Goal: Task Accomplishment & Management: Manage account settings

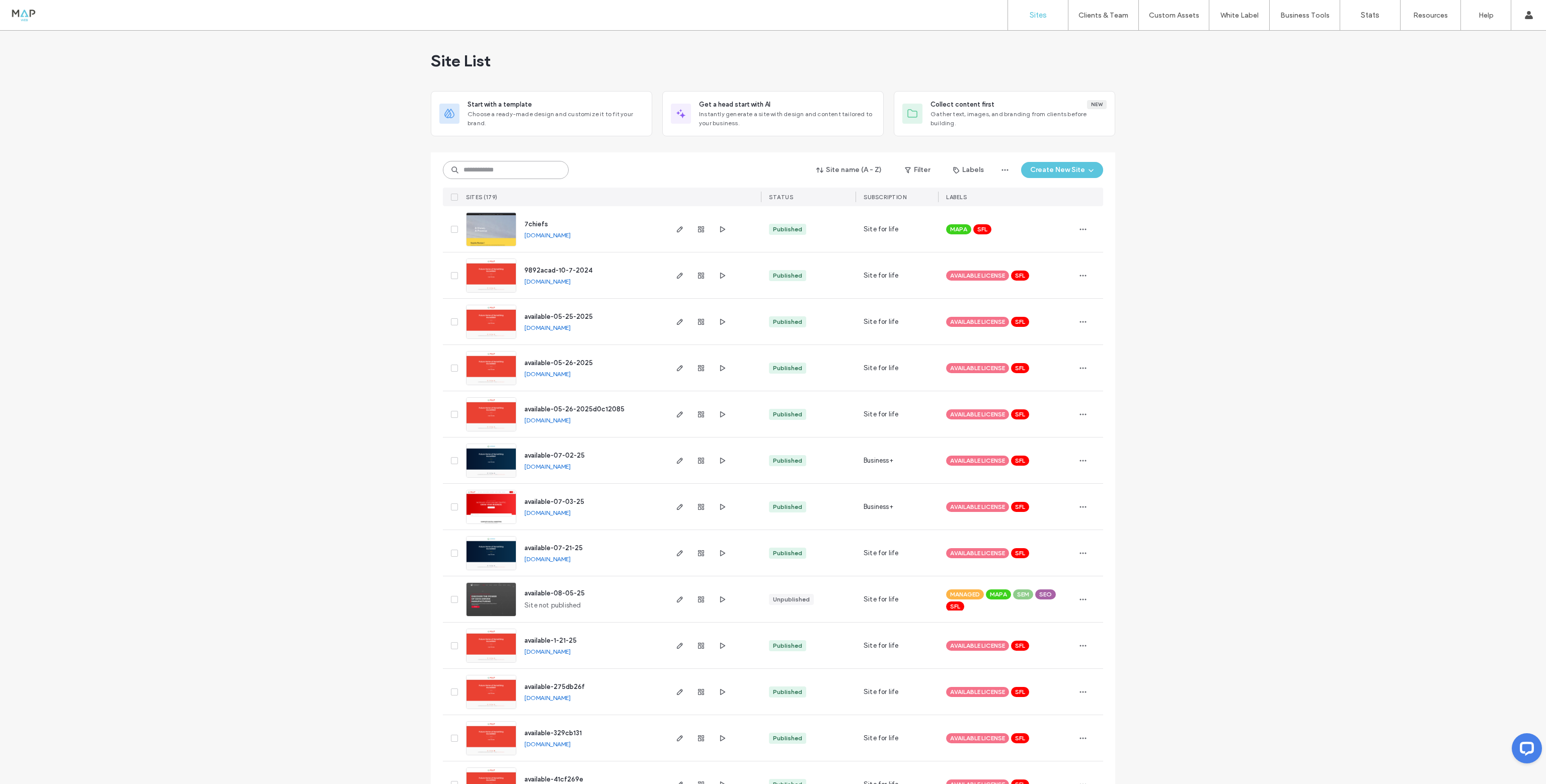
click at [510, 171] on input at bounding box center [506, 170] width 126 height 18
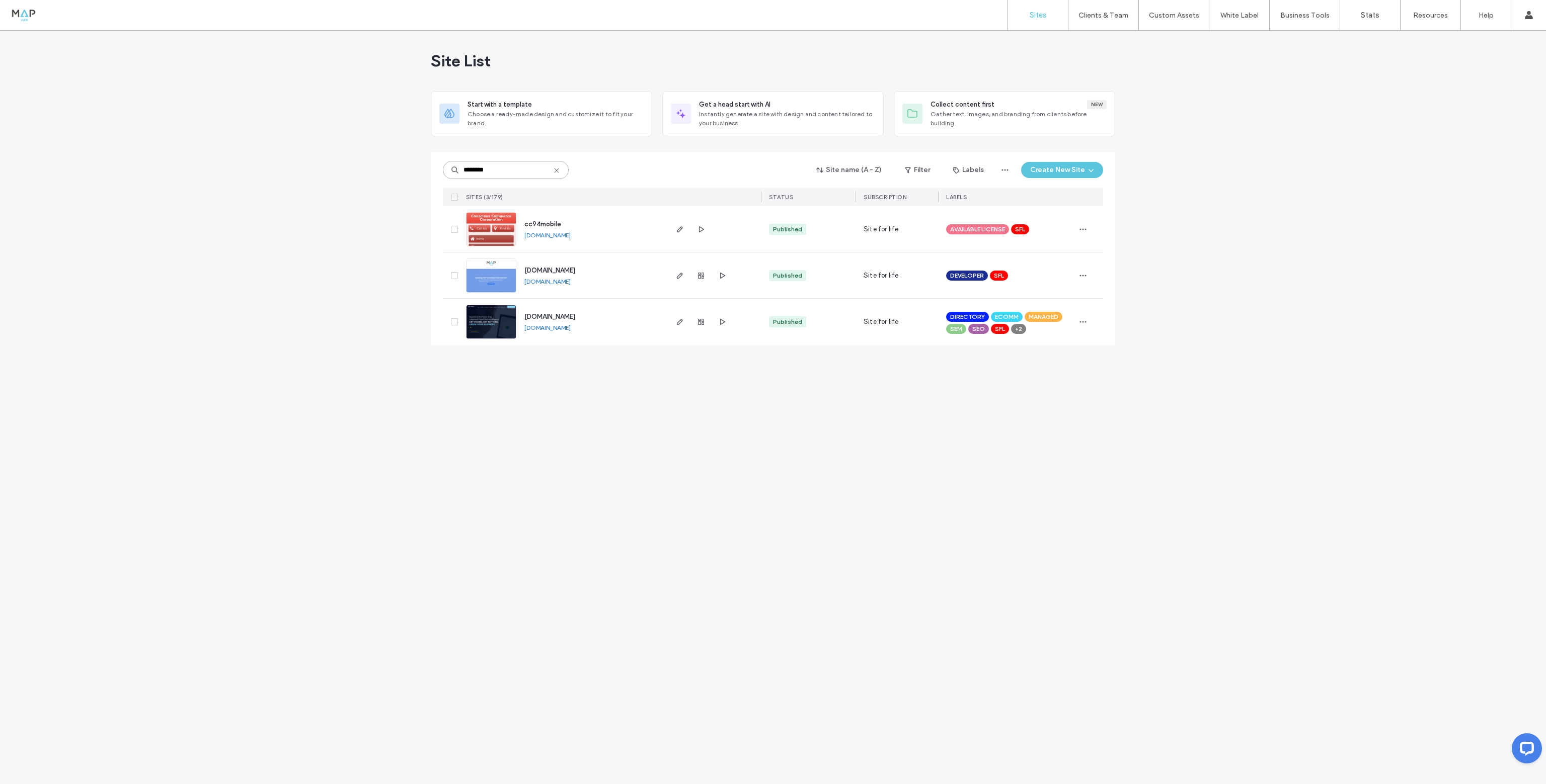
type input "********"
click at [491, 311] on img at bounding box center [491, 339] width 49 height 68
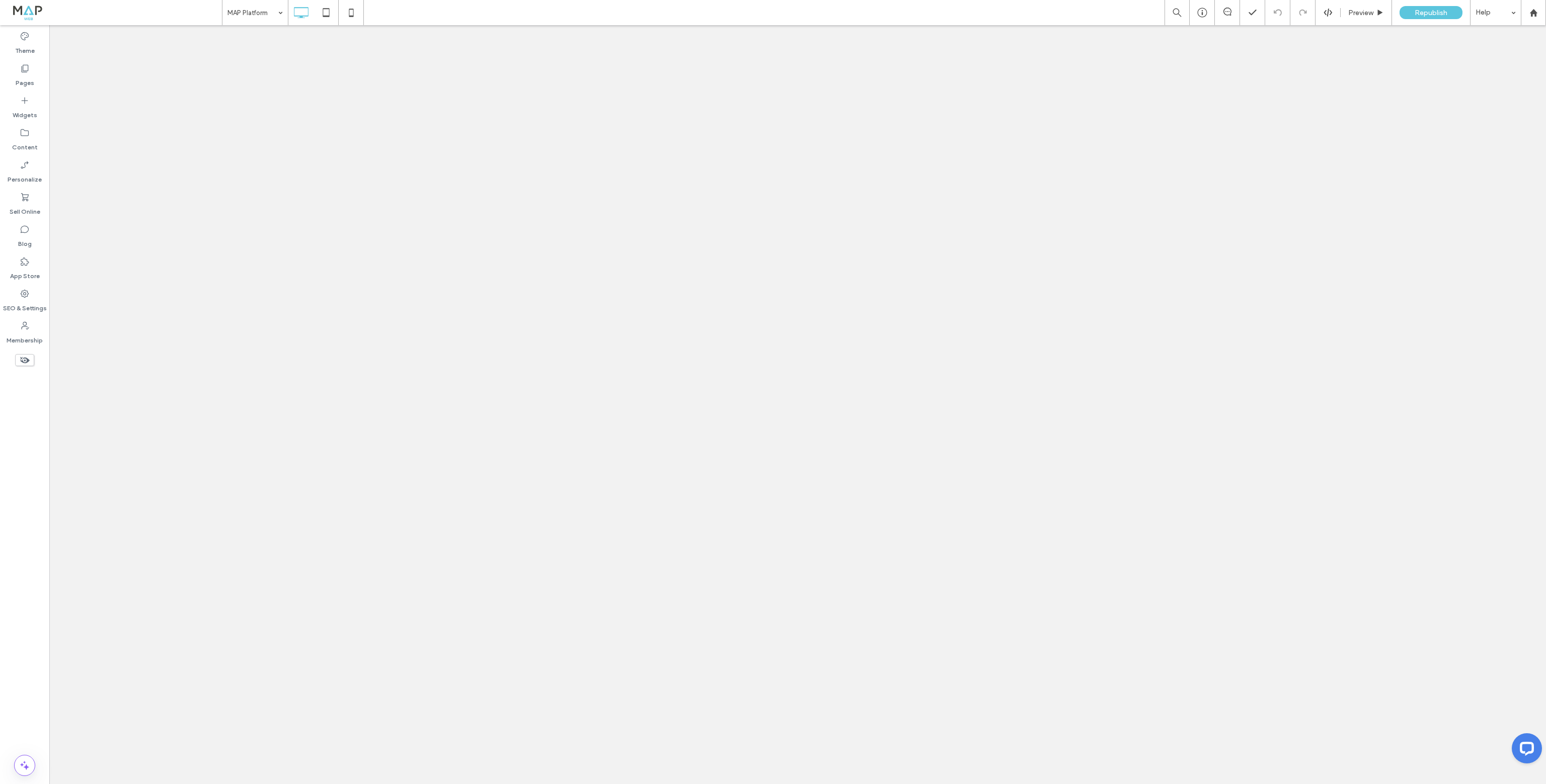
click at [1359, 14] on span "Preview" at bounding box center [1361, 13] width 25 height 8
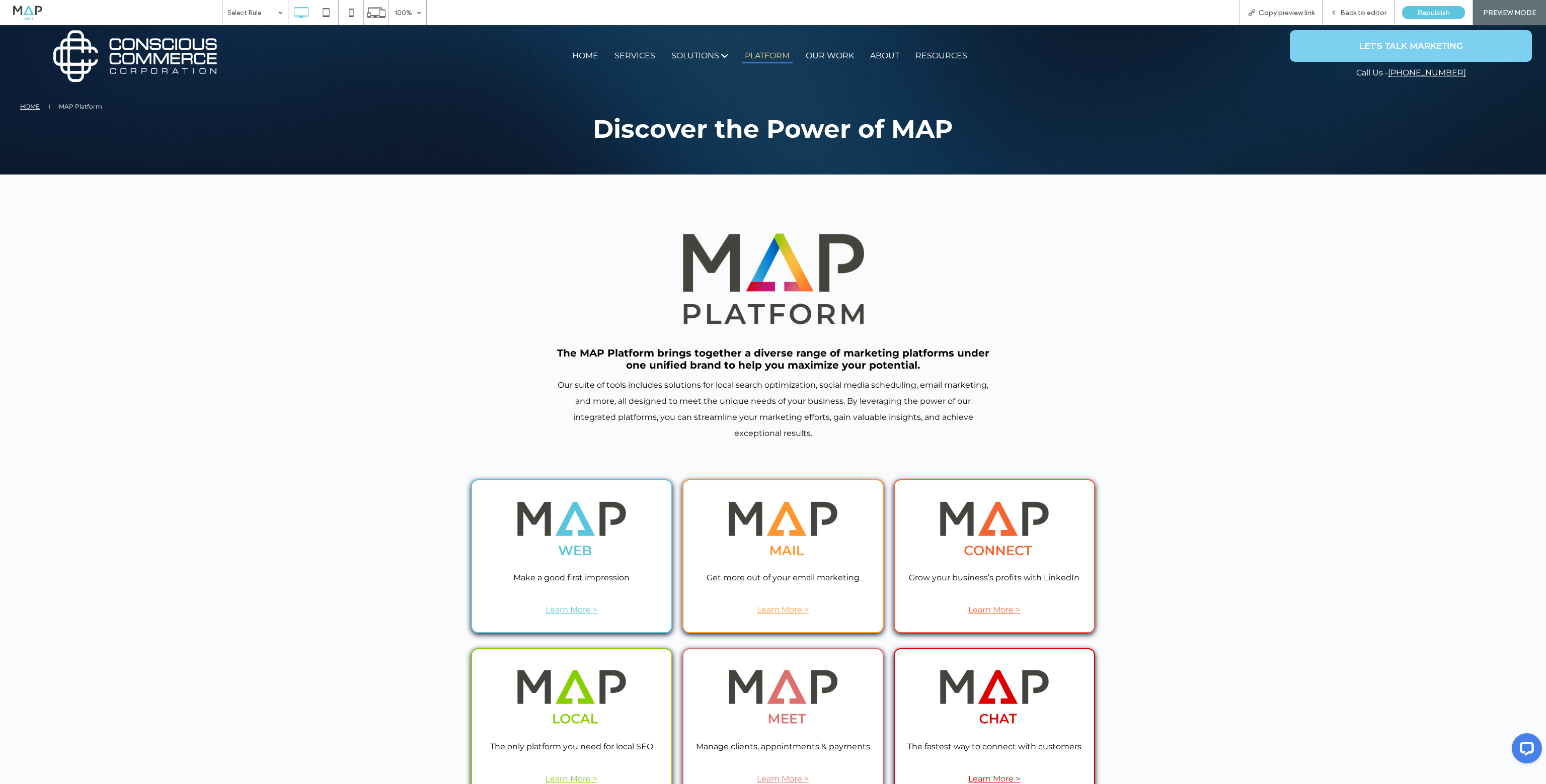
click at [579, 518] on img at bounding box center [571, 527] width 151 height 75
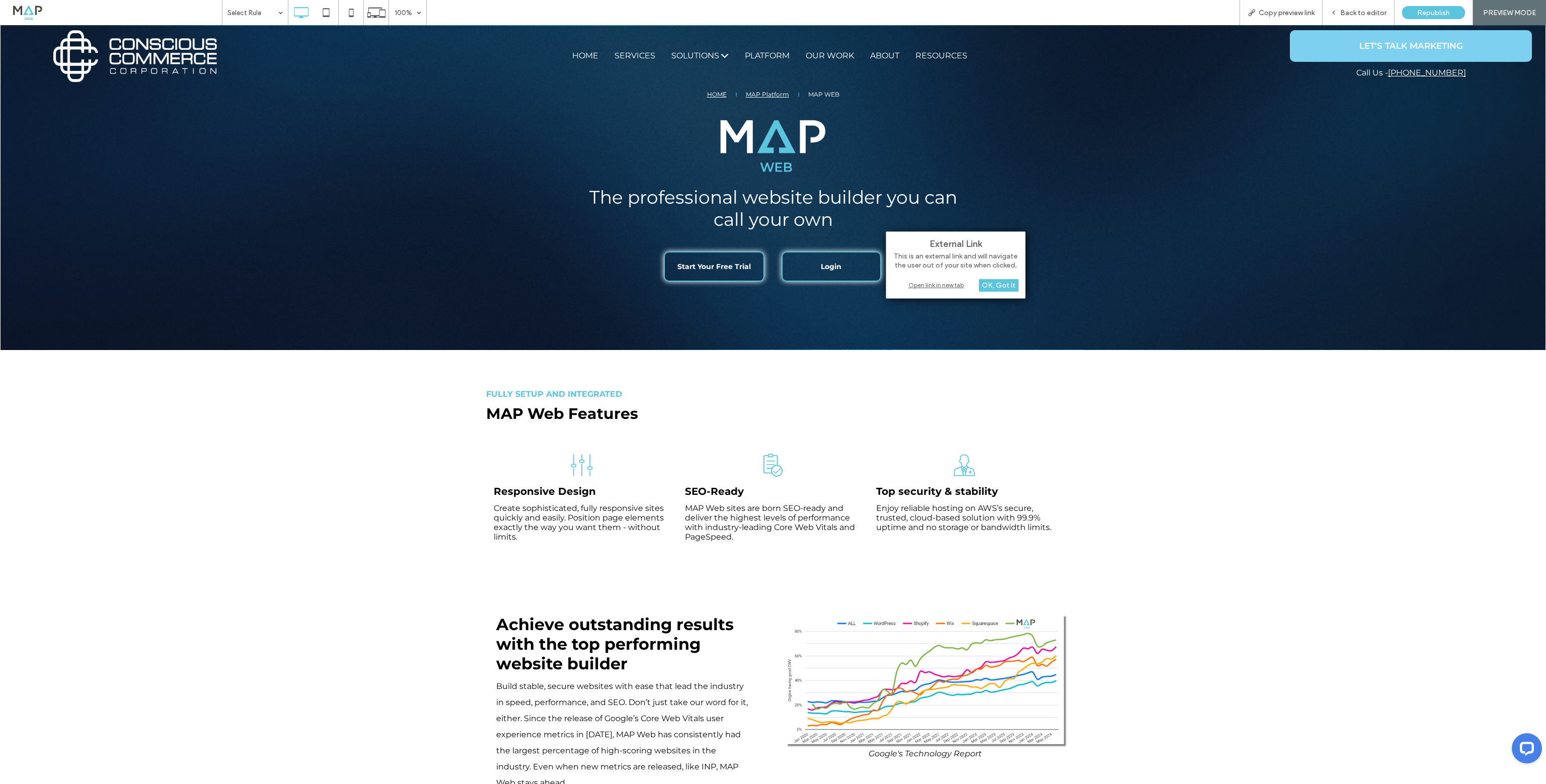
click at [943, 283] on div "Open link in new tab" at bounding box center [955, 285] width 126 height 10
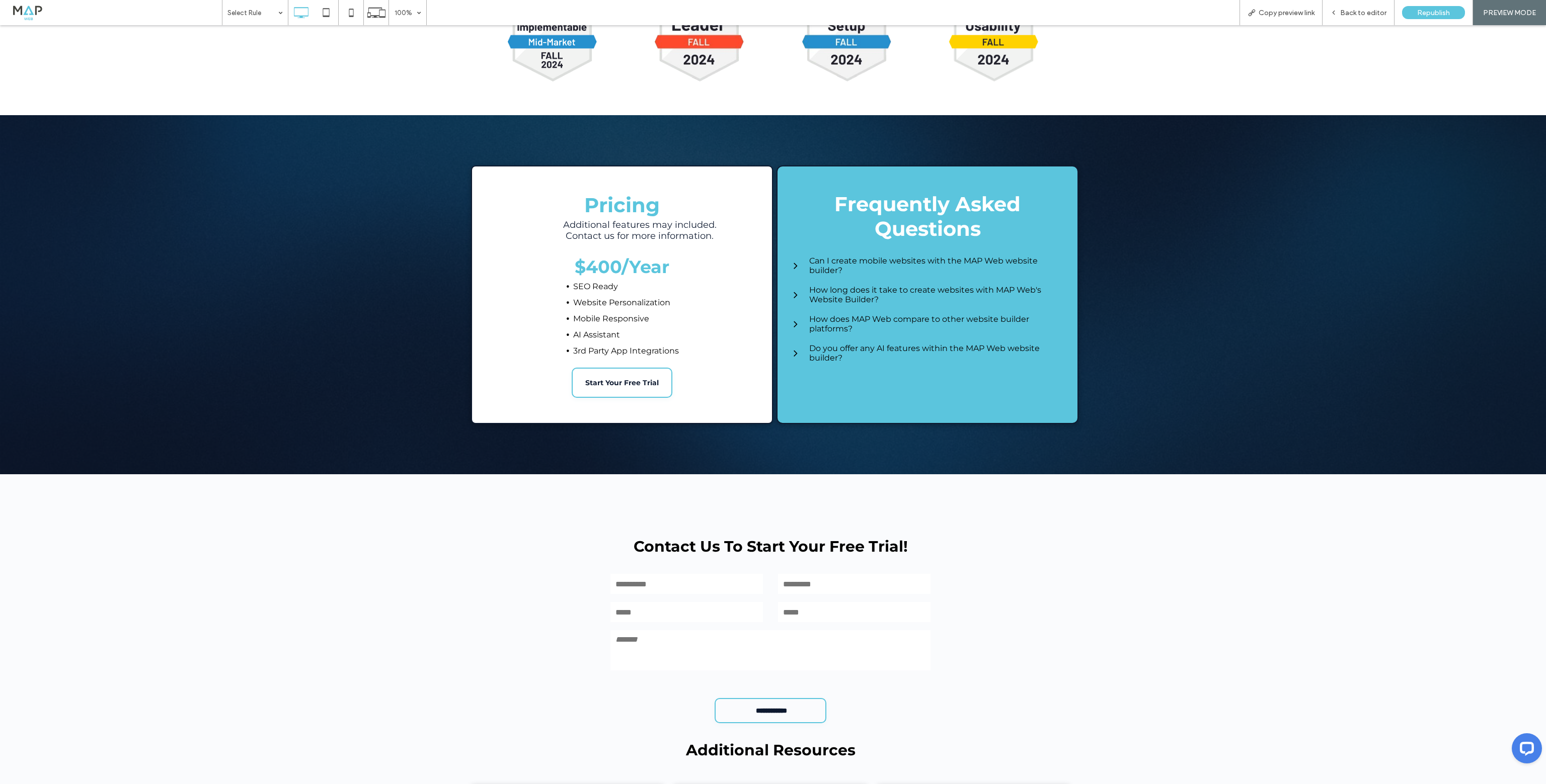
scroll to position [1335, 0]
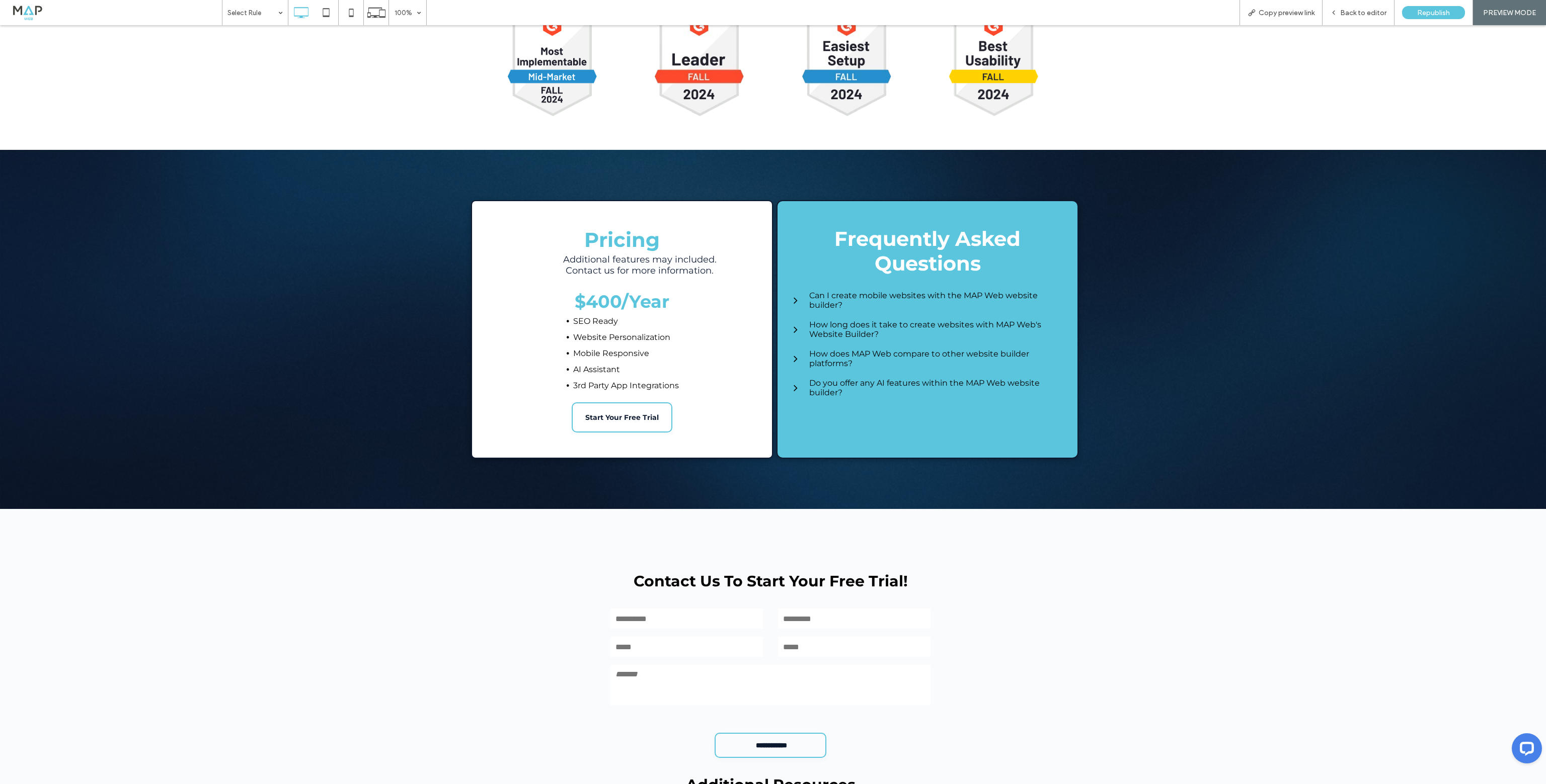
click at [876, 303] on h3 "Can I create mobile websites with the MAP Web website builder?" at bounding box center [936, 299] width 256 height 19
click at [860, 340] on div "How long does it take to create websites with MAP Web's Website Builder?" at bounding box center [927, 329] width 275 height 29
click at [847, 363] on h3 "How does MAP Web compare to other website builder platforms?" at bounding box center [936, 358] width 256 height 19
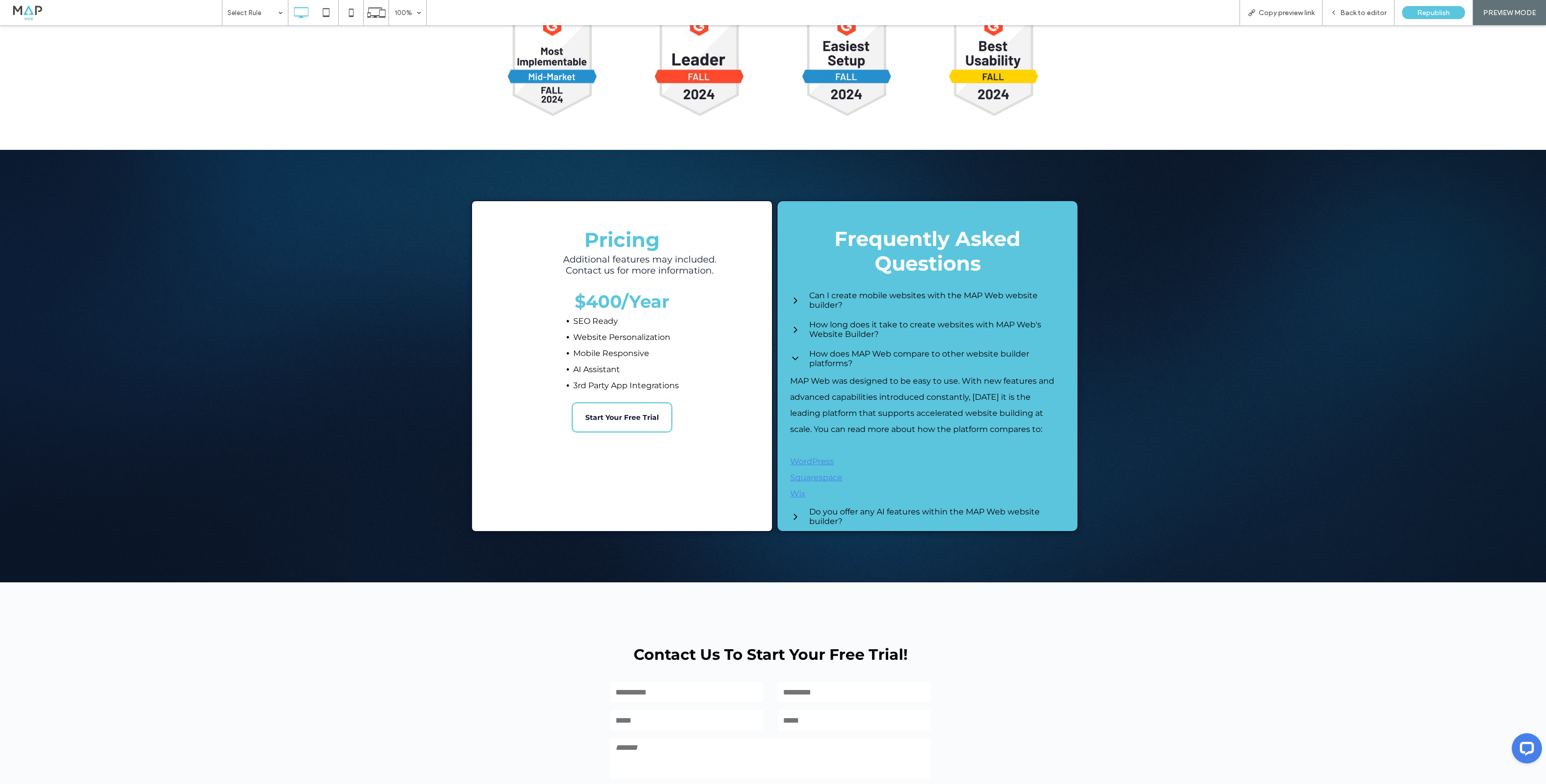
click at [847, 363] on h3 "How does MAP Web compare to other website builder platforms?" at bounding box center [936, 358] width 256 height 19
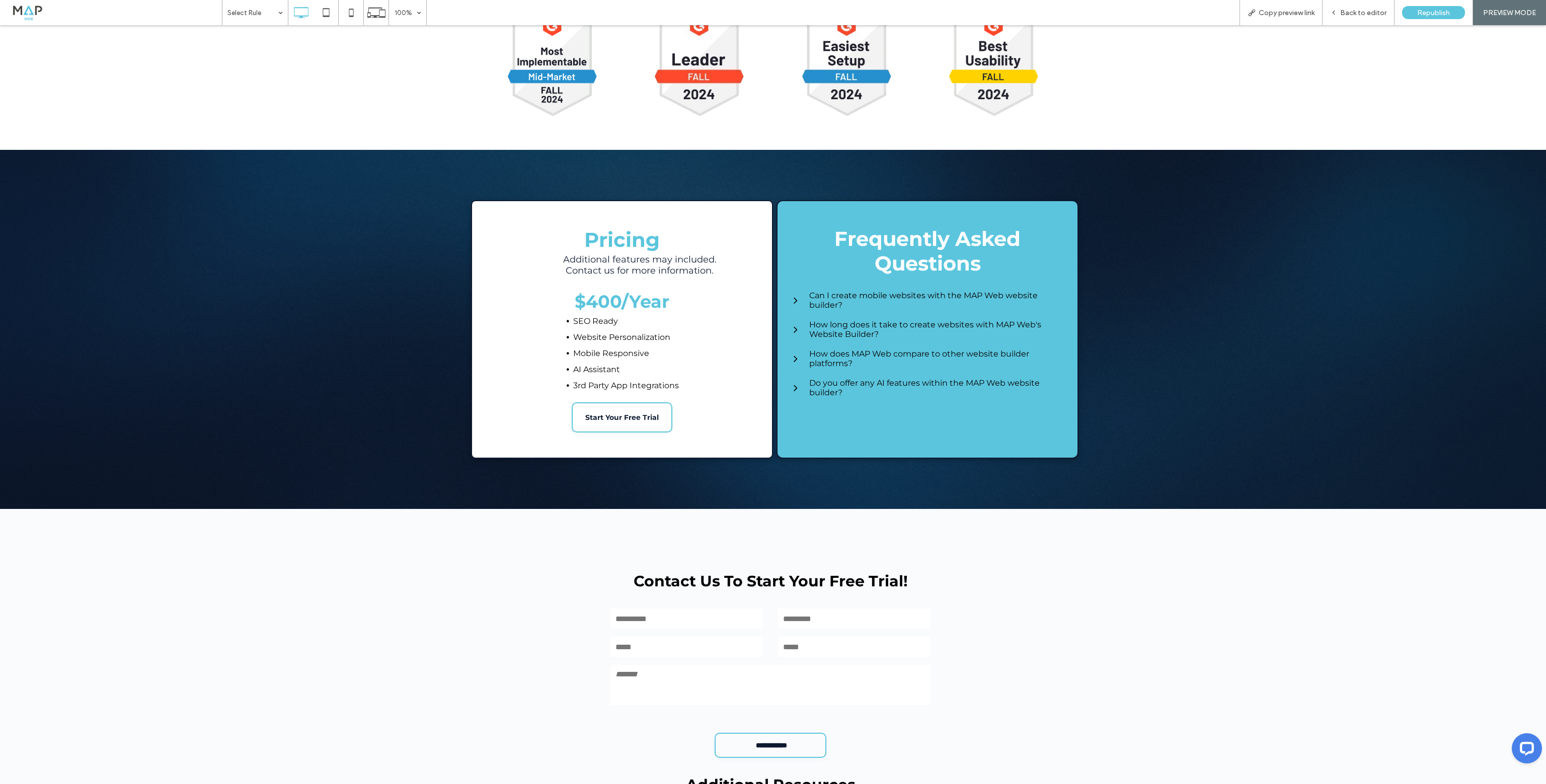
click at [847, 363] on h3 "How does MAP Web compare to other website builder platforms?" at bounding box center [936, 358] width 256 height 19
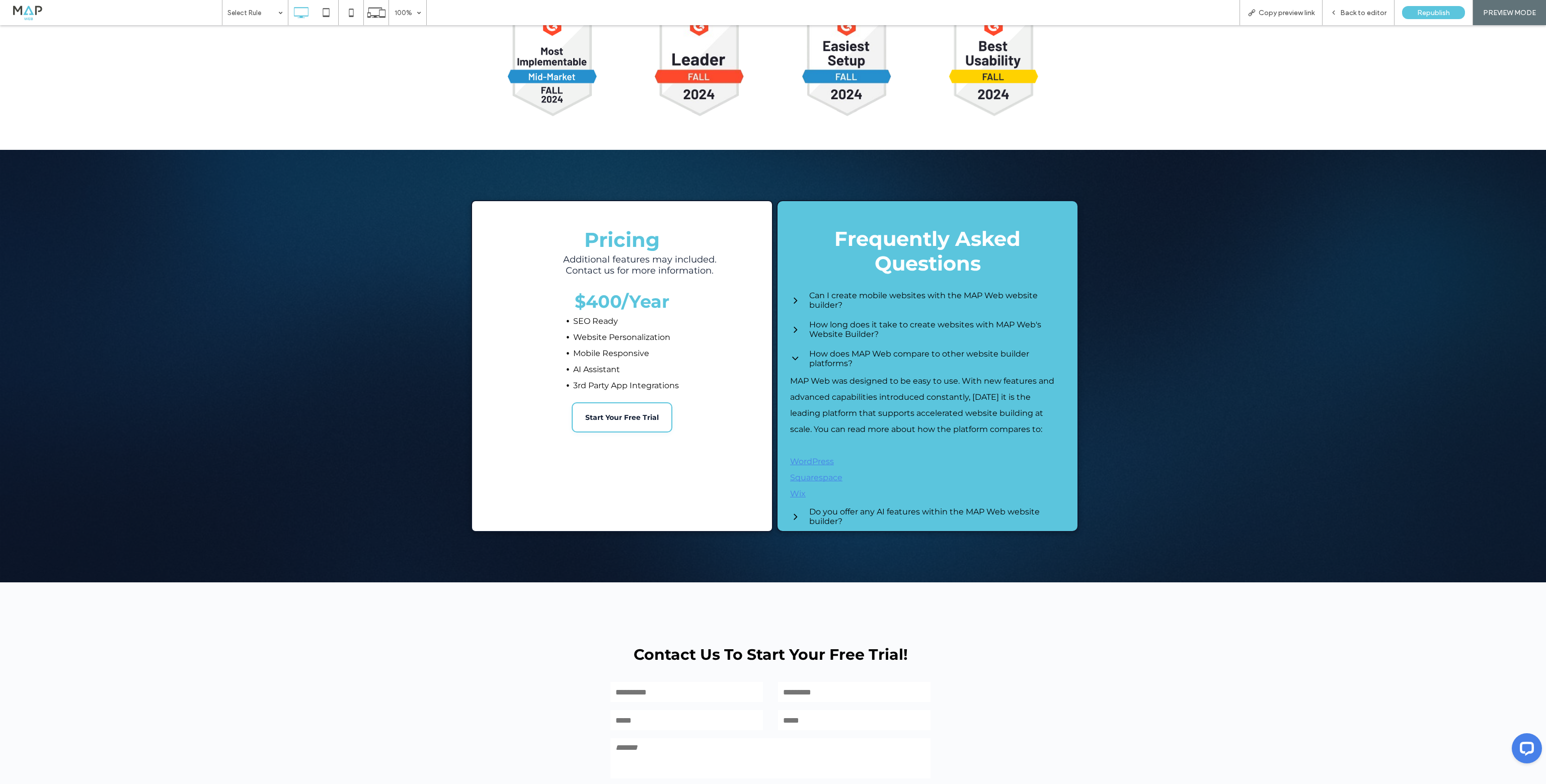
click at [847, 363] on h3 "How does MAP Web compare to other website builder platforms?" at bounding box center [936, 358] width 256 height 19
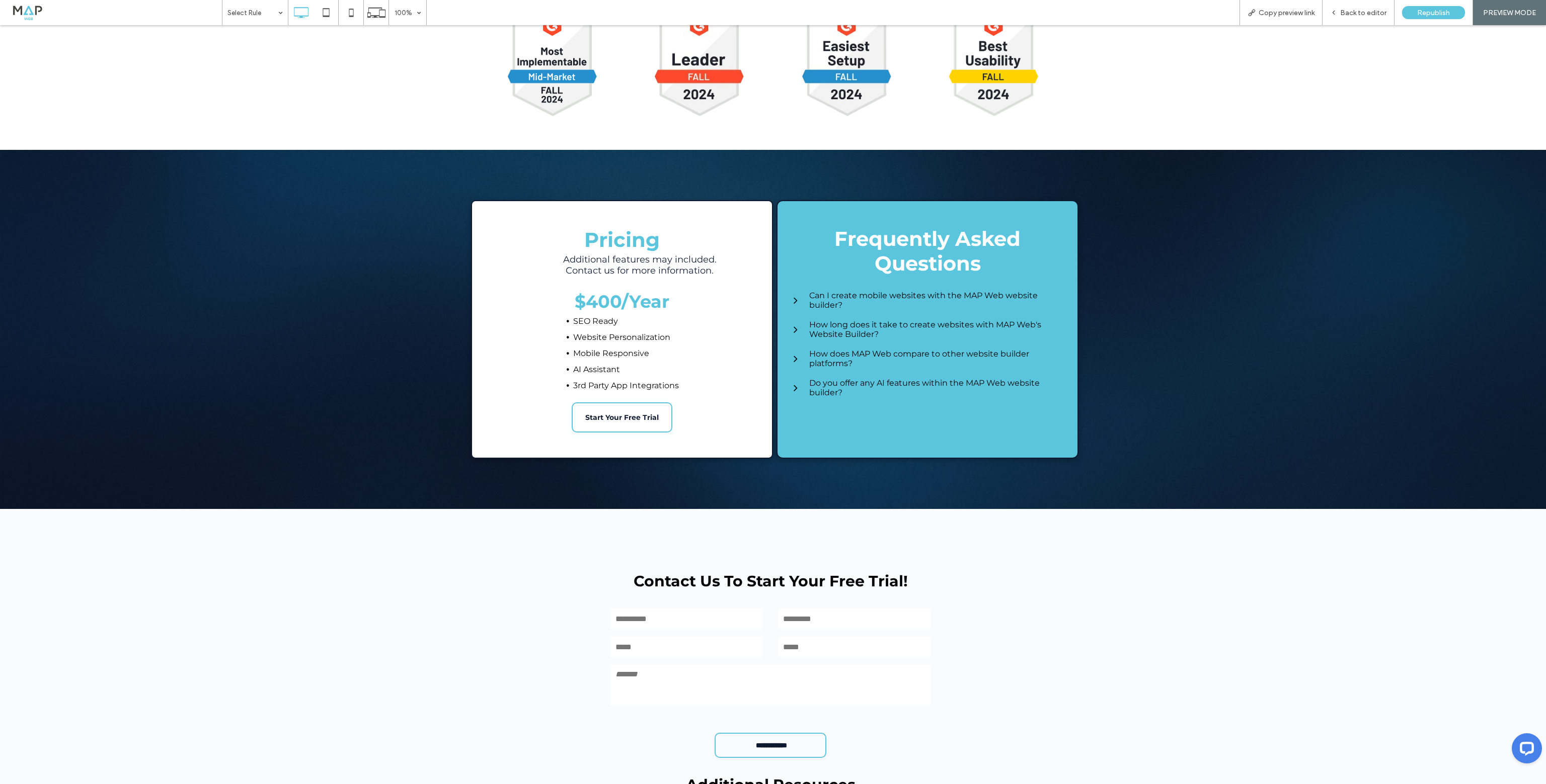
click at [830, 383] on h3 "Do you offer any AI features within the MAP Web website builder?" at bounding box center [936, 387] width 256 height 19
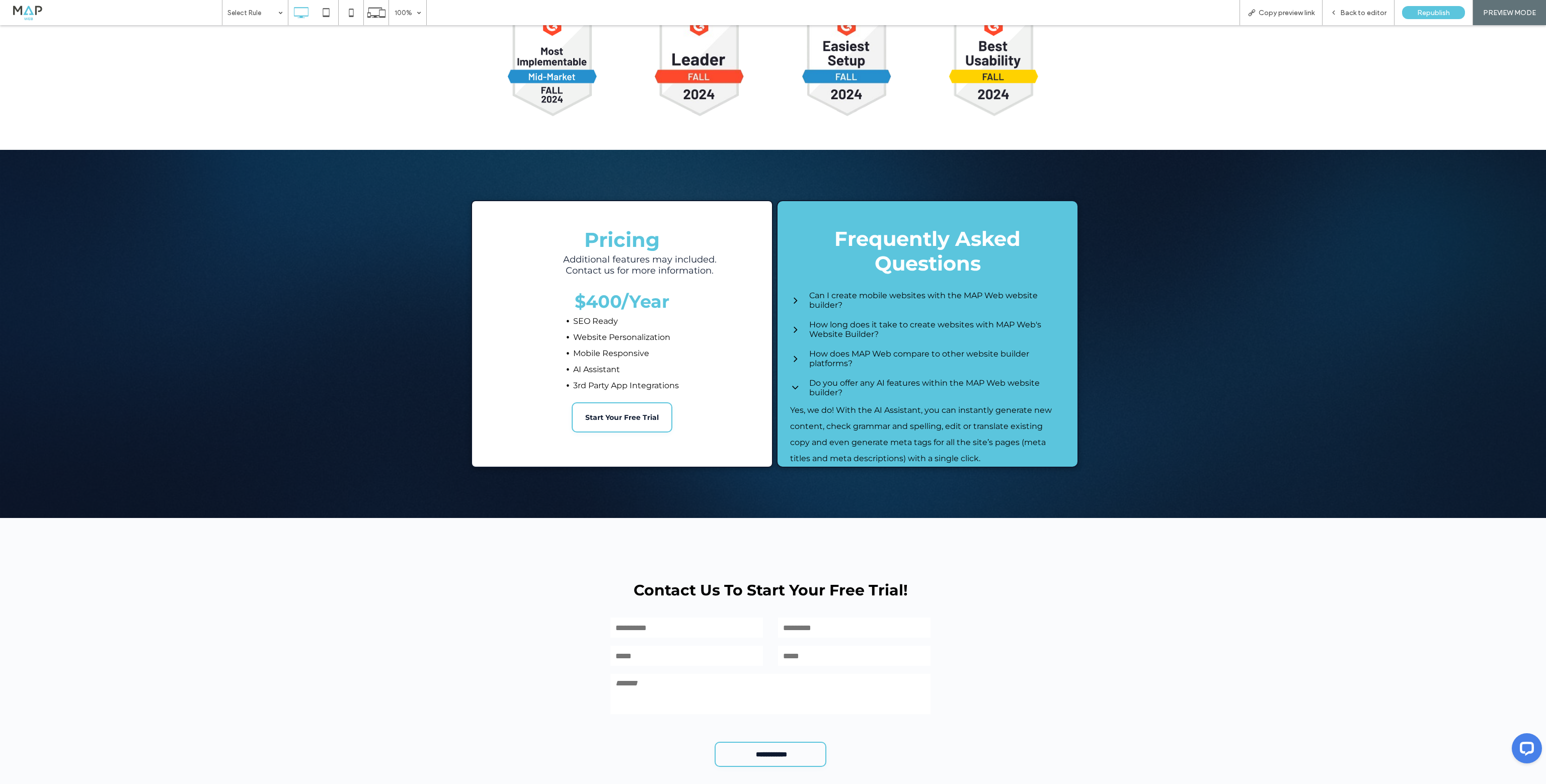
click at [830, 383] on h3 "Do you offer any AI features within the MAP Web website builder?" at bounding box center [936, 387] width 256 height 19
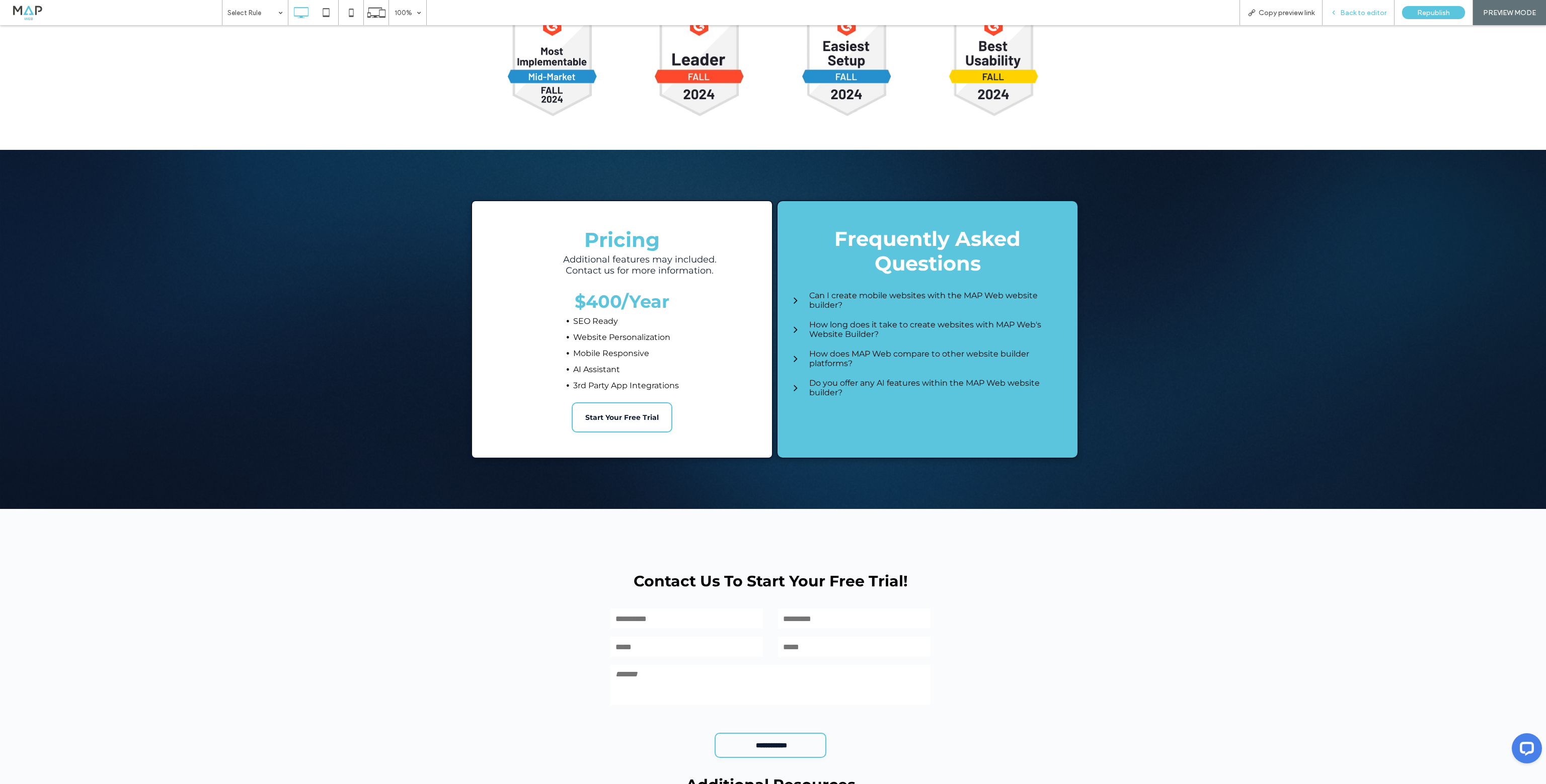
click at [1345, 18] on div "Back to editor" at bounding box center [1358, 13] width 72 height 25
click at [1359, 8] on div "Back to editor" at bounding box center [1358, 13] width 72 height 25
click at [1353, 11] on span "Back to editor" at bounding box center [1363, 13] width 46 height 8
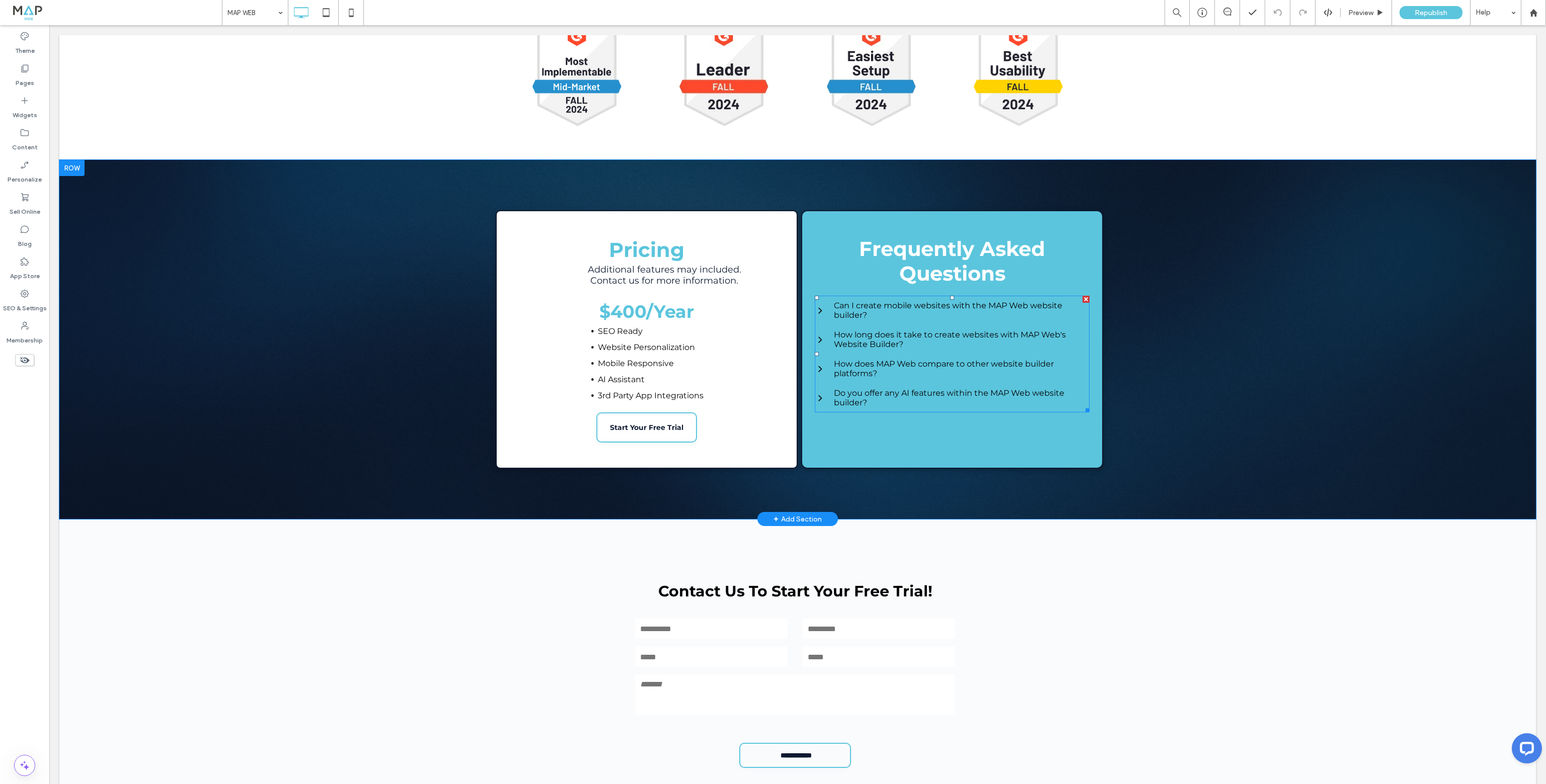
drag, startPoint x: 954, startPoint y: 377, endPoint x: 920, endPoint y: 386, distance: 35.2
click at [953, 377] on span at bounding box center [952, 354] width 275 height 117
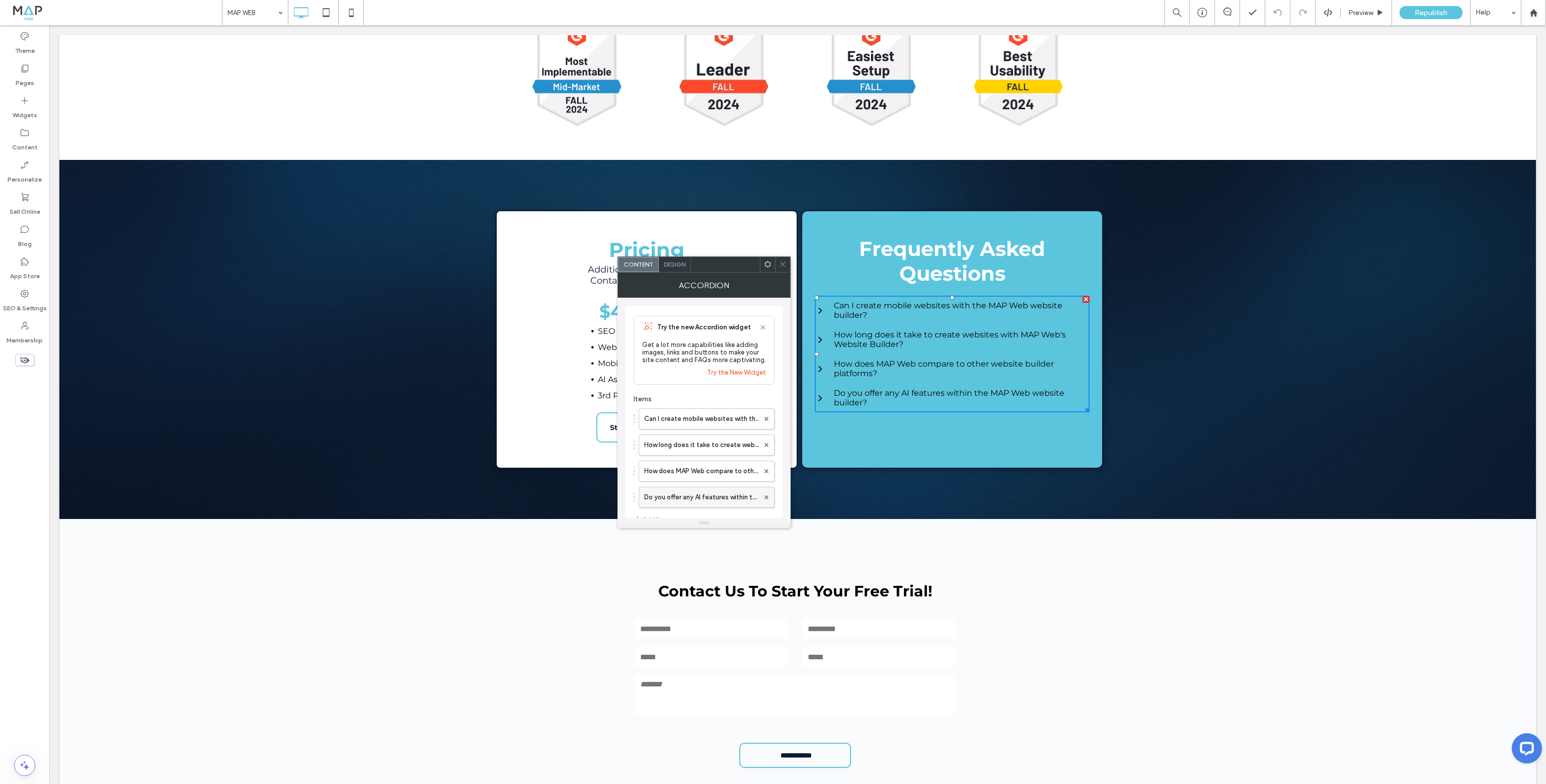
click at [682, 496] on label "Do you offer any AI features within the MAP Web website builder?" at bounding box center [702, 497] width 115 height 20
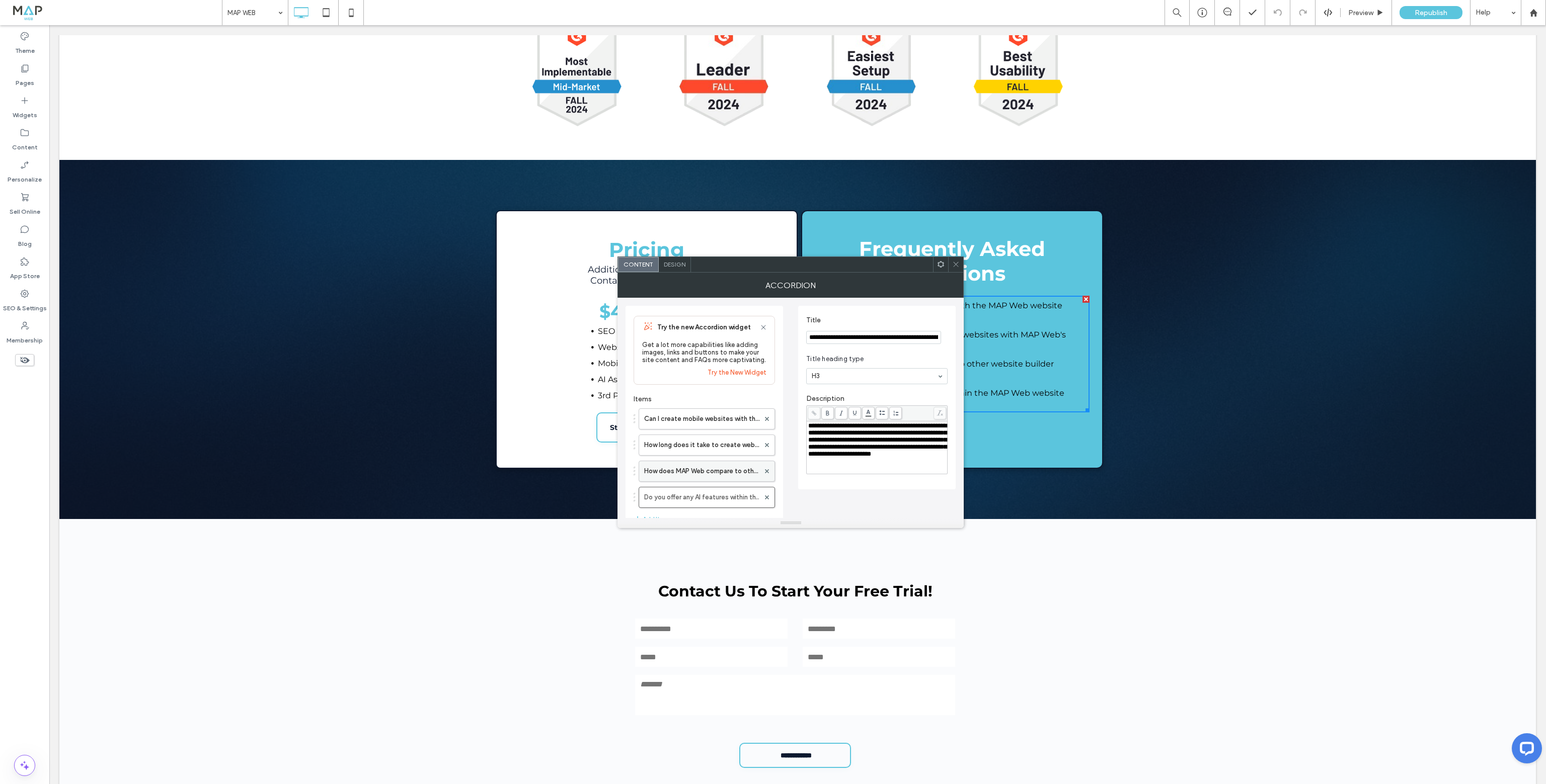
click at [685, 477] on label "How does MAP Web compare to other website builder platforms?" at bounding box center [702, 471] width 115 height 20
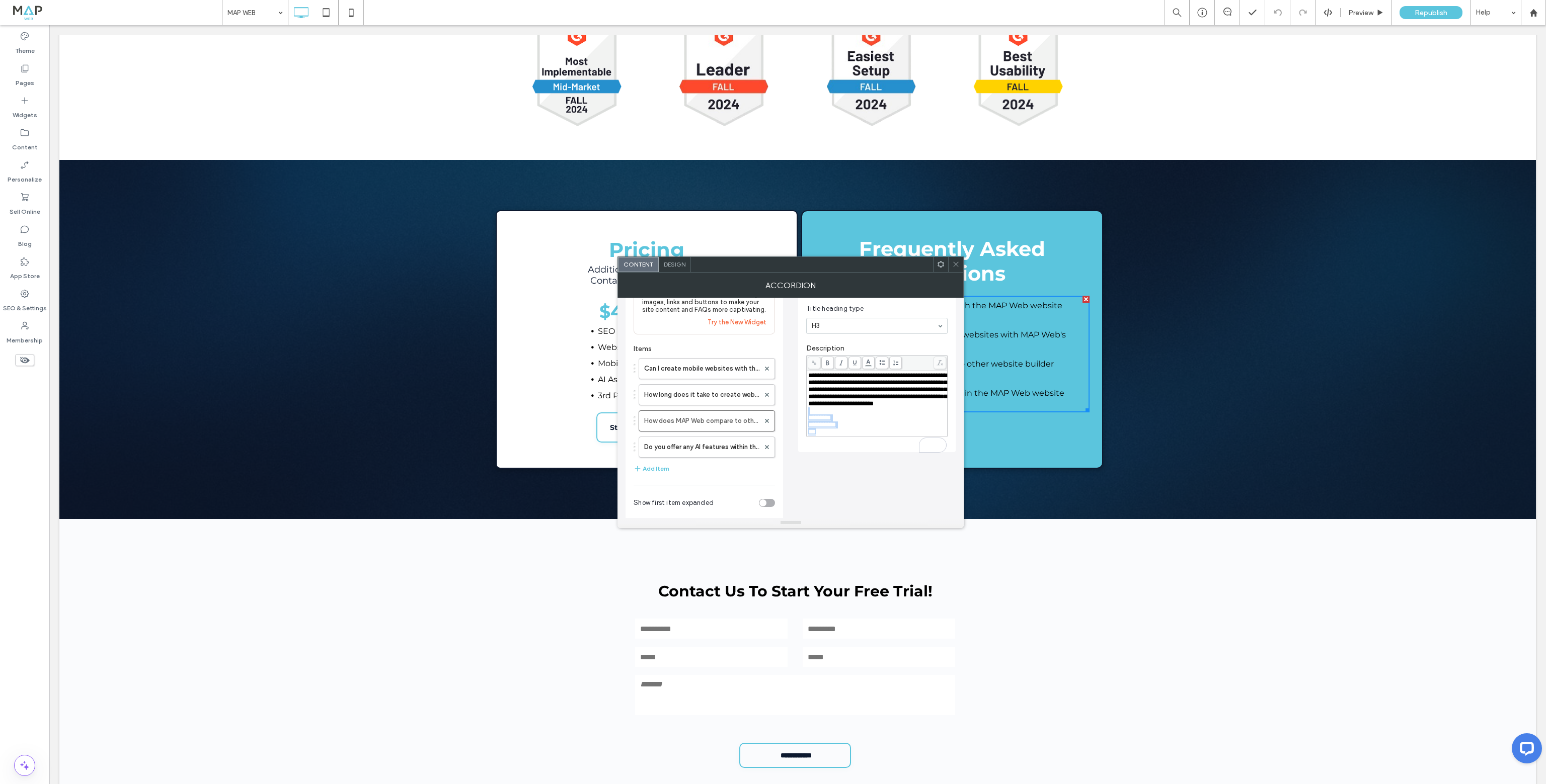
drag, startPoint x: 812, startPoint y: 421, endPoint x: 856, endPoint y: 449, distance: 52.2
click at [856, 435] on div "**********" at bounding box center [877, 403] width 138 height 63
drag, startPoint x: 861, startPoint y: 407, endPoint x: 906, endPoint y: 421, distance: 47.1
click at [906, 414] on div "**********" at bounding box center [877, 393] width 138 height 42
click at [956, 260] on icon at bounding box center [956, 264] width 8 height 8
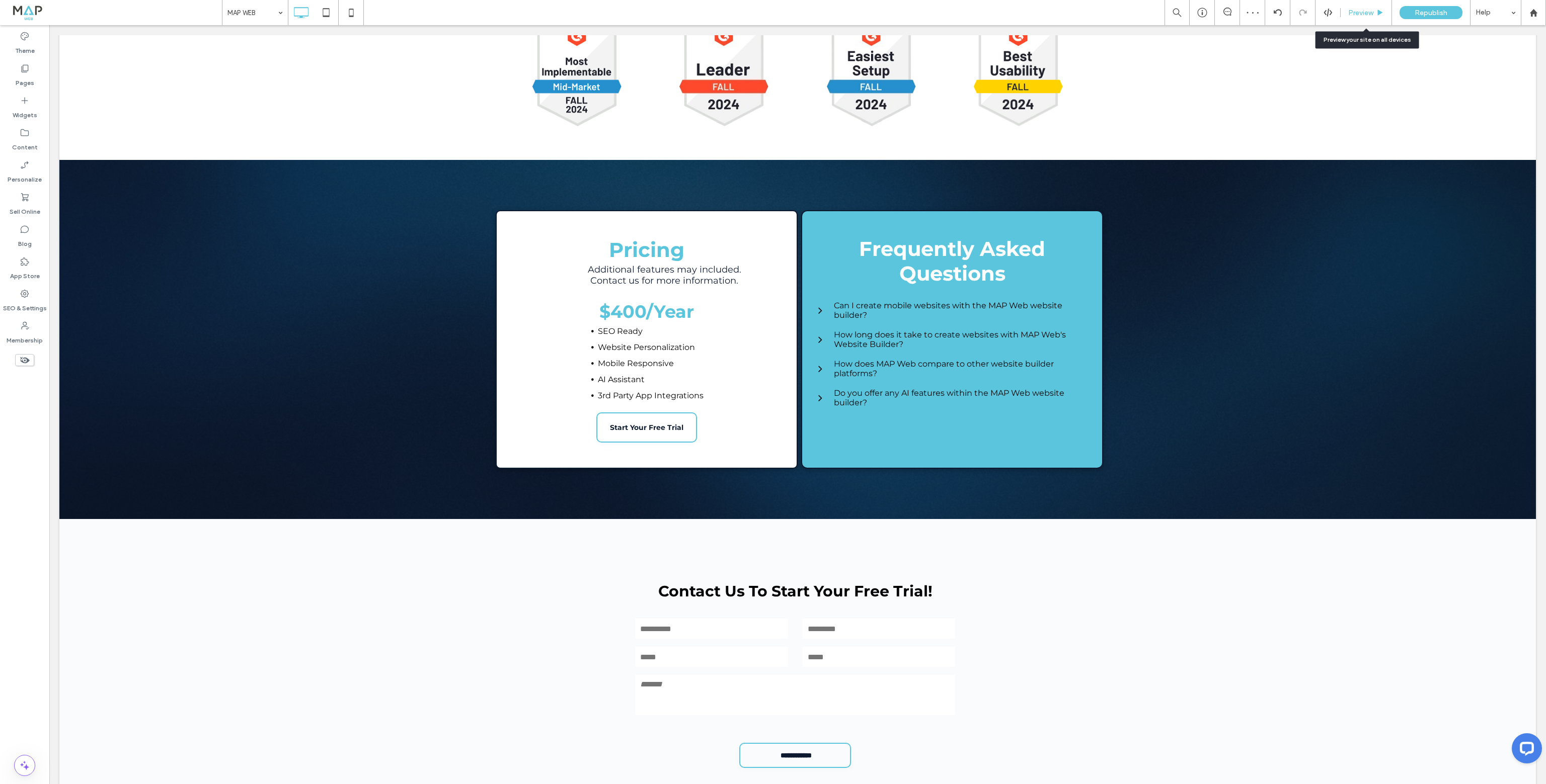
drag, startPoint x: 1358, startPoint y: 10, endPoint x: 1033, endPoint y: 28, distance: 325.5
click at [1358, 10] on span "Preview" at bounding box center [1361, 13] width 25 height 8
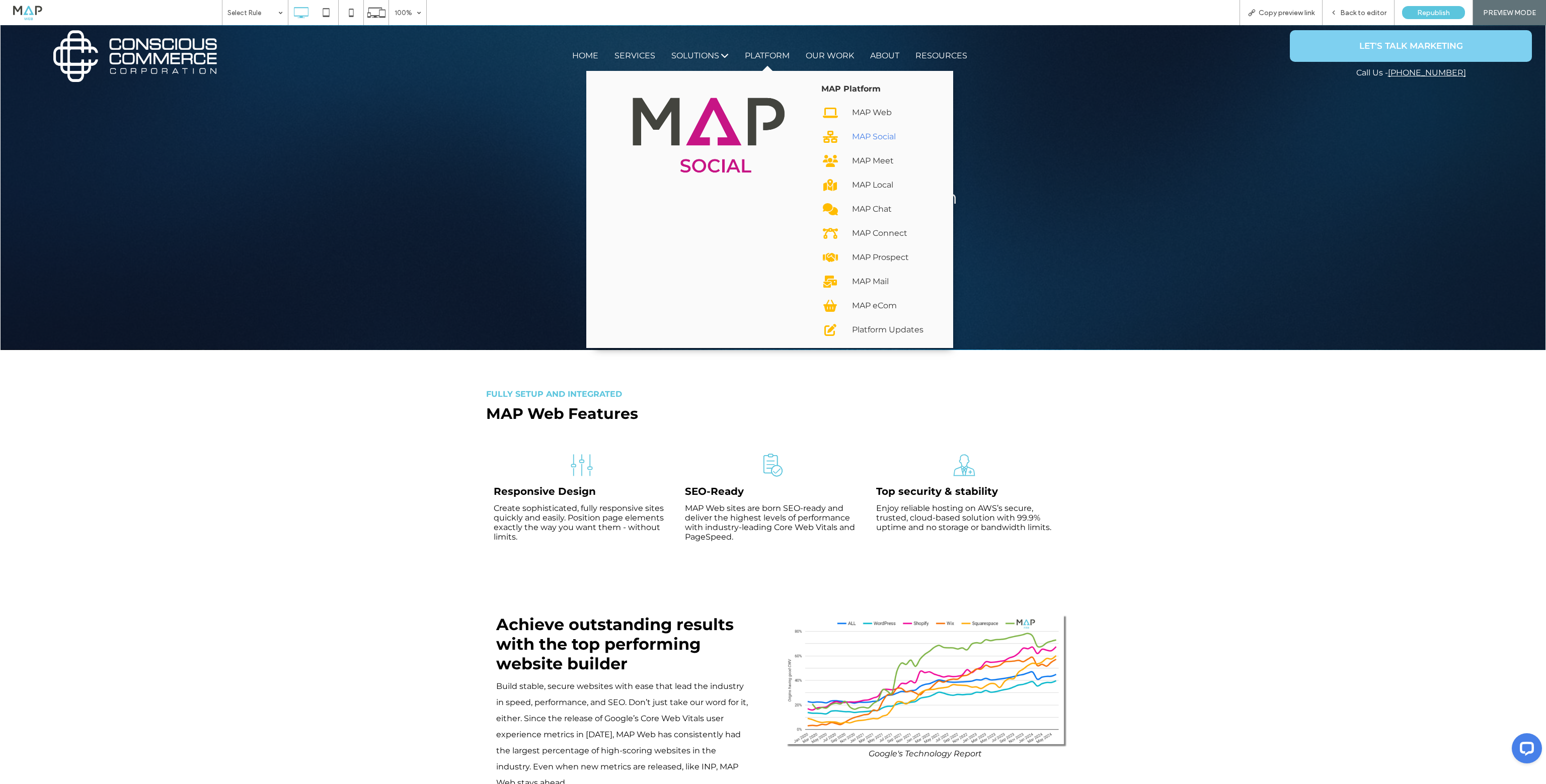
click at [838, 133] on link "MAP Social" at bounding box center [874, 141] width 107 height 24
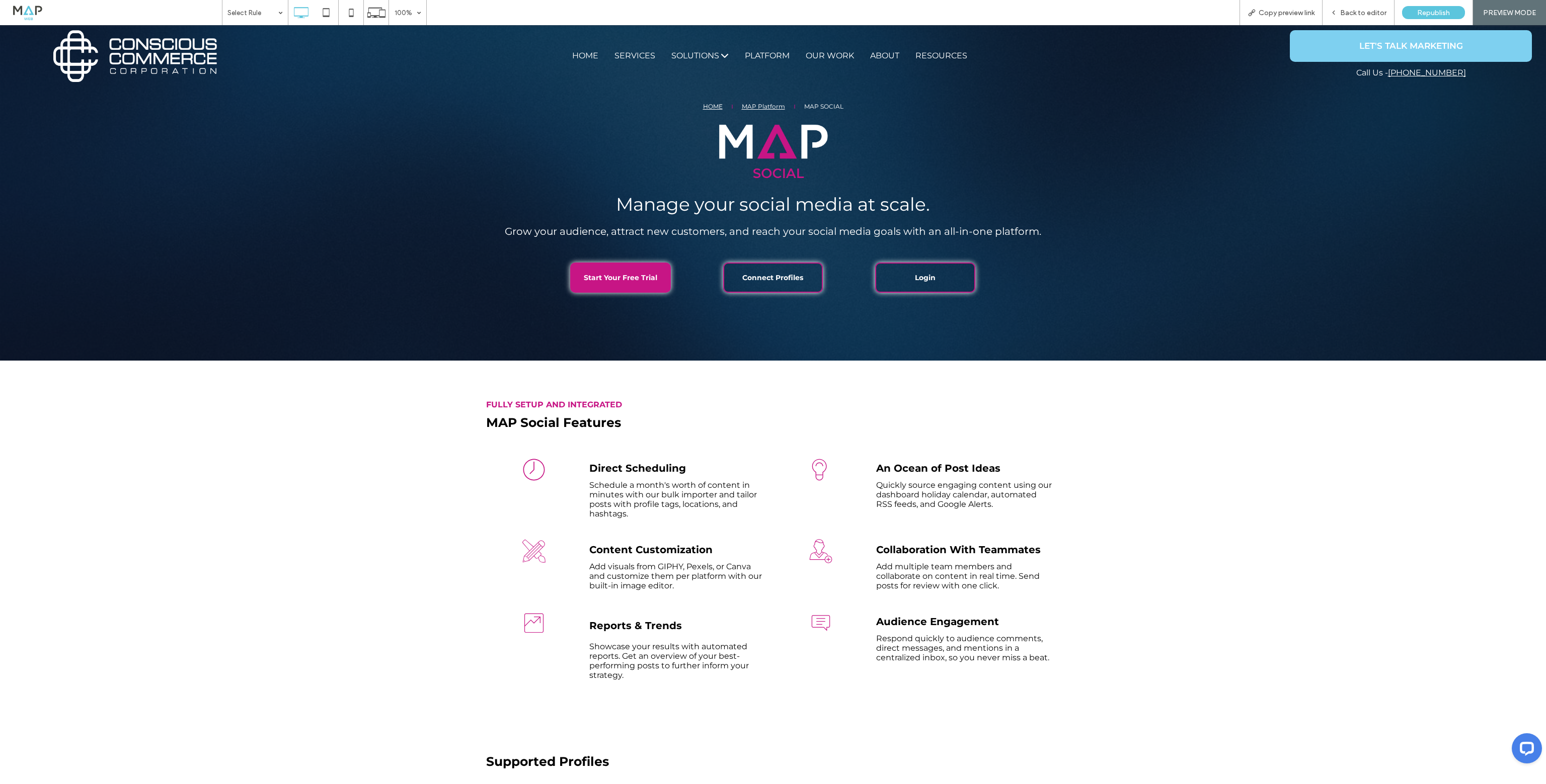
click at [608, 276] on span "Start Your Free Trial" at bounding box center [620, 277] width 73 height 19
click at [770, 277] on span "Connect Profiles" at bounding box center [772, 277] width 61 height 19
click at [925, 276] on span "Login" at bounding box center [925, 277] width 21 height 19
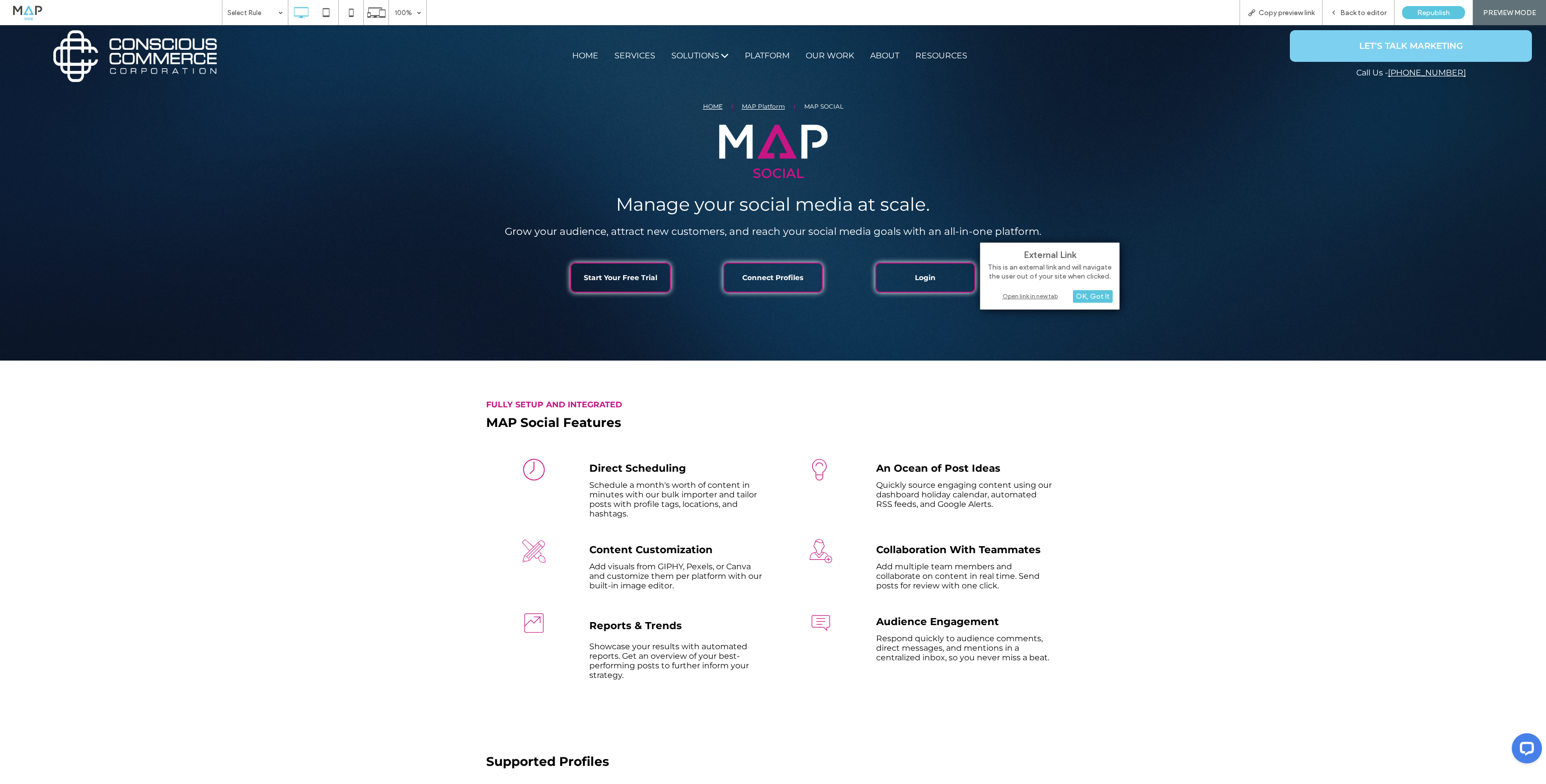
click at [1041, 295] on div "Open link in new tab" at bounding box center [1049, 295] width 126 height 10
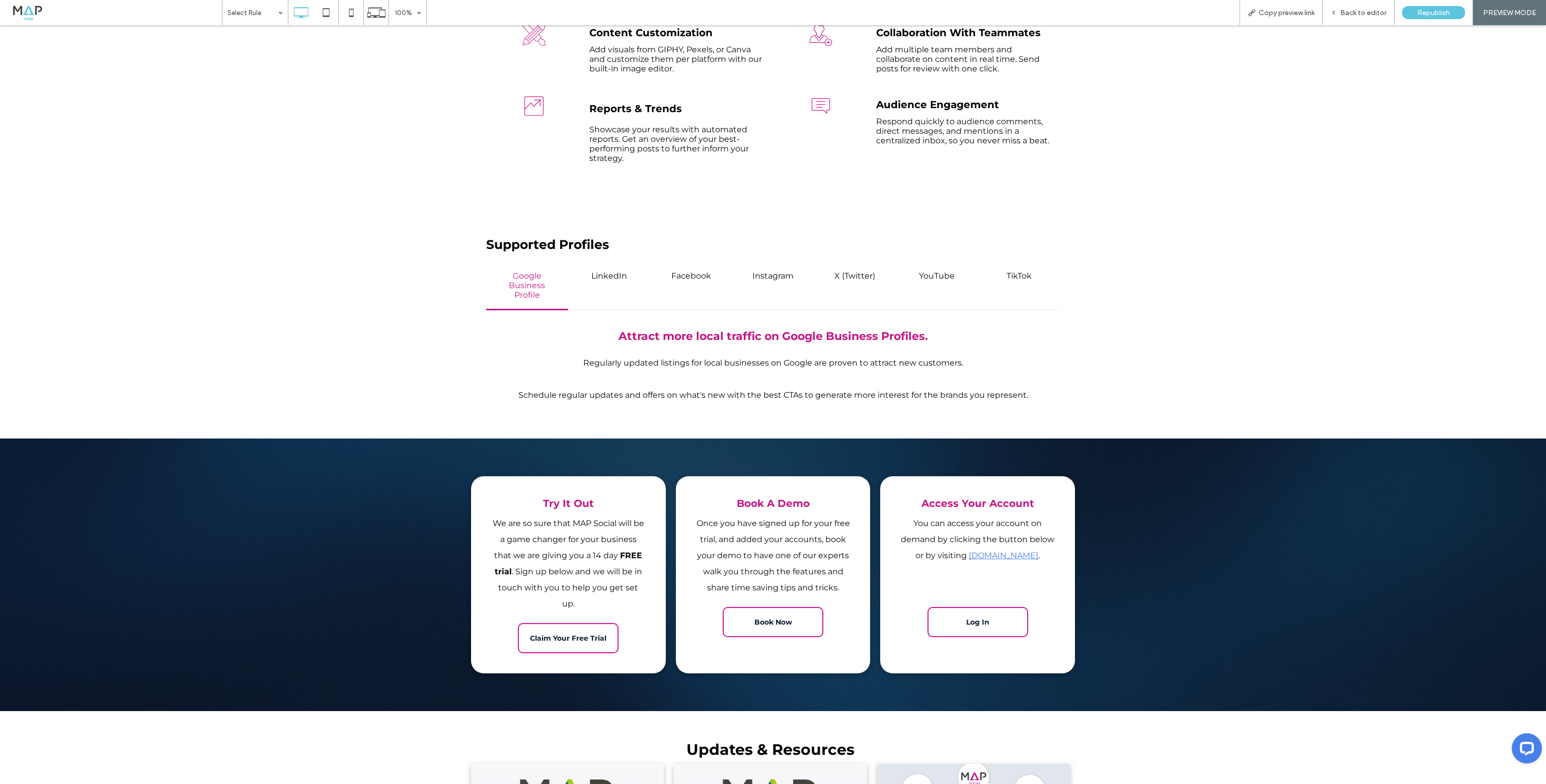
scroll to position [604, 0]
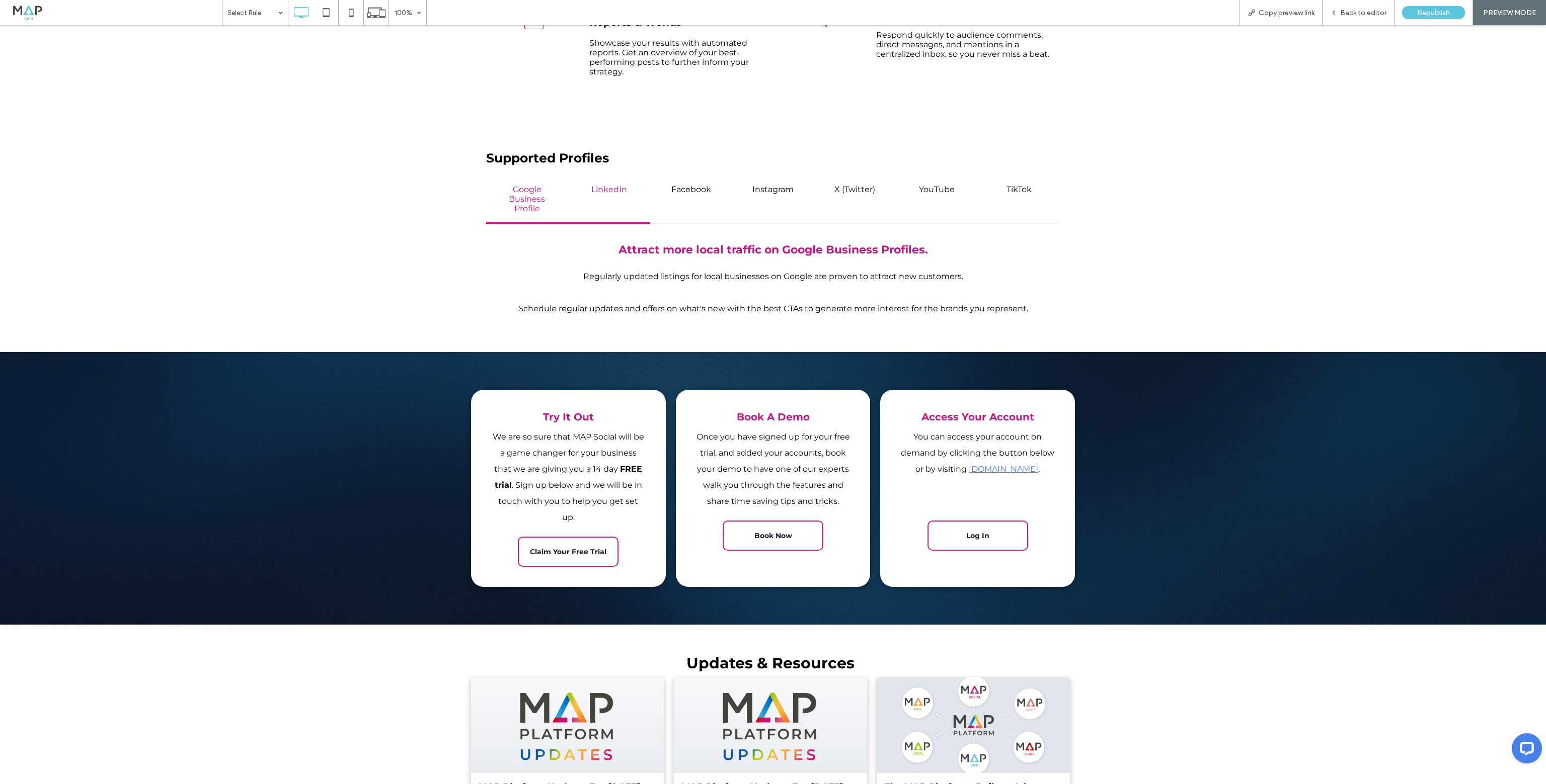
click at [608, 196] on div "LinkedIn" at bounding box center [609, 199] width 82 height 48
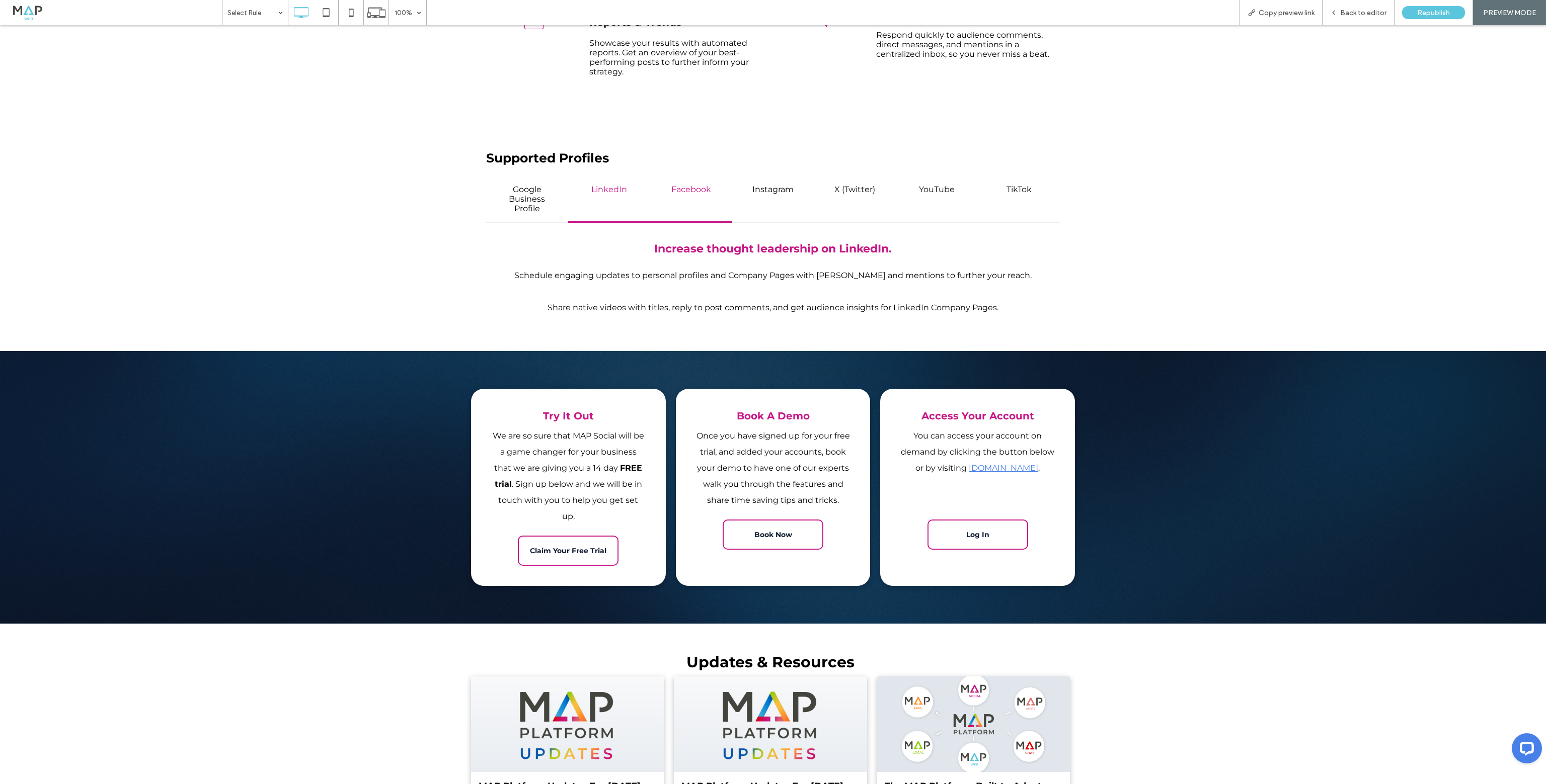
click at [699, 194] on h4 "Facebook" at bounding box center [691, 189] width 64 height 10
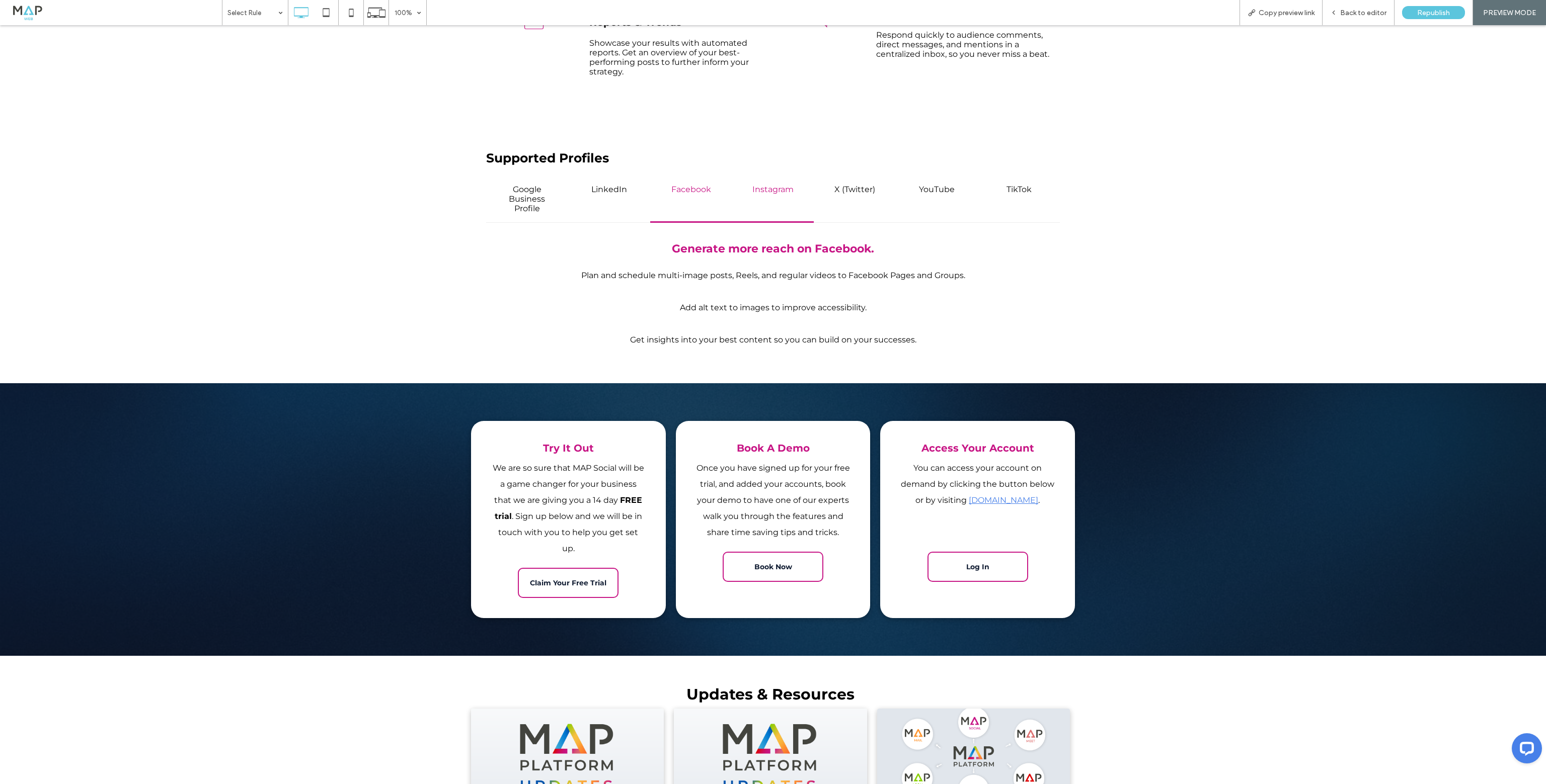
click at [785, 196] on div "Instagram" at bounding box center [773, 199] width 82 height 47
click at [840, 190] on h4 "X (Twitter)" at bounding box center [855, 189] width 64 height 10
click at [905, 189] on h4 "YouTube" at bounding box center [937, 189] width 64 height 10
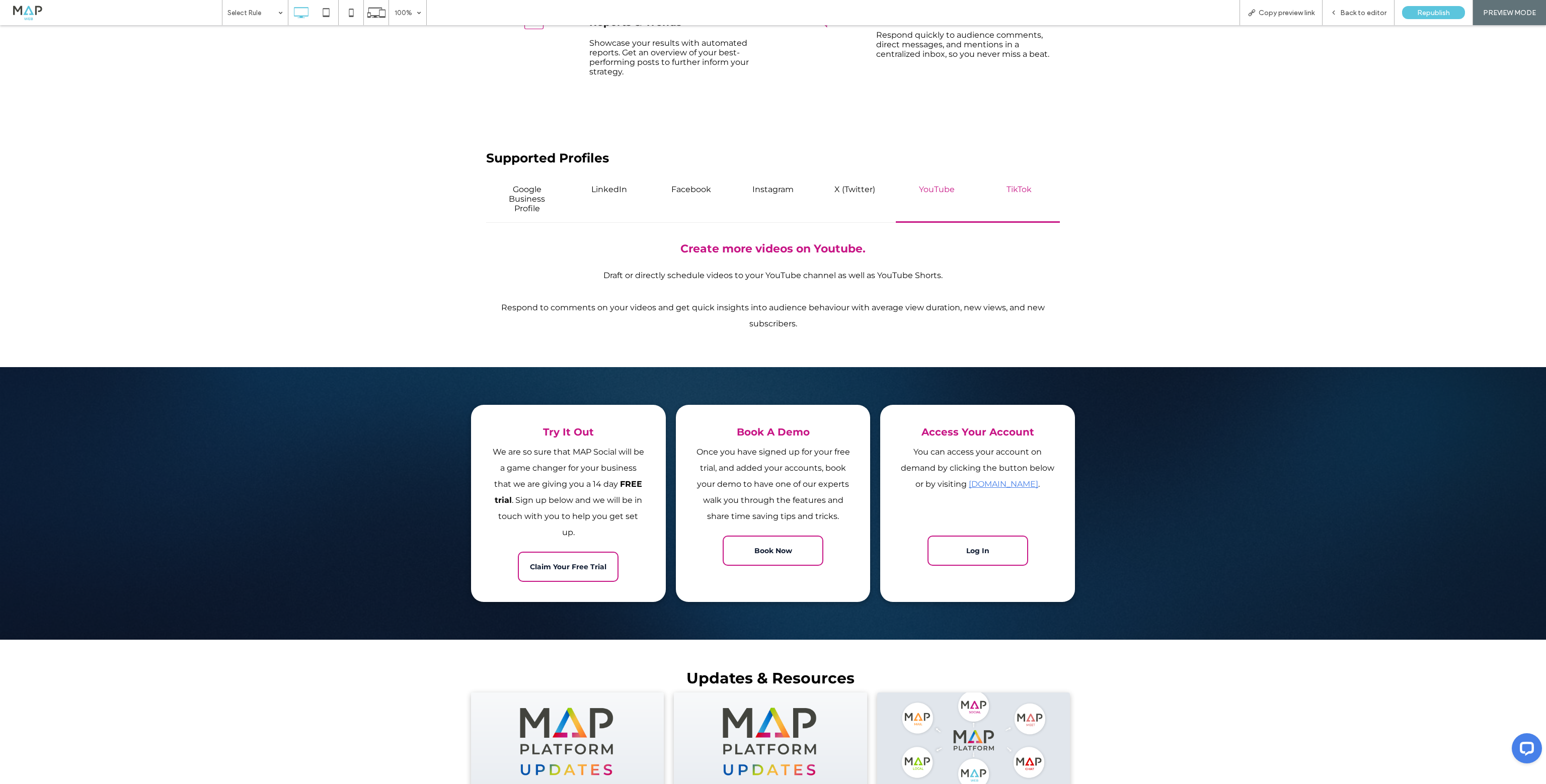
click at [977, 184] on div "TikTok" at bounding box center [1019, 199] width 82 height 47
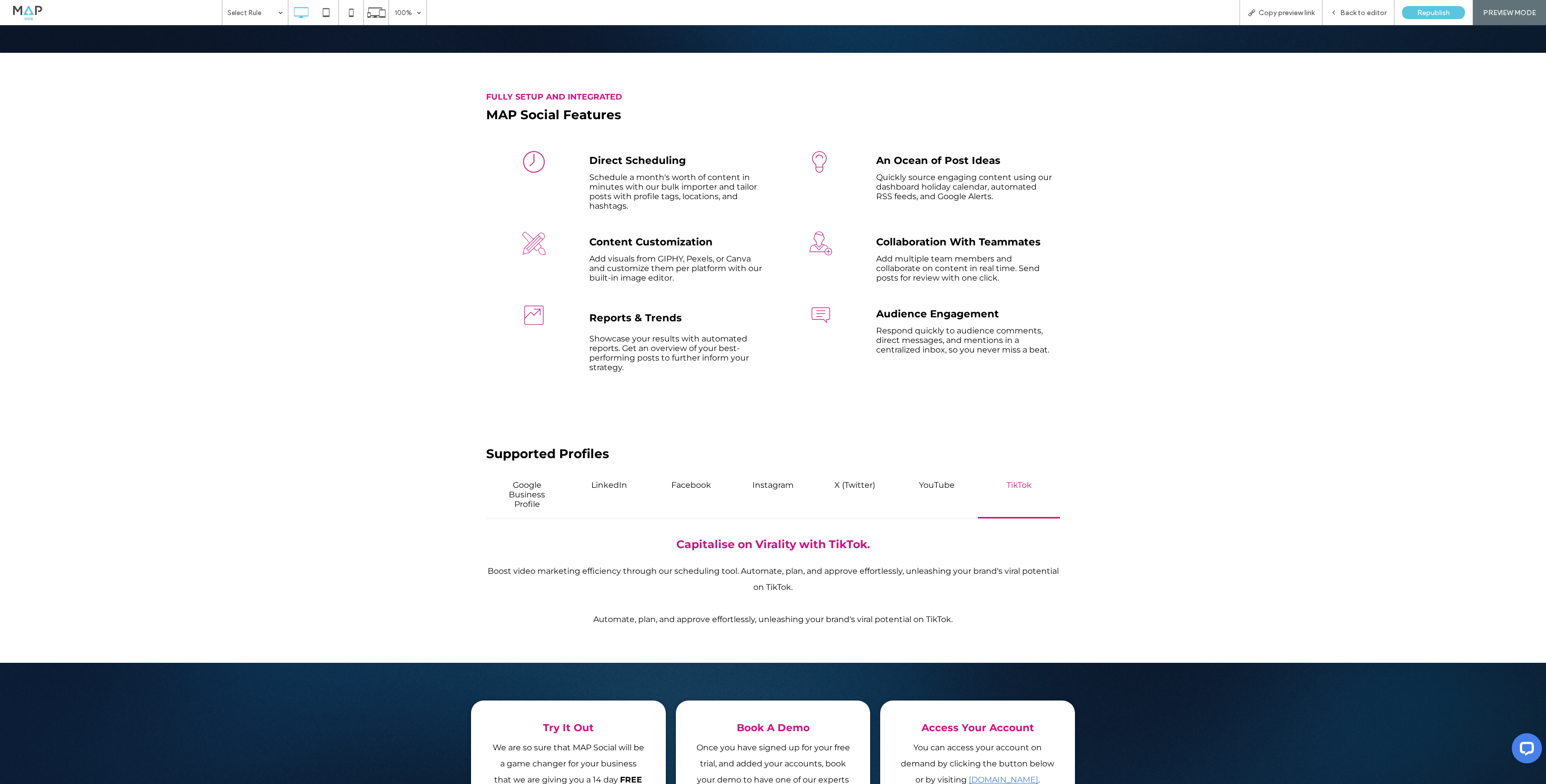
scroll to position [0, 0]
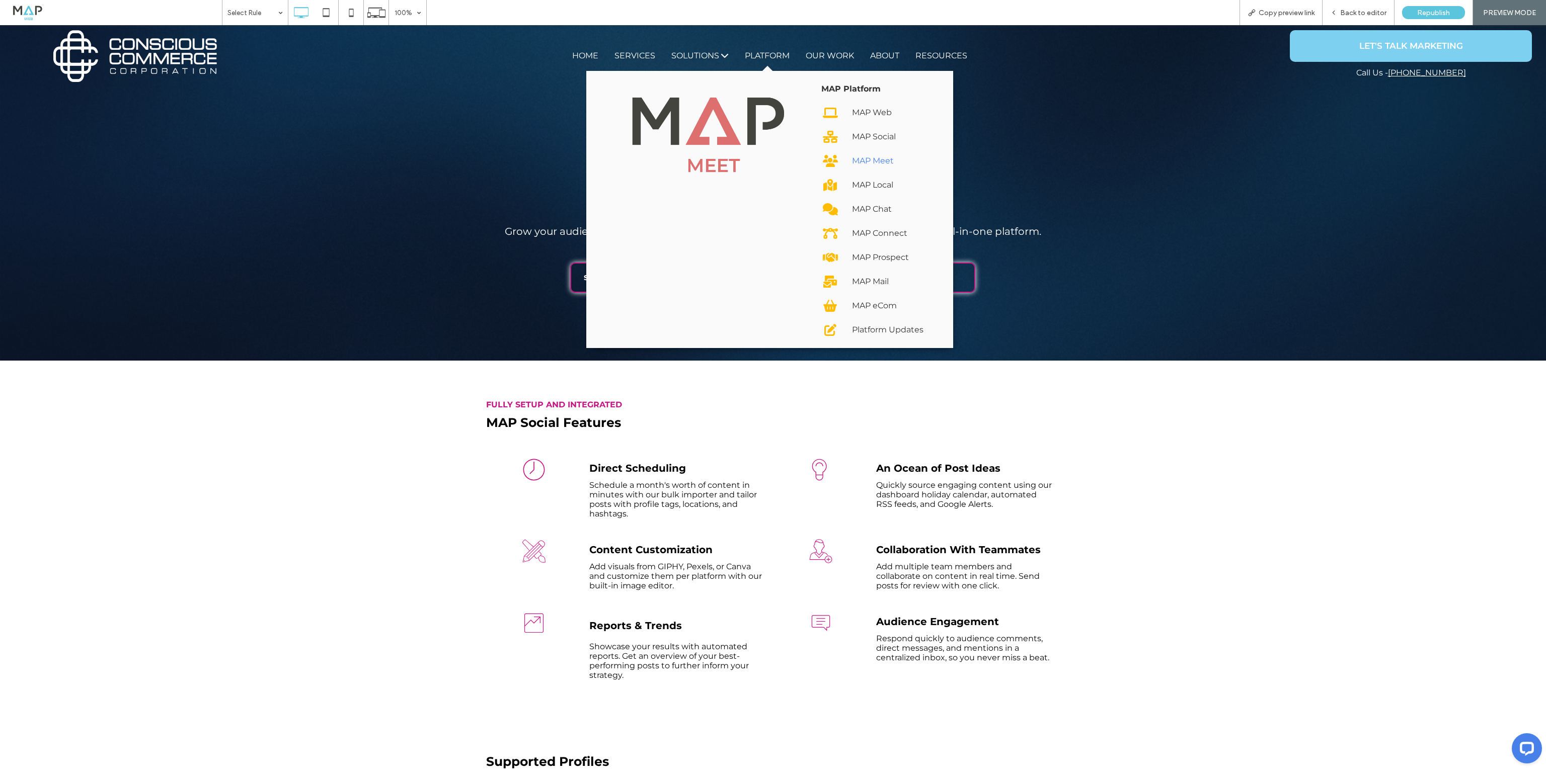
click at [858, 160] on div "MAP Meet" at bounding box center [890, 161] width 76 height 16
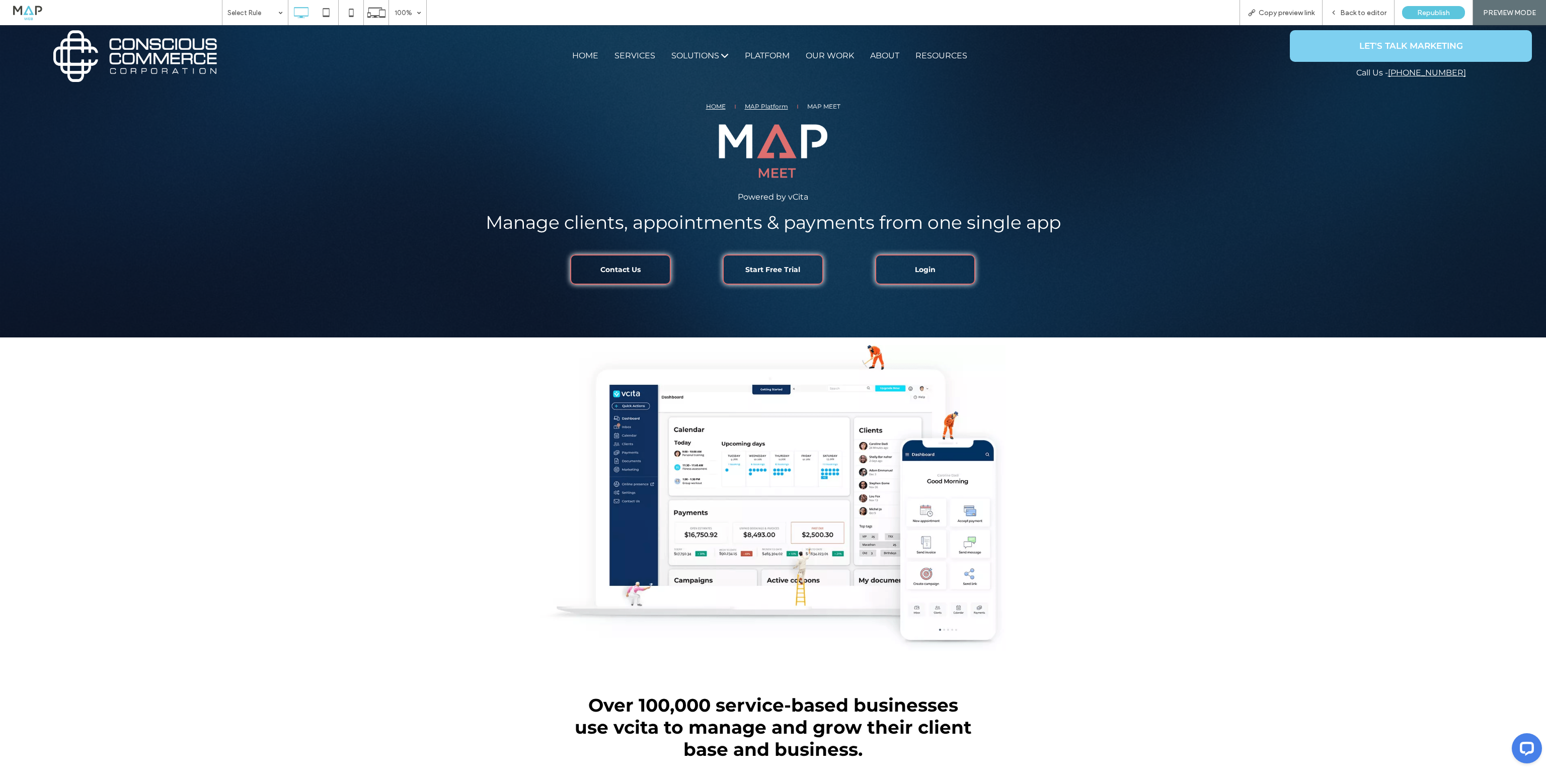
click at [610, 275] on span "Contact Us" at bounding box center [621, 269] width 40 height 19
click at [773, 279] on link "Start Free Trial" at bounding box center [773, 269] width 100 height 30
click at [888, 285] on div "Open link in new tab" at bounding box center [897, 288] width 126 height 10
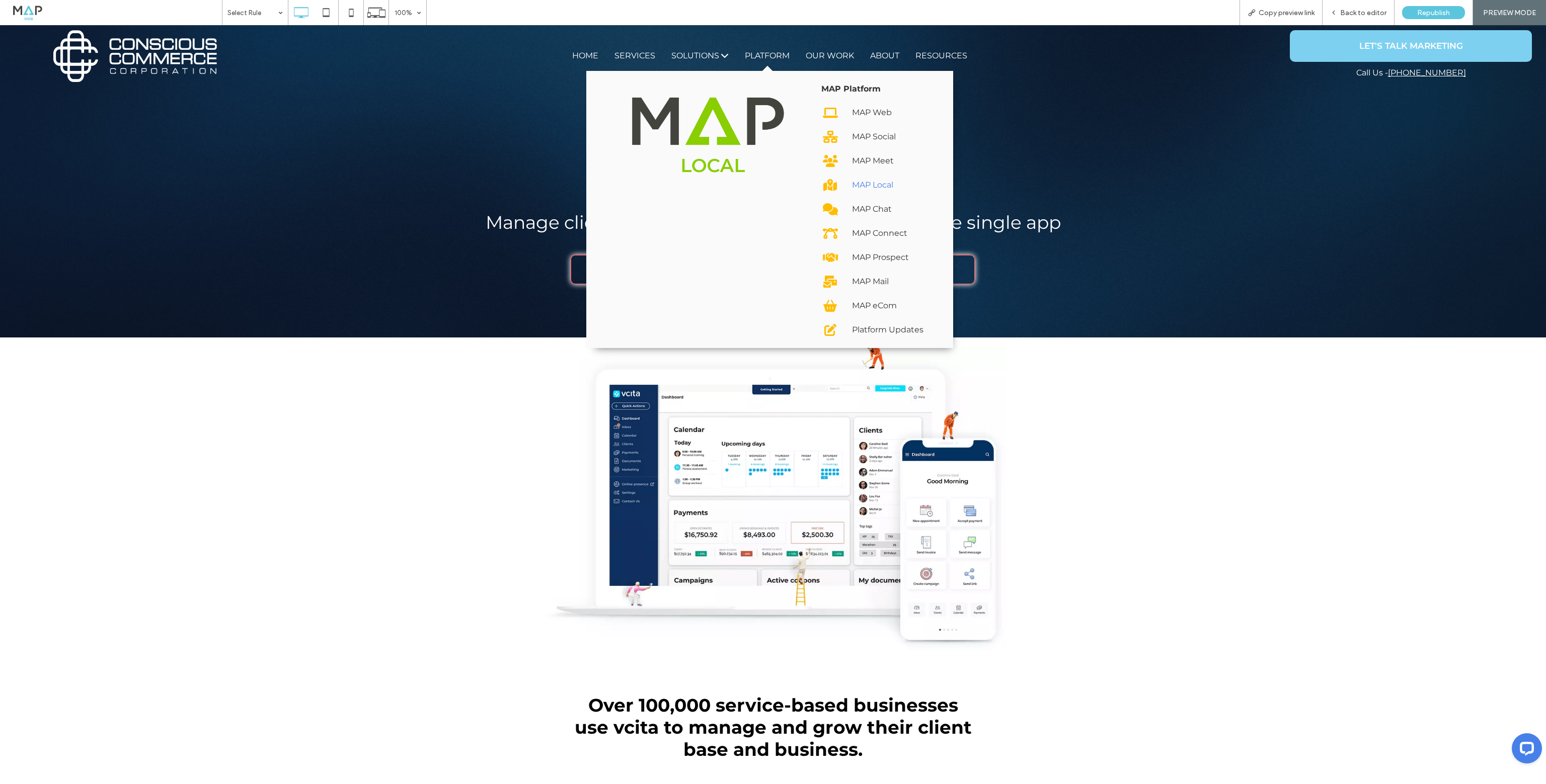
click at [862, 189] on div "MAP Local" at bounding box center [890, 185] width 76 height 16
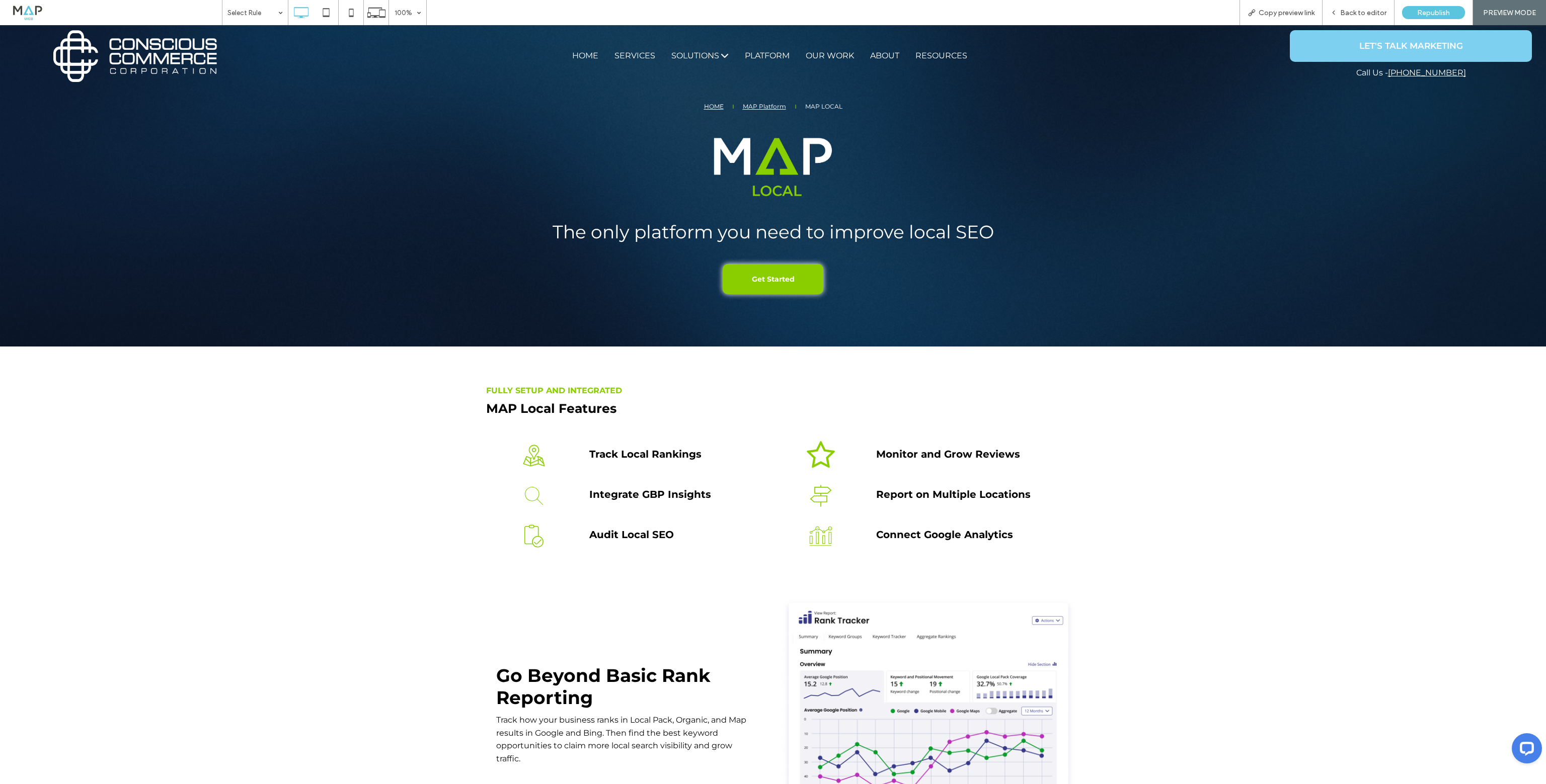
click at [767, 280] on span "Get Started" at bounding box center [773, 279] width 42 height 19
click at [774, 281] on span "Get Started" at bounding box center [773, 279] width 42 height 19
click at [1349, 6] on div "Back to editor" at bounding box center [1358, 13] width 72 height 25
click at [1341, 11] on div "Back to editor" at bounding box center [1358, 13] width 72 height 8
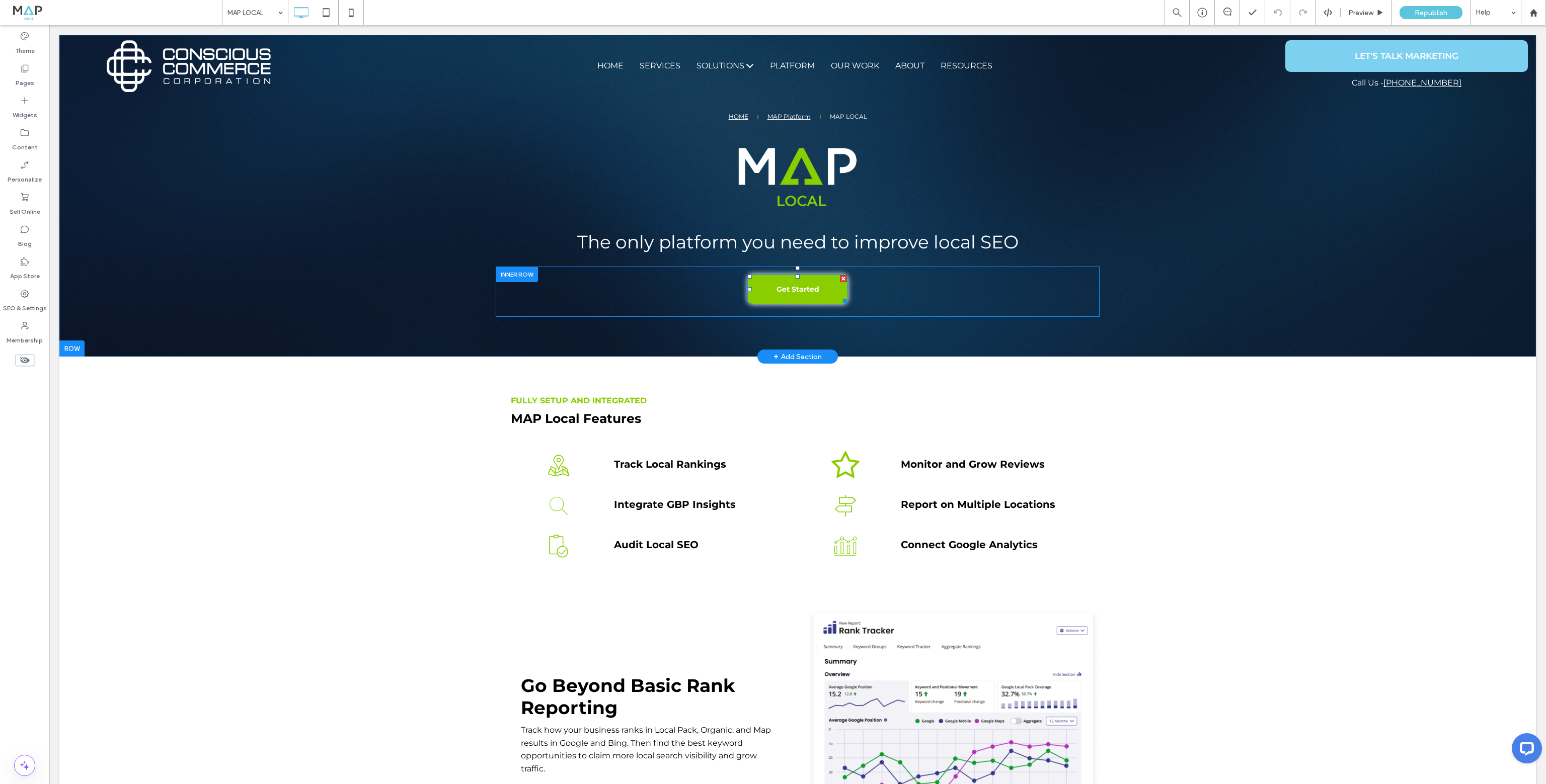
click at [781, 287] on span "Get Started" at bounding box center [797, 289] width 42 height 19
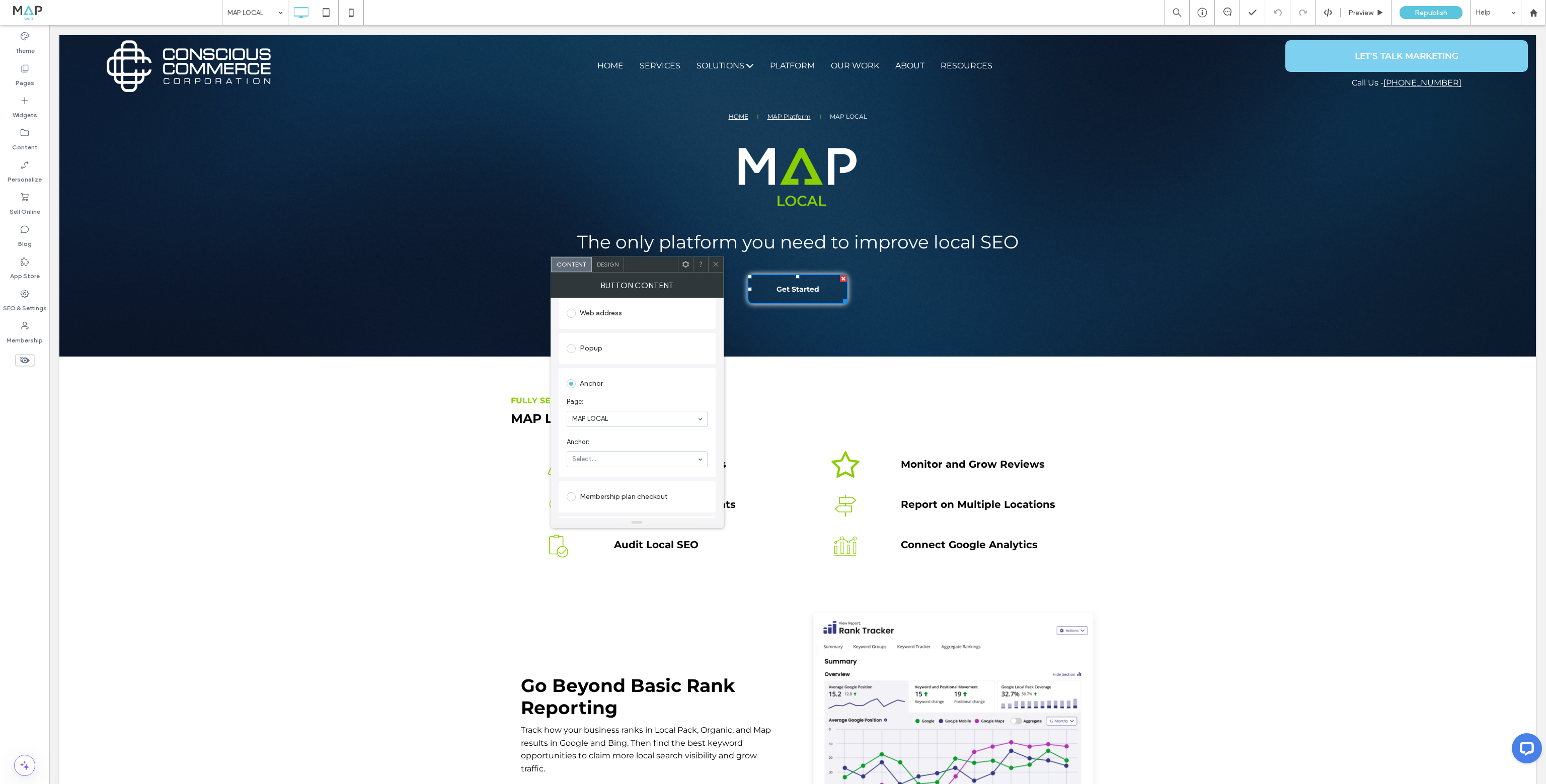
scroll to position [201, 0]
click at [718, 263] on icon at bounding box center [716, 264] width 8 height 8
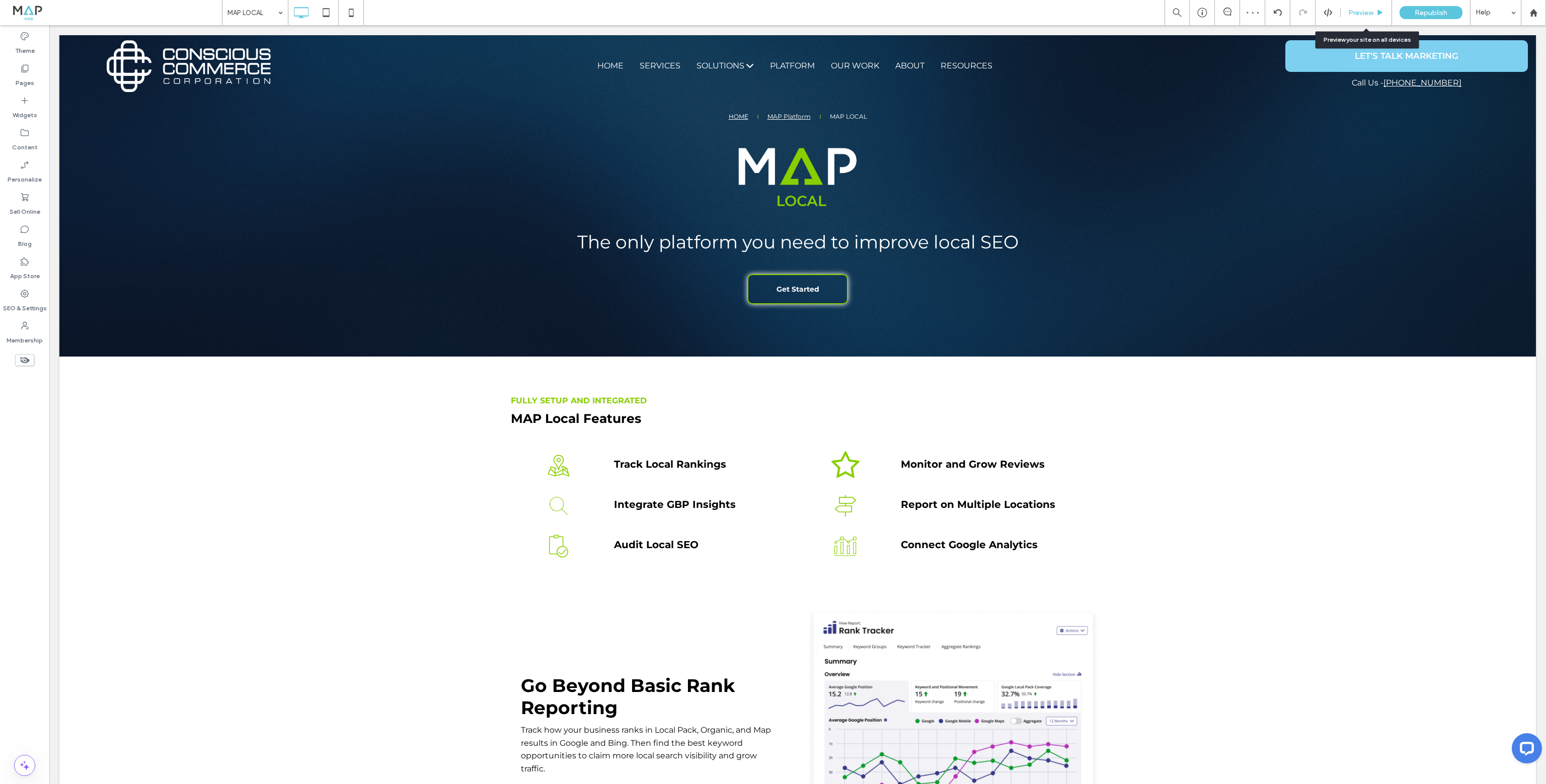
click at [1361, 10] on span "Preview" at bounding box center [1361, 13] width 25 height 8
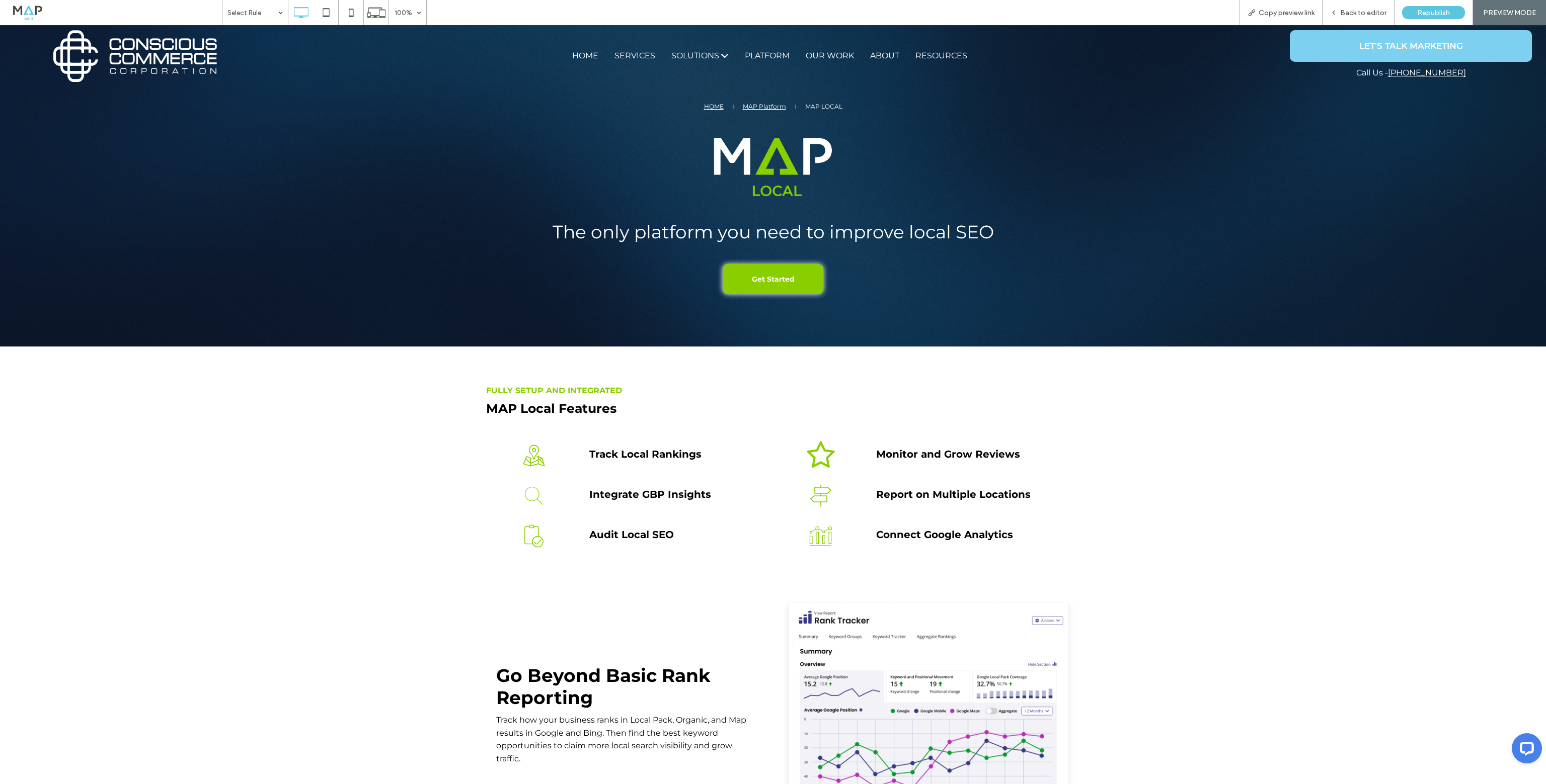
click at [779, 278] on span "Get Started" at bounding box center [773, 279] width 42 height 19
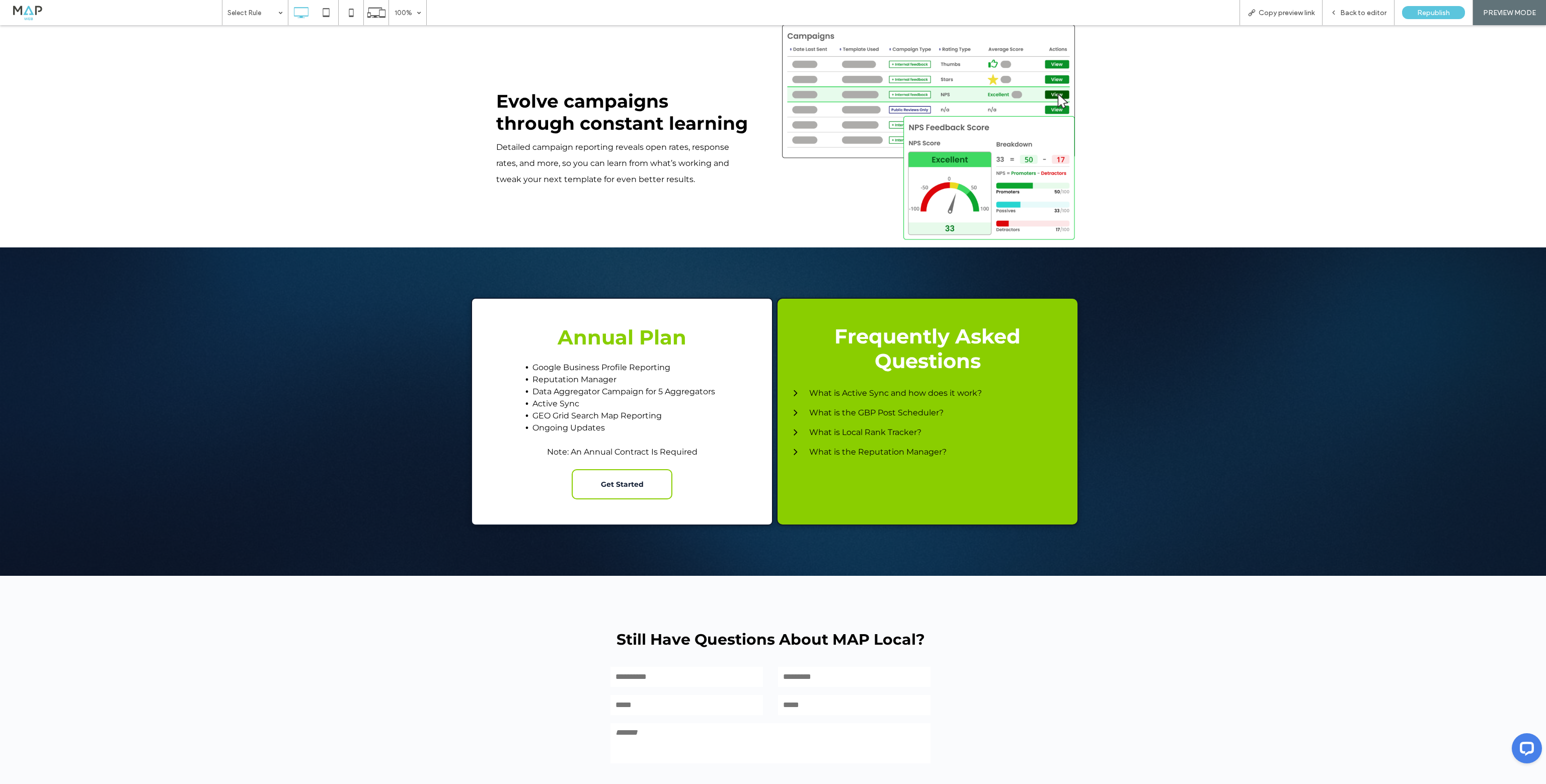
scroll to position [2615, 0]
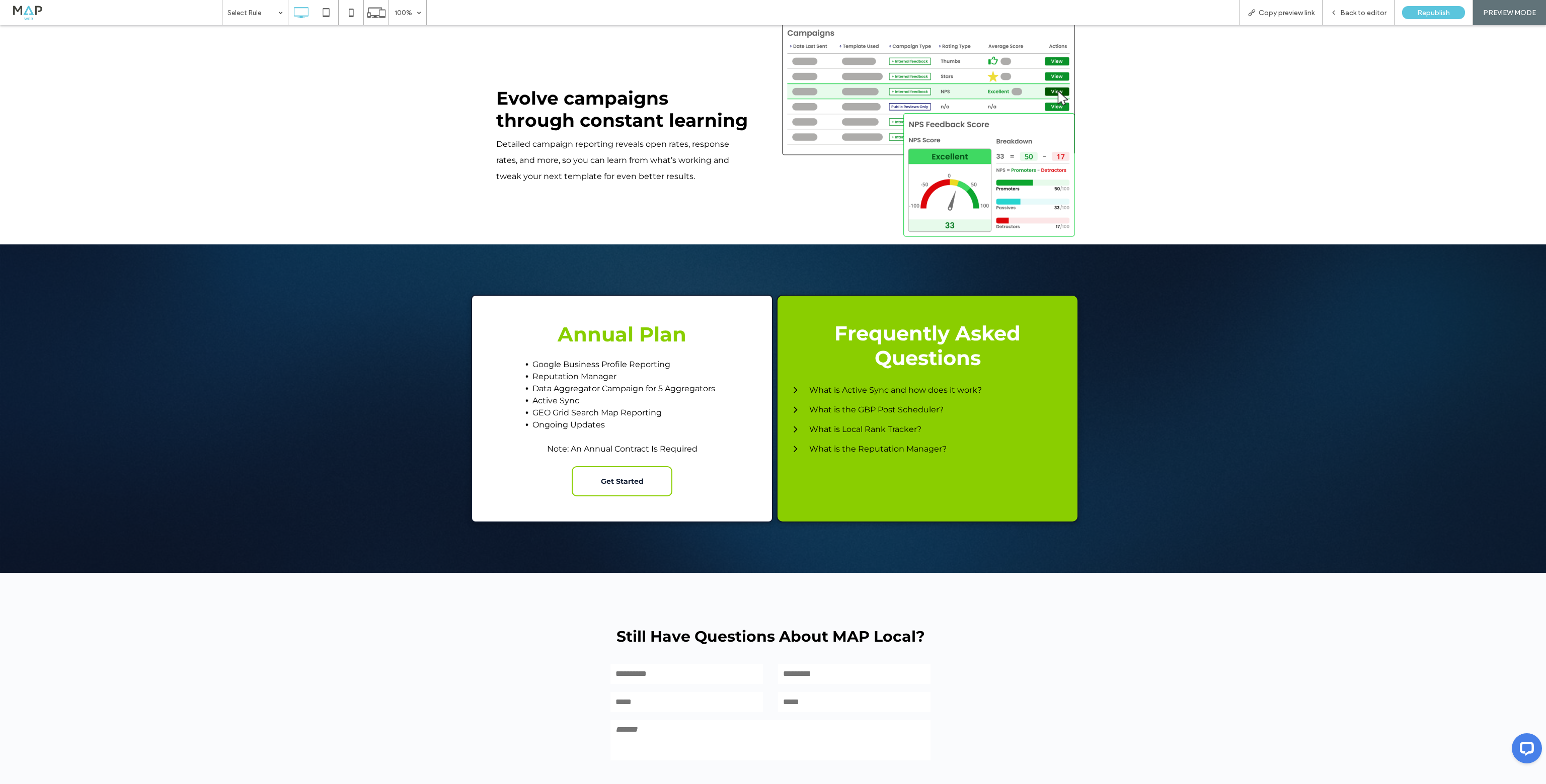
click at [834, 392] on h3 "What is Active Sync and how does it work?" at bounding box center [895, 390] width 173 height 10
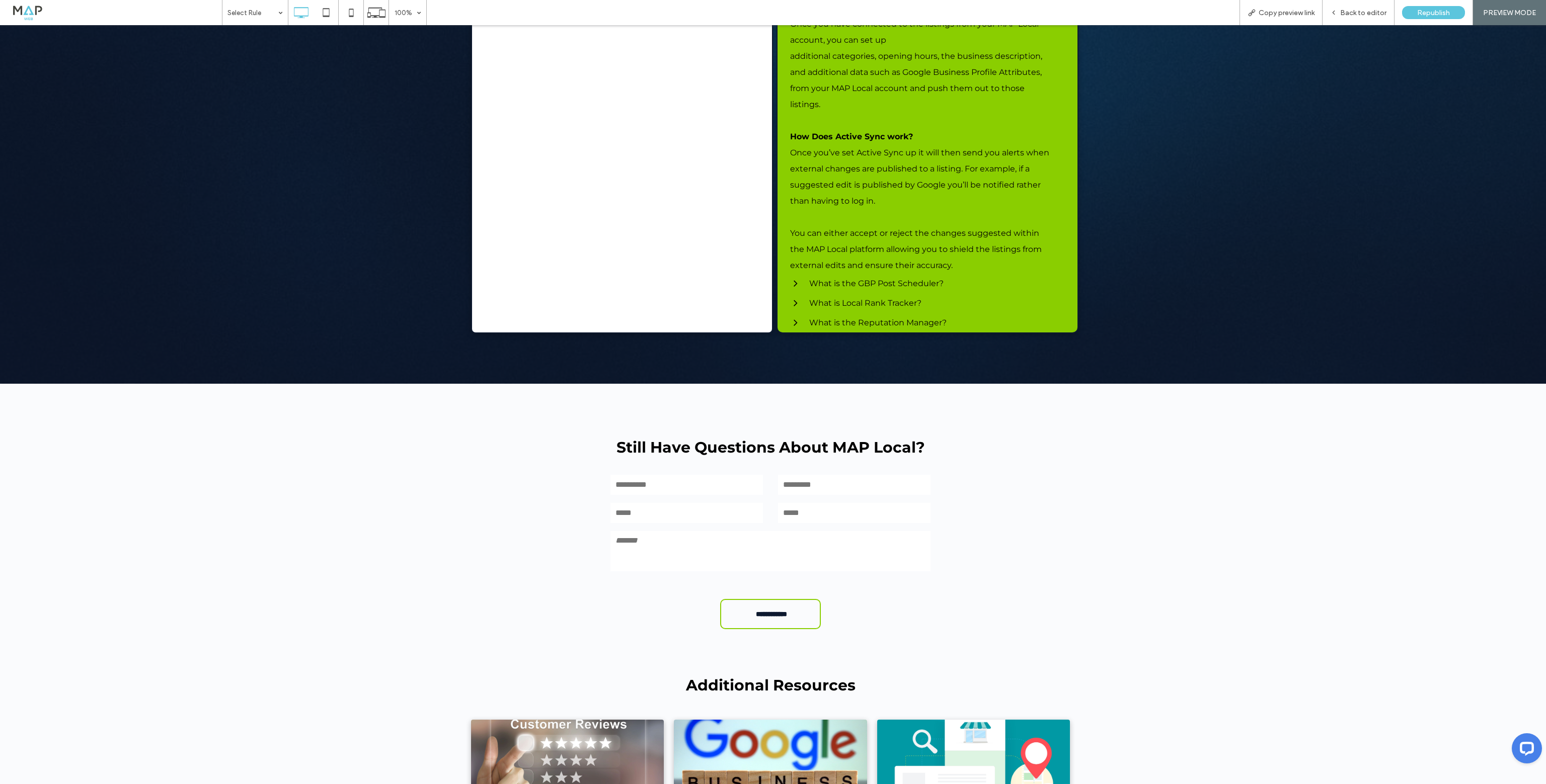
scroll to position [3419, 0]
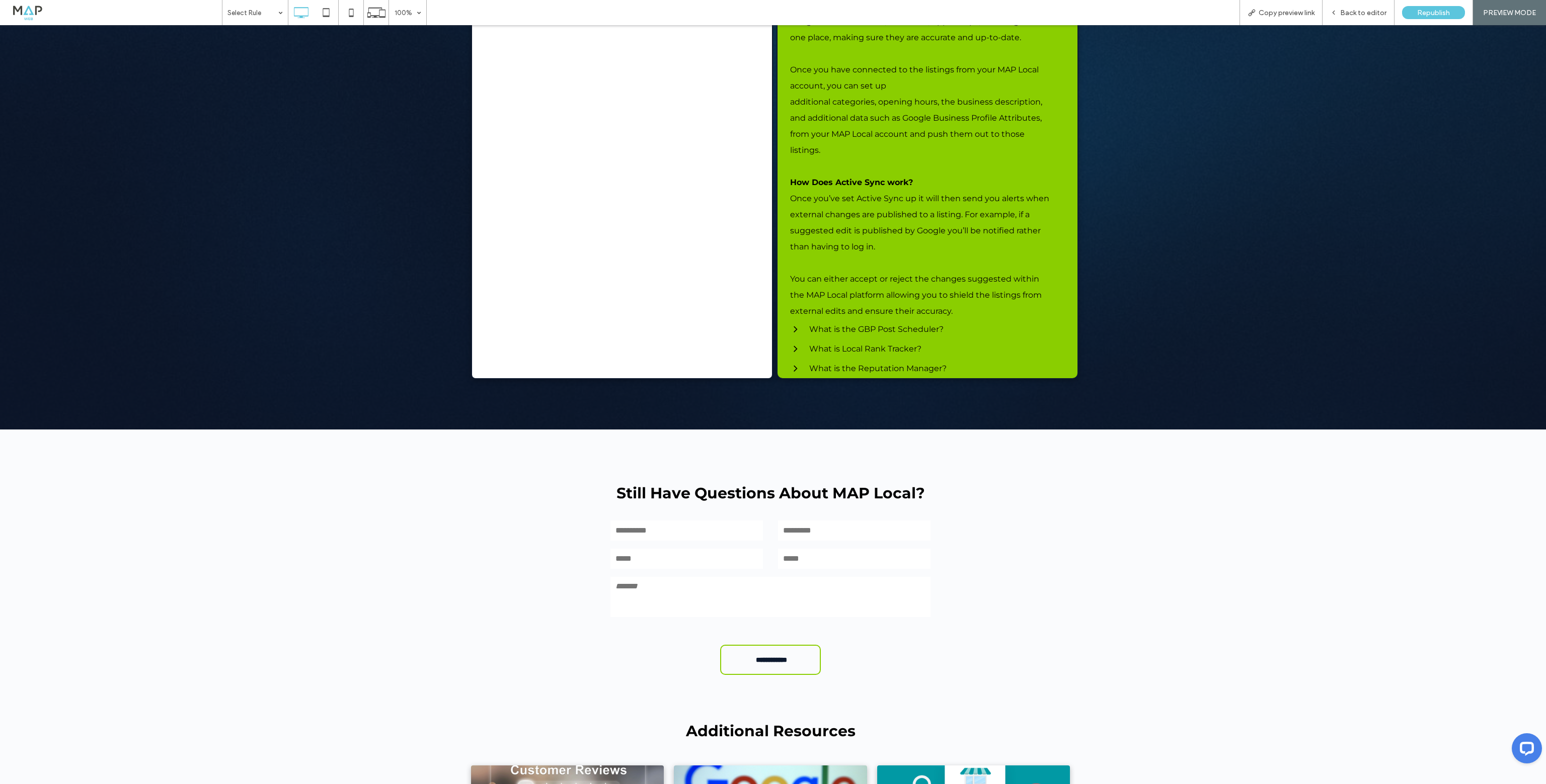
click at [809, 331] on h3 "What is the GBP Post Scheduler?" at bounding box center [876, 329] width 134 height 10
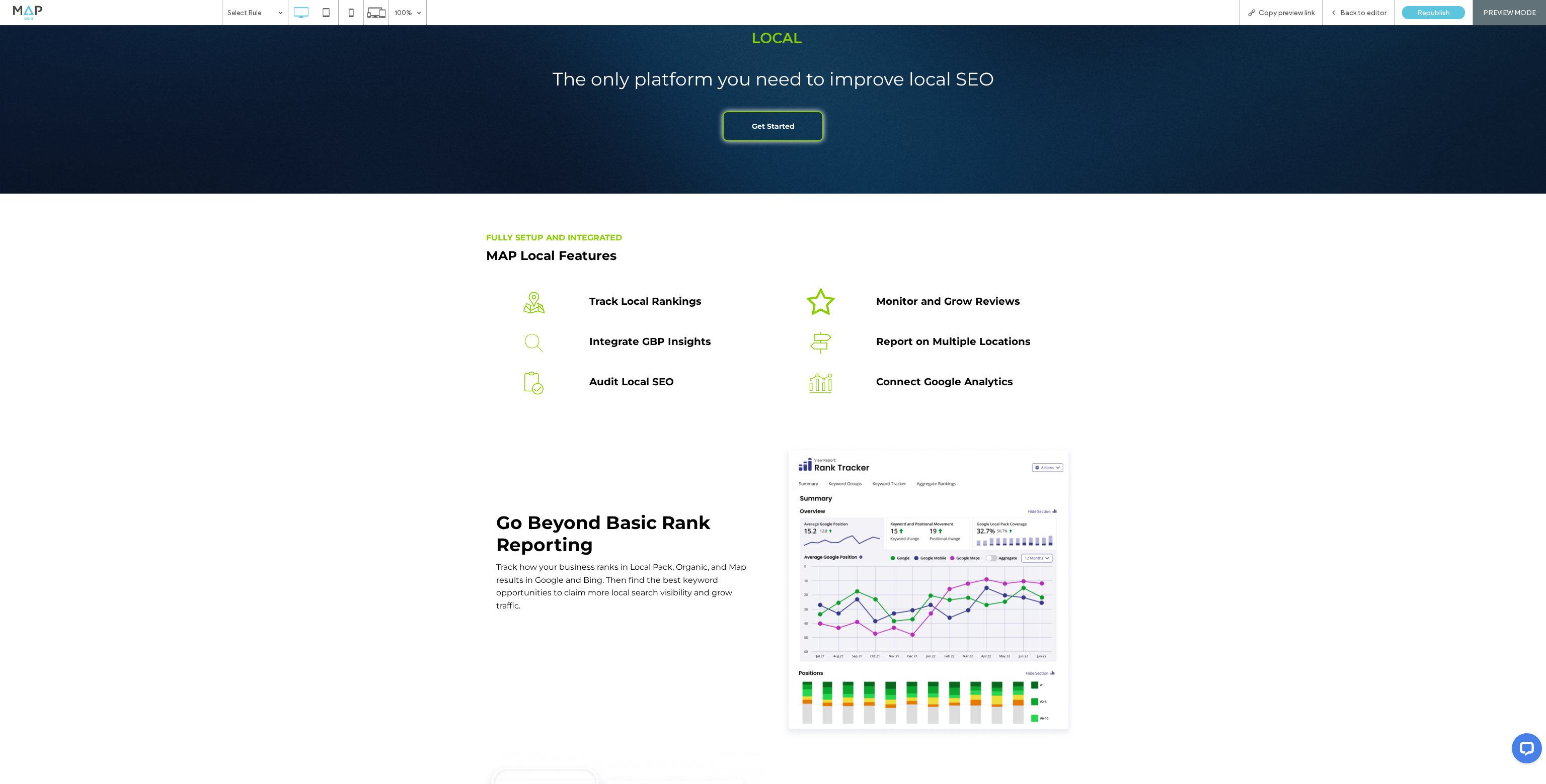
scroll to position [0, 0]
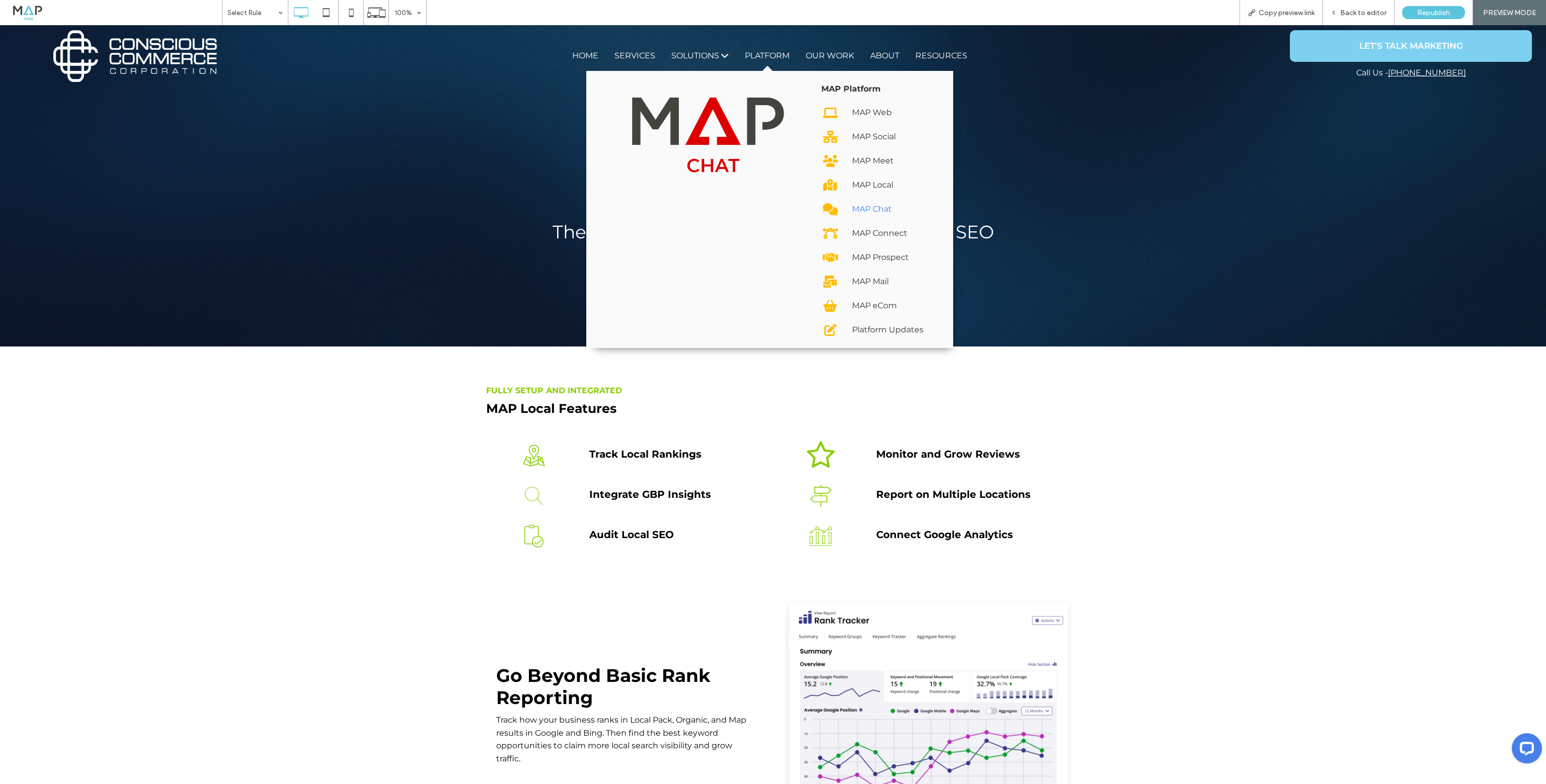
click at [856, 207] on div "MAP Chat" at bounding box center [890, 209] width 76 height 16
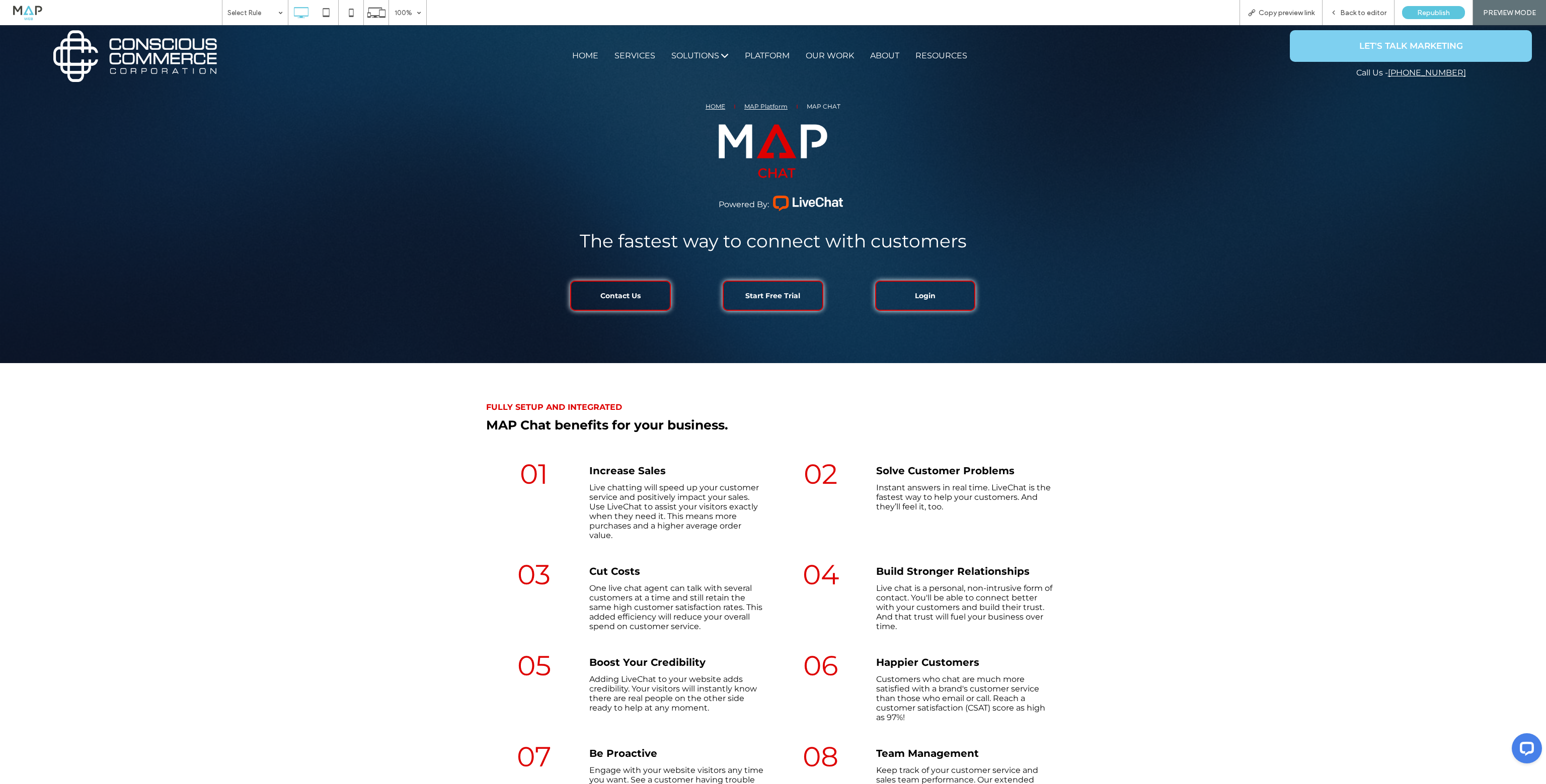
click at [622, 297] on span "Contact Us" at bounding box center [621, 295] width 40 height 19
click at [789, 295] on span "Start Free Trial" at bounding box center [773, 295] width 55 height 19
click at [852, 313] on div "Open link in new tab" at bounding box center [897, 313] width 126 height 10
drag, startPoint x: 0, startPoint y: 25, endPoint x: 889, endPoint y: 287, distance: 926.8
click at [889, 287] on link "Login" at bounding box center [925, 295] width 100 height 30
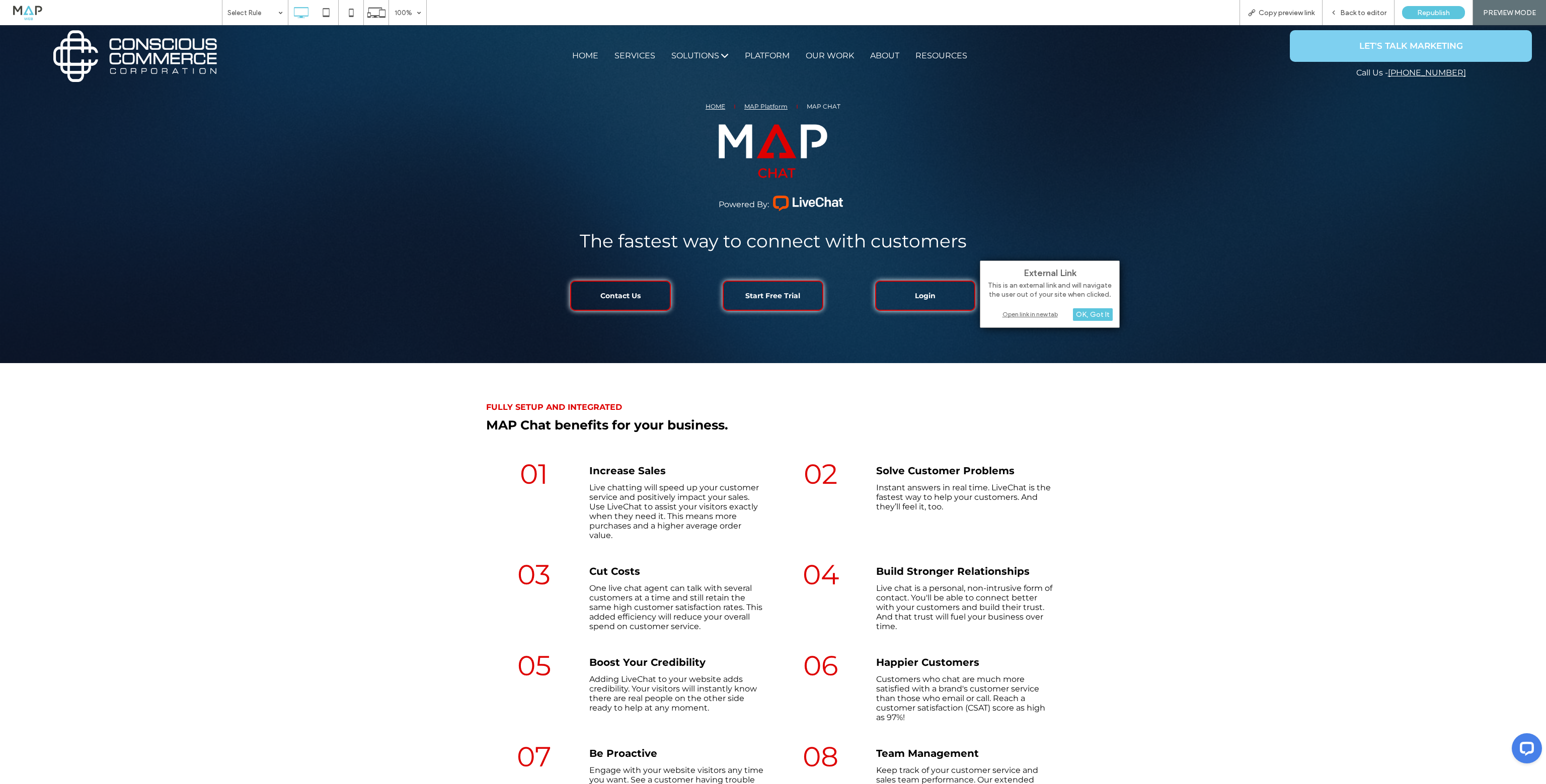
click at [1046, 313] on div "Open link in new tab" at bounding box center [1049, 313] width 126 height 10
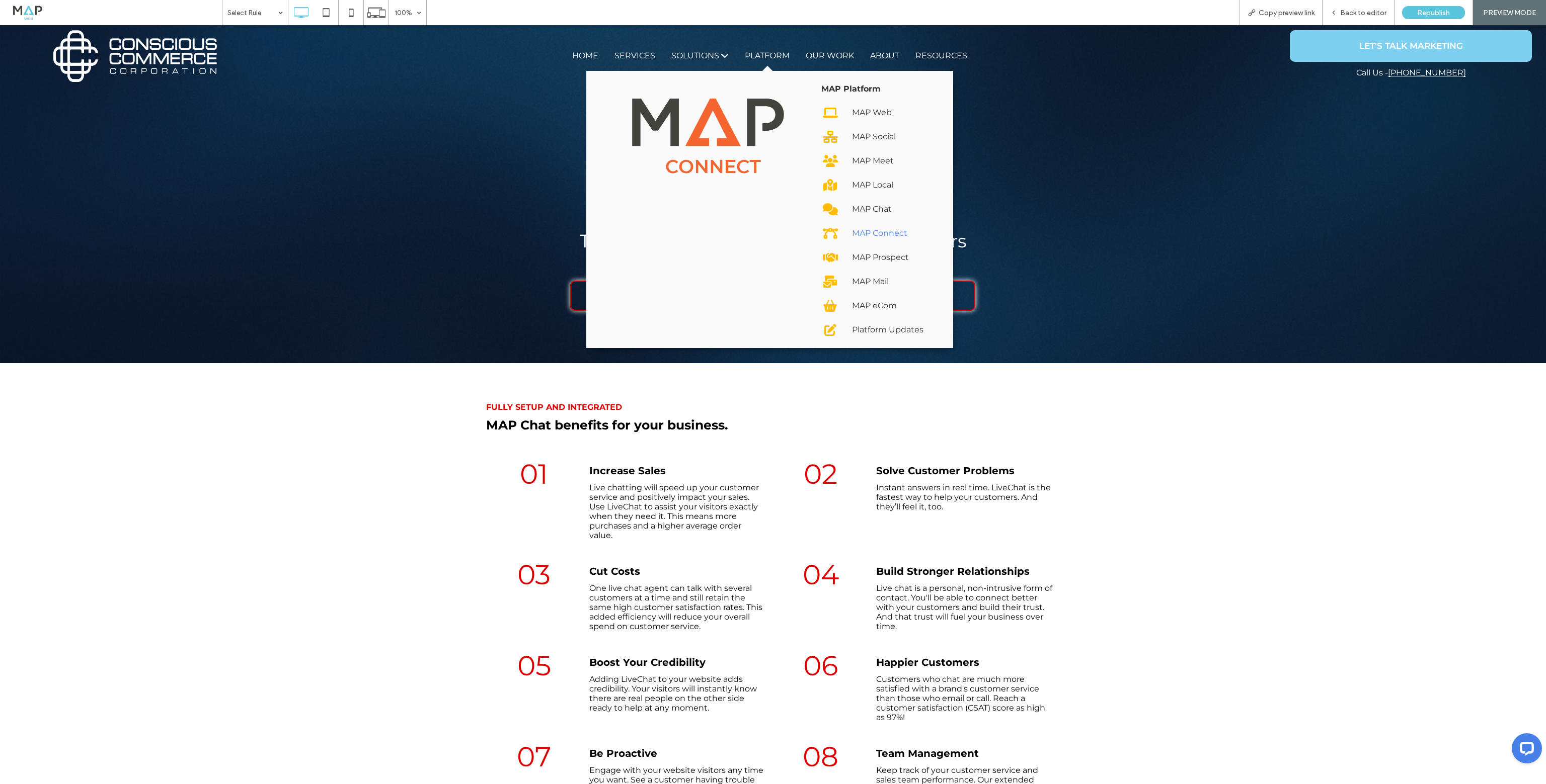
click at [874, 231] on div "MAP Connect" at bounding box center [890, 233] width 76 height 16
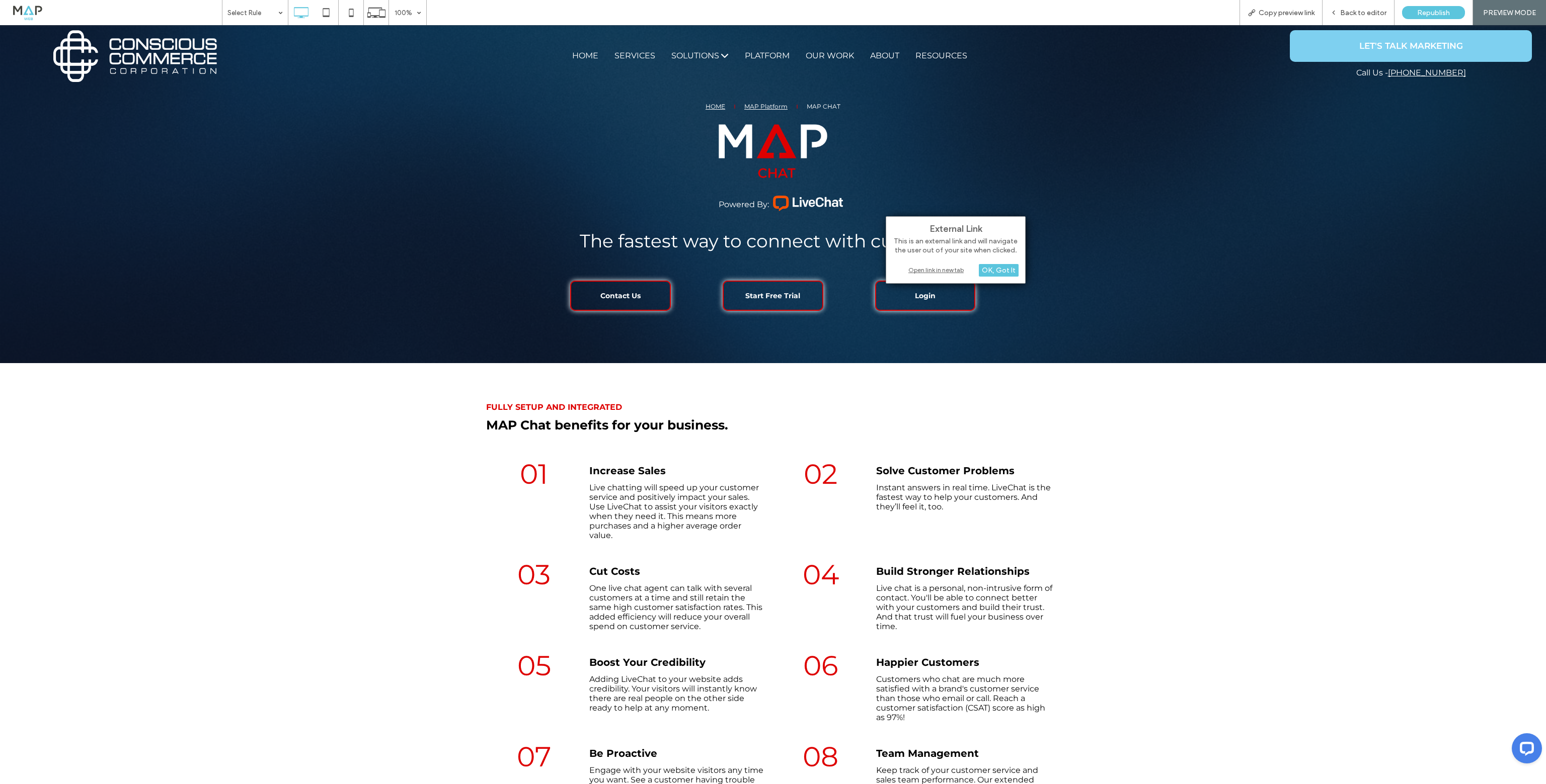
click at [942, 269] on div "Open link in new tab" at bounding box center [955, 269] width 126 height 10
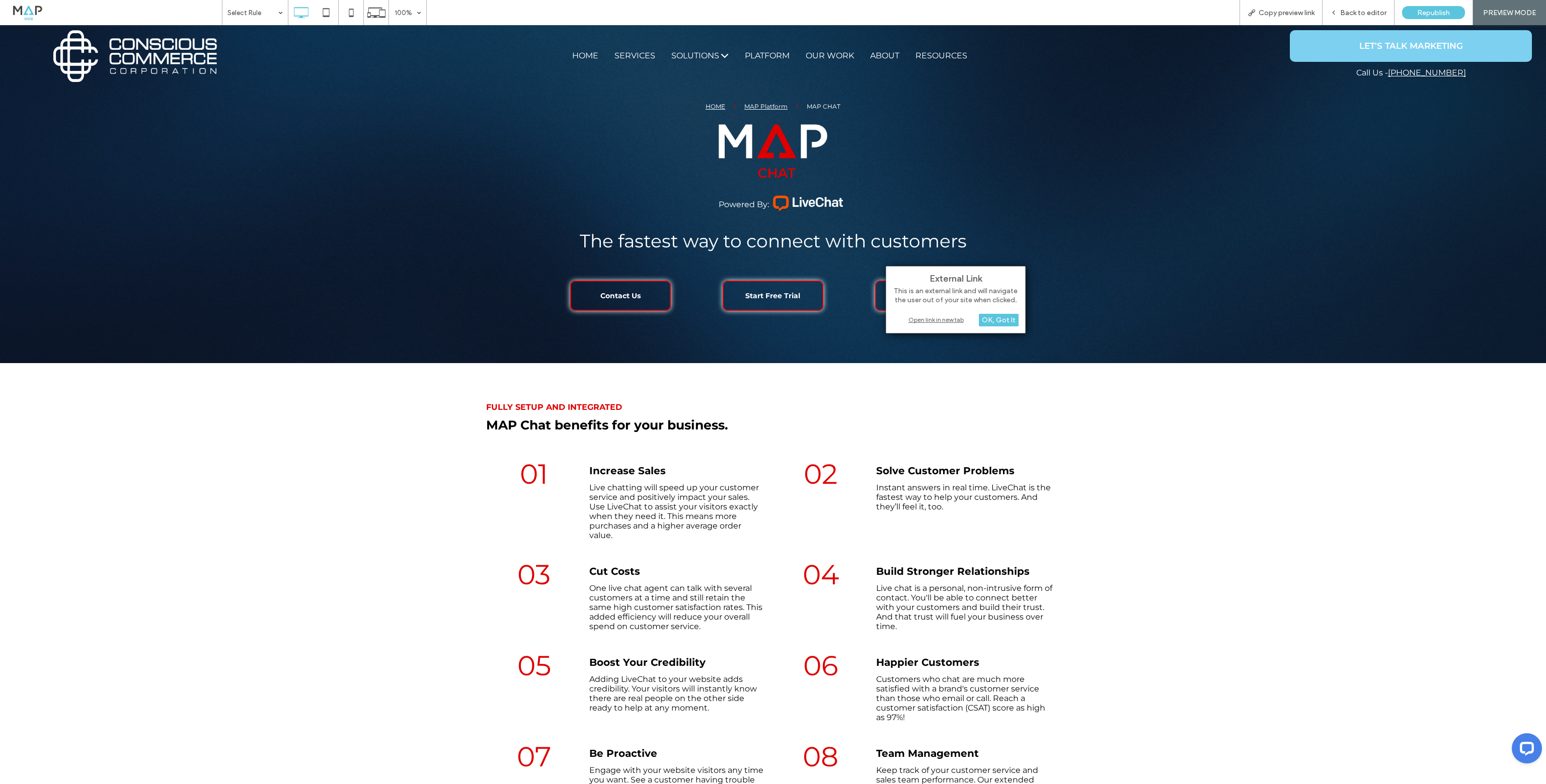
click at [920, 317] on div "Open link in new tab" at bounding box center [955, 319] width 126 height 10
click at [925, 318] on div "Open link in new tab" at bounding box center [955, 319] width 126 height 10
click at [1340, 8] on div "Back to editor" at bounding box center [1358, 13] width 72 height 25
click at [1373, 12] on span "Back to editor" at bounding box center [1363, 13] width 46 height 8
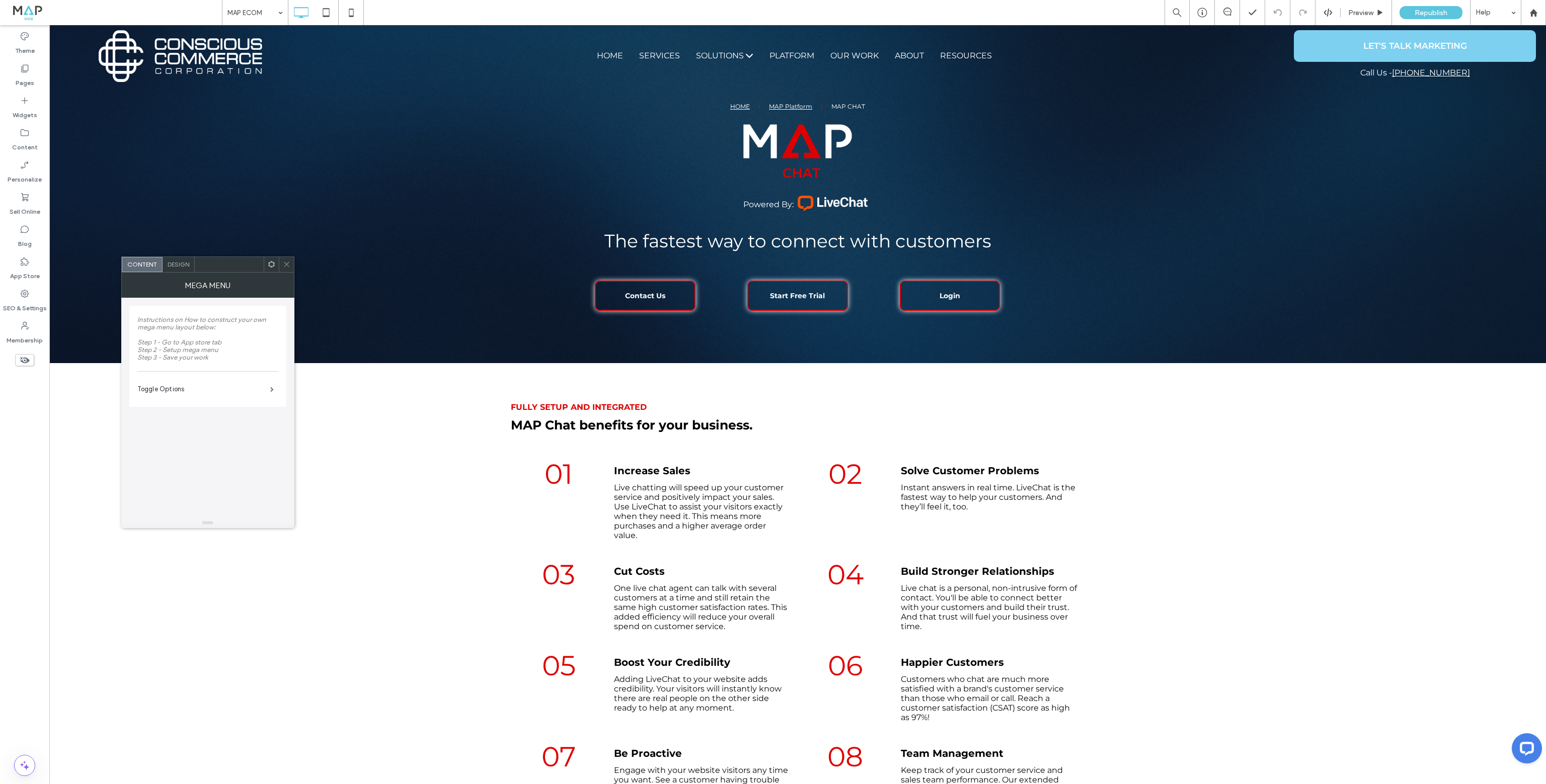
click at [185, 272] on div "Mega Menu" at bounding box center [208, 285] width 173 height 25
click at [178, 265] on span "Design" at bounding box center [178, 264] width 22 height 8
click at [208, 366] on label "Free Text Design Options" at bounding box center [203, 366] width 133 height 20
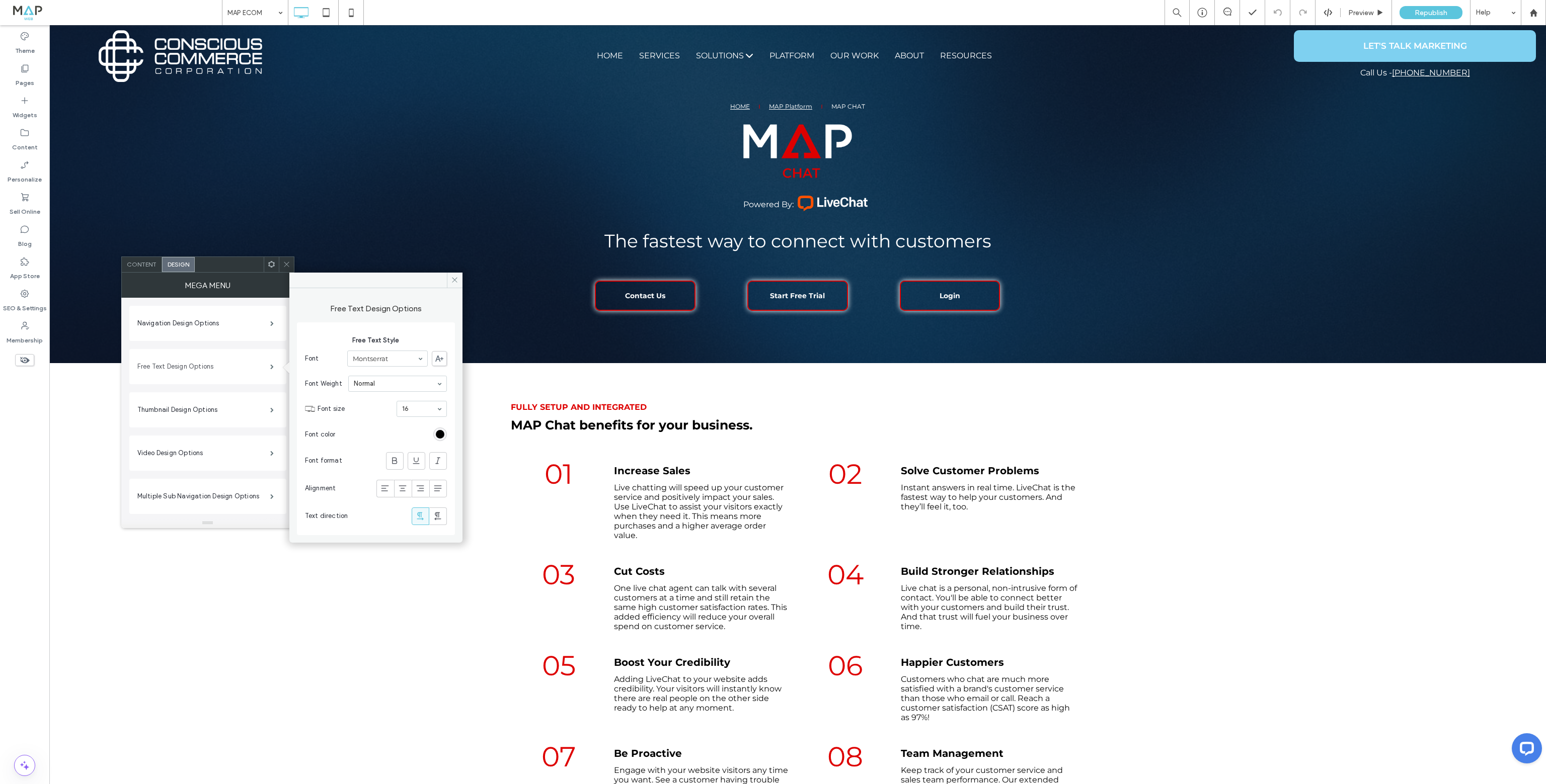
click at [208, 365] on label "Free Text Design Options" at bounding box center [203, 366] width 133 height 20
click at [213, 321] on label "Navigation Design Options" at bounding box center [203, 323] width 133 height 20
click at [435, 434] on div "rgb(61, 131, 250)" at bounding box center [440, 434] width 8 height 8
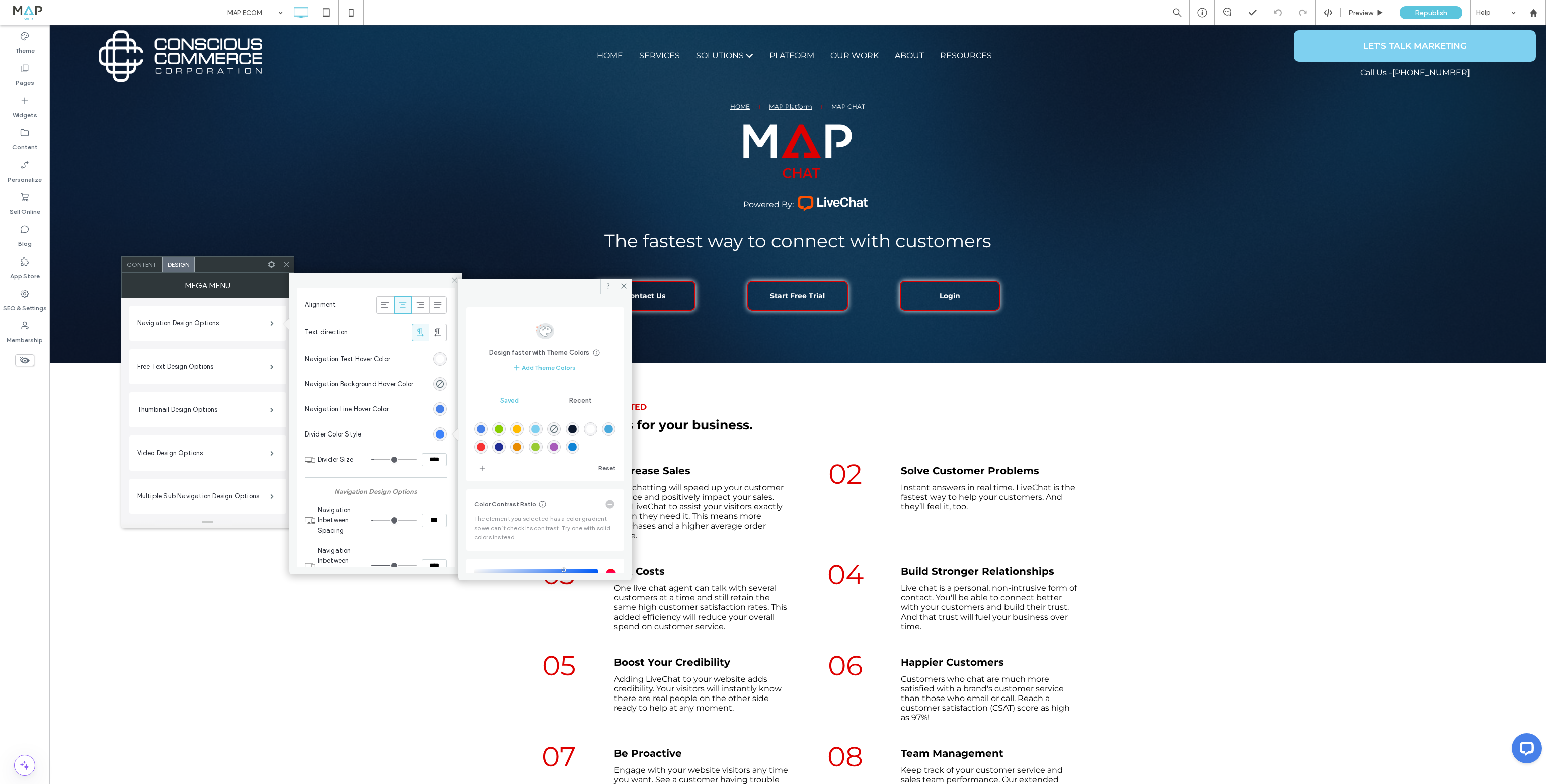
click at [540, 426] on div "rgba(126,208,240,1)" at bounding box center [536, 429] width 8 height 8
click at [435, 411] on div "rgb(71, 128, 233)" at bounding box center [440, 409] width 8 height 8
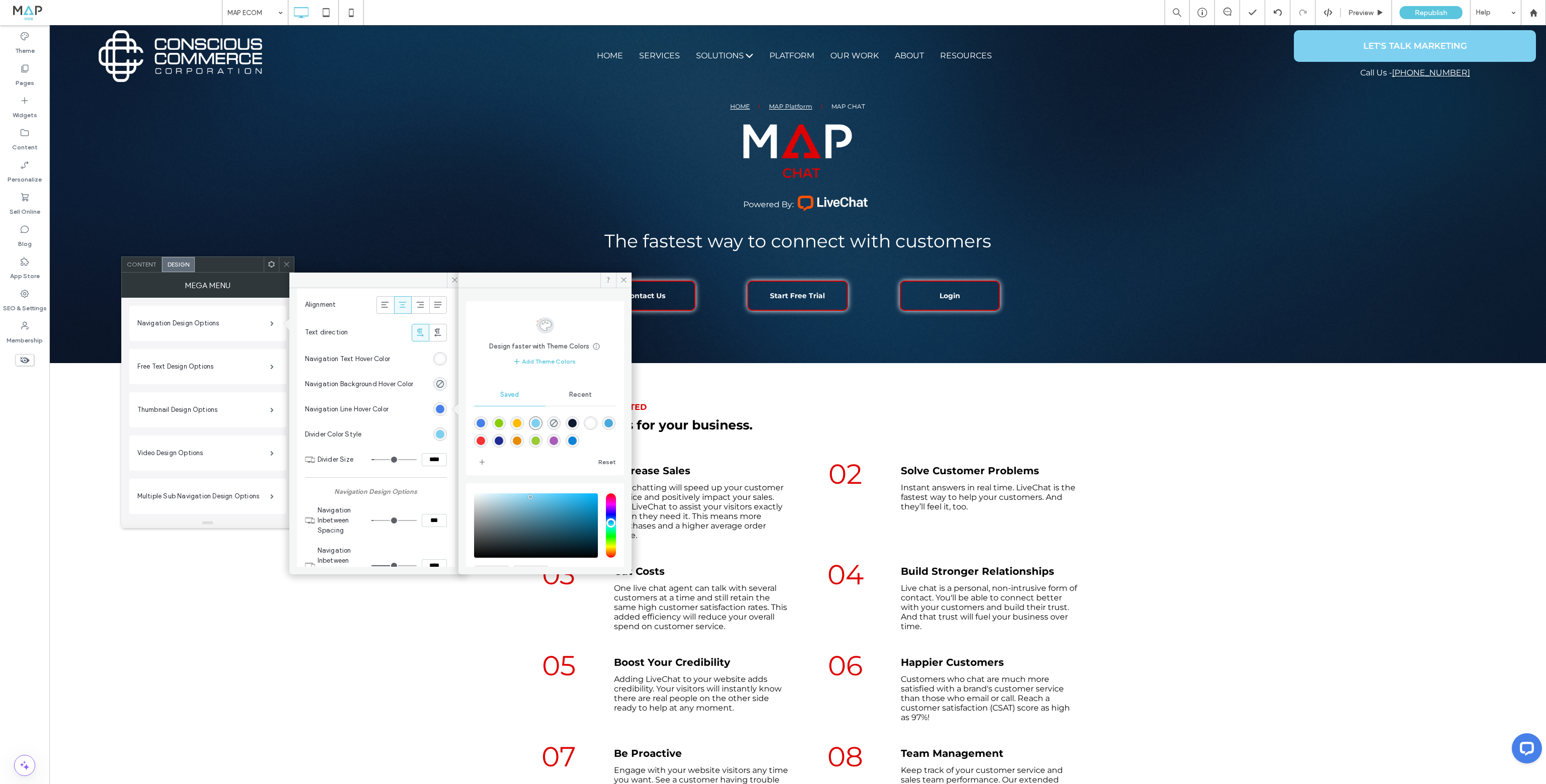
click at [540, 422] on div "rgba(126,208,240,1)" at bounding box center [536, 423] width 8 height 8
click at [435, 507] on div "rgb(255, 255, 255)" at bounding box center [440, 510] width 8 height 8
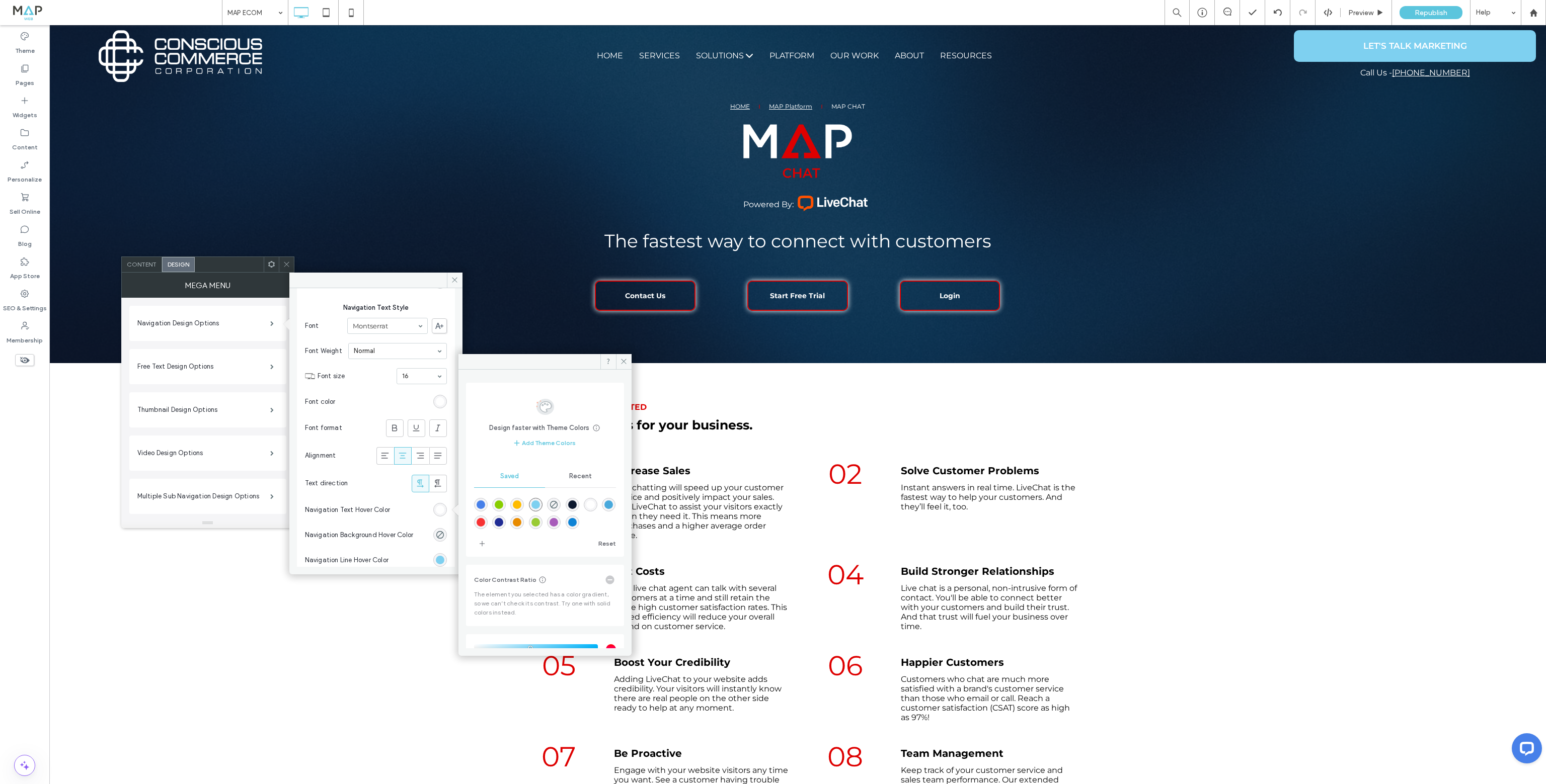
click at [521, 503] on div "rgba(255,188,0,1)" at bounding box center [517, 505] width 8 height 8
type input "*******"
click at [221, 370] on label "Free Text Design Options" at bounding box center [203, 366] width 133 height 20
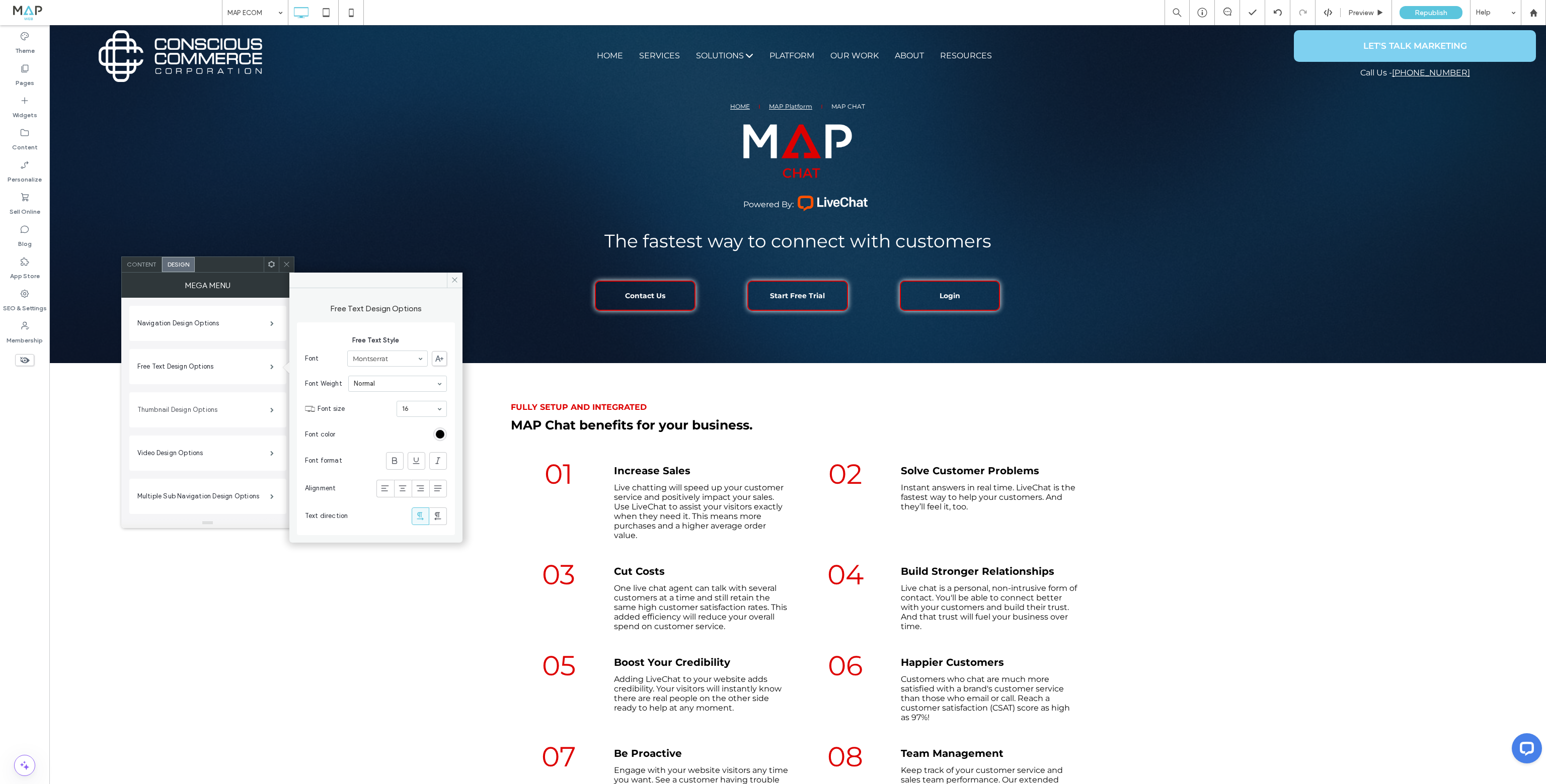
click at [231, 416] on label "Thumbnail Design Options" at bounding box center [203, 409] width 133 height 20
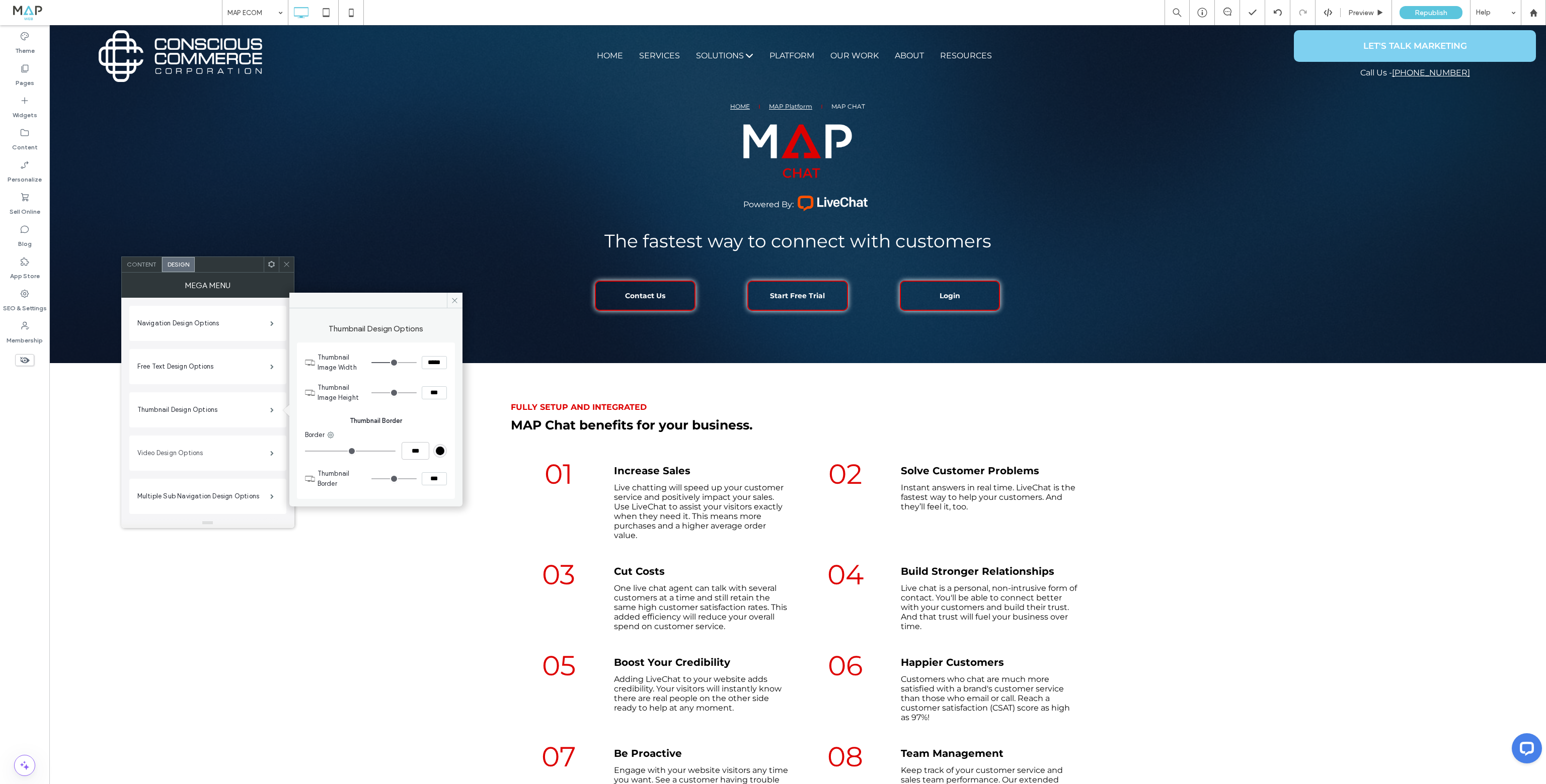
click at [192, 455] on label "Video Design Options" at bounding box center [203, 453] width 133 height 20
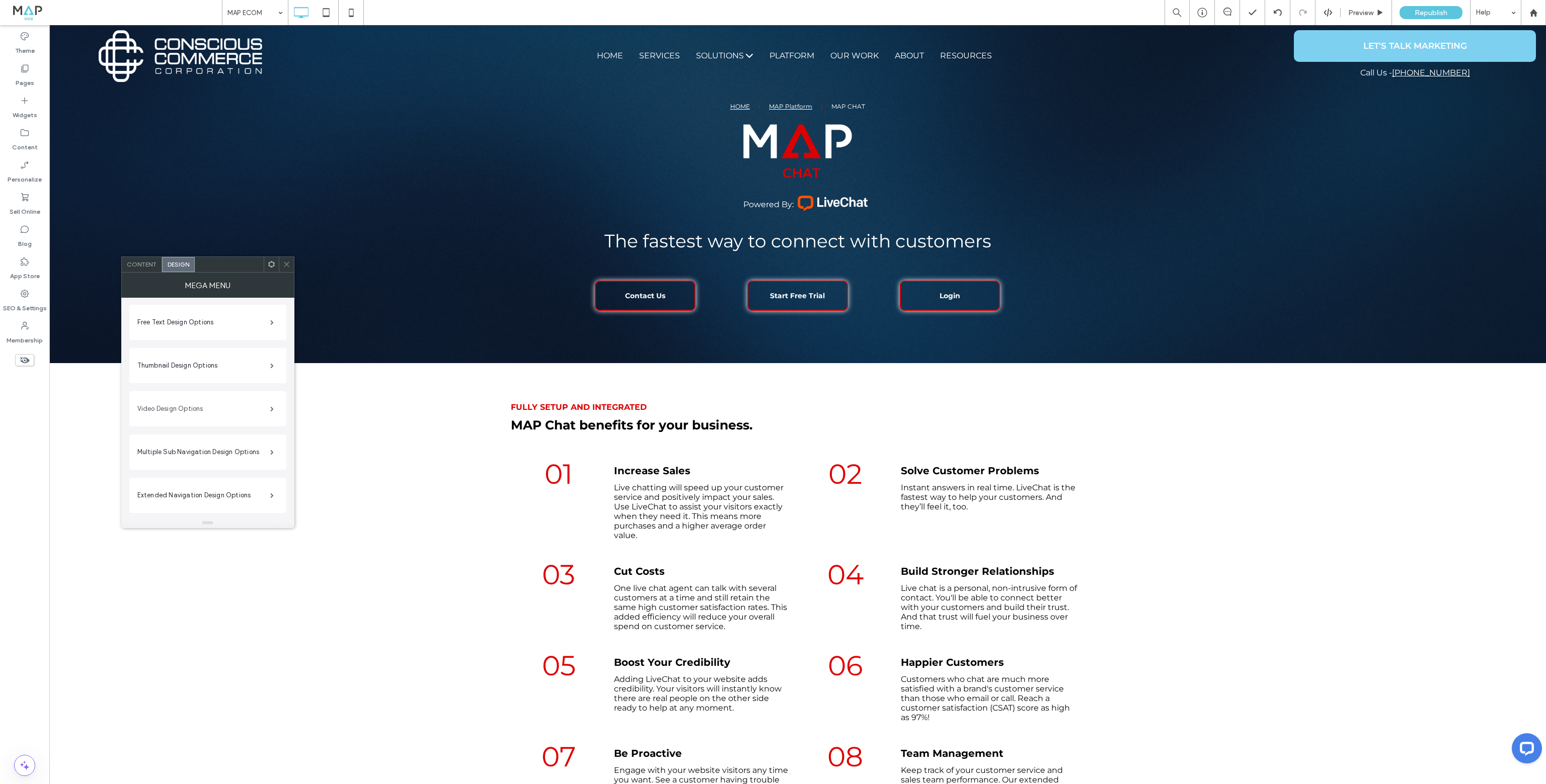
scroll to position [100, 0]
click at [206, 403] on label "Multiple Sub Navigation Design Options" at bounding box center [203, 395] width 133 height 20
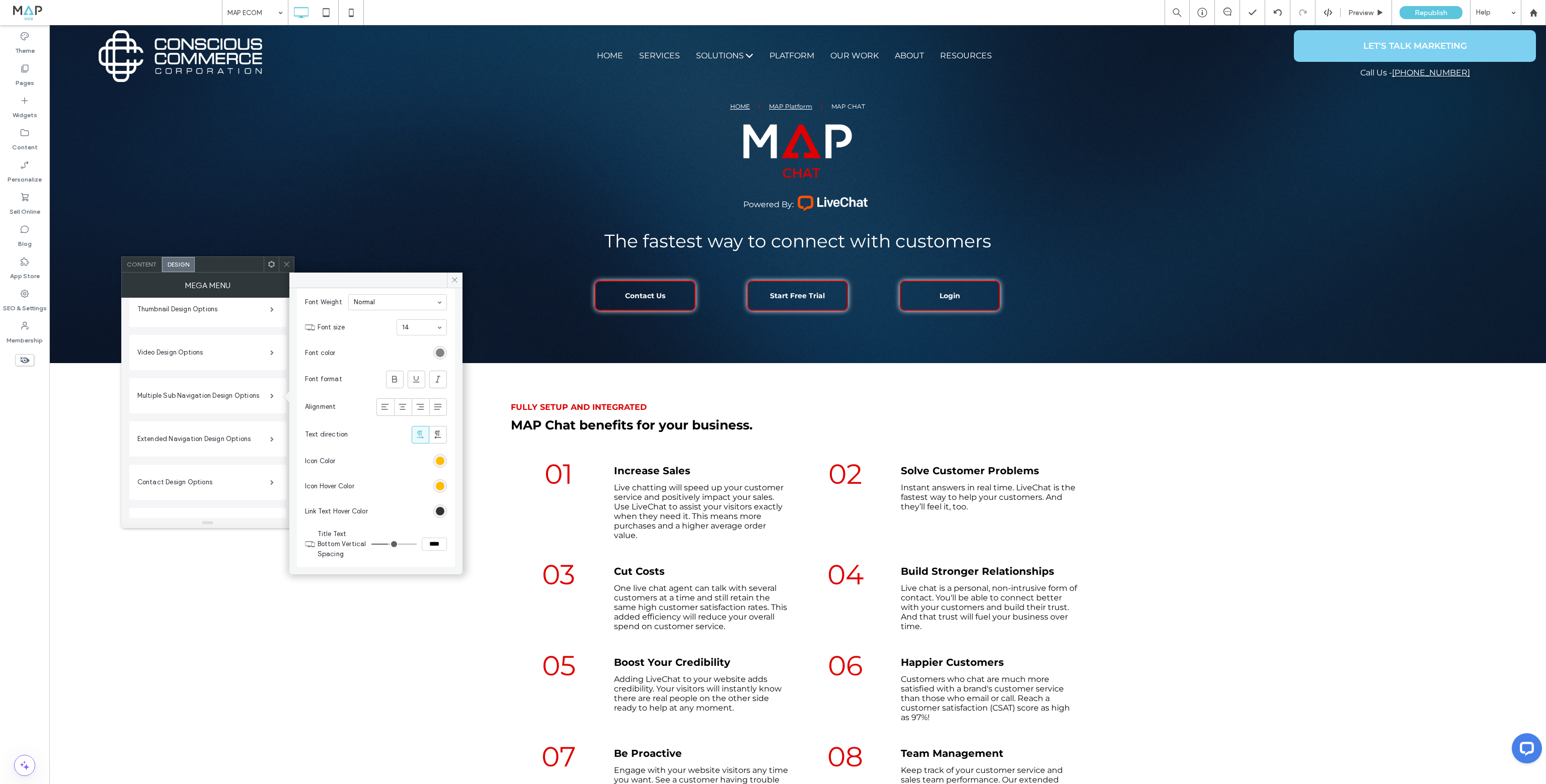
scroll to position [503, 0]
click at [435, 469] on div "rgb(255, 188, 0)" at bounding box center [440, 470] width 8 height 8
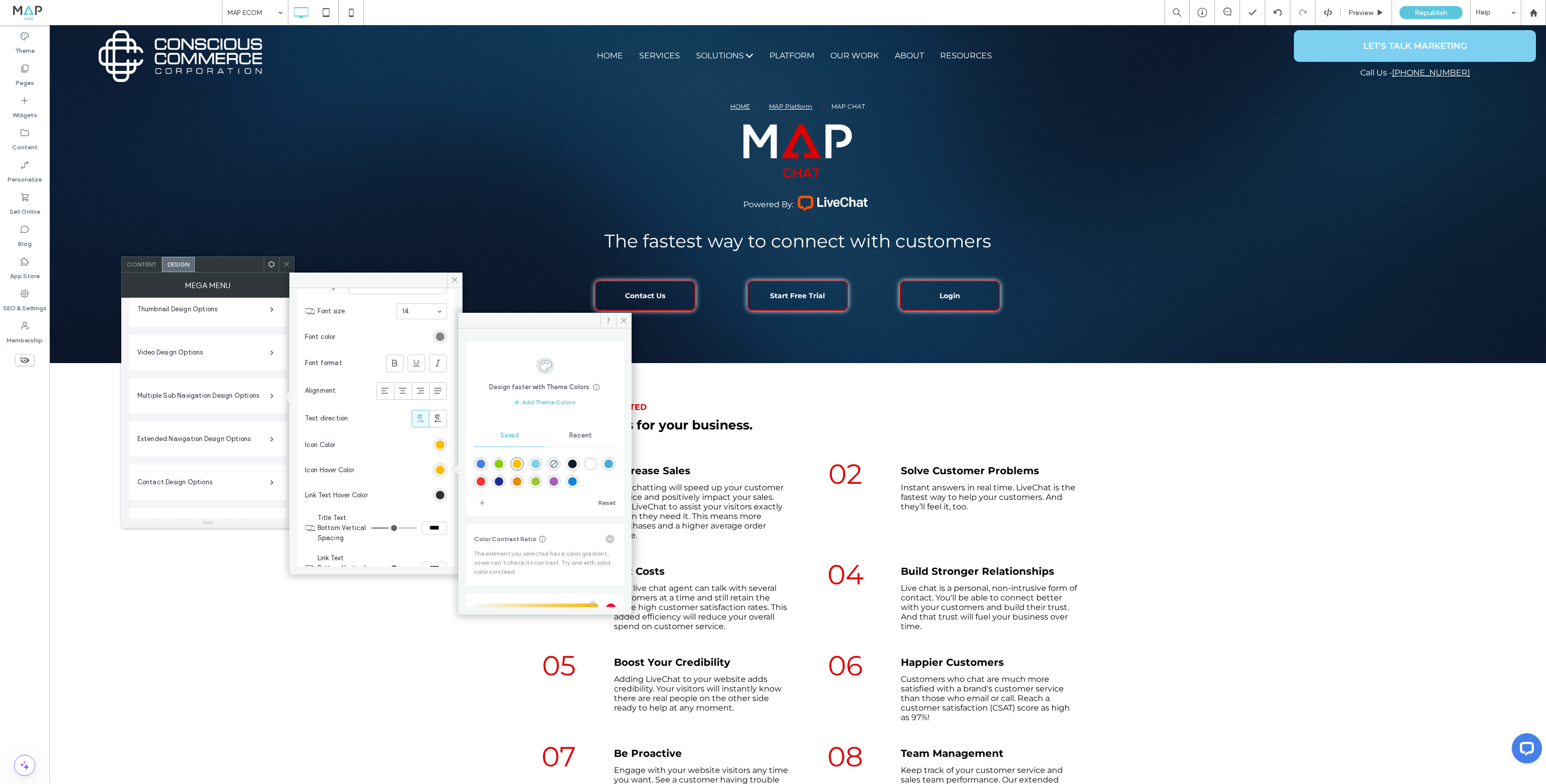
click at [540, 464] on div "rgba(126,208,240,1)" at bounding box center [536, 464] width 8 height 8
type input "*******"
click at [435, 444] on div "rgb(50, 50, 50)" at bounding box center [440, 445] width 8 height 8
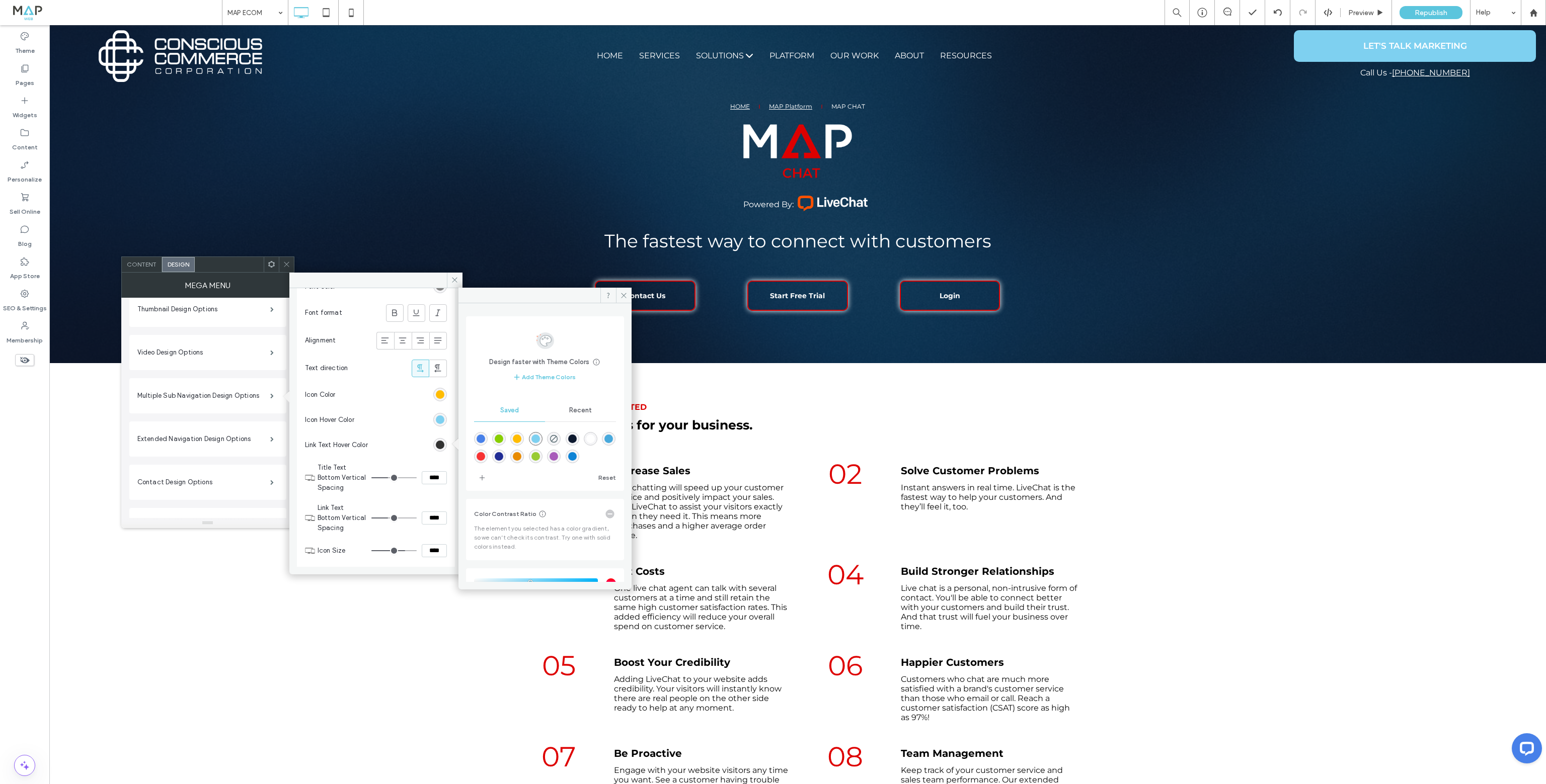
click at [540, 440] on div "rgba(126,208,240,1)" at bounding box center [536, 439] width 8 height 8
click at [235, 435] on label "Extended Navigation Design Options" at bounding box center [203, 439] width 133 height 20
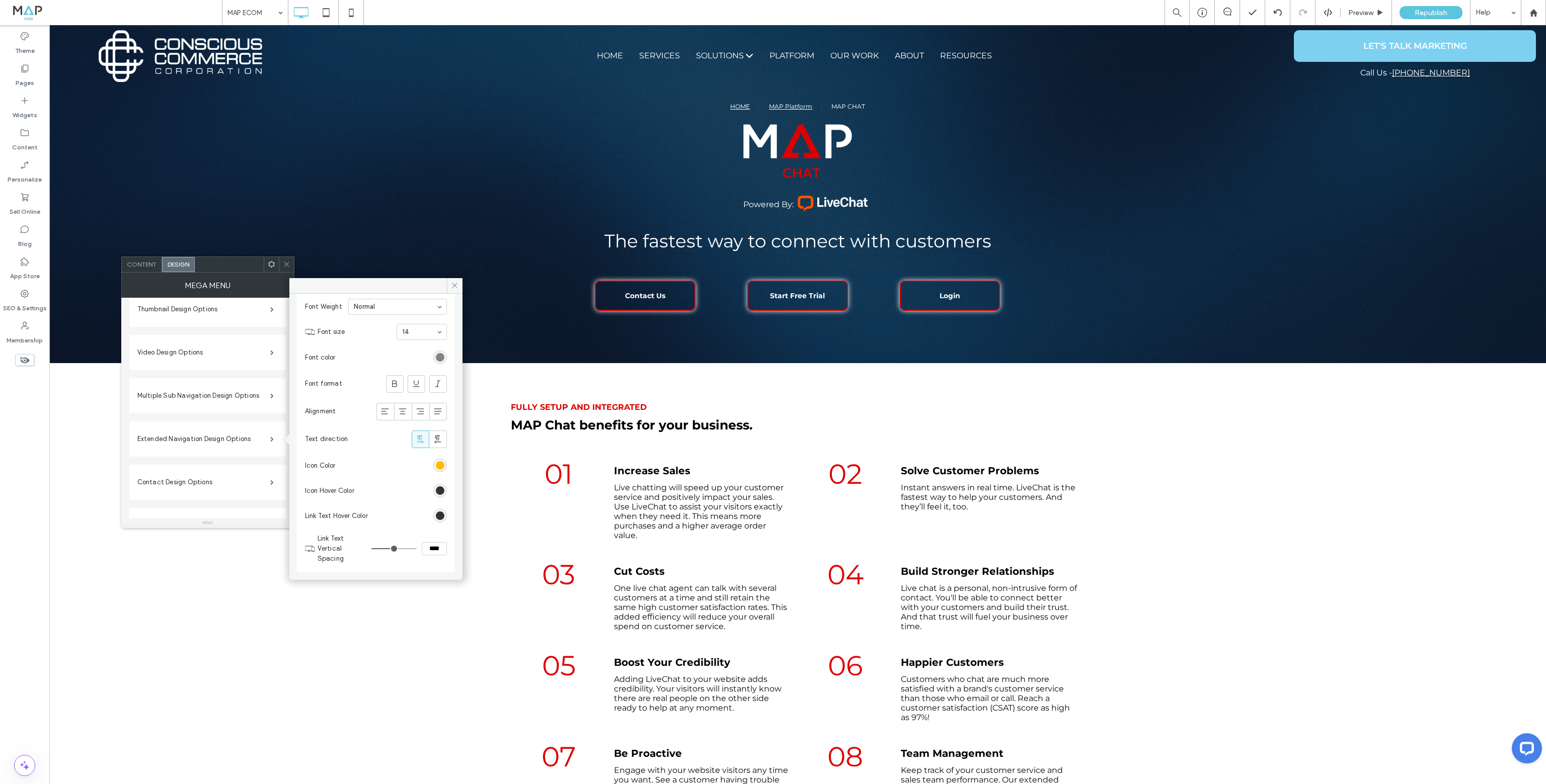
scroll to position [503, 0]
click at [435, 450] on div "rgb(255, 188, 0)" at bounding box center [440, 450] width 8 height 8
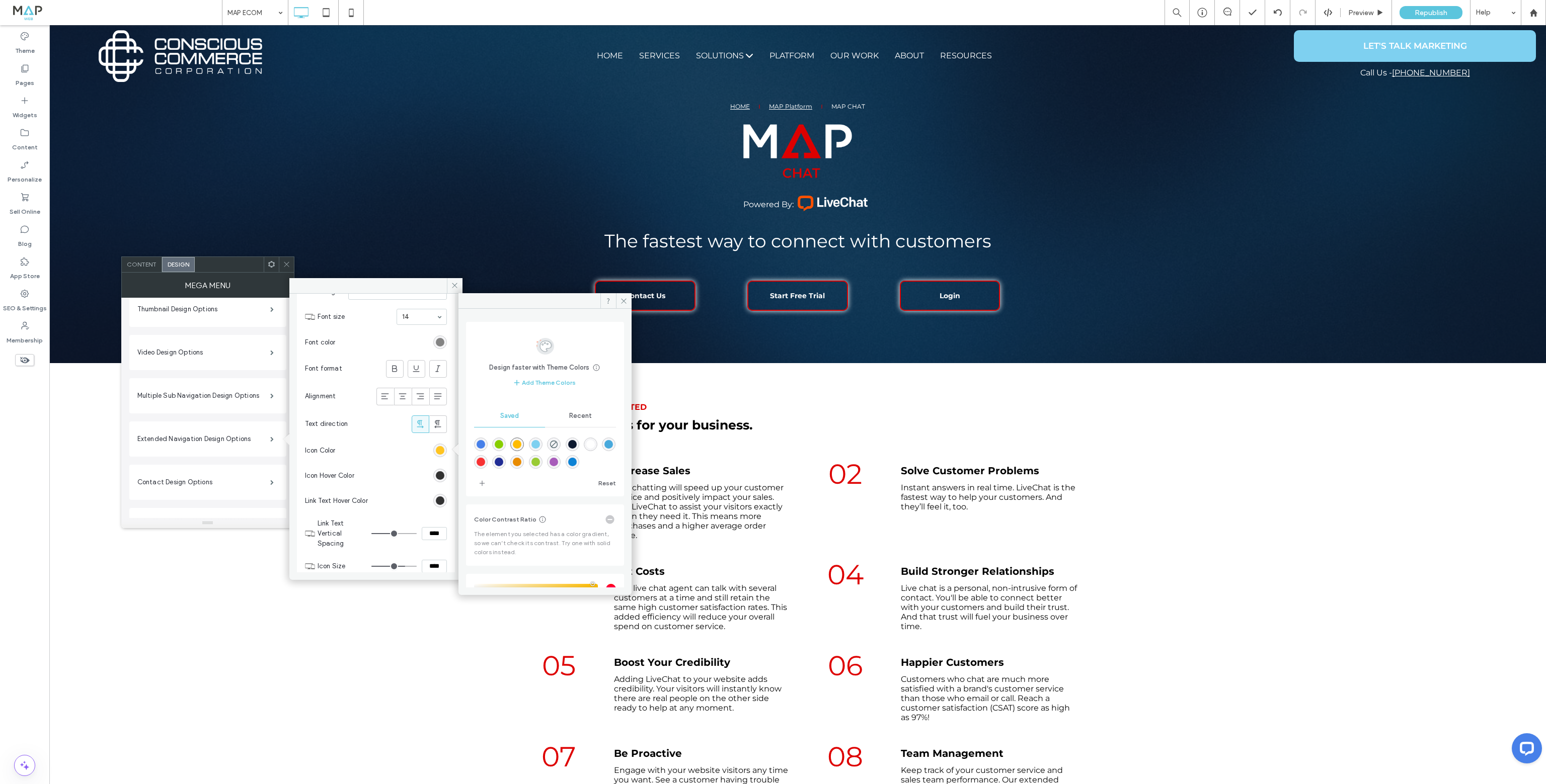
click at [435, 450] on div "rgb(255, 188, 0)" at bounding box center [440, 450] width 8 height 8
click at [435, 471] on div "rgb(50, 50, 50)" at bounding box center [440, 476] width 8 height 8
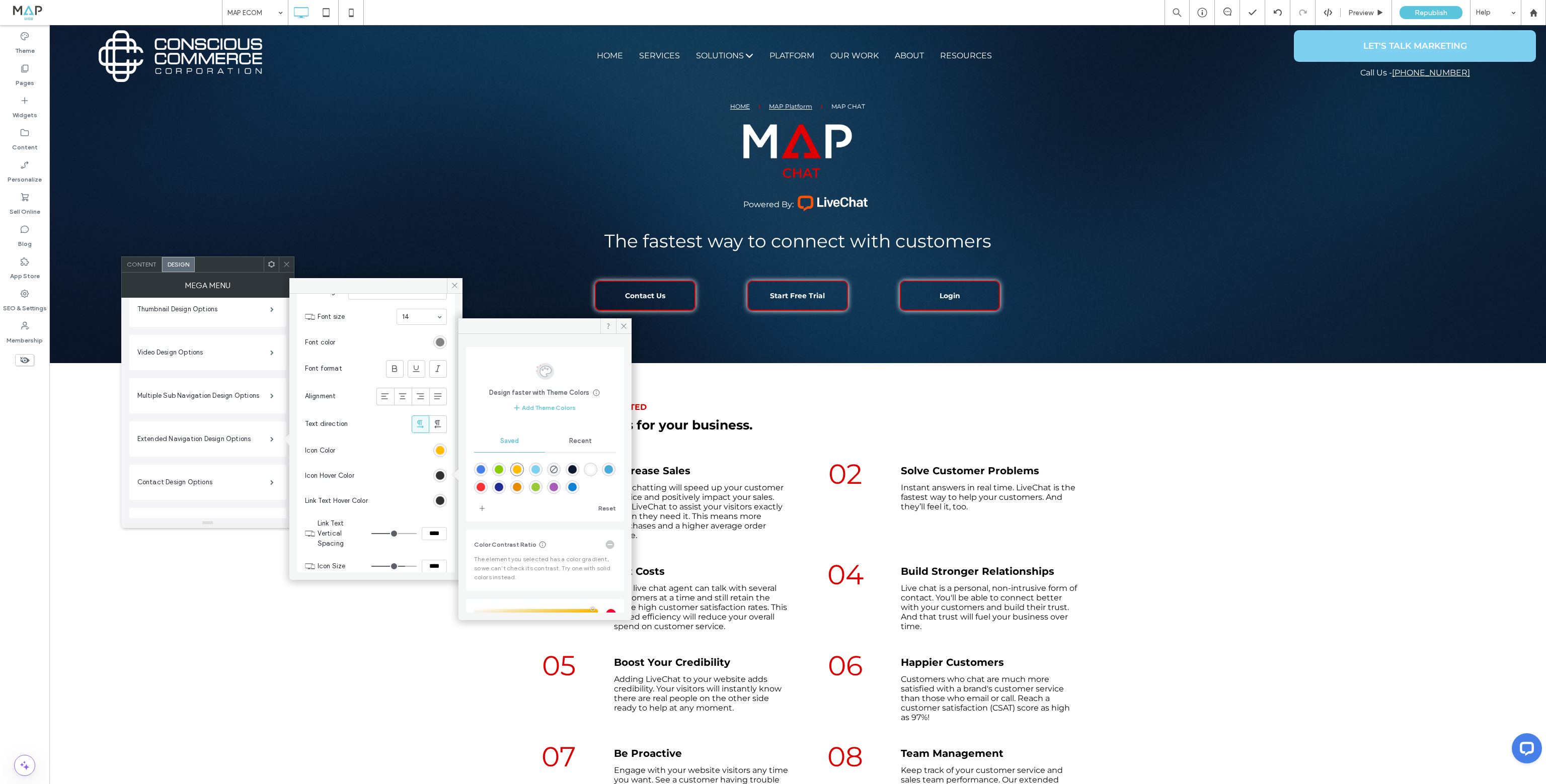
click at [540, 471] on div "rgba(126,208,240,1)" at bounding box center [536, 469] width 8 height 8
type input "*******"
click at [436, 499] on div "rgb(50, 50, 50)" at bounding box center [440, 501] width 8 height 8
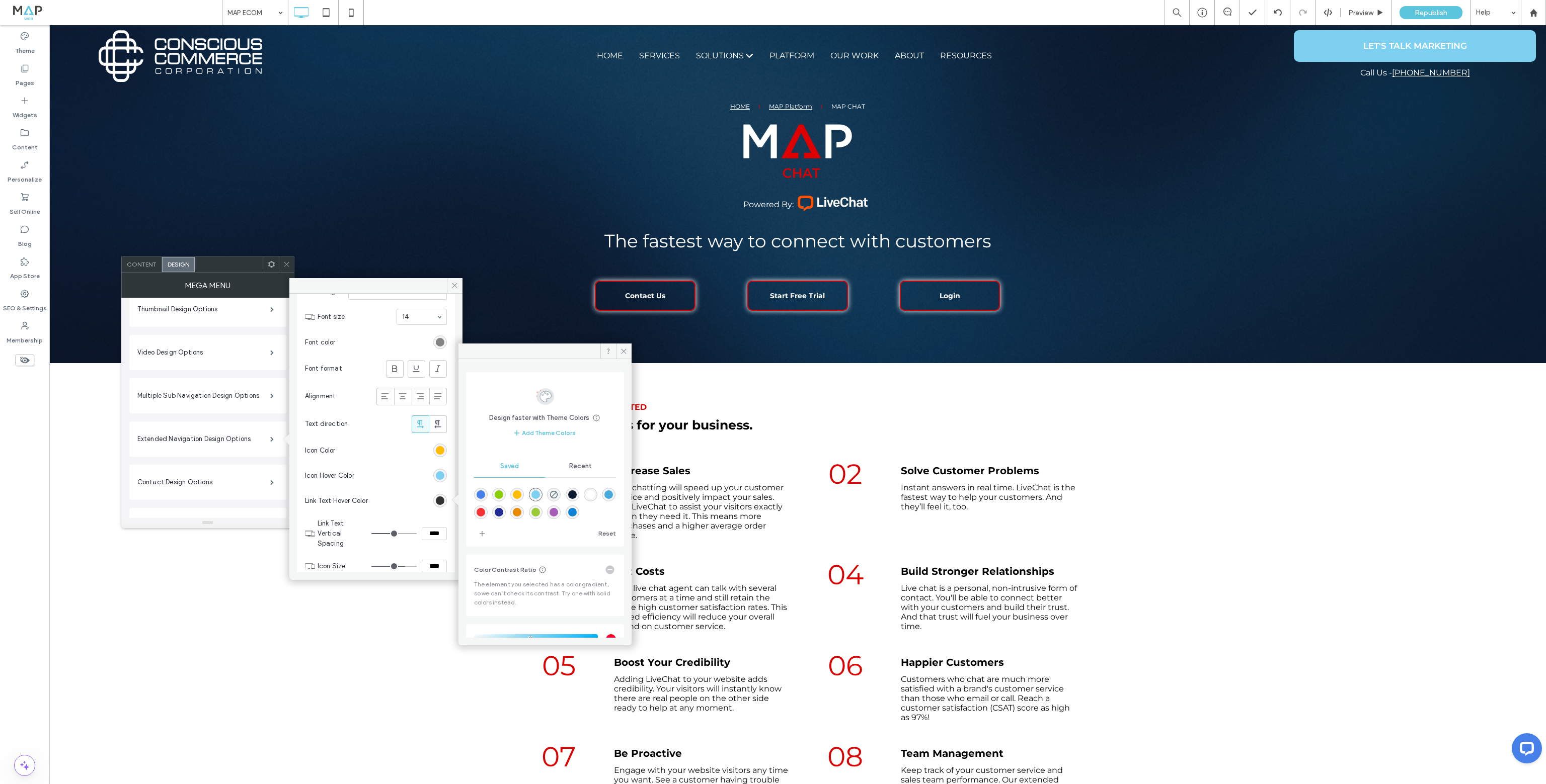
click at [540, 490] on div "rgba(126,208,240,1)" at bounding box center [536, 494] width 8 height 8
click at [272, 480] on span at bounding box center [272, 482] width 3 height 5
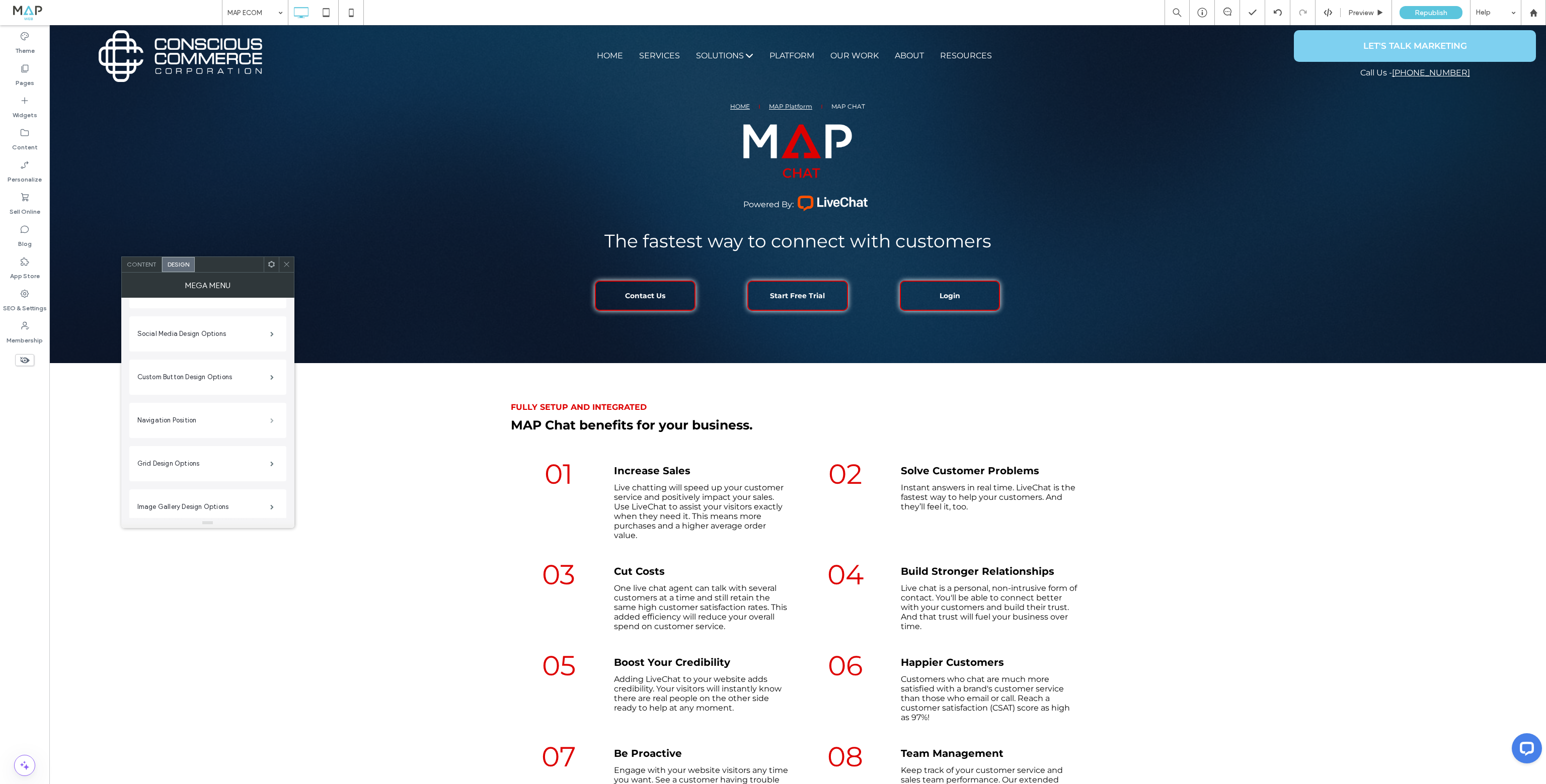
scroll to position [352, 0]
click at [270, 407] on span at bounding box center [272, 403] width 3 height 5
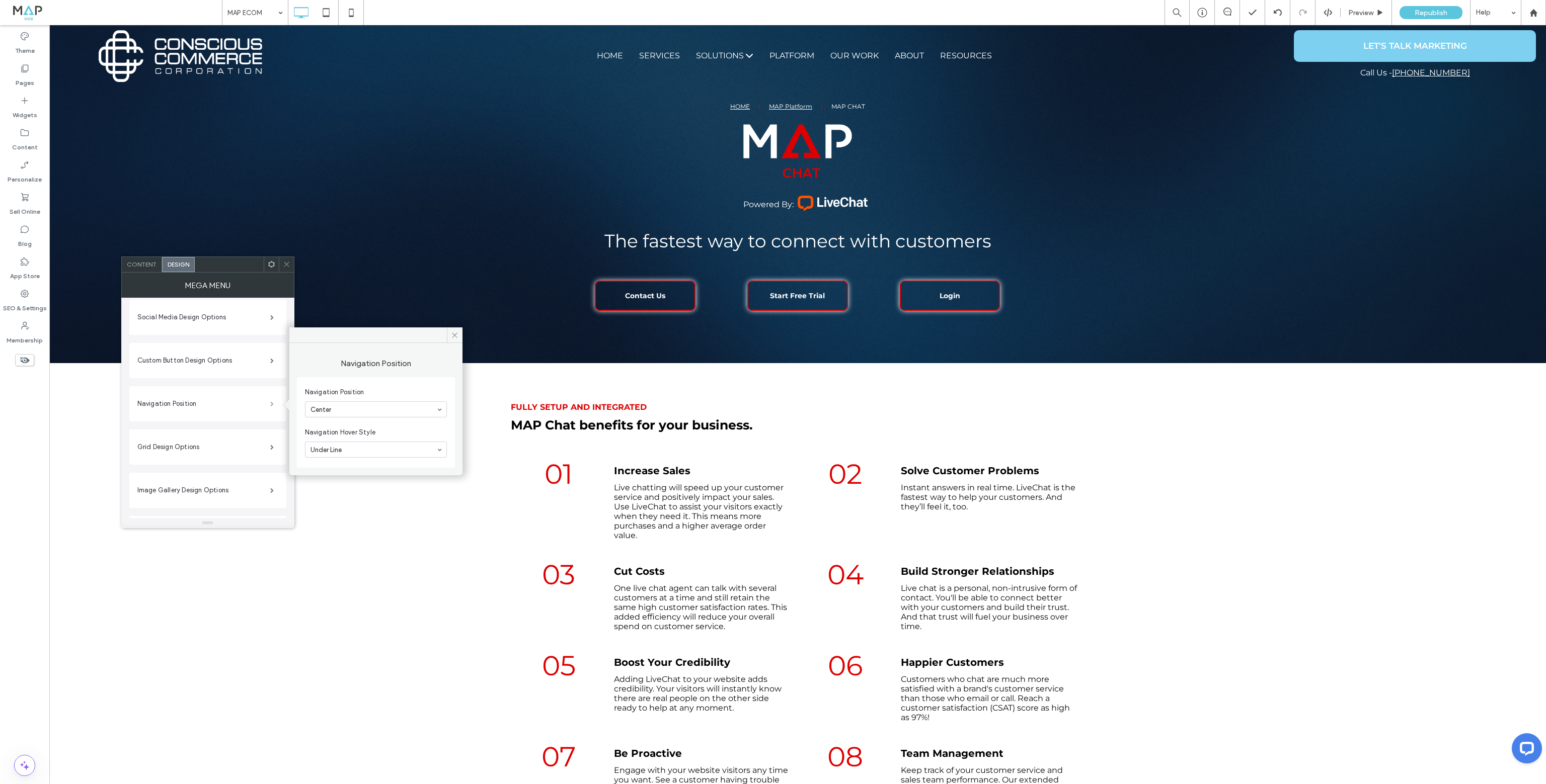
click at [270, 407] on span at bounding box center [272, 403] width 3 height 5
click at [274, 444] on span at bounding box center [272, 446] width 3 height 5
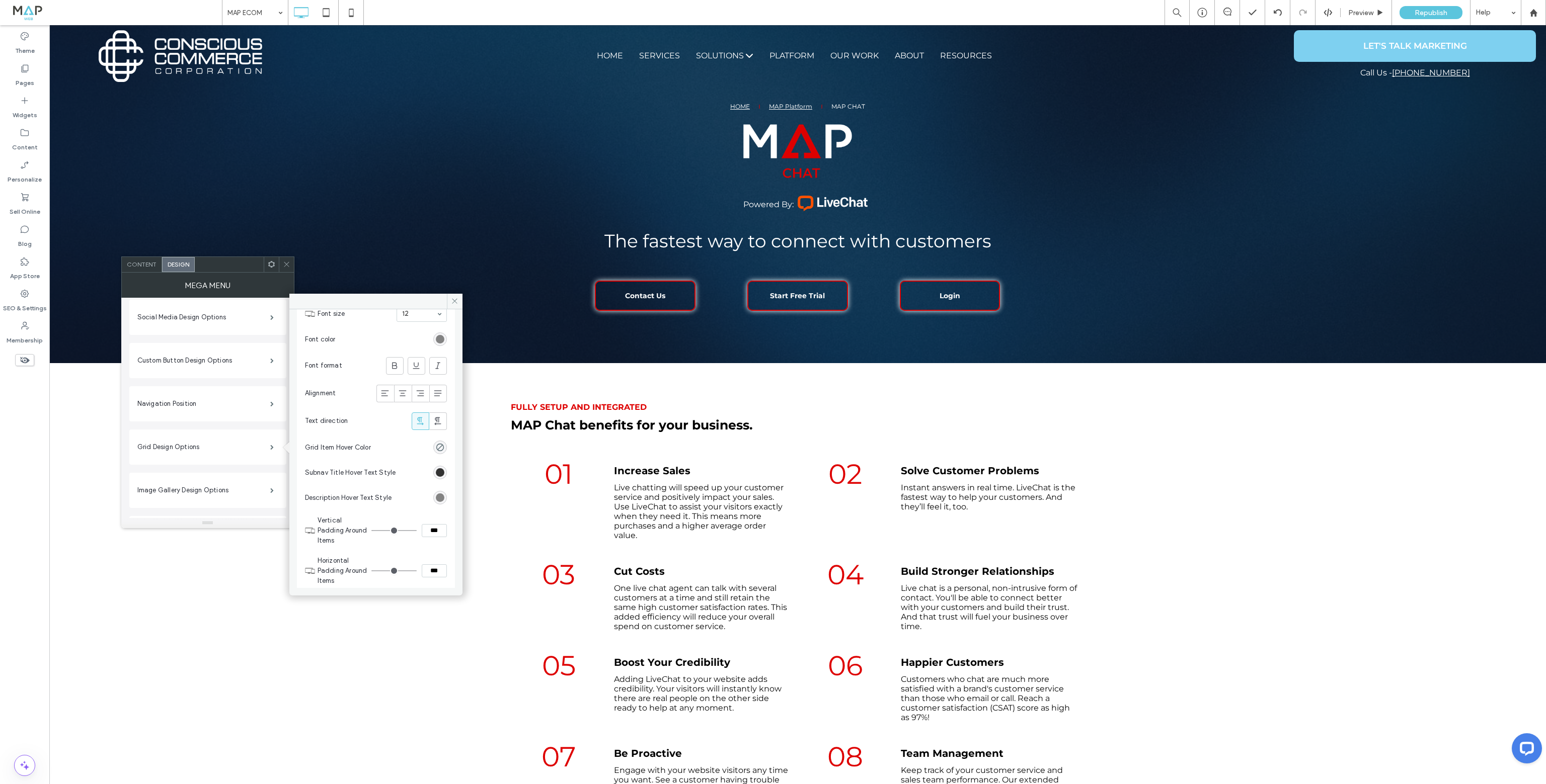
scroll to position [553, 0]
click at [249, 494] on label "Image Gallery Design Options" at bounding box center [203, 490] width 133 height 20
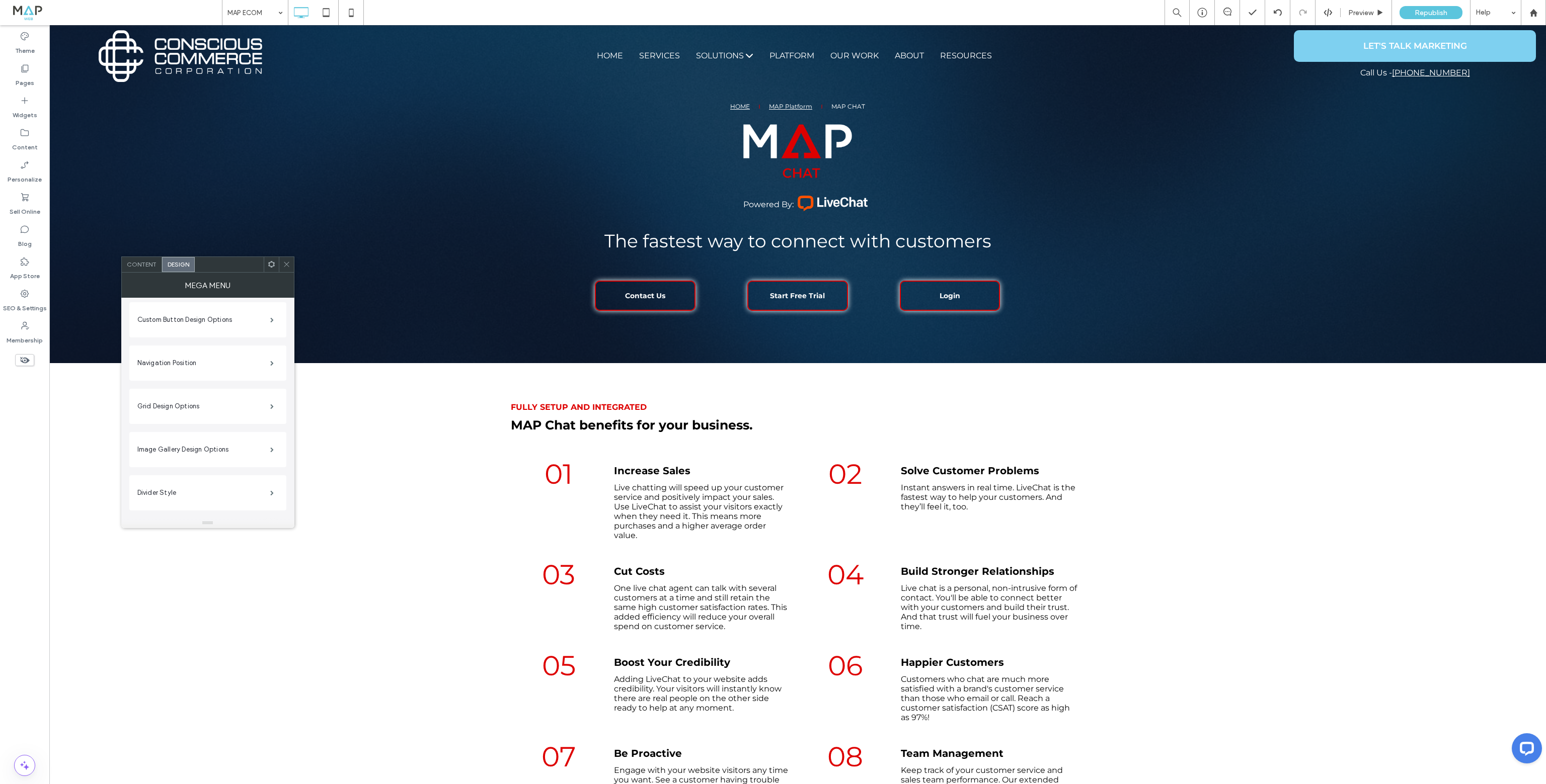
scroll to position [421, 0]
click at [207, 471] on label "Divider Style" at bounding box center [203, 464] width 133 height 20
click at [369, 483] on input at bounding box center [373, 482] width 126 height 7
click at [230, 368] on label "Free Text Design Options" at bounding box center [203, 366] width 133 height 20
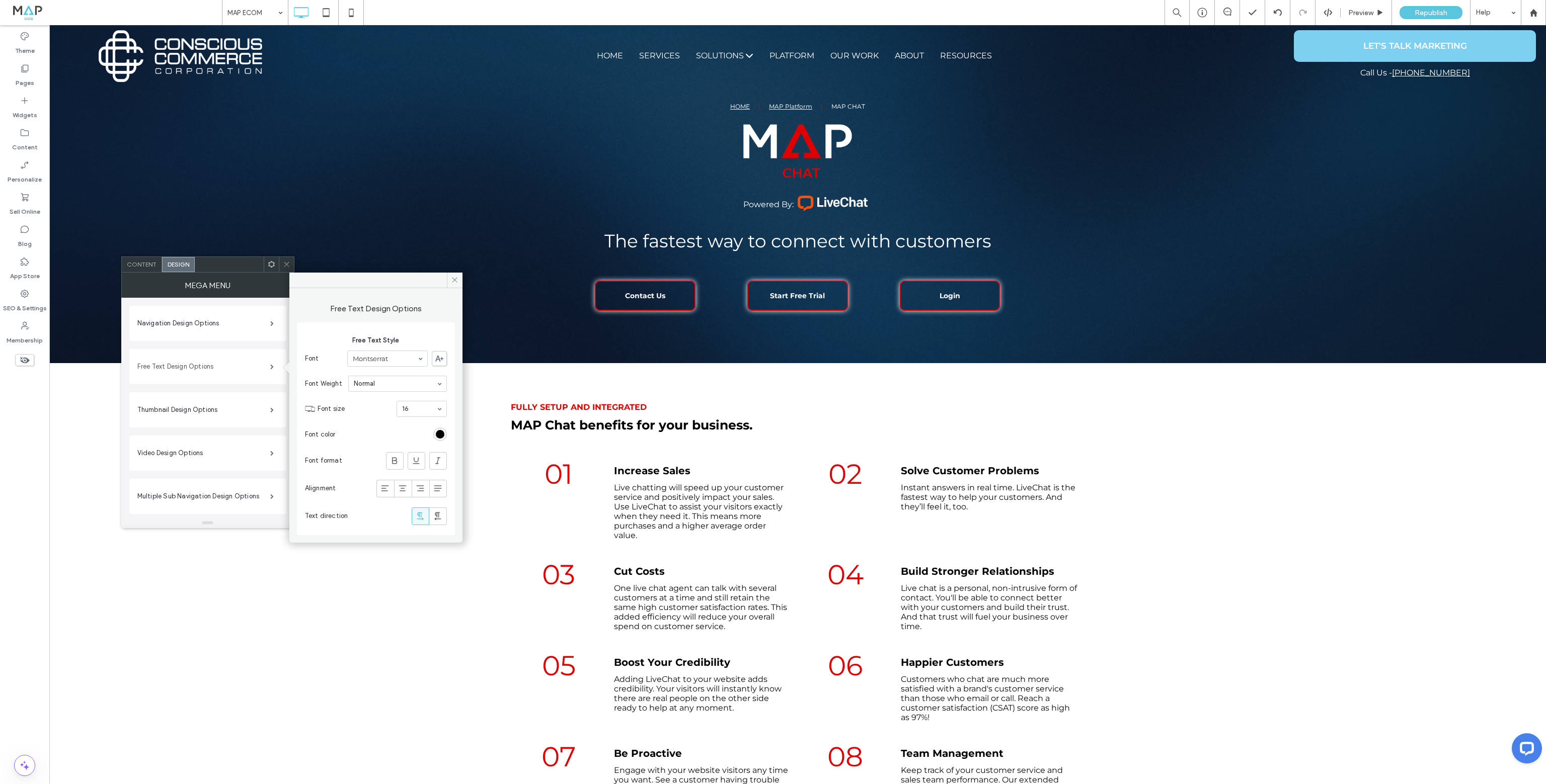
click at [230, 368] on label "Free Text Design Options" at bounding box center [203, 366] width 133 height 20
click at [234, 410] on label "Thumbnail Design Options" at bounding box center [203, 409] width 133 height 20
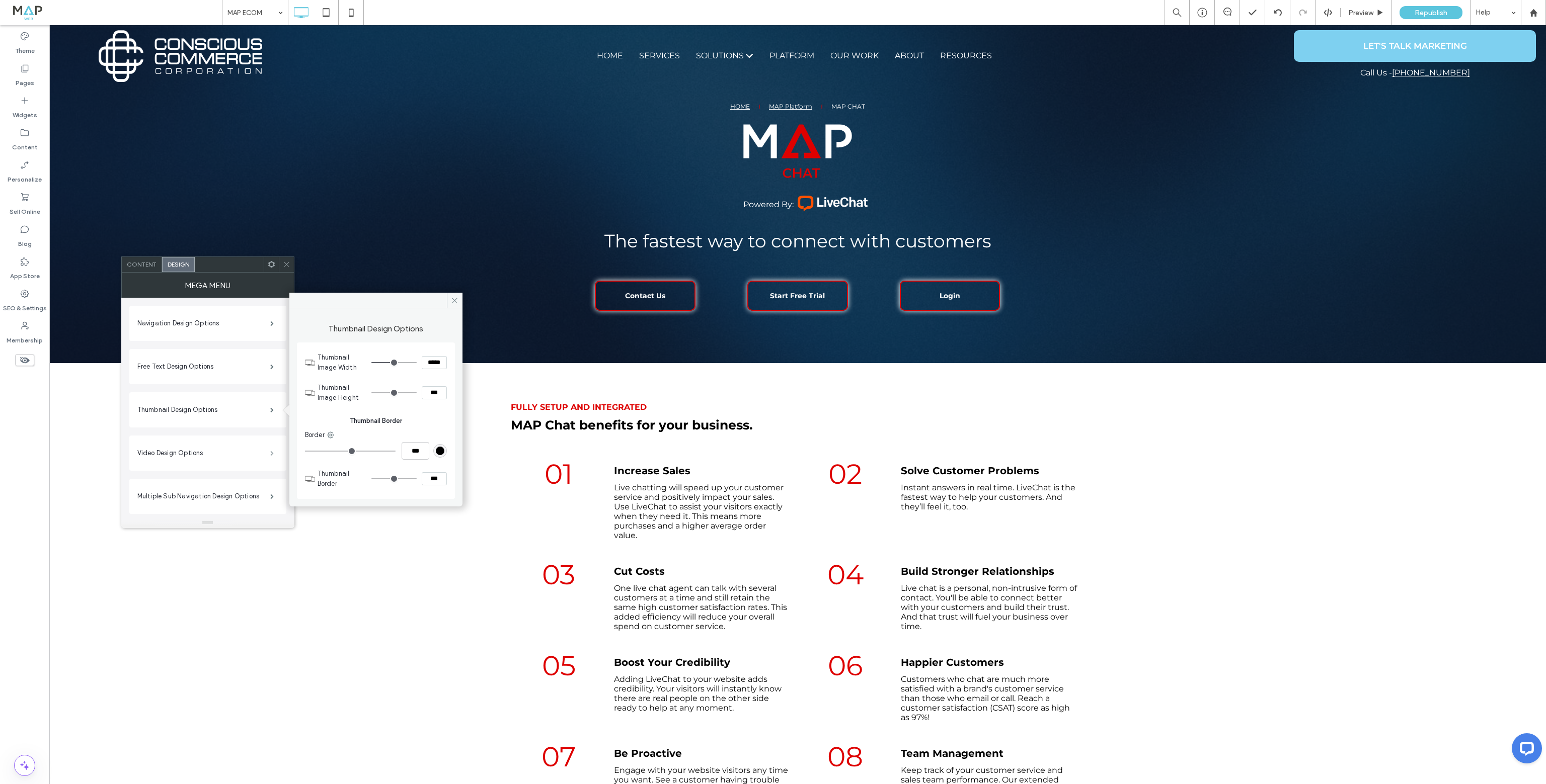
click at [271, 454] on span at bounding box center [272, 453] width 3 height 5
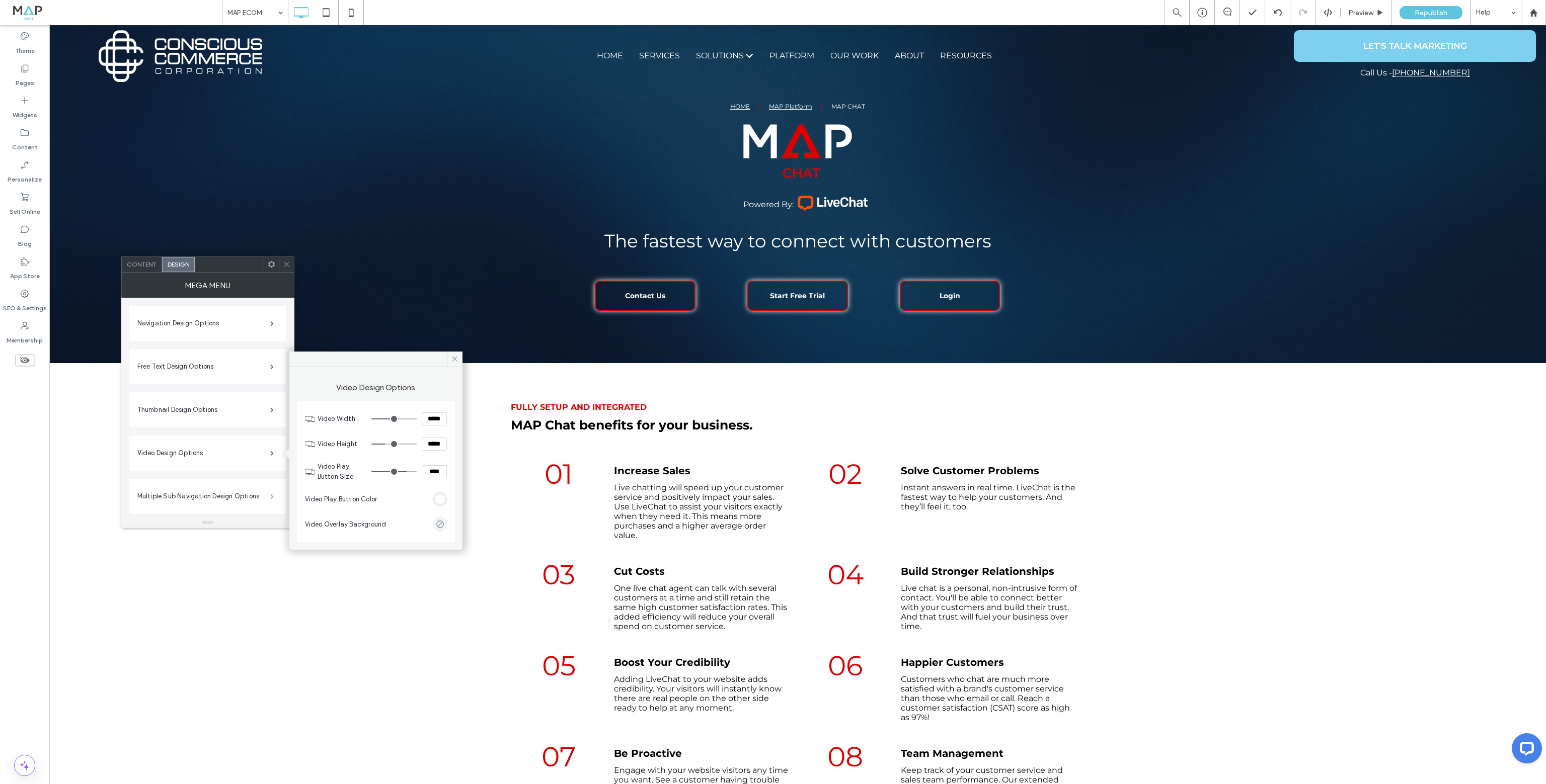
click at [274, 499] on span at bounding box center [272, 496] width 3 height 5
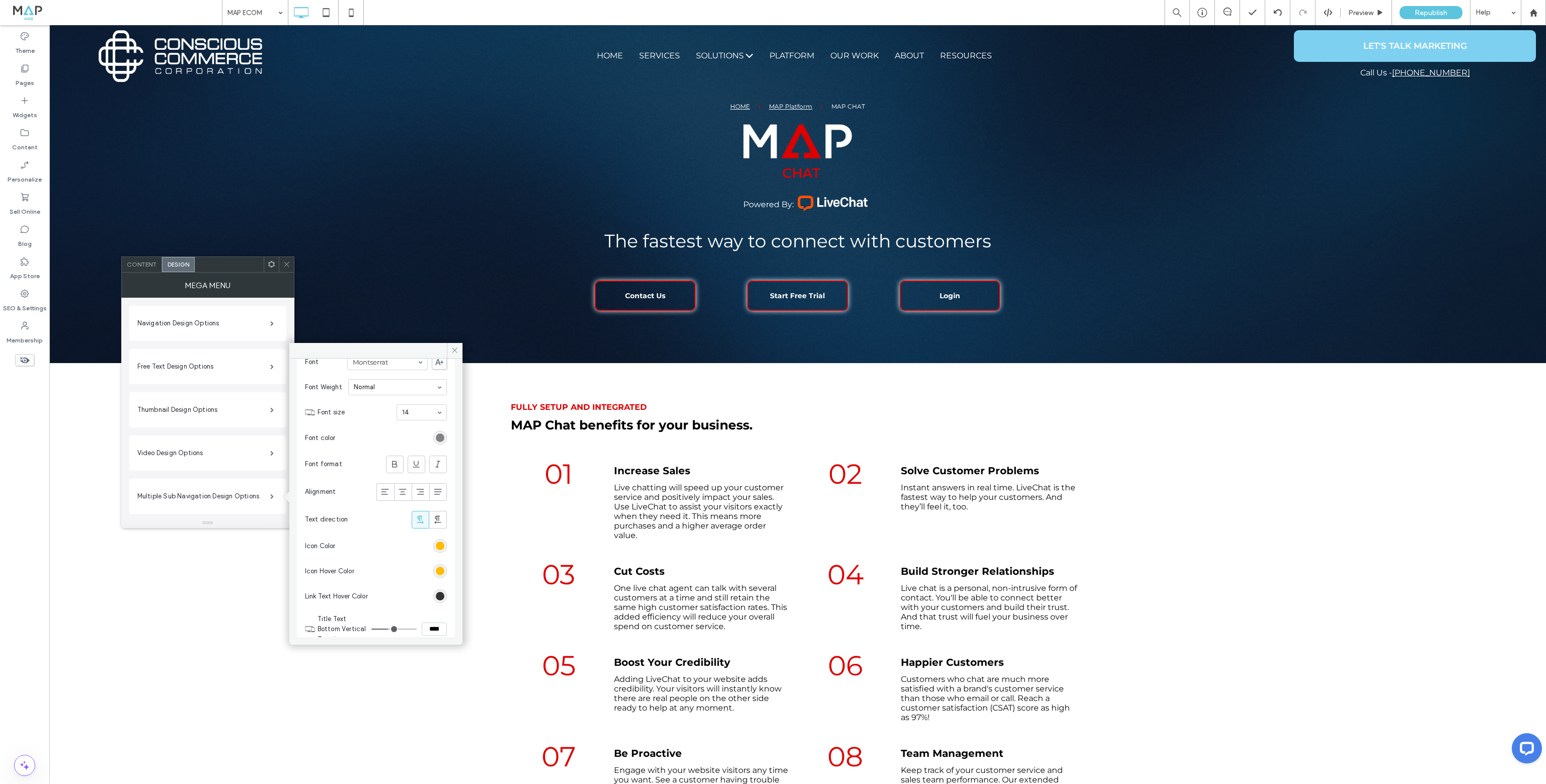
scroll to position [503, 0]
click at [435, 540] on div "rgb(255, 188, 0)" at bounding box center [440, 540] width 8 height 8
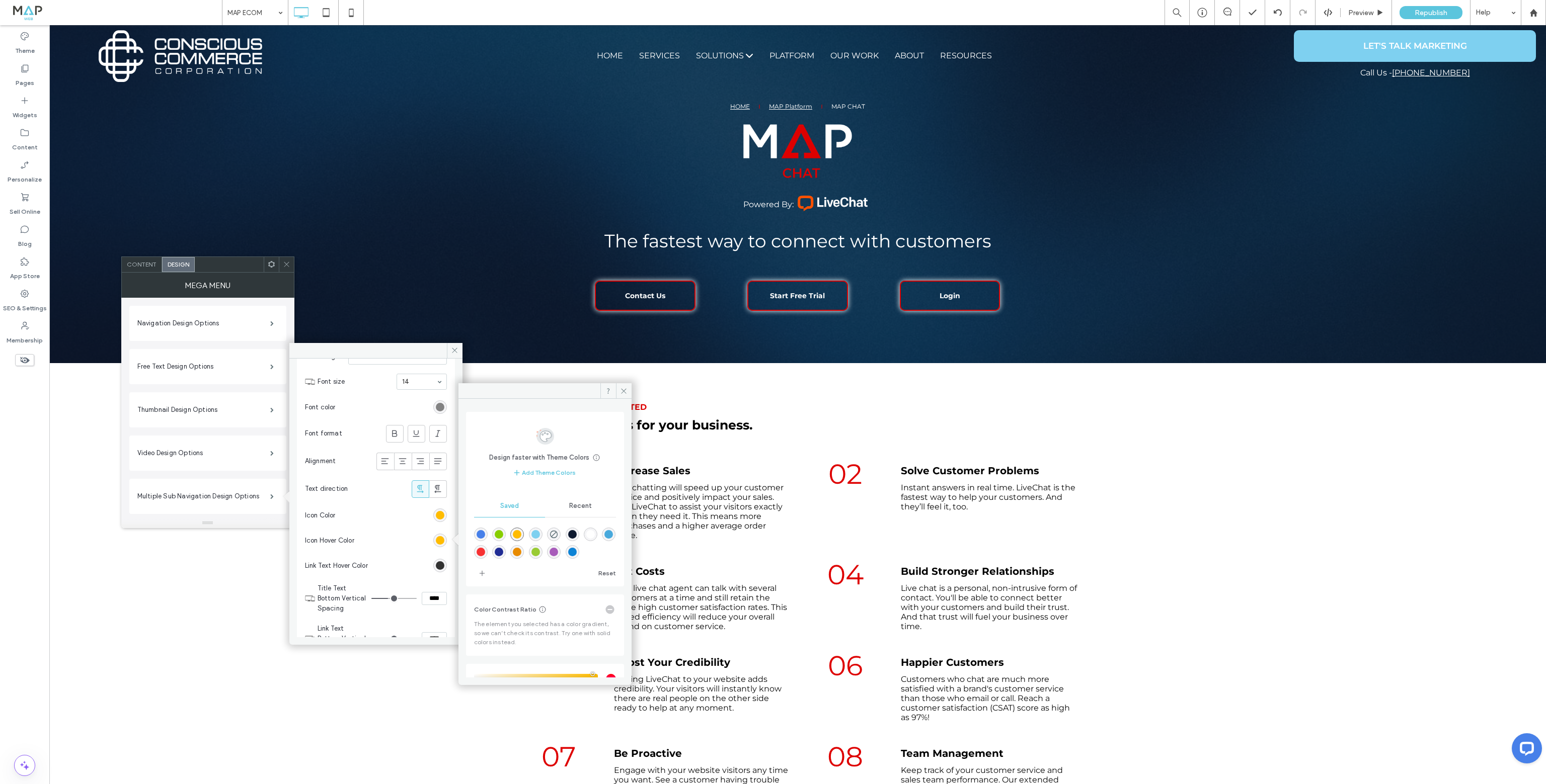
click at [539, 537] on div "rgba(126,208,240,1)" at bounding box center [536, 534] width 8 height 8
type input "*******"
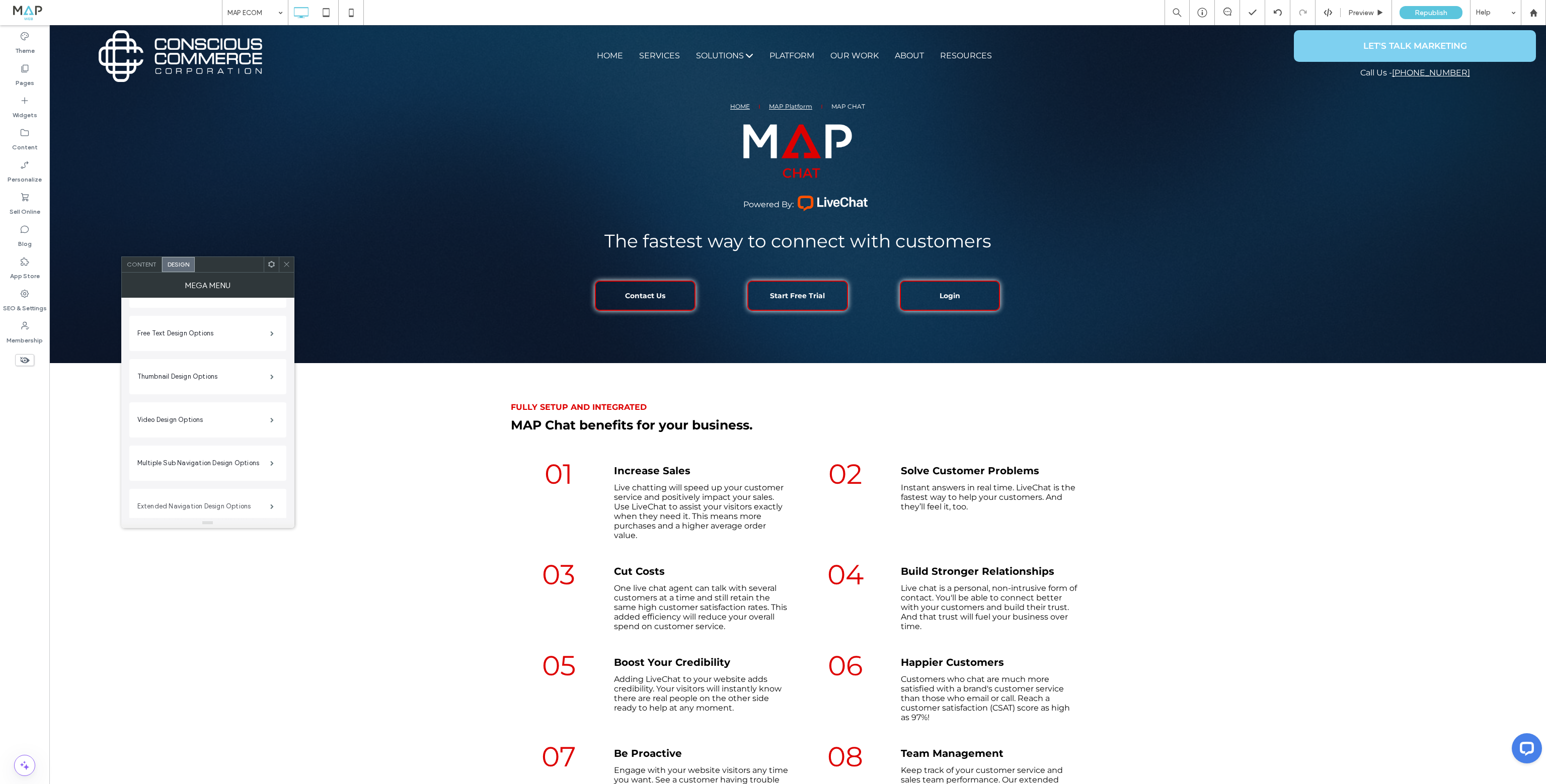
scroll to position [50, 0]
click at [254, 480] on label "Extended Navigation Design Options" at bounding box center [203, 489] width 133 height 20
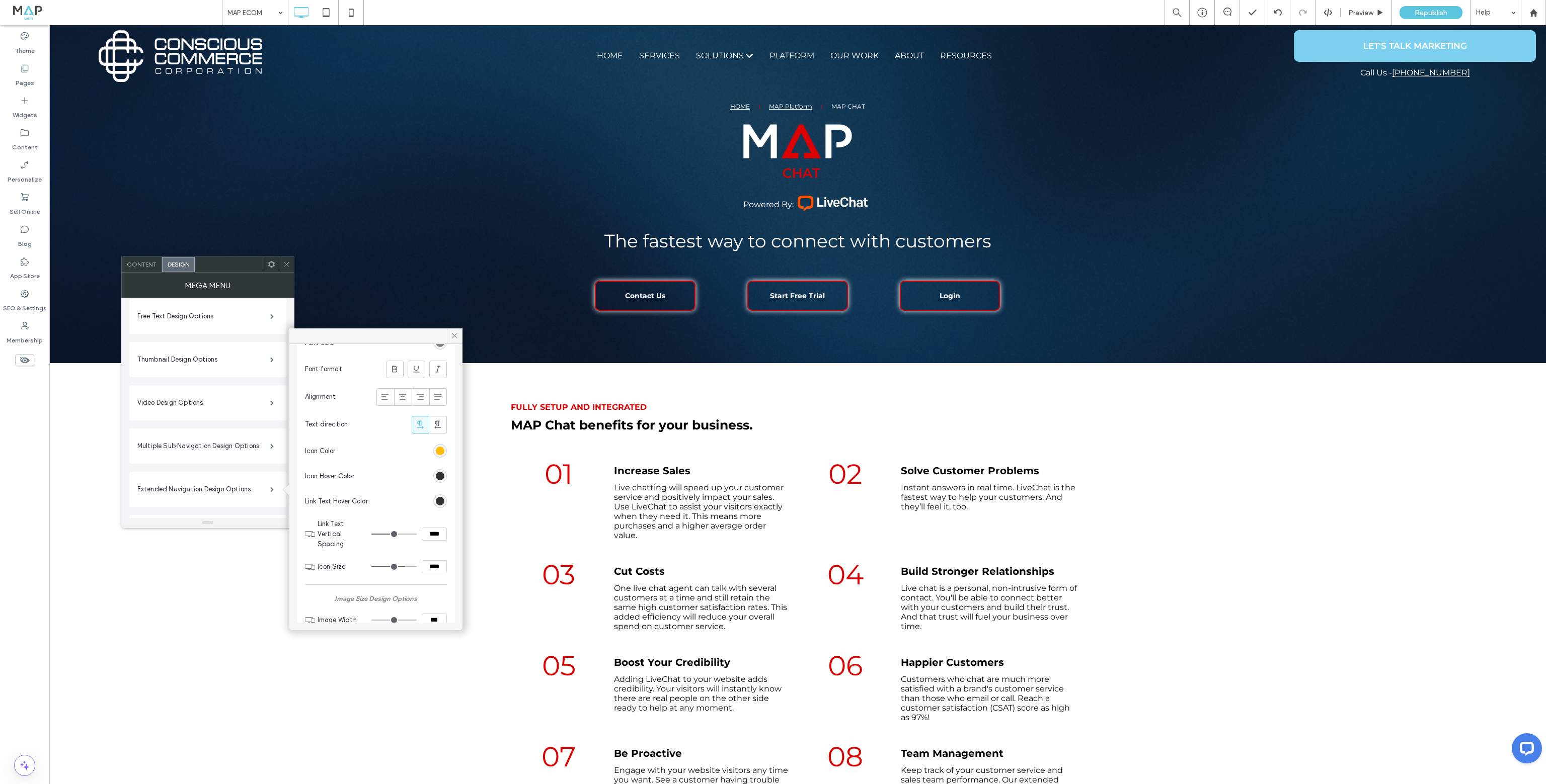
scroll to position [553, 0]
click at [435, 473] on div "rgb(50, 50, 50)" at bounding box center [440, 476] width 8 height 8
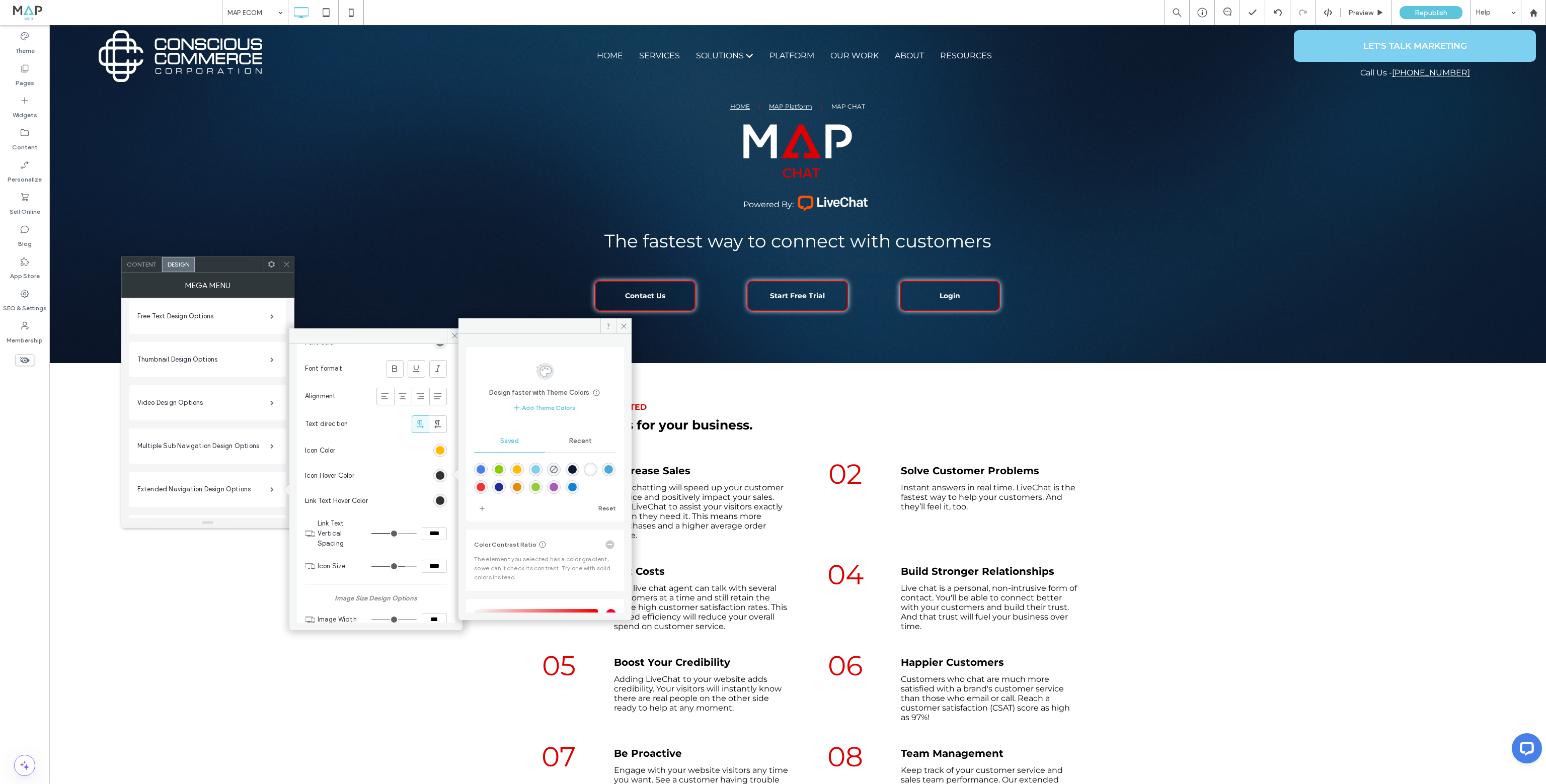
click at [540, 471] on div "rgba(126,208,240,1)" at bounding box center [536, 469] width 8 height 8
click at [435, 526] on div "rgb(255, 188, 0)" at bounding box center [440, 527] width 8 height 8
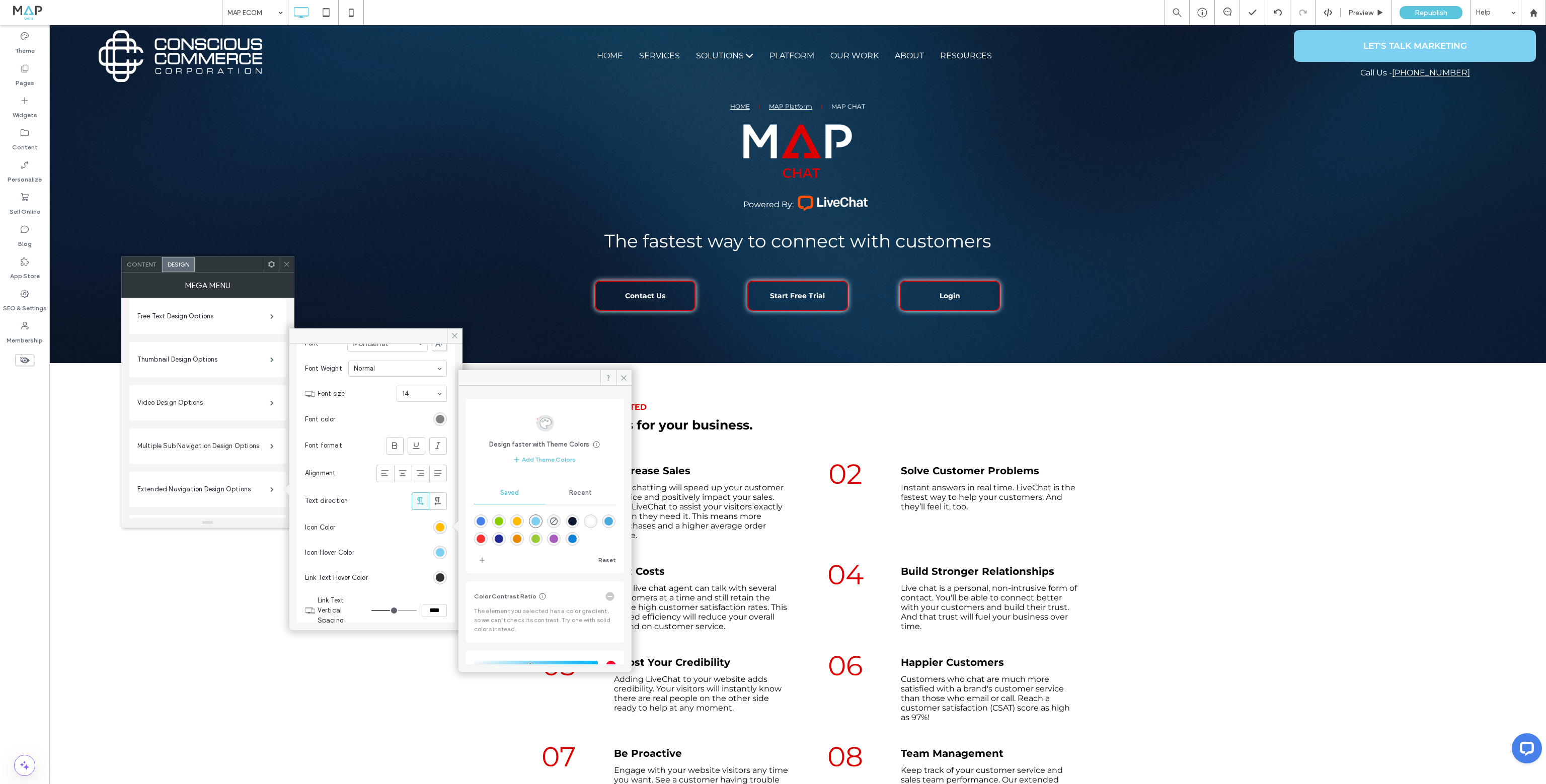
click at [540, 522] on div "rgba(126,208,240,1)" at bounding box center [536, 521] width 8 height 8
click at [524, 521] on div at bounding box center [517, 522] width 14 height 14
click at [521, 522] on div "rgba(255,188,0,1)" at bounding box center [517, 521] width 8 height 8
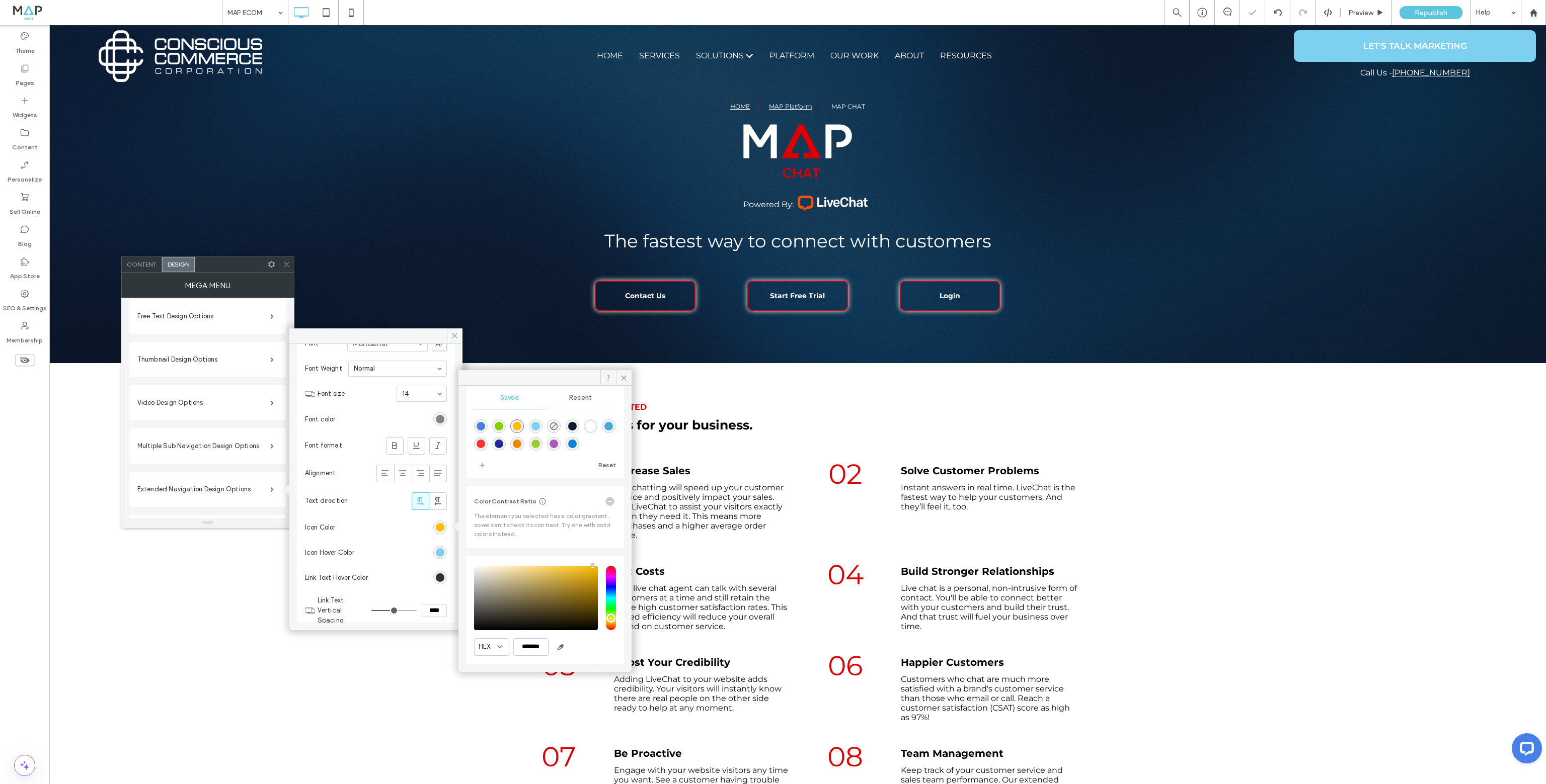
scroll to position [100, 0]
click at [440, 548] on div "rgba(126,208,240,1)" at bounding box center [440, 553] width 14 height 14
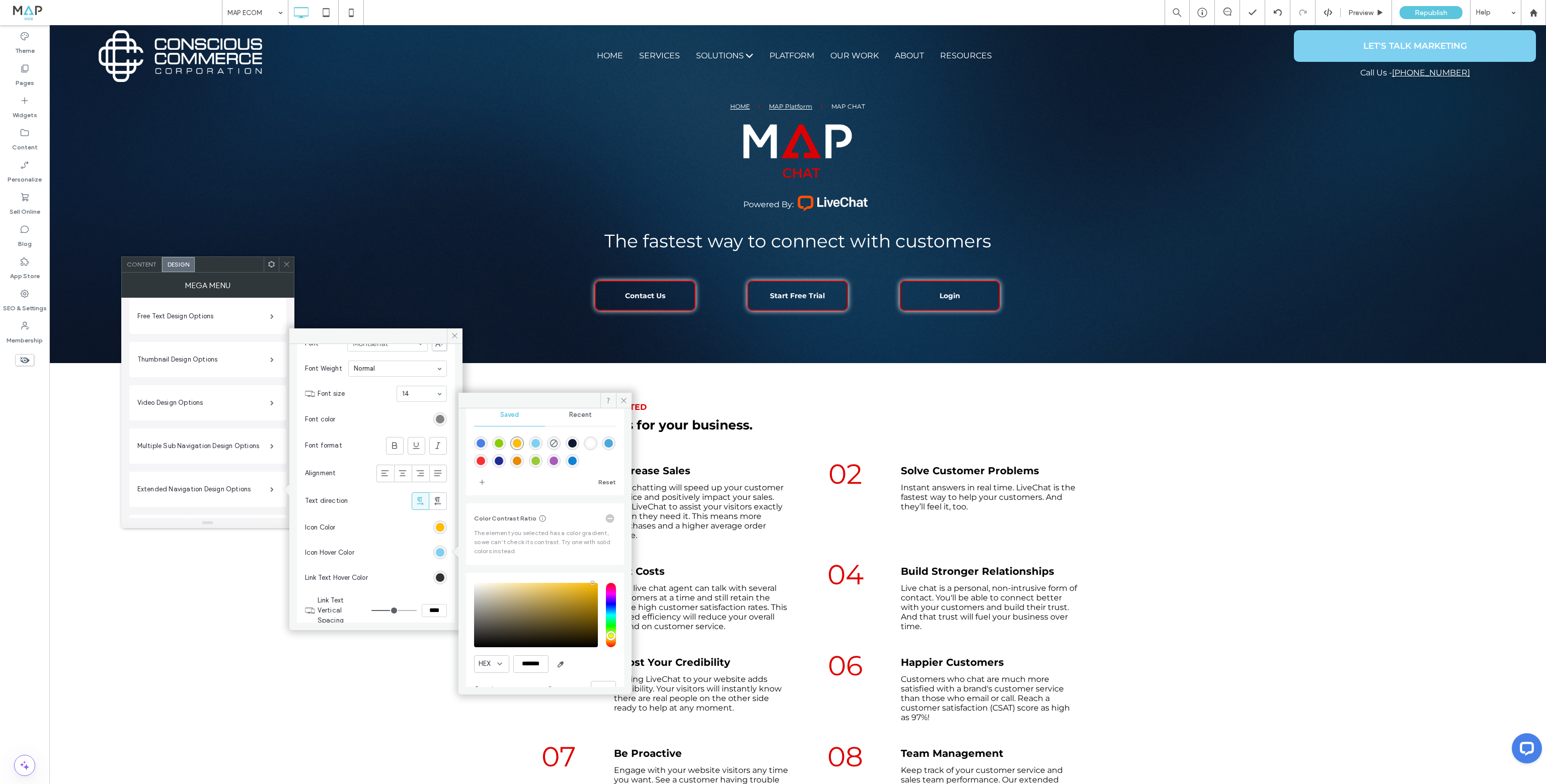
click at [501, 441] on div "rgba(136,206,0,1)" at bounding box center [499, 444] width 8 height 8
click at [540, 444] on div "rgba(126,208,240,1)" at bounding box center [536, 444] width 8 height 8
type input "*******"
click at [435, 575] on div "rgb(50, 50, 50)" at bounding box center [440, 577] width 8 height 8
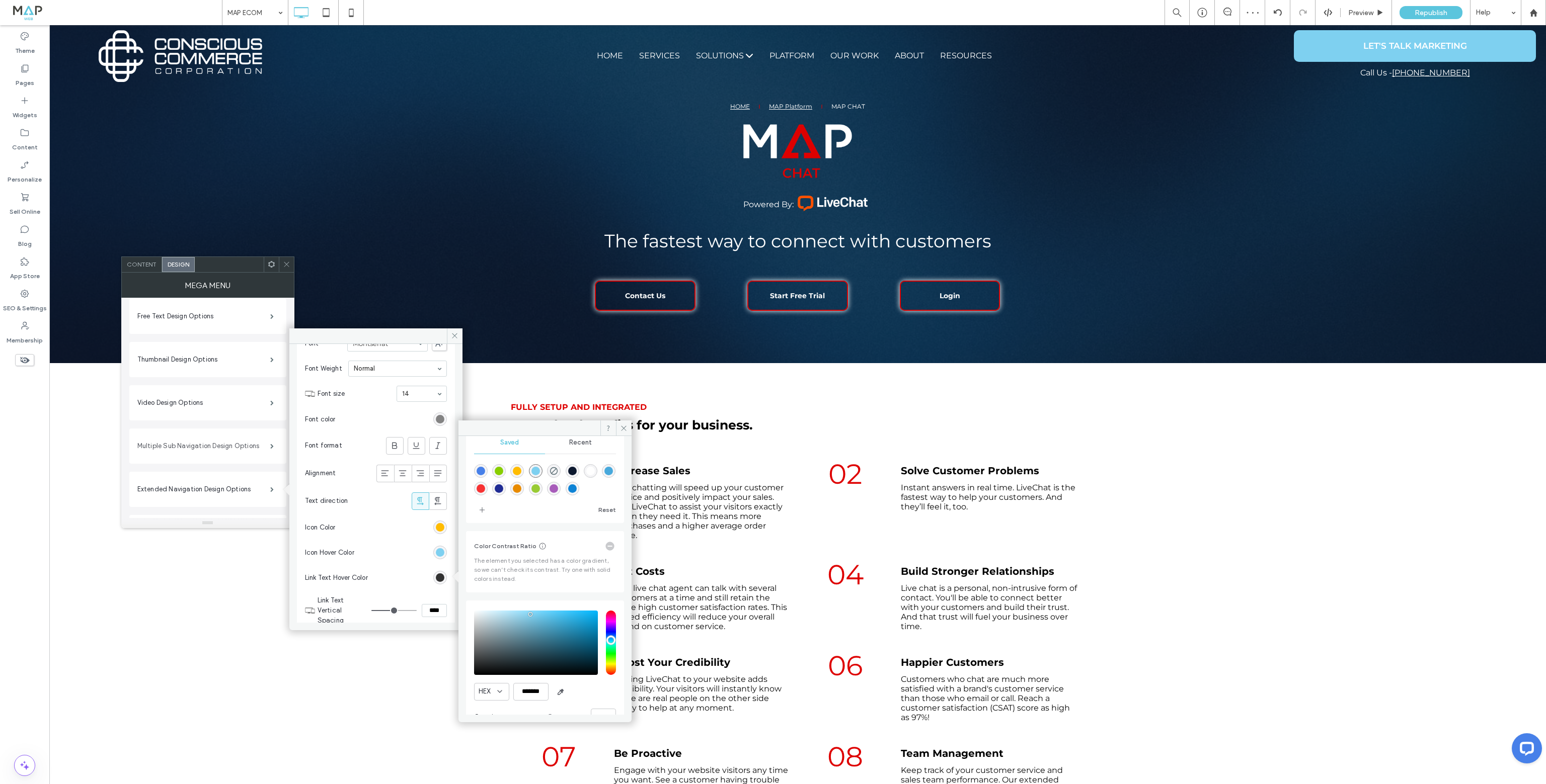
click at [211, 455] on label "Multiple Sub Navigation Design Options" at bounding box center [203, 446] width 133 height 20
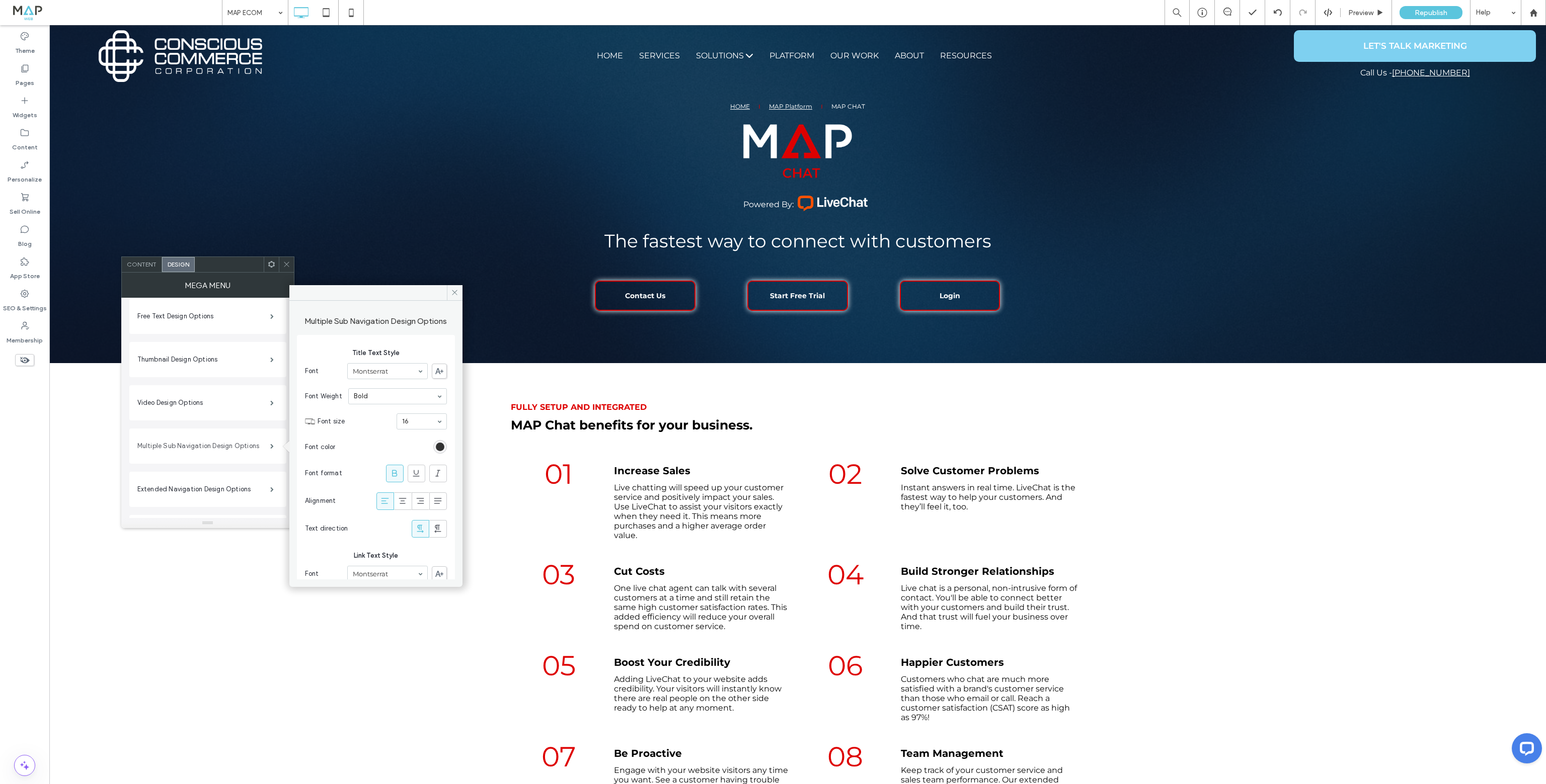
click at [212, 453] on label "Multiple Sub Navigation Design Options" at bounding box center [203, 446] width 133 height 20
click at [256, 477] on div "Extended Navigation Design Options" at bounding box center [208, 489] width 141 height 25
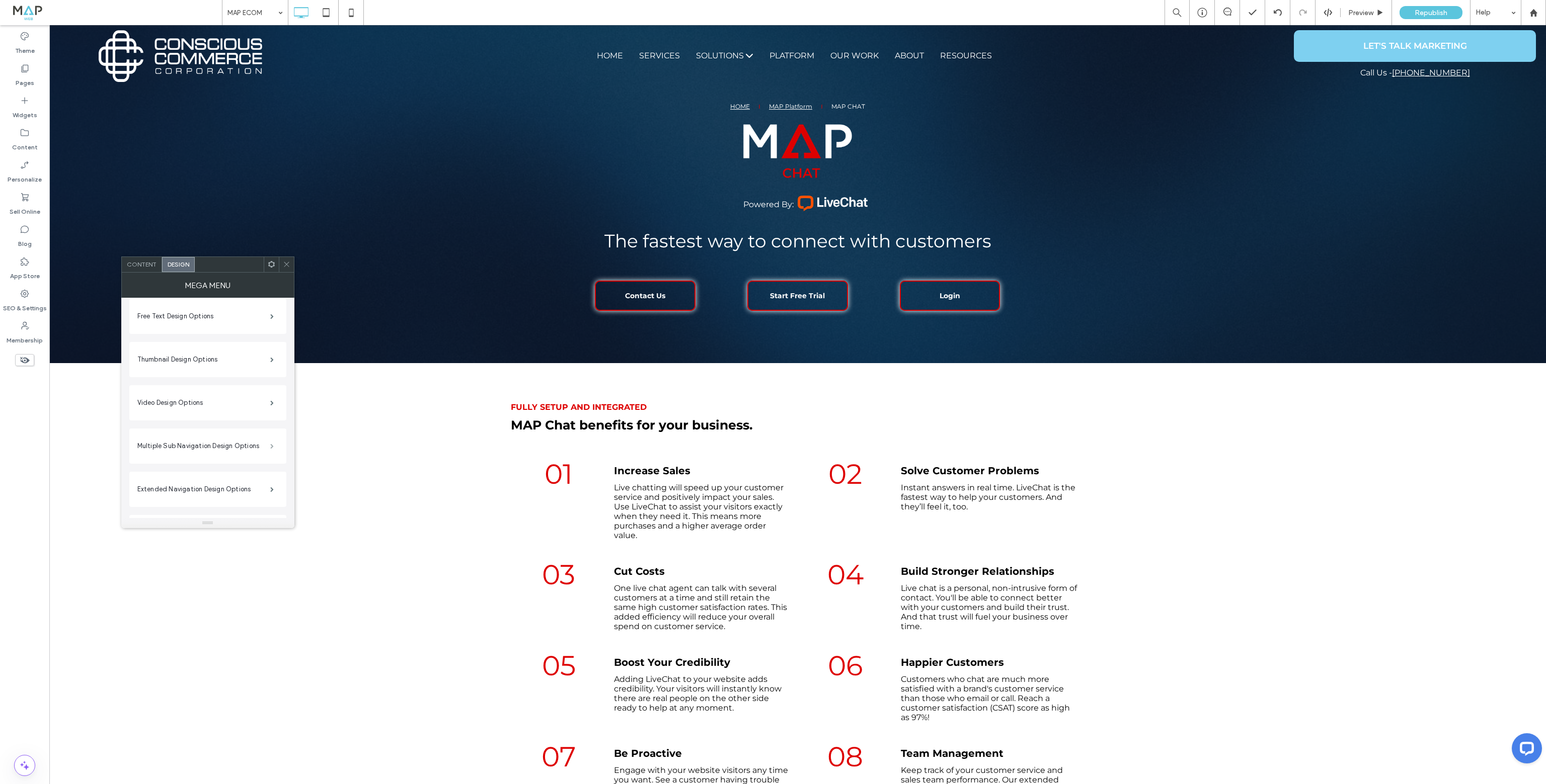
click at [270, 448] on span at bounding box center [272, 446] width 3 height 5
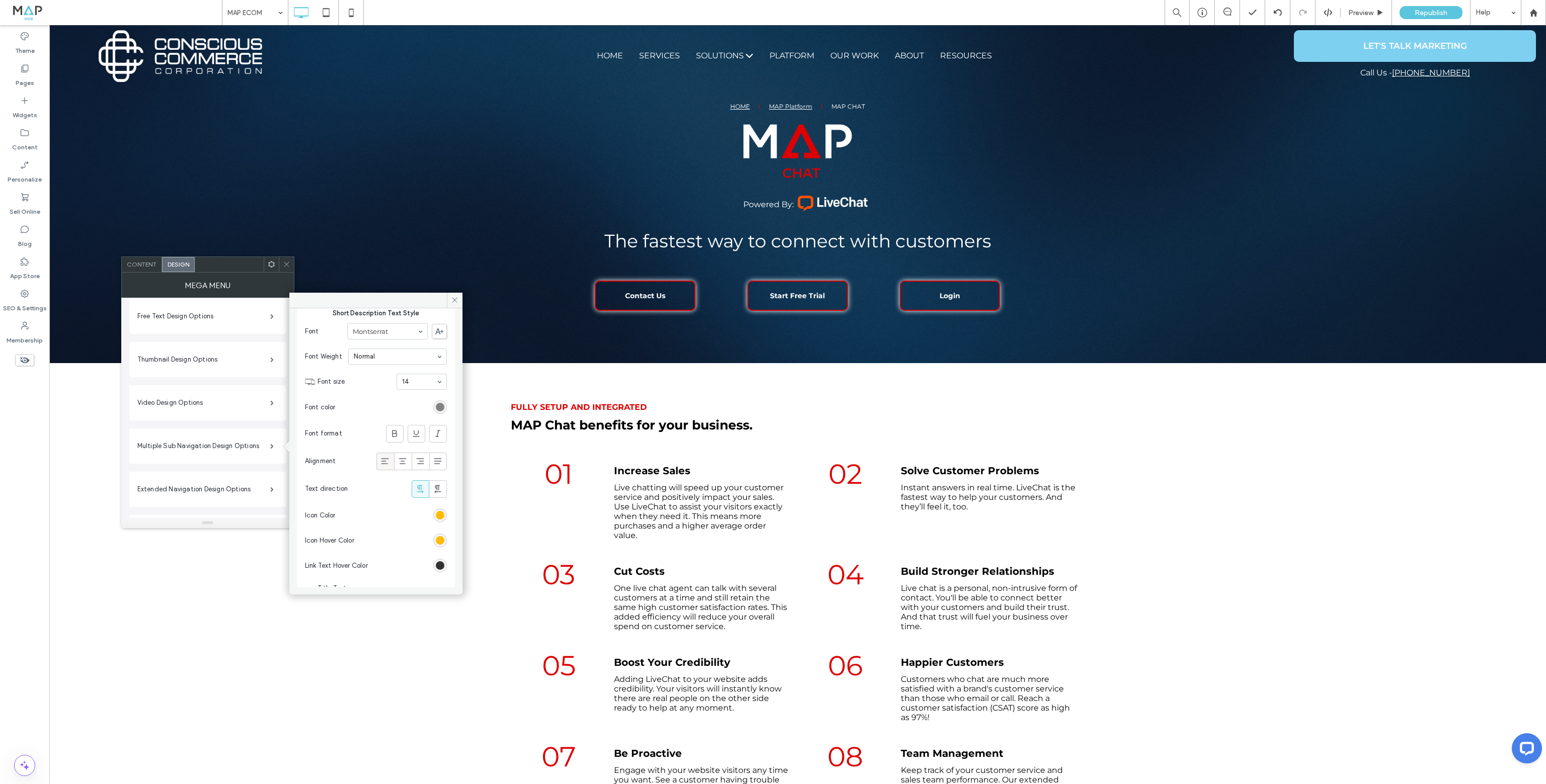
scroll to position [553, 0]
drag, startPoint x: 437, startPoint y: 439, endPoint x: 451, endPoint y: 450, distance: 17.8
click at [436, 439] on div "rgb(255, 188, 0)" at bounding box center [440, 439] width 8 height 8
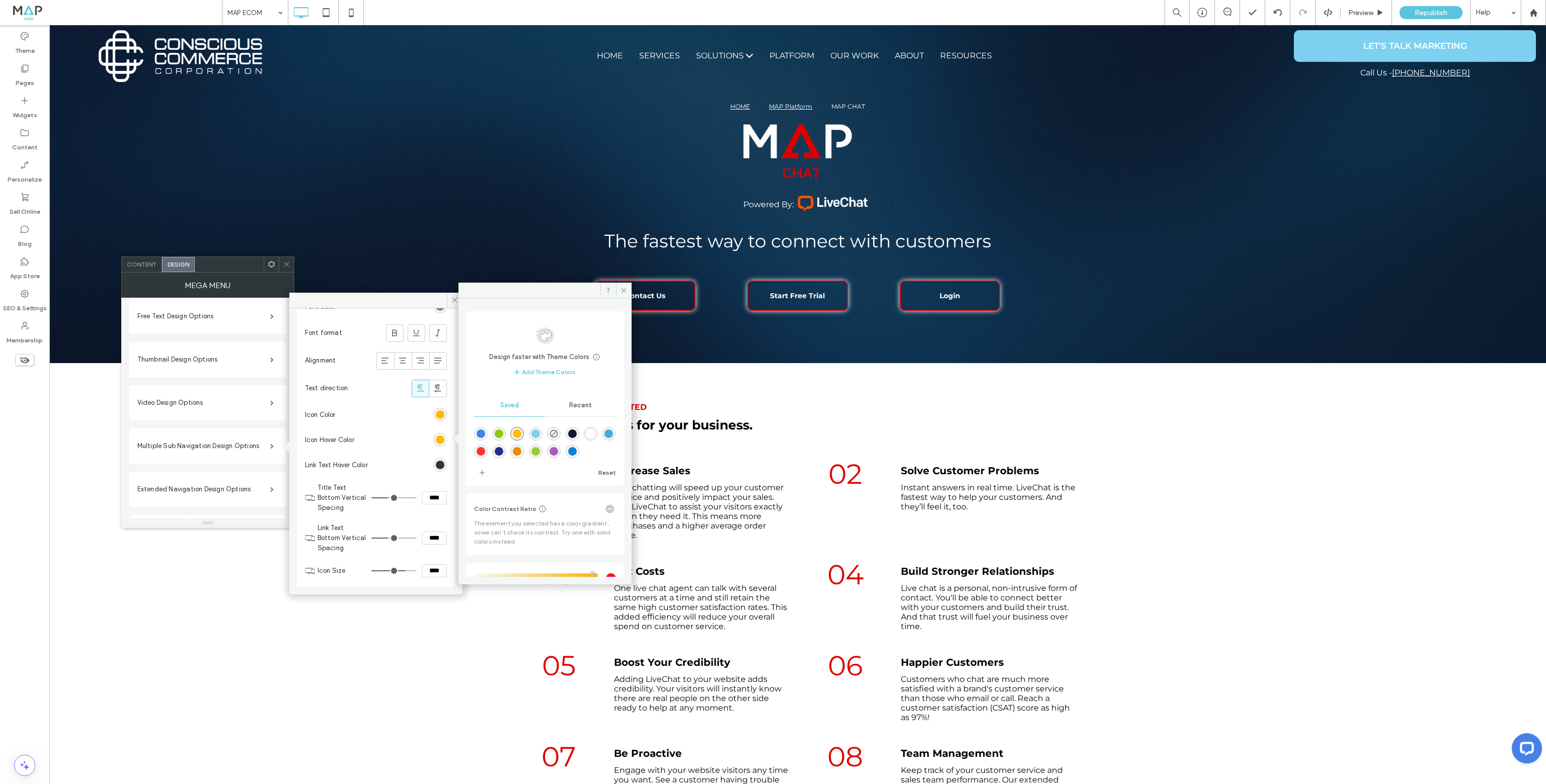
click at [540, 434] on div "rgba(126,208,240,1)" at bounding box center [536, 434] width 8 height 8
type input "*******"
click at [289, 262] on icon at bounding box center [286, 264] width 8 height 8
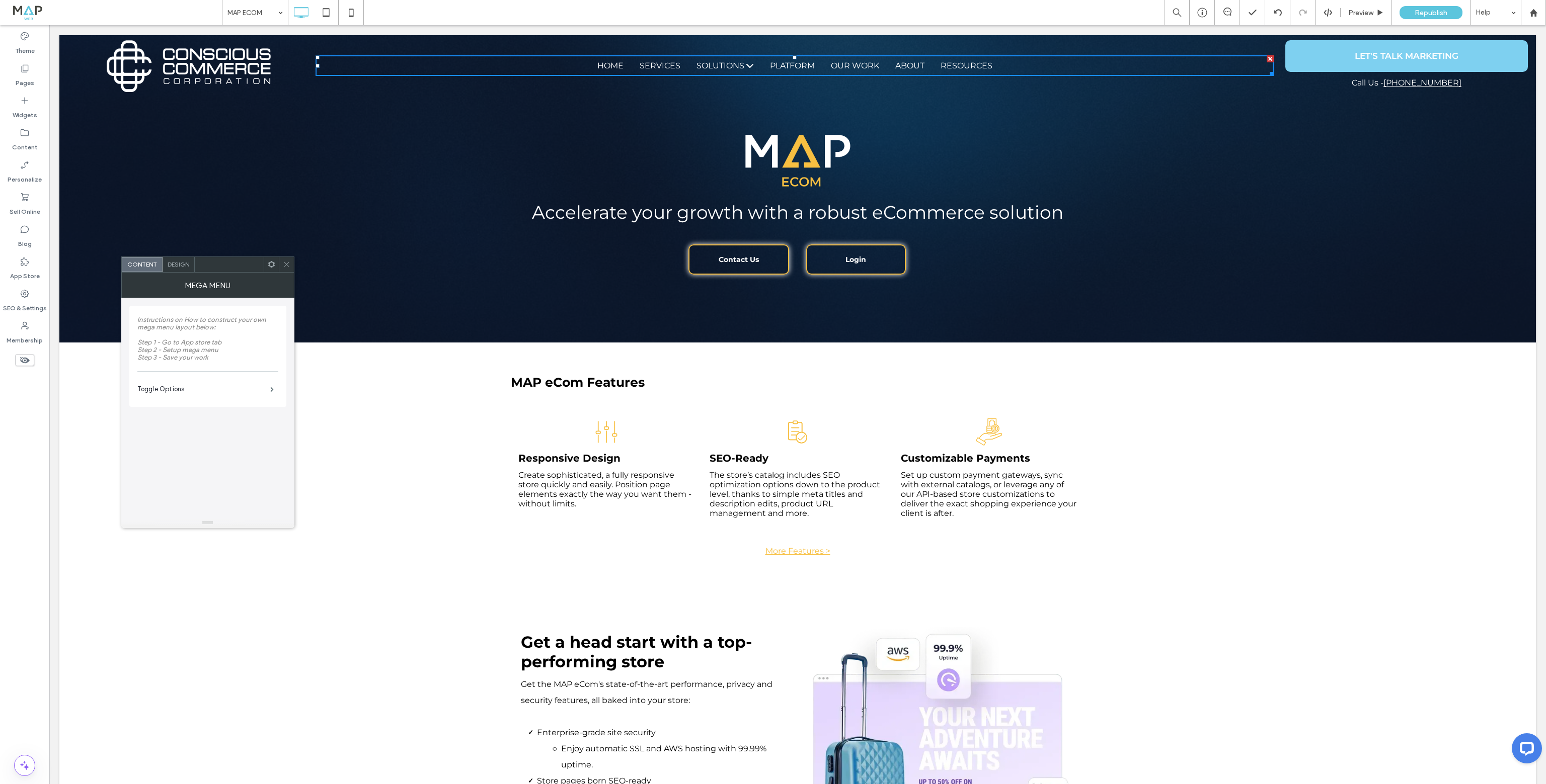
click at [179, 266] on span "Design" at bounding box center [178, 264] width 22 height 8
click at [217, 442] on label "Extended Navigation Design Options" at bounding box center [203, 439] width 133 height 20
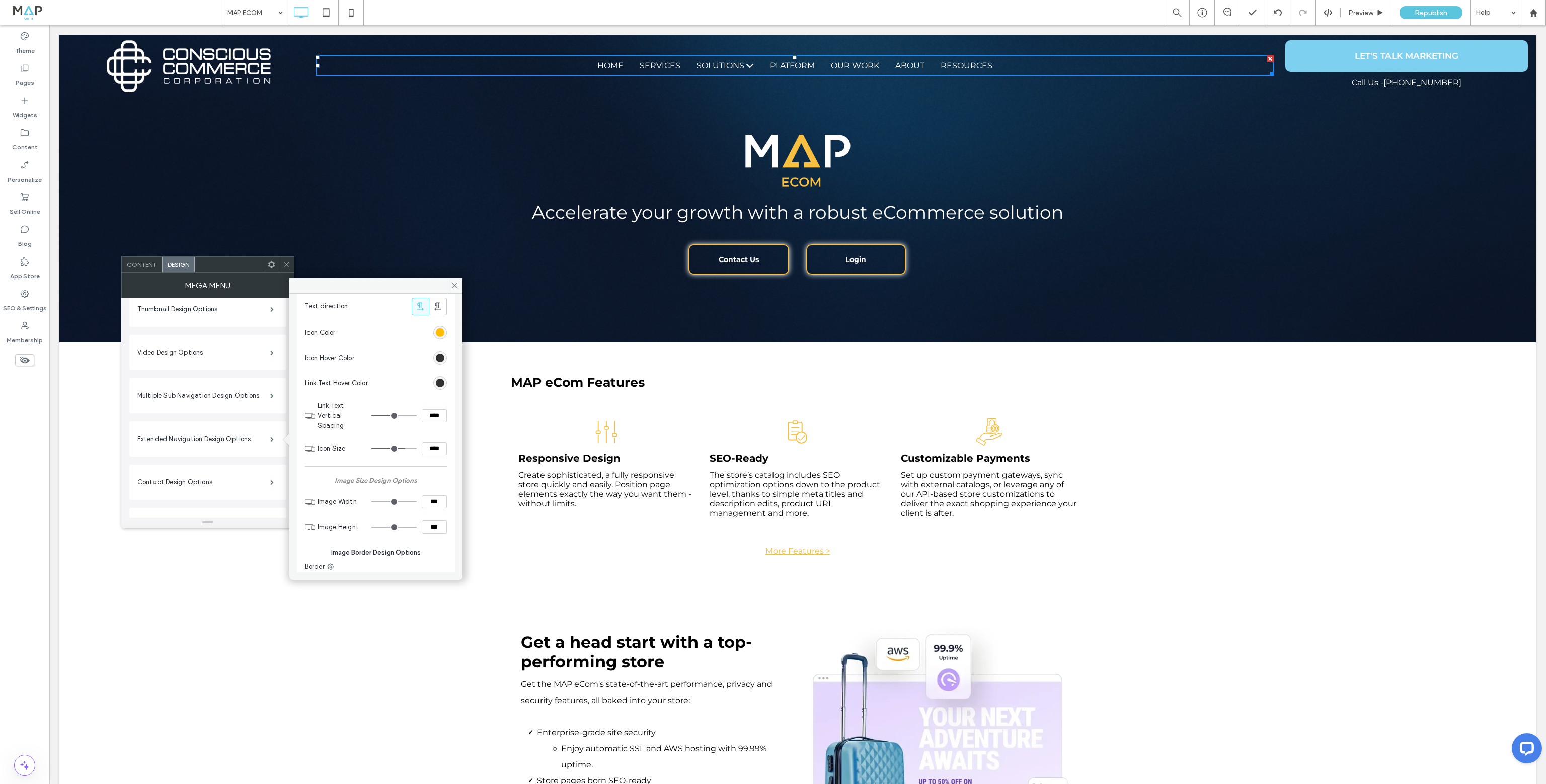
scroll to position [604, 0]
click at [435, 374] on div "rgb(50, 50, 50)" at bounding box center [440, 375] width 8 height 8
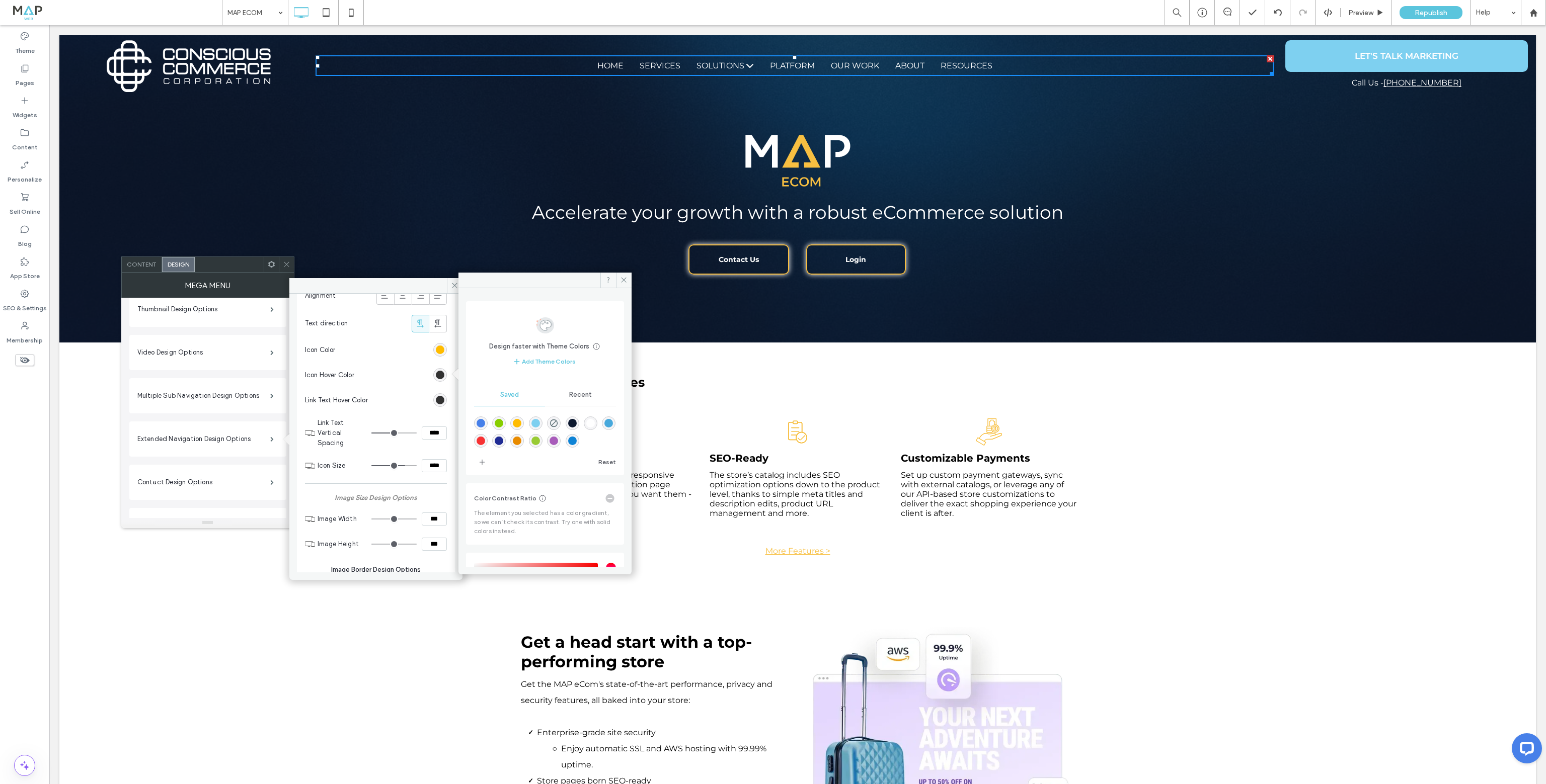
click at [540, 421] on div "rgba(126,208,240,1)" at bounding box center [536, 423] width 8 height 8
type input "*******"
drag, startPoint x: 288, startPoint y: 263, endPoint x: 249, endPoint y: 248, distance: 41.8
click at [288, 263] on icon at bounding box center [286, 264] width 8 height 8
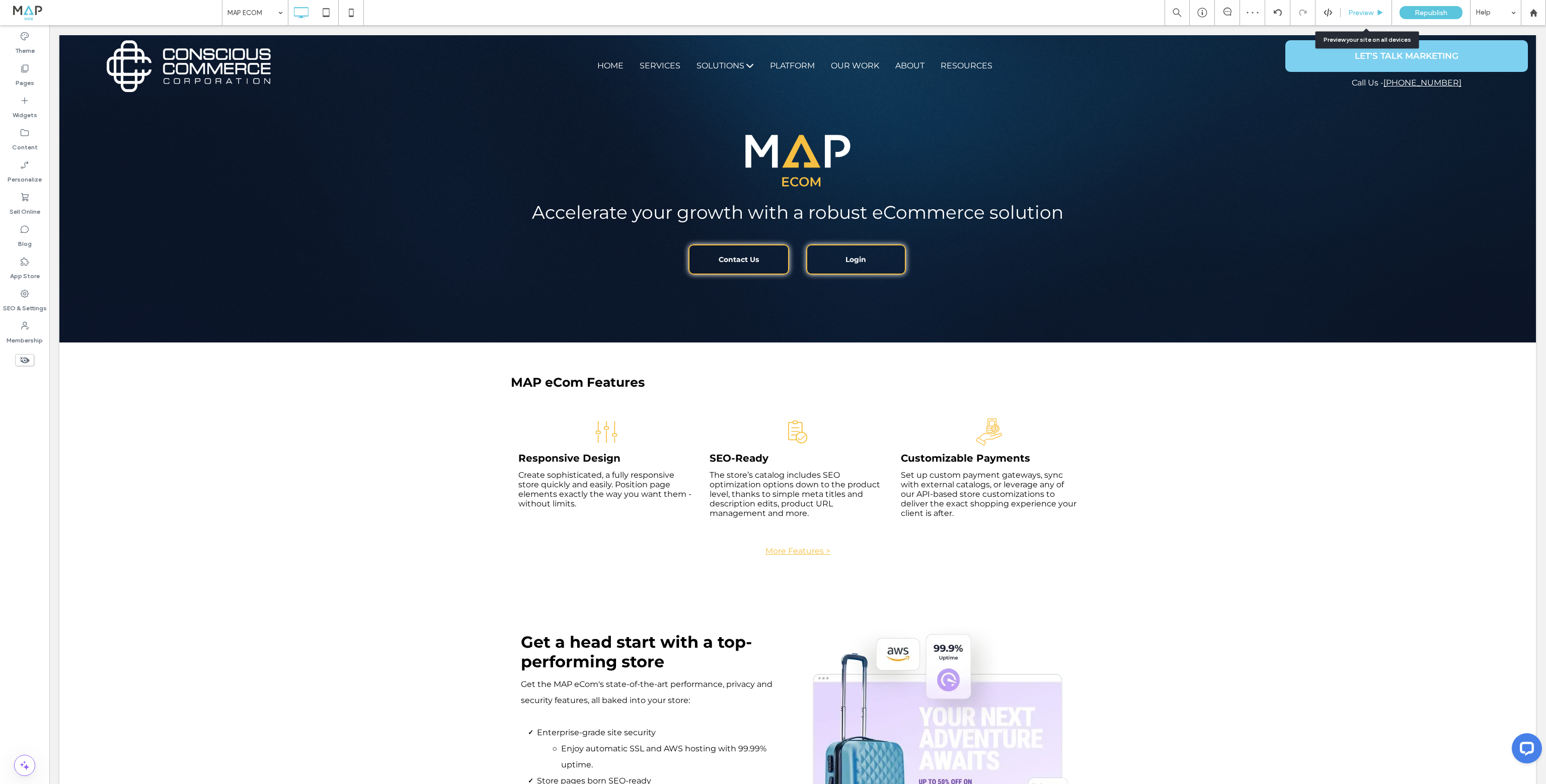
click at [1352, 14] on span "Preview" at bounding box center [1361, 13] width 25 height 8
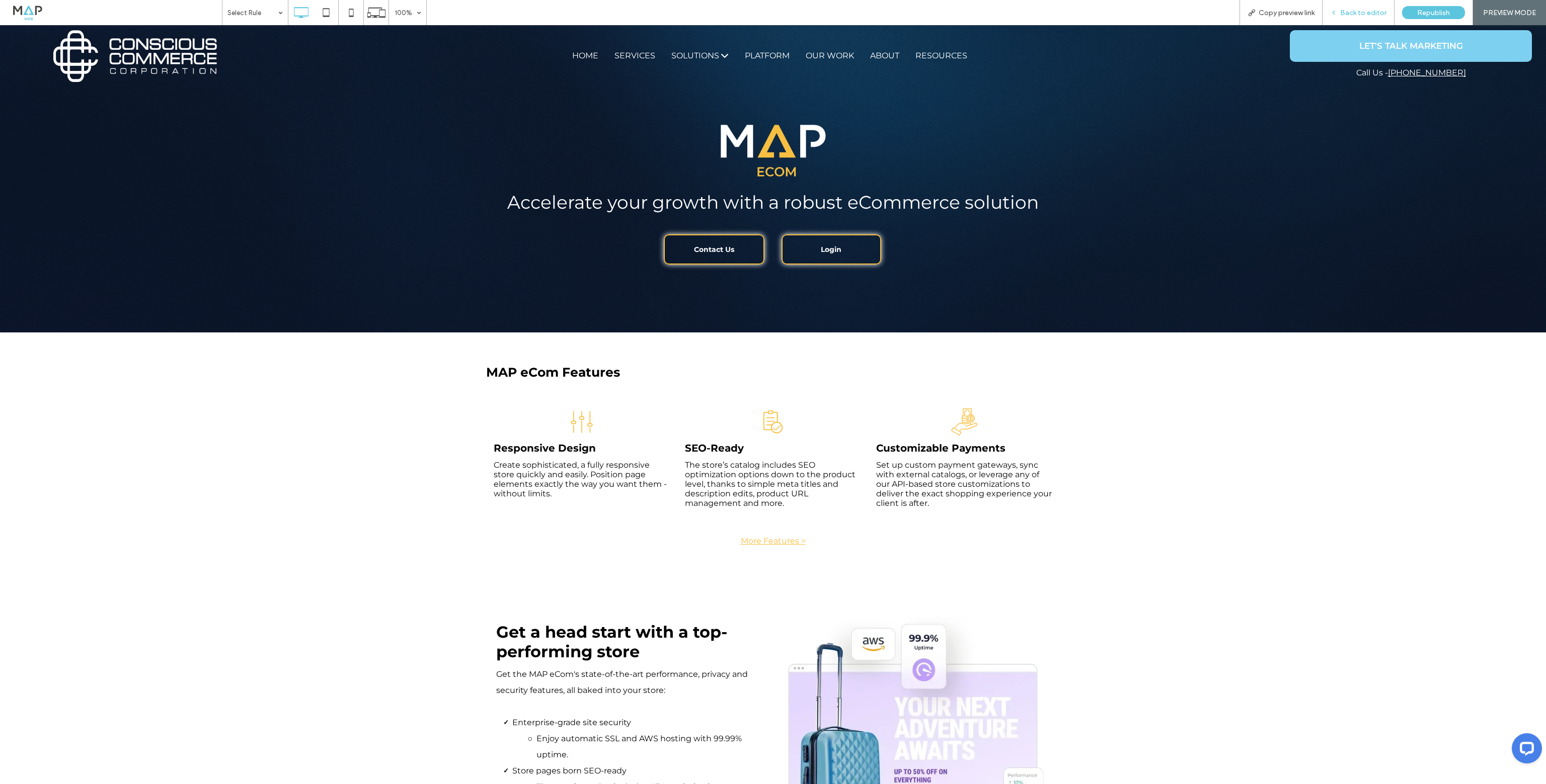
click at [1363, 6] on div "Back to editor" at bounding box center [1358, 13] width 72 height 25
click at [1361, 13] on span "Back to editor" at bounding box center [1363, 13] width 46 height 8
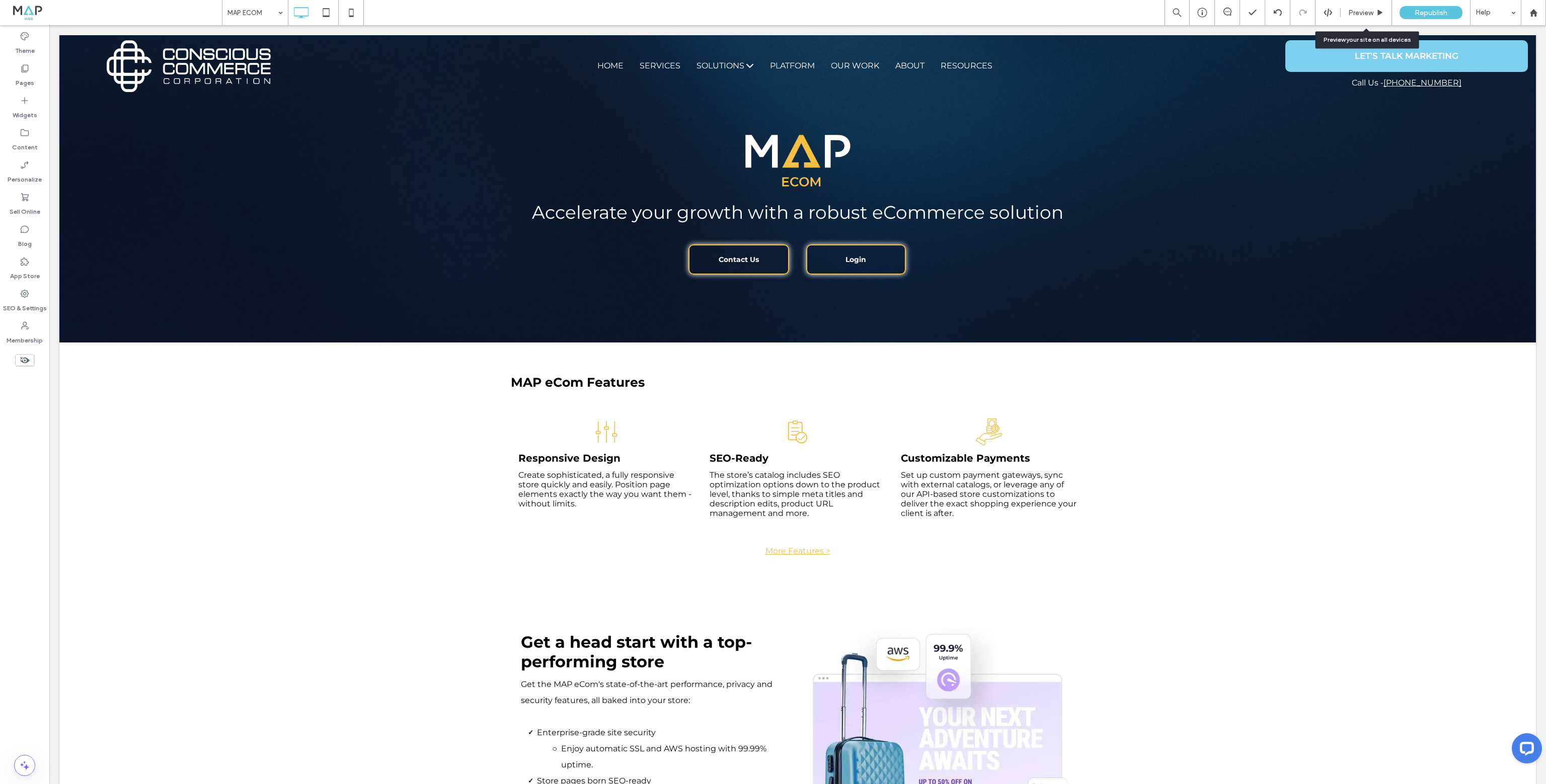
click at [1361, 13] on span "Preview" at bounding box center [1361, 13] width 25 height 8
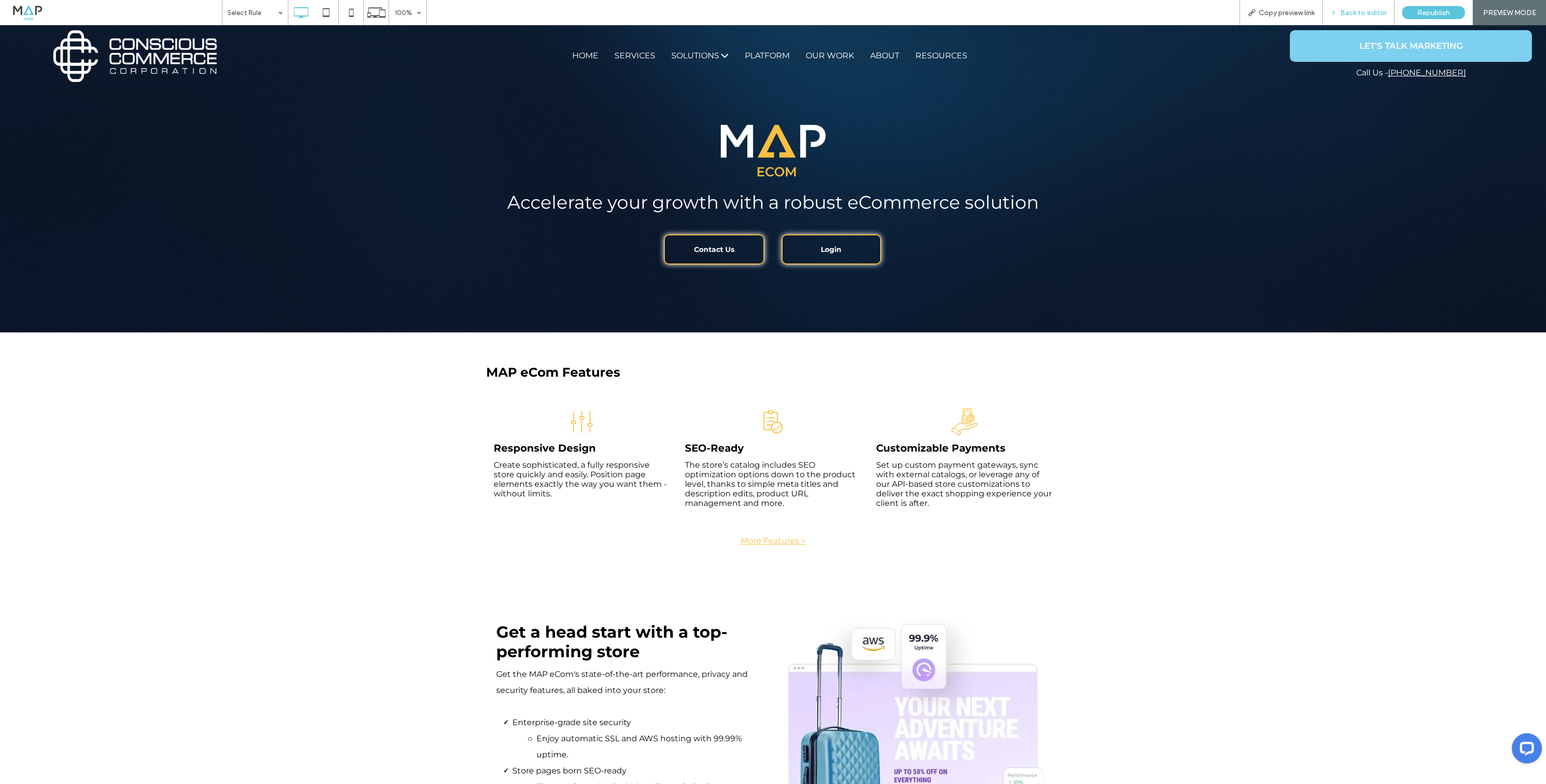
click at [1347, 20] on div "Back to editor" at bounding box center [1358, 13] width 72 height 25
click at [325, 15] on icon at bounding box center [326, 13] width 20 height 20
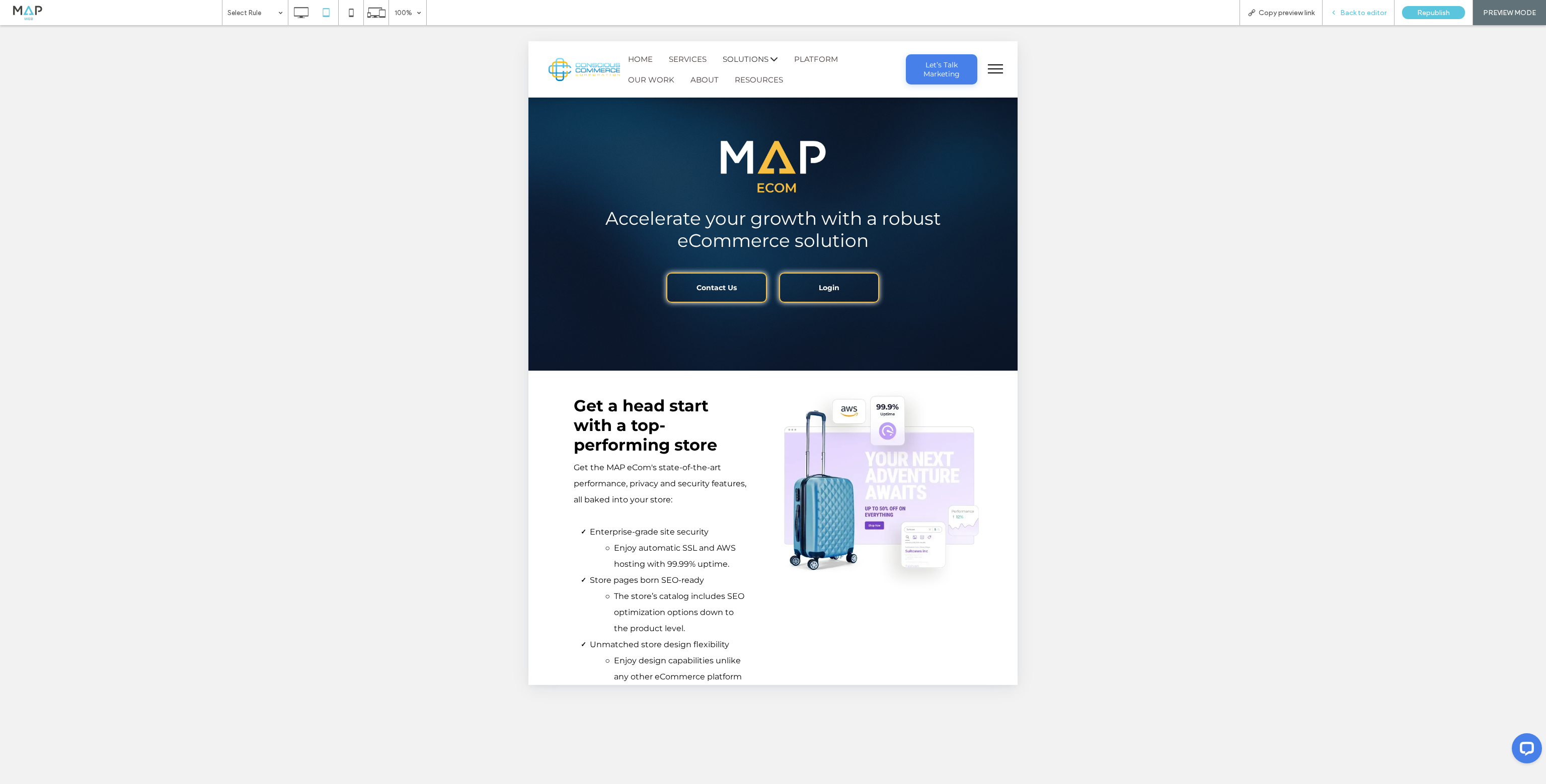
click at [1361, 11] on span "Back to editor" at bounding box center [1363, 13] width 46 height 8
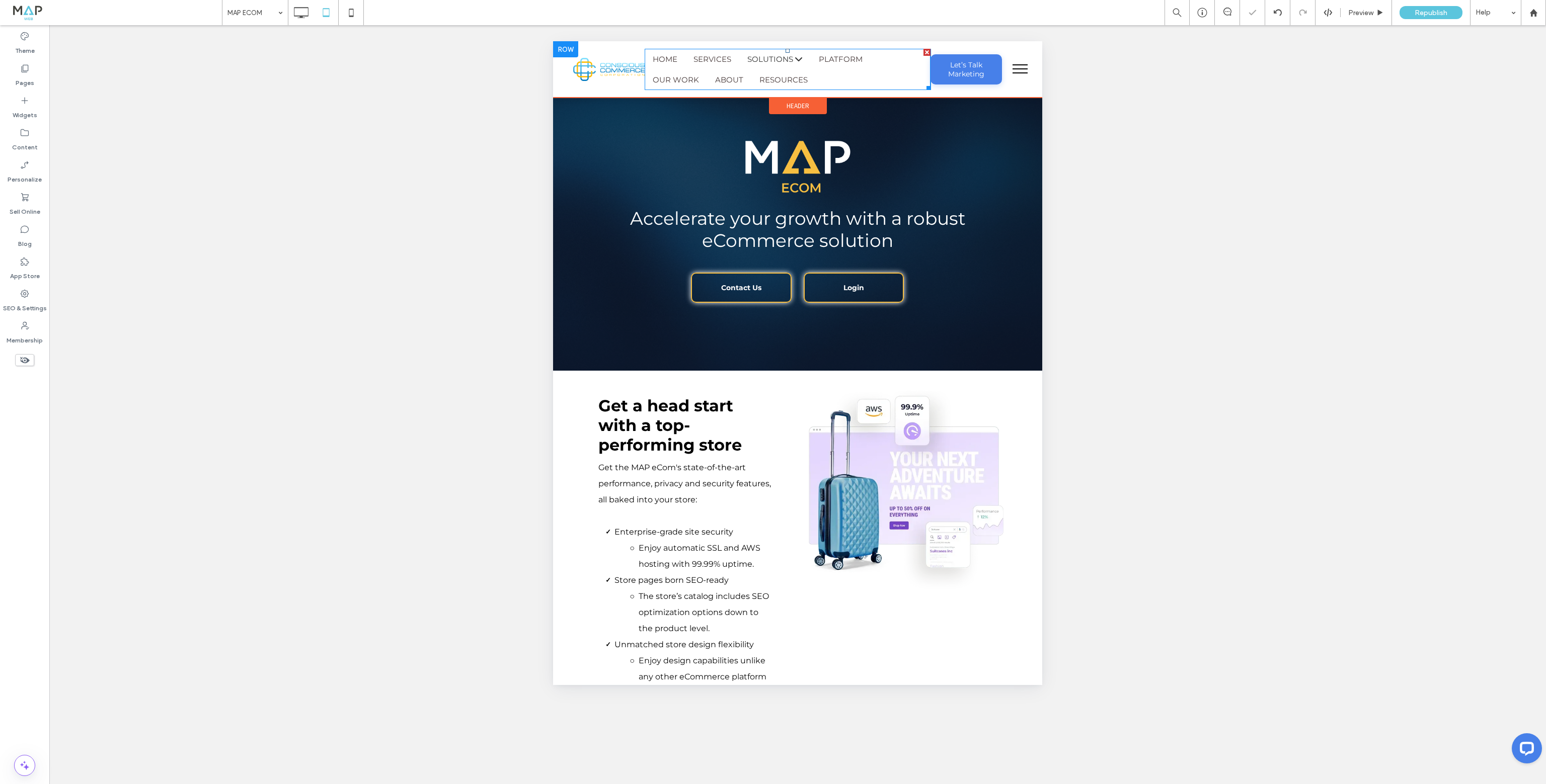
click at [733, 81] on span at bounding box center [787, 69] width 286 height 41
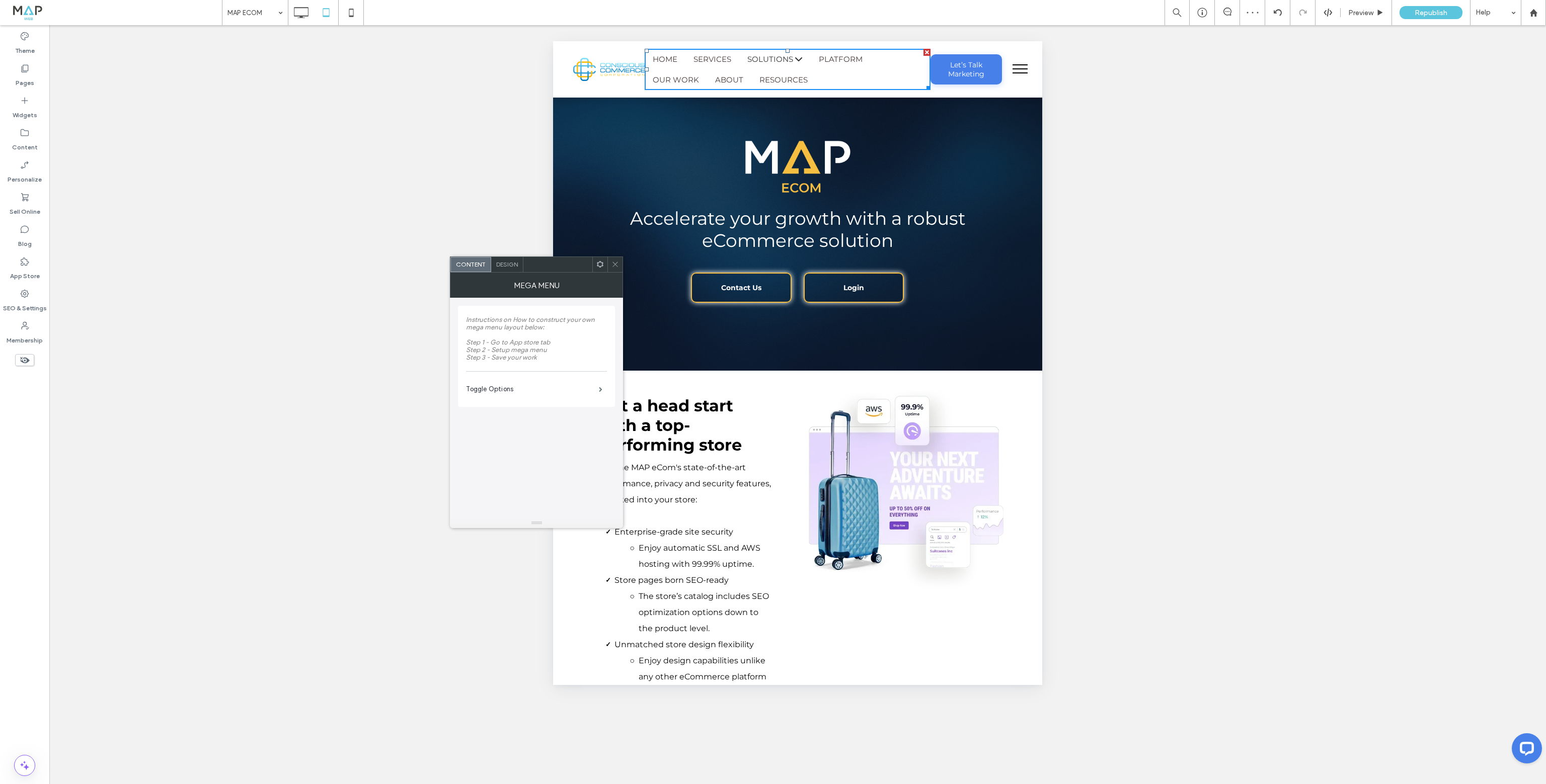
click at [501, 262] on span "Design" at bounding box center [507, 264] width 22 height 8
click at [519, 322] on label "Navigation Design Options" at bounding box center [532, 323] width 133 height 20
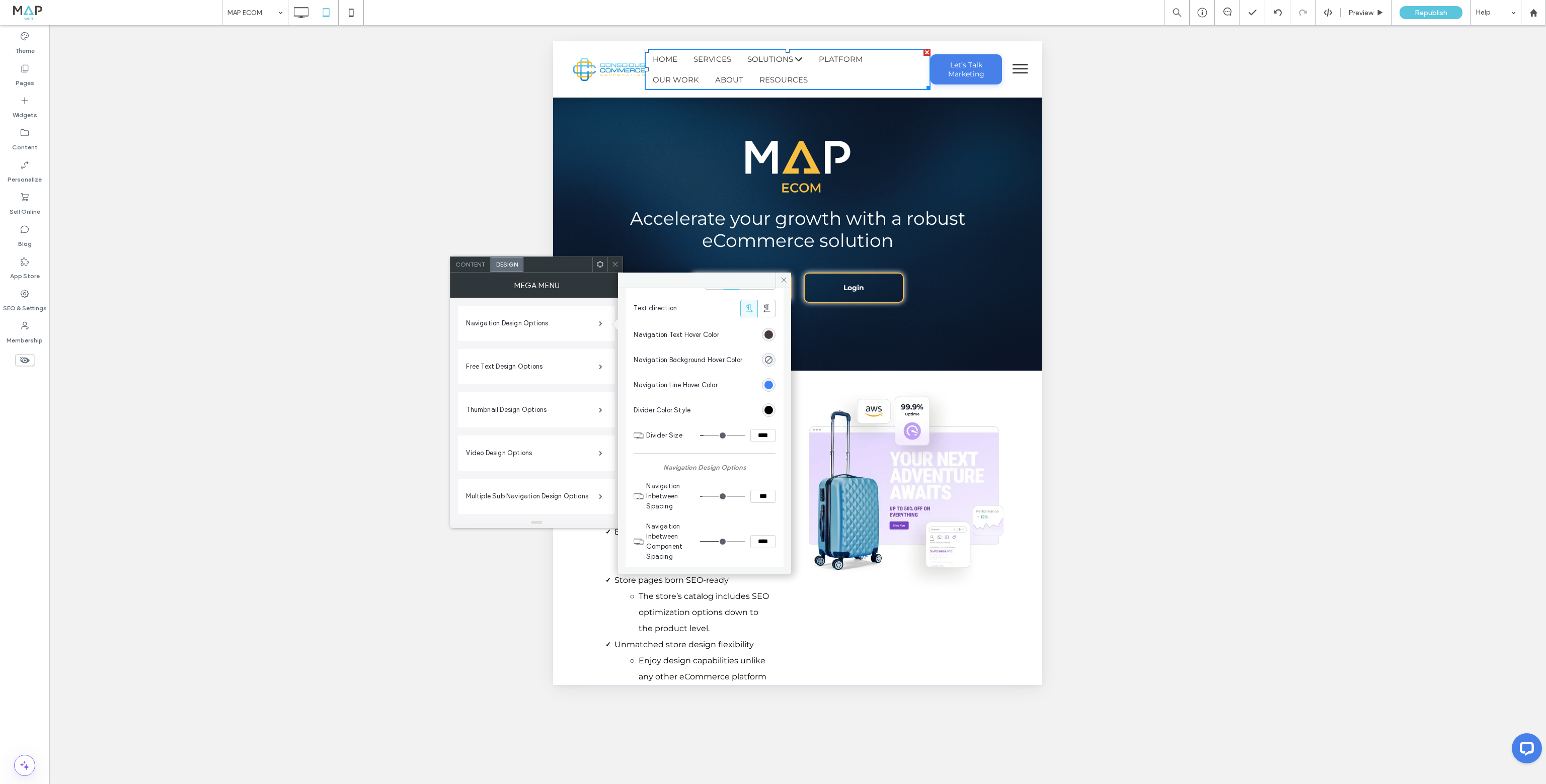
scroll to position [301, 0]
click at [764, 355] on div "rgb(61, 131, 250)" at bounding box center [768, 359] width 8 height 8
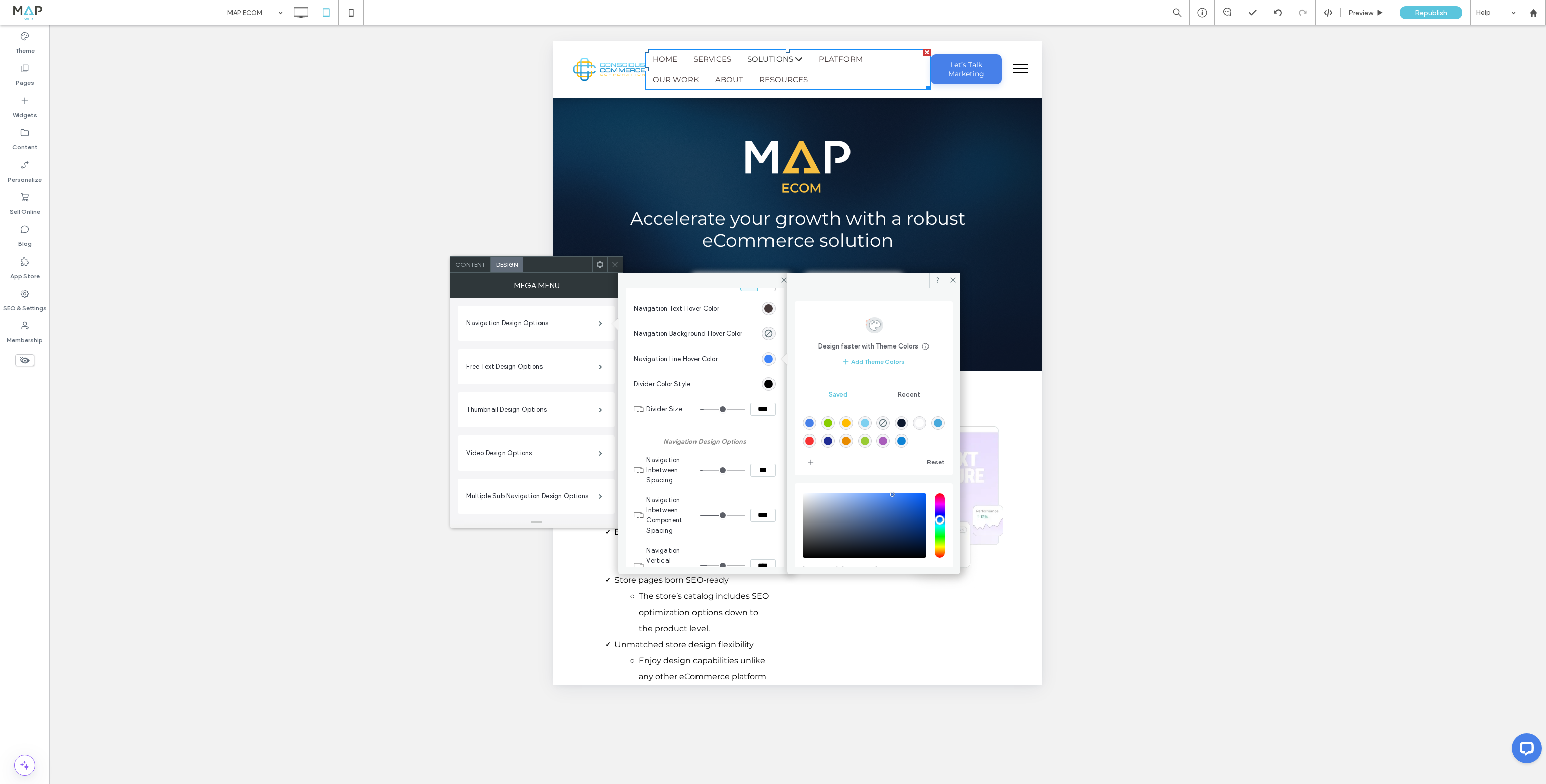
drag, startPoint x: 873, startPoint y: 421, endPoint x: 194, endPoint y: 170, distance: 723.9
click at [869, 421] on div "rgba(126,208,240,1)" at bounding box center [865, 423] width 8 height 8
click at [764, 307] on div "rgb(70, 57, 57)" at bounding box center [768, 308] width 8 height 8
drag, startPoint x: 849, startPoint y: 423, endPoint x: 837, endPoint y: 395, distance: 30.5
click at [849, 423] on div "rgba(255,188,0,1)" at bounding box center [846, 423] width 8 height 8
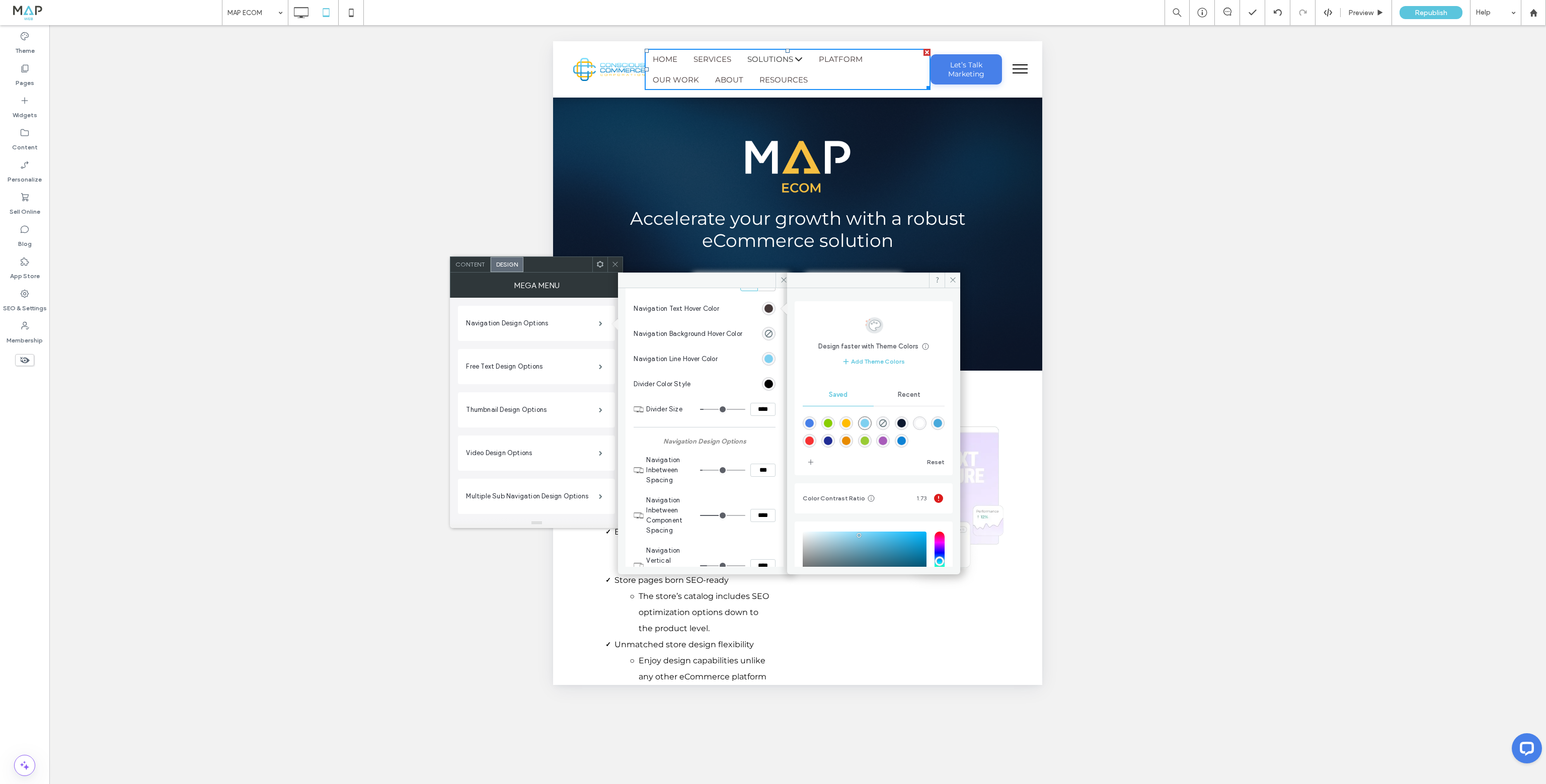
type input "*******"
click at [587, 368] on label "Free Text Design Options" at bounding box center [532, 366] width 133 height 20
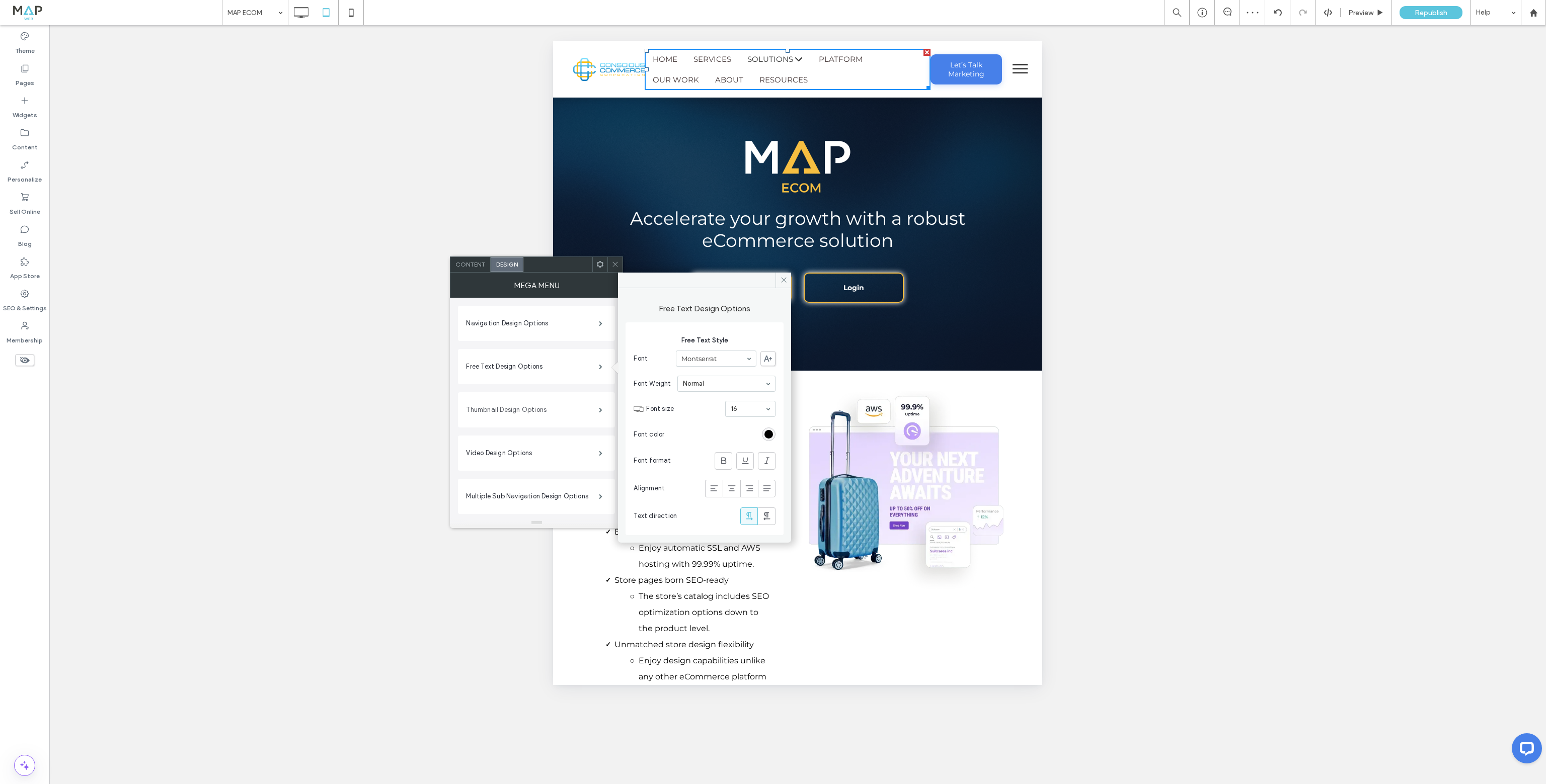
click at [592, 409] on label "Thumbnail Design Options" at bounding box center [532, 409] width 133 height 20
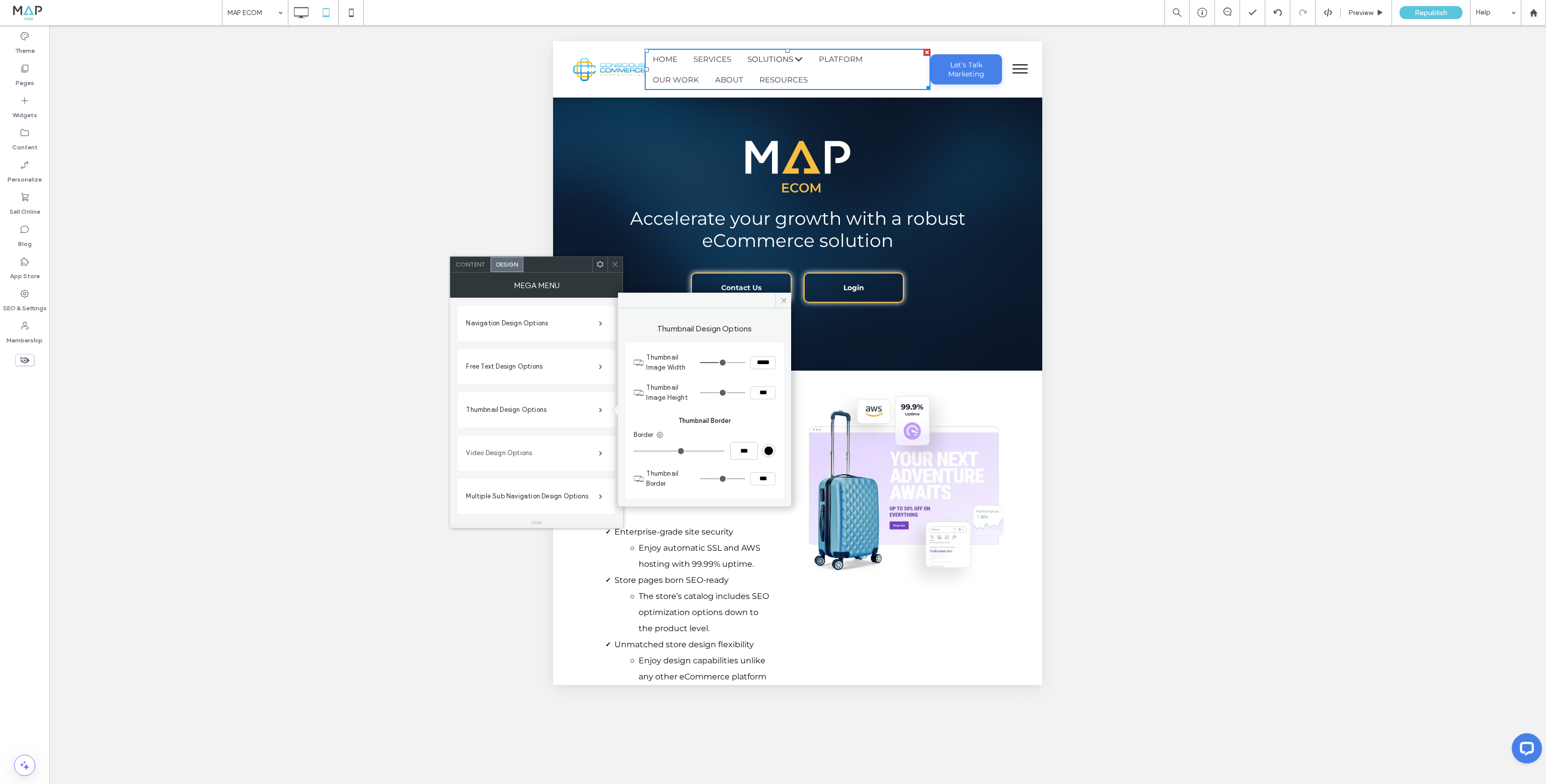
click at [546, 456] on label "Video Design Options" at bounding box center [532, 453] width 133 height 20
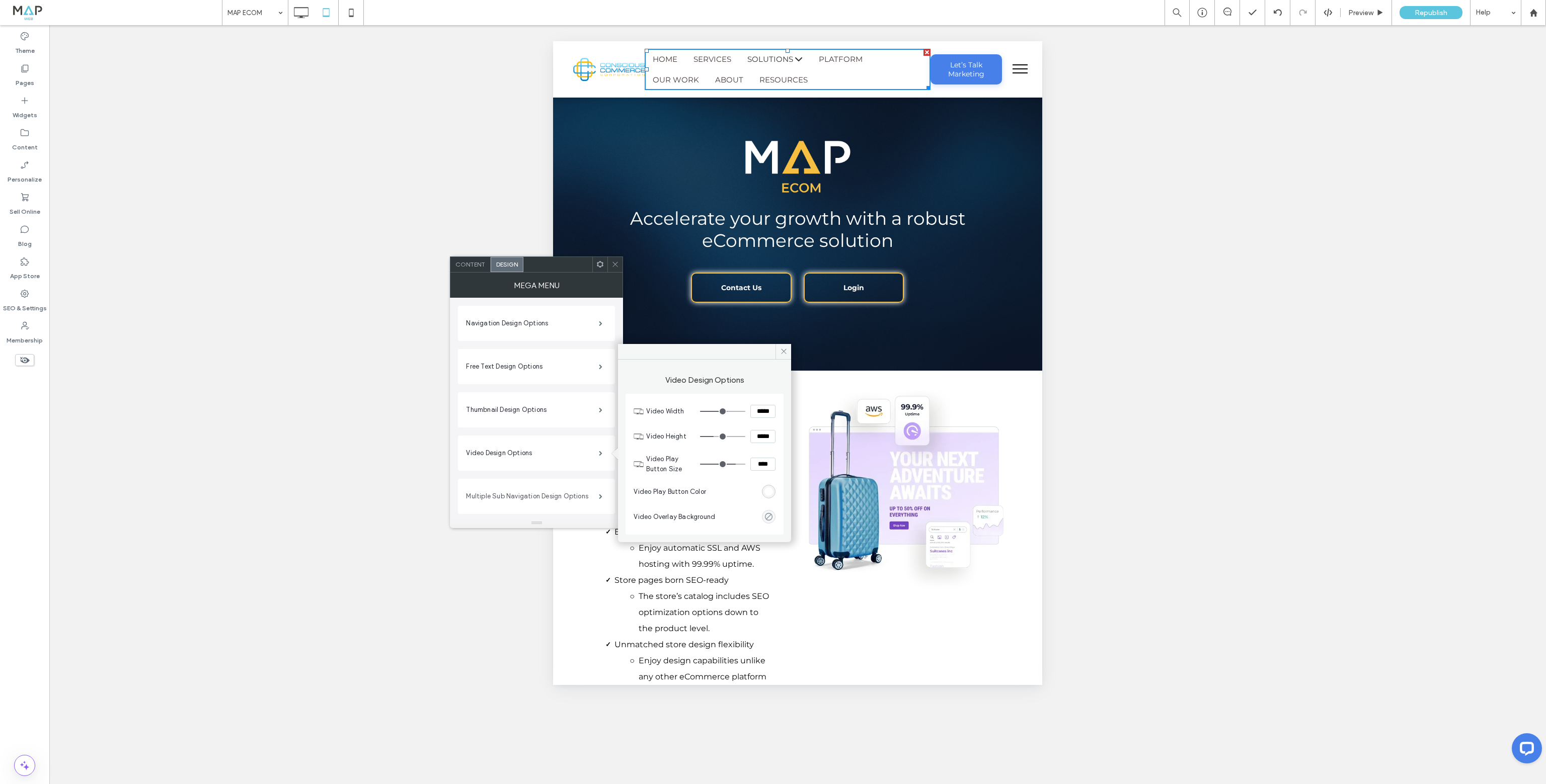
click at [542, 494] on label "Multiple Sub Navigation Design Options" at bounding box center [532, 496] width 133 height 20
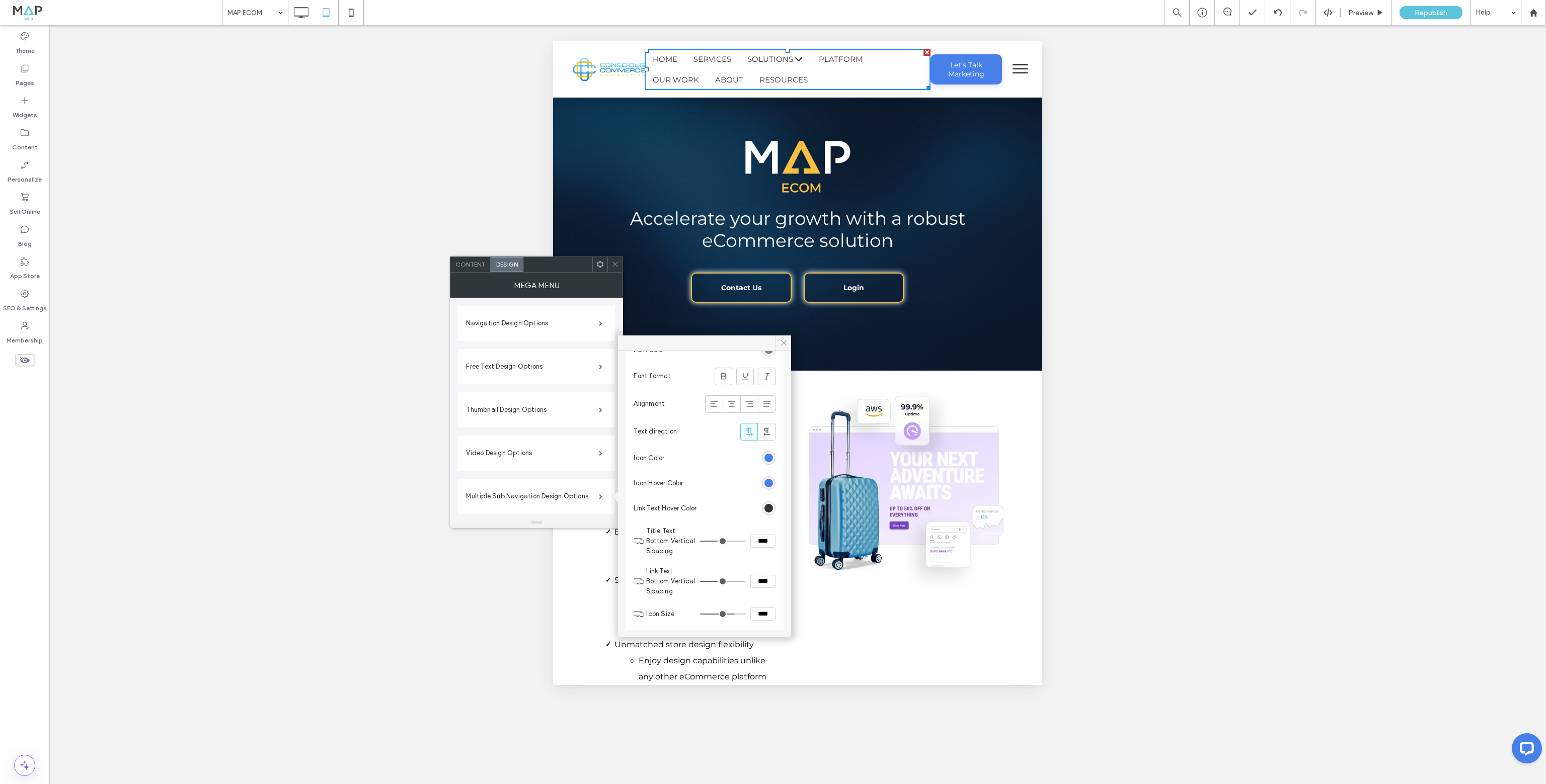
scroll to position [553, 0]
click at [764, 455] on div "rgb(71, 128, 233)" at bounding box center [768, 457] width 8 height 8
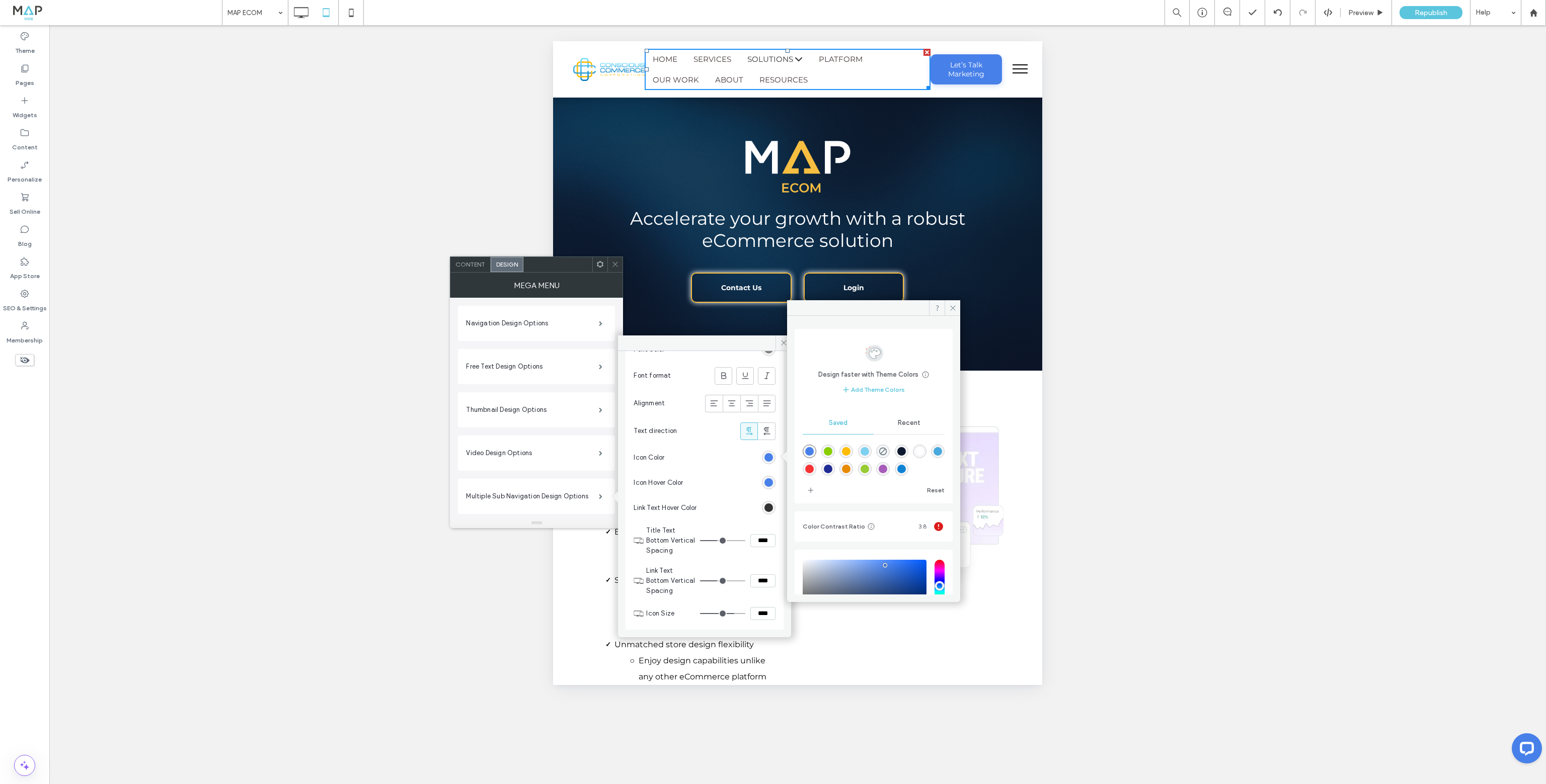
click at [849, 450] on div "rgba(255,188,0,1)" at bounding box center [846, 451] width 8 height 8
click at [764, 481] on div "rgb(71, 128, 233)" at bounding box center [768, 483] width 8 height 8
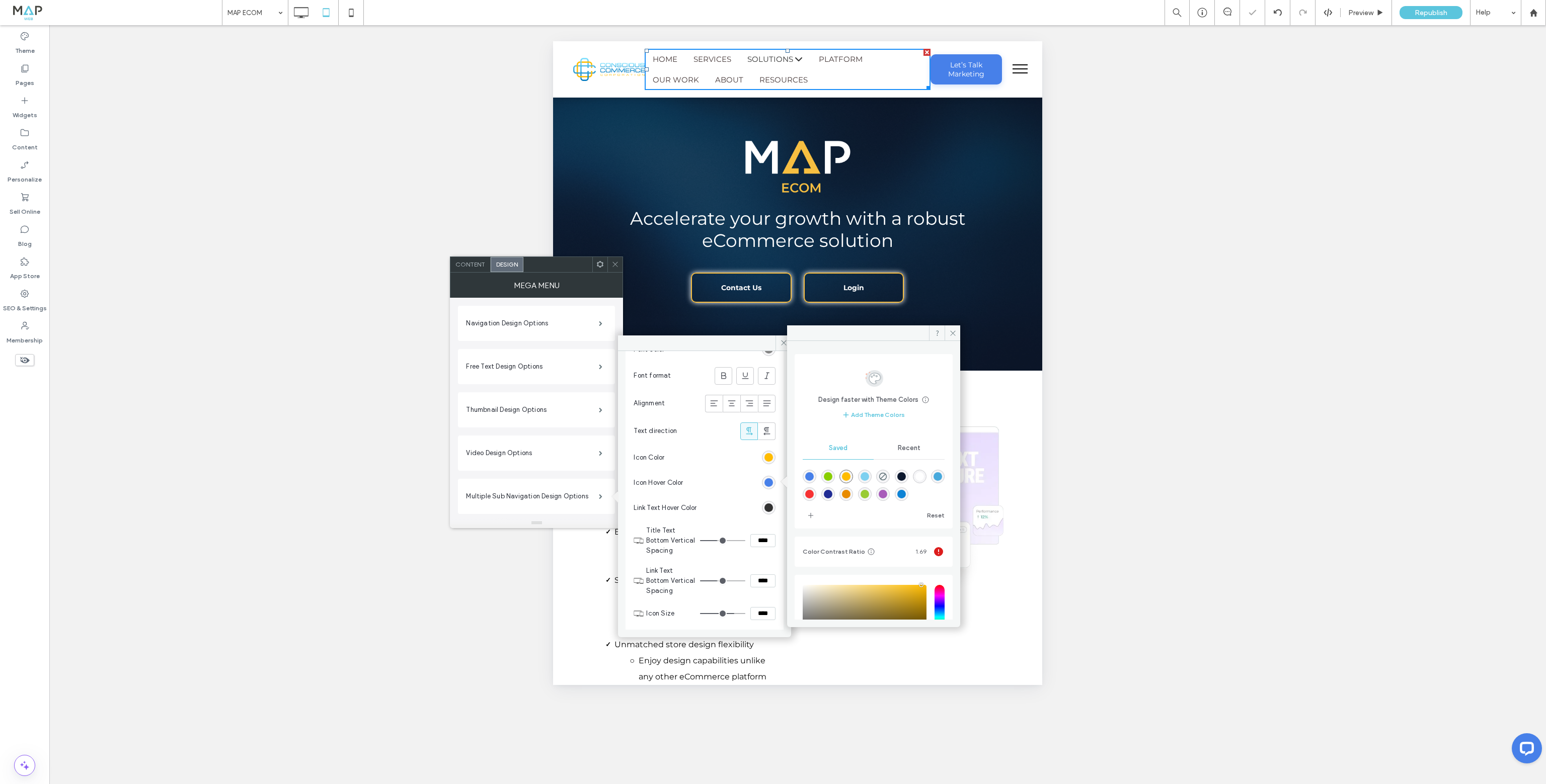
click at [869, 476] on div "rgba(126,208,240,1)" at bounding box center [865, 476] width 8 height 8
type input "*******"
click at [765, 589] on div "rgb(50, 50, 50)" at bounding box center [768, 588] width 8 height 8
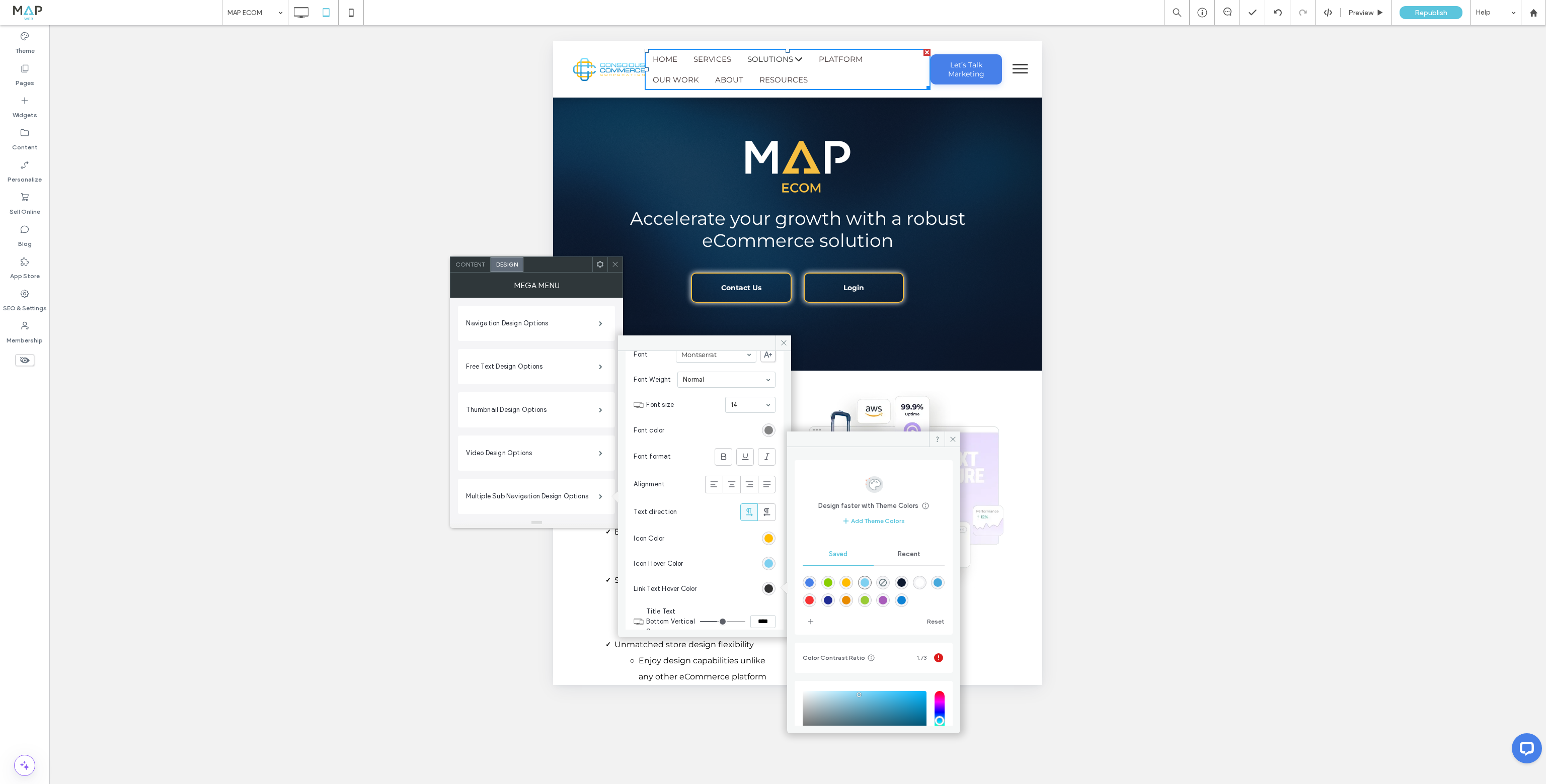
click at [869, 582] on div "rgba(126,208,240,1)" at bounding box center [865, 583] width 8 height 8
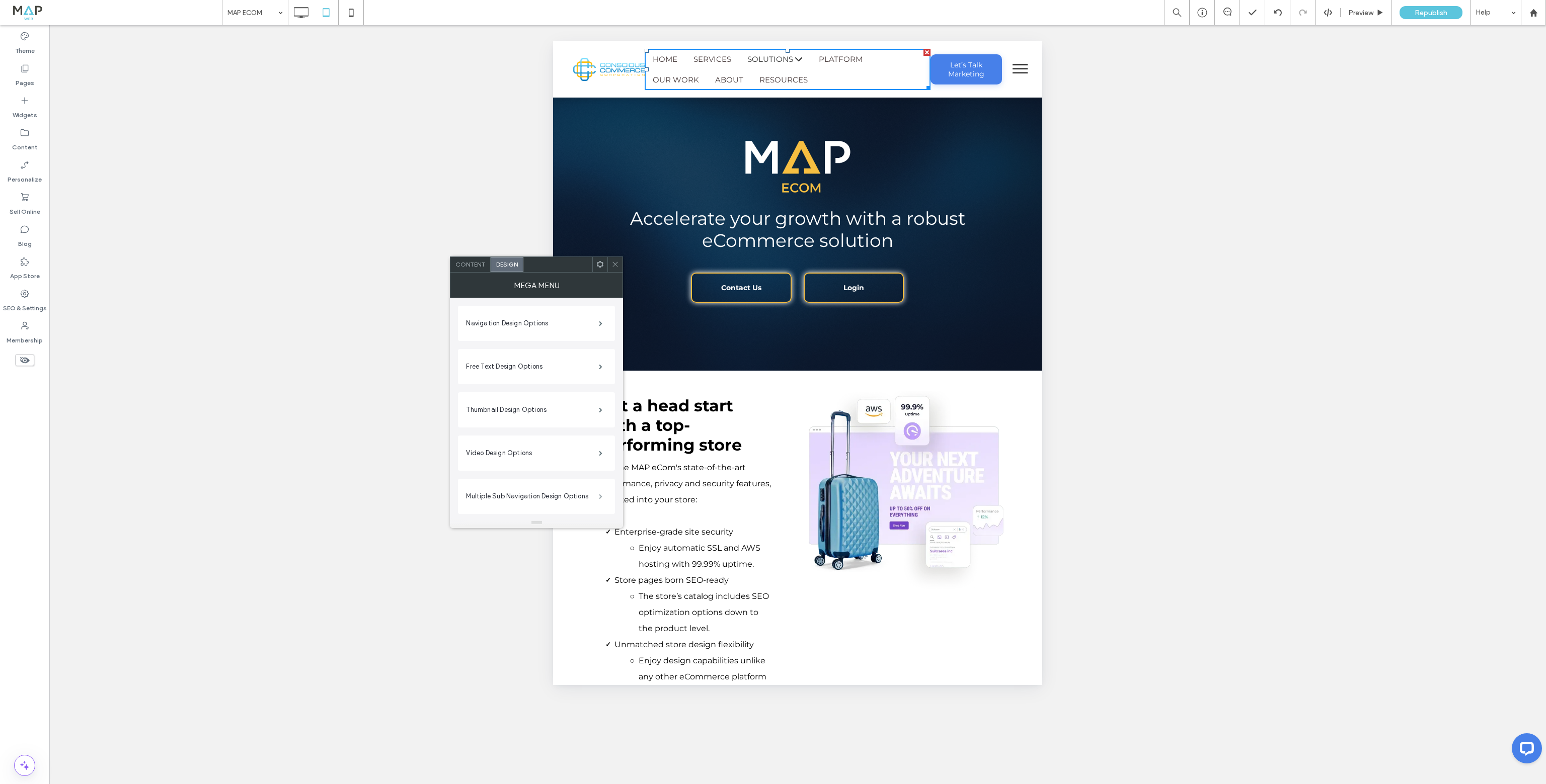
scroll to position [50, 0]
click at [598, 487] on span at bounding box center [600, 489] width 3 height 5
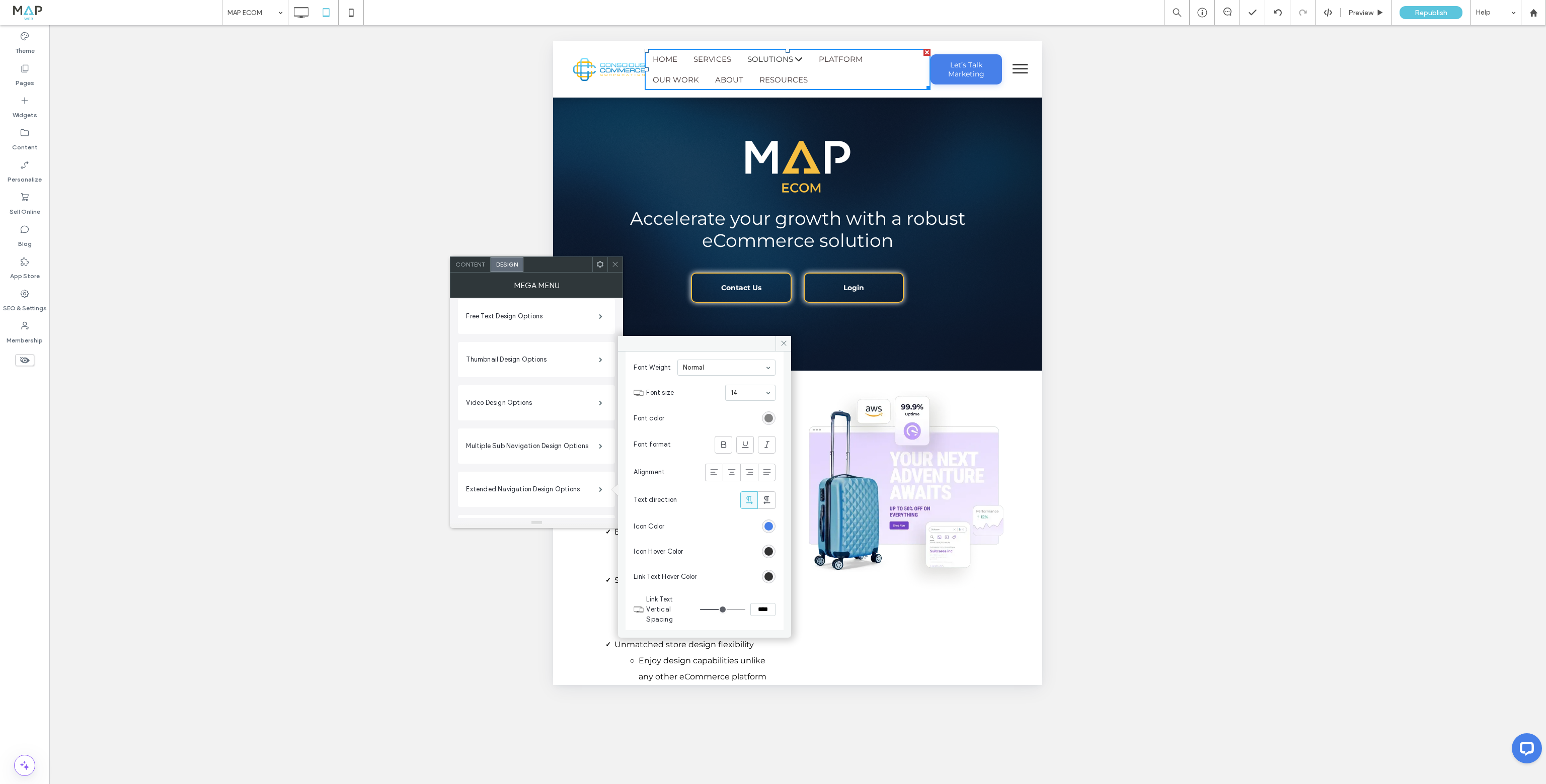
scroll to position [553, 0]
drag, startPoint x: 765, startPoint y: 455, endPoint x: 772, endPoint y: 464, distance: 11.4
click at [765, 456] on div "rgb(71, 128, 233)" at bounding box center [768, 457] width 8 height 8
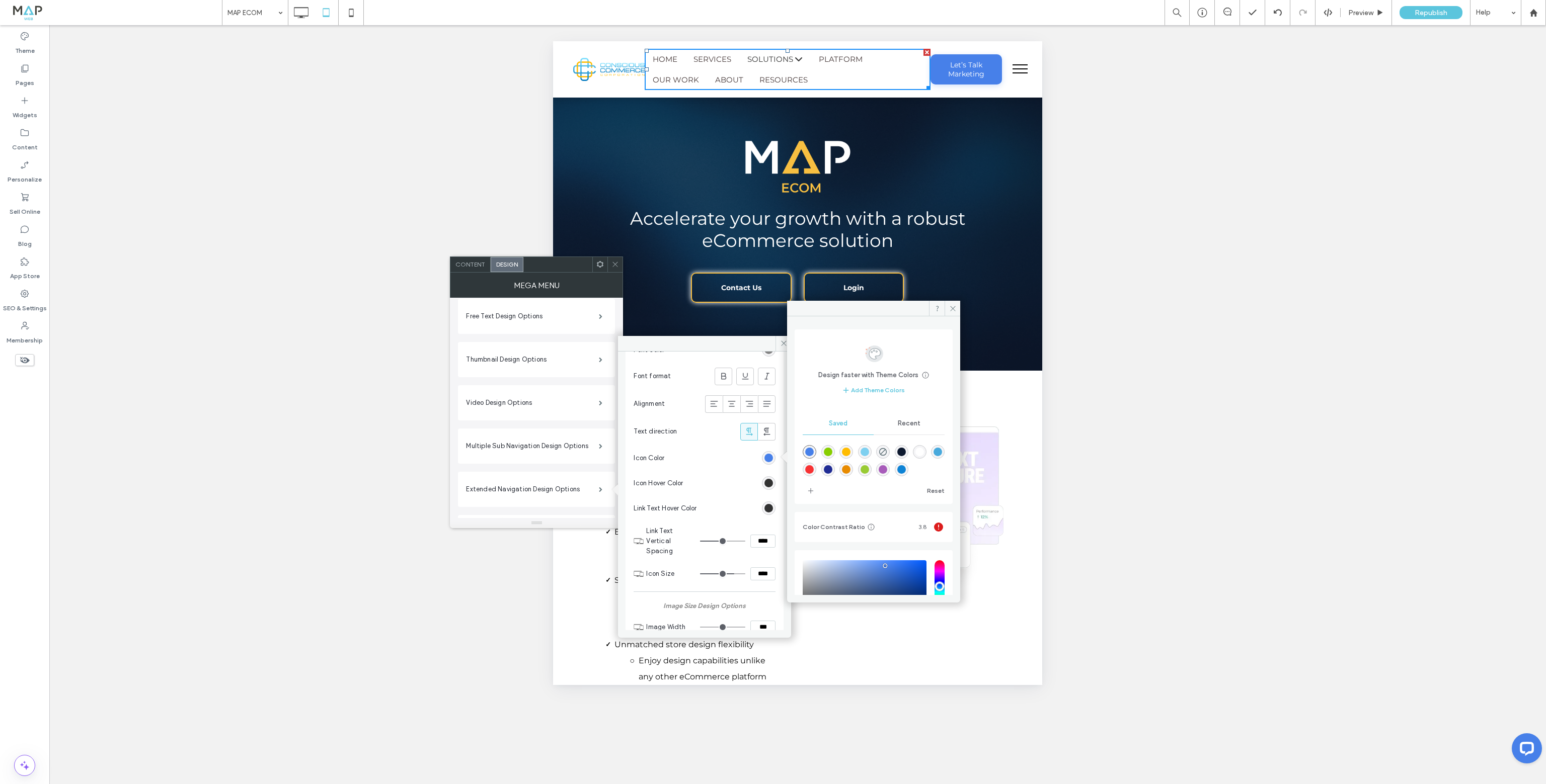
click at [850, 452] on div "rgba(255,188,0,1)" at bounding box center [846, 452] width 8 height 8
click at [764, 479] on div "rgb(50, 50, 50)" at bounding box center [768, 483] width 8 height 8
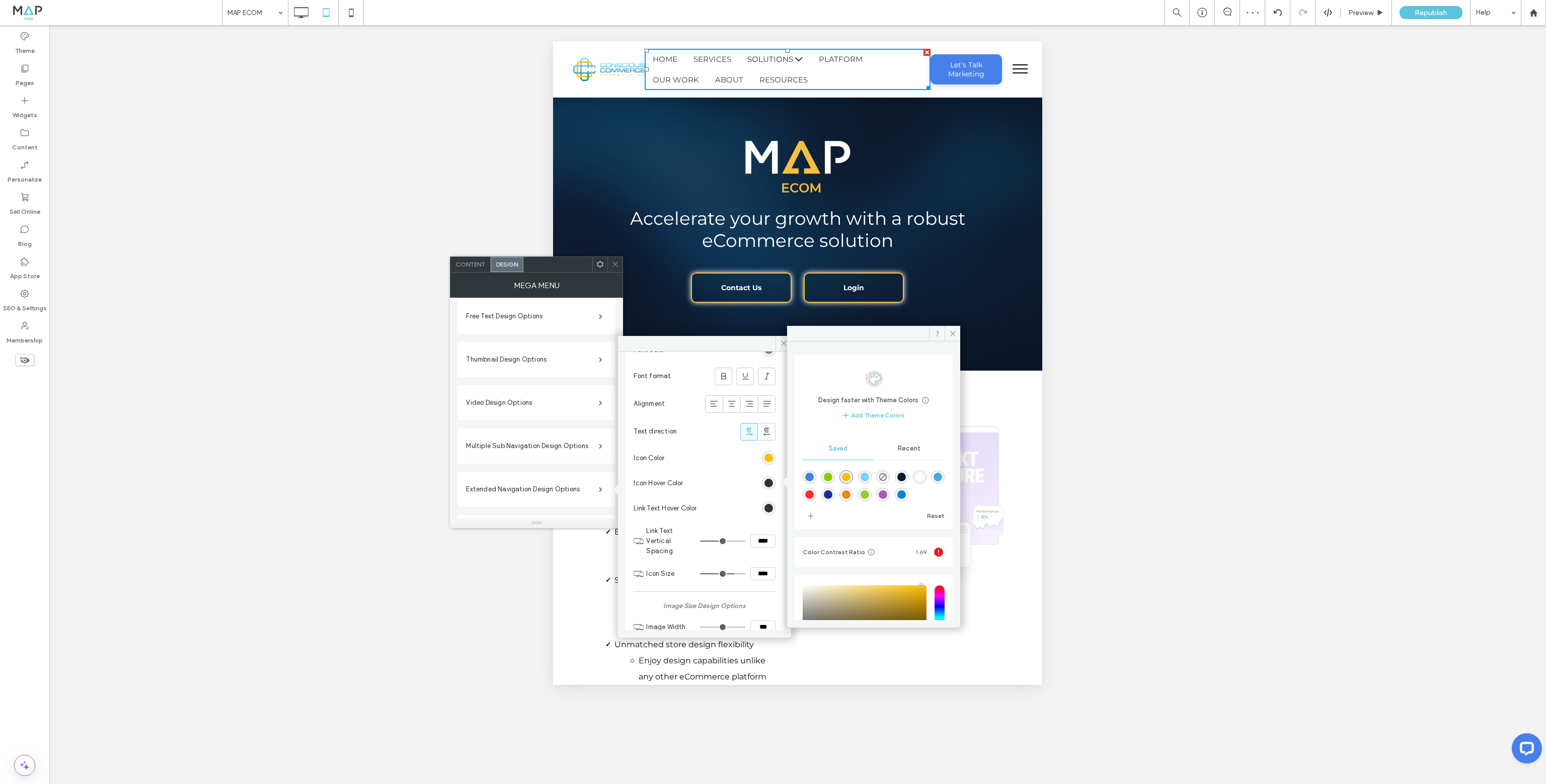
click at [869, 476] on div "rgba(126,208,240,1)" at bounding box center [865, 477] width 8 height 8
type input "*******"
click at [764, 506] on div "rgb(50, 50, 50)" at bounding box center [768, 508] width 8 height 8
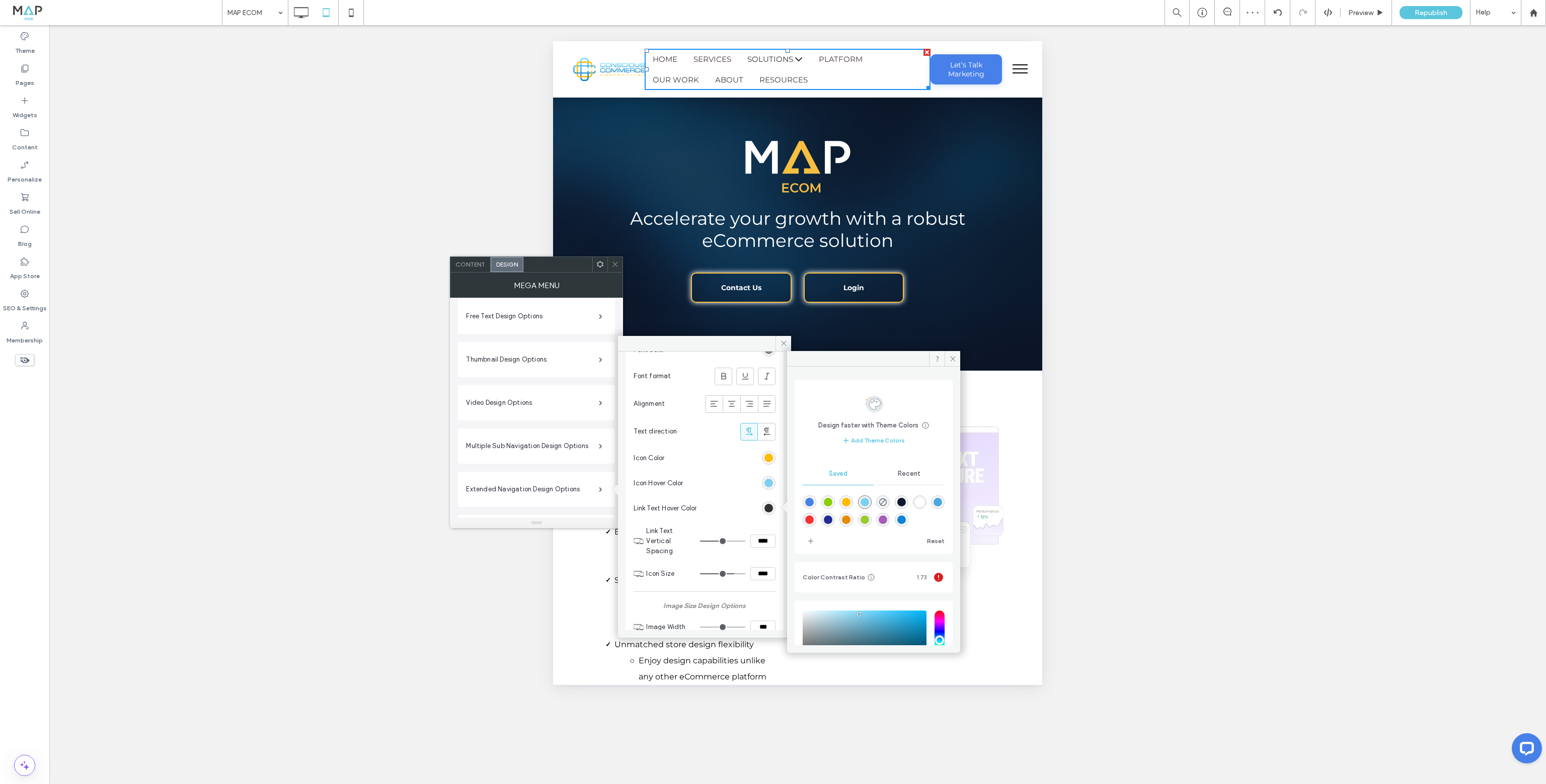
click at [869, 503] on div "rgba(126,208,240,1)" at bounding box center [865, 502] width 8 height 8
click at [308, 13] on use at bounding box center [301, 13] width 15 height 11
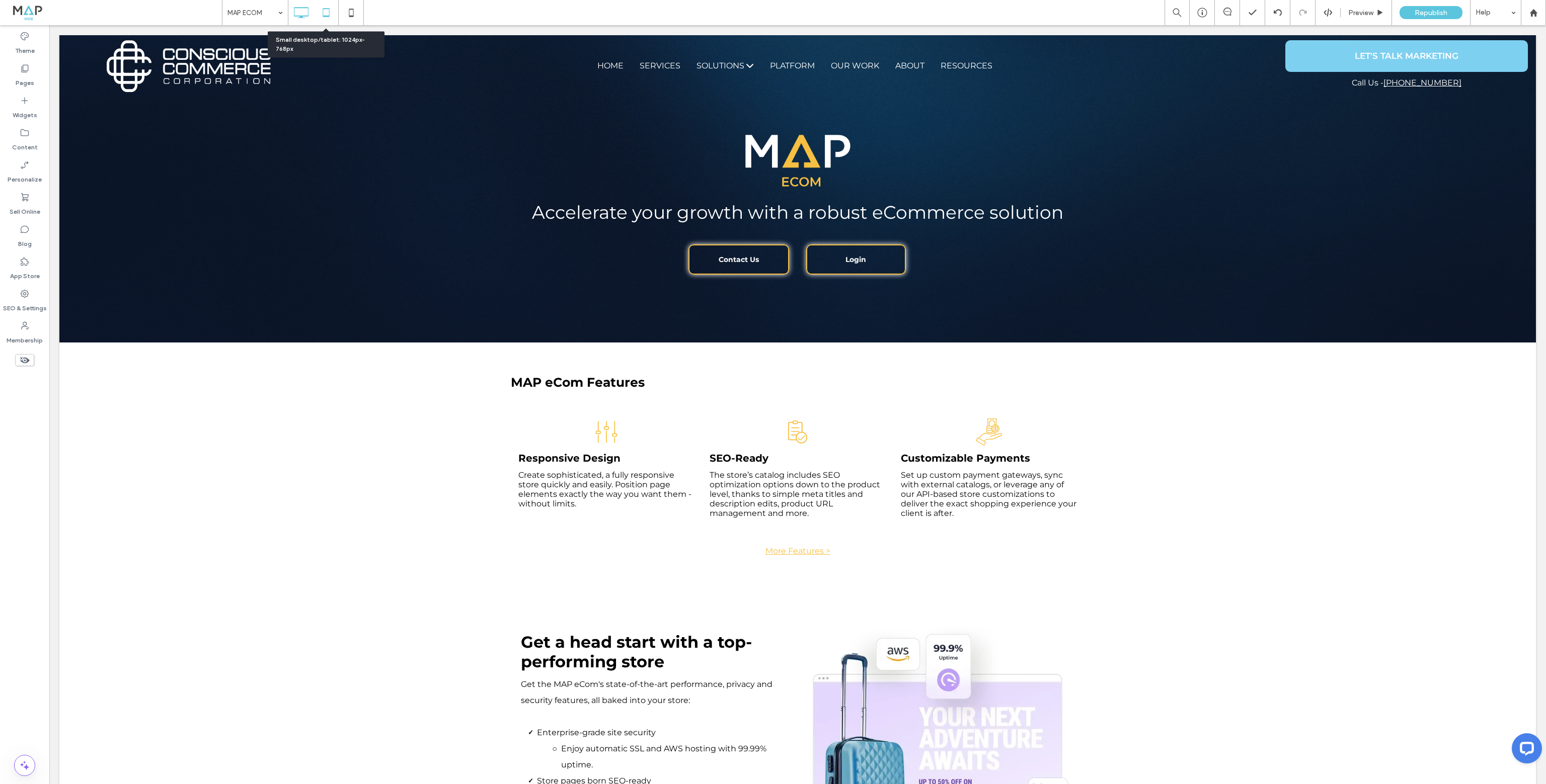
click at [327, 14] on icon at bounding box center [326, 13] width 20 height 20
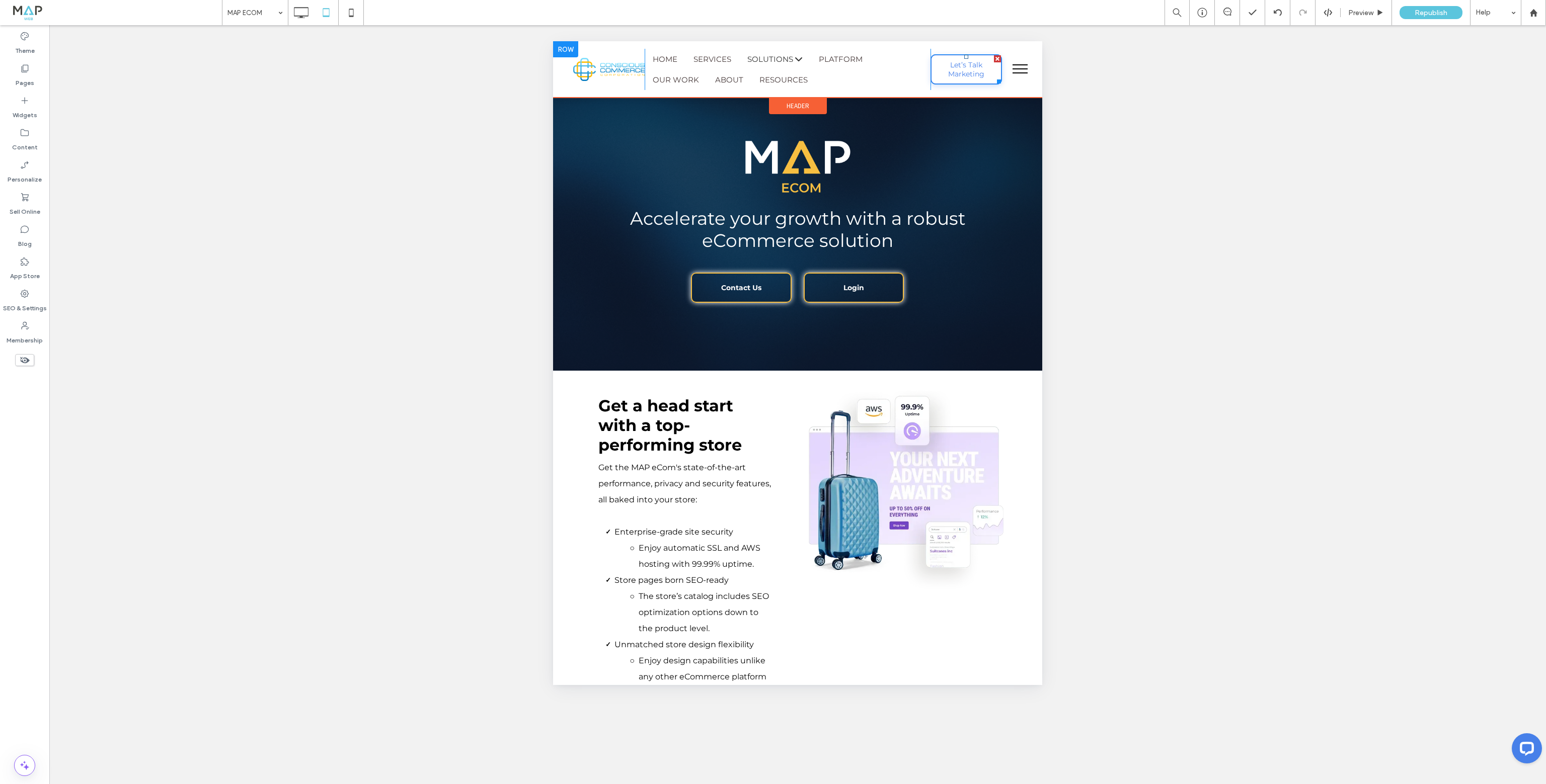
click at [973, 70] on span "Let’s Talk Marketing" at bounding box center [966, 69] width 68 height 28
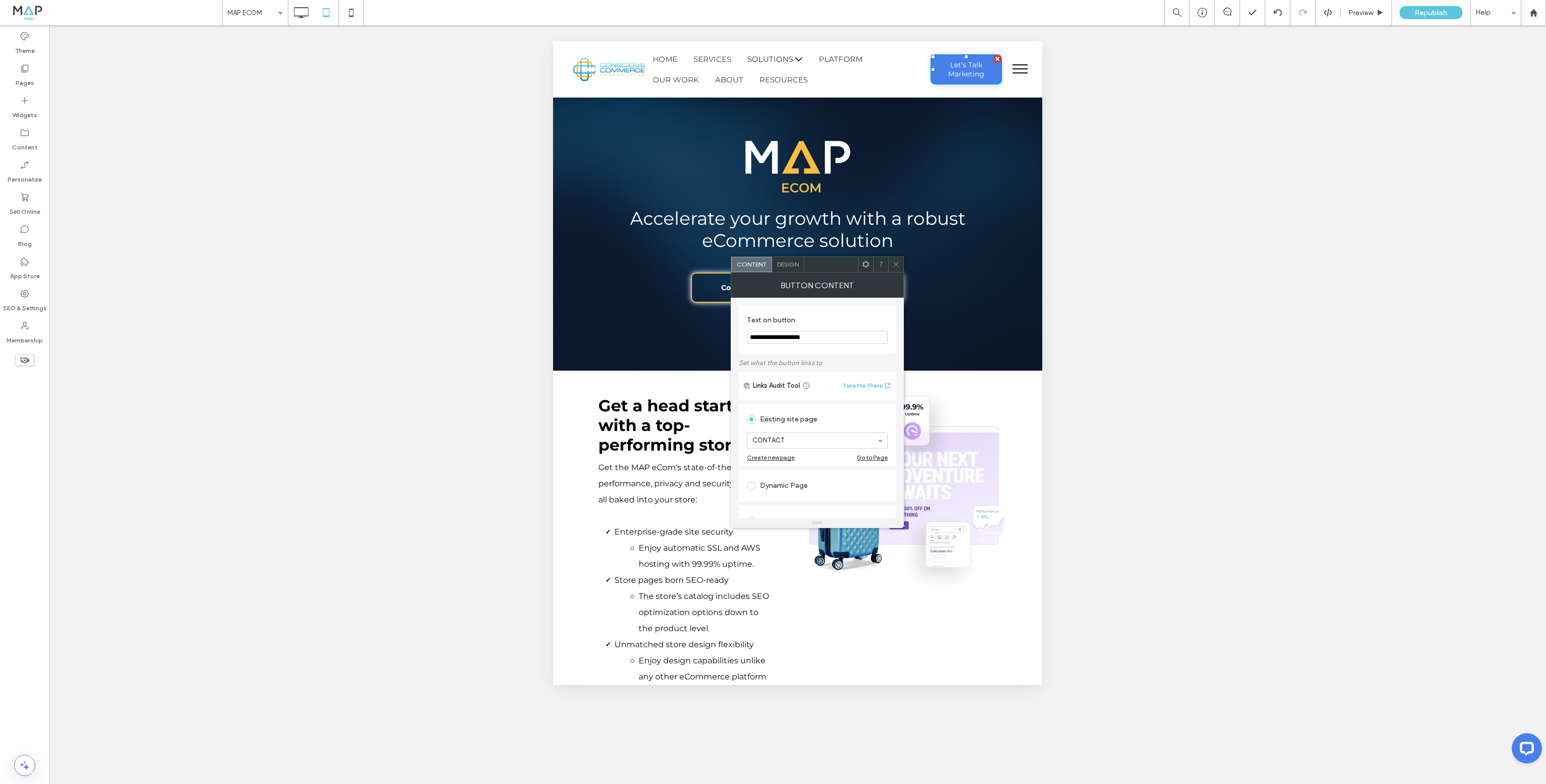
click at [781, 267] on span "Design" at bounding box center [787, 264] width 22 height 8
drag, startPoint x: 876, startPoint y: 361, endPoint x: 881, endPoint y: 366, distance: 7.1
click at [876, 361] on div "rgb(71, 128, 233)" at bounding box center [881, 363] width 14 height 14
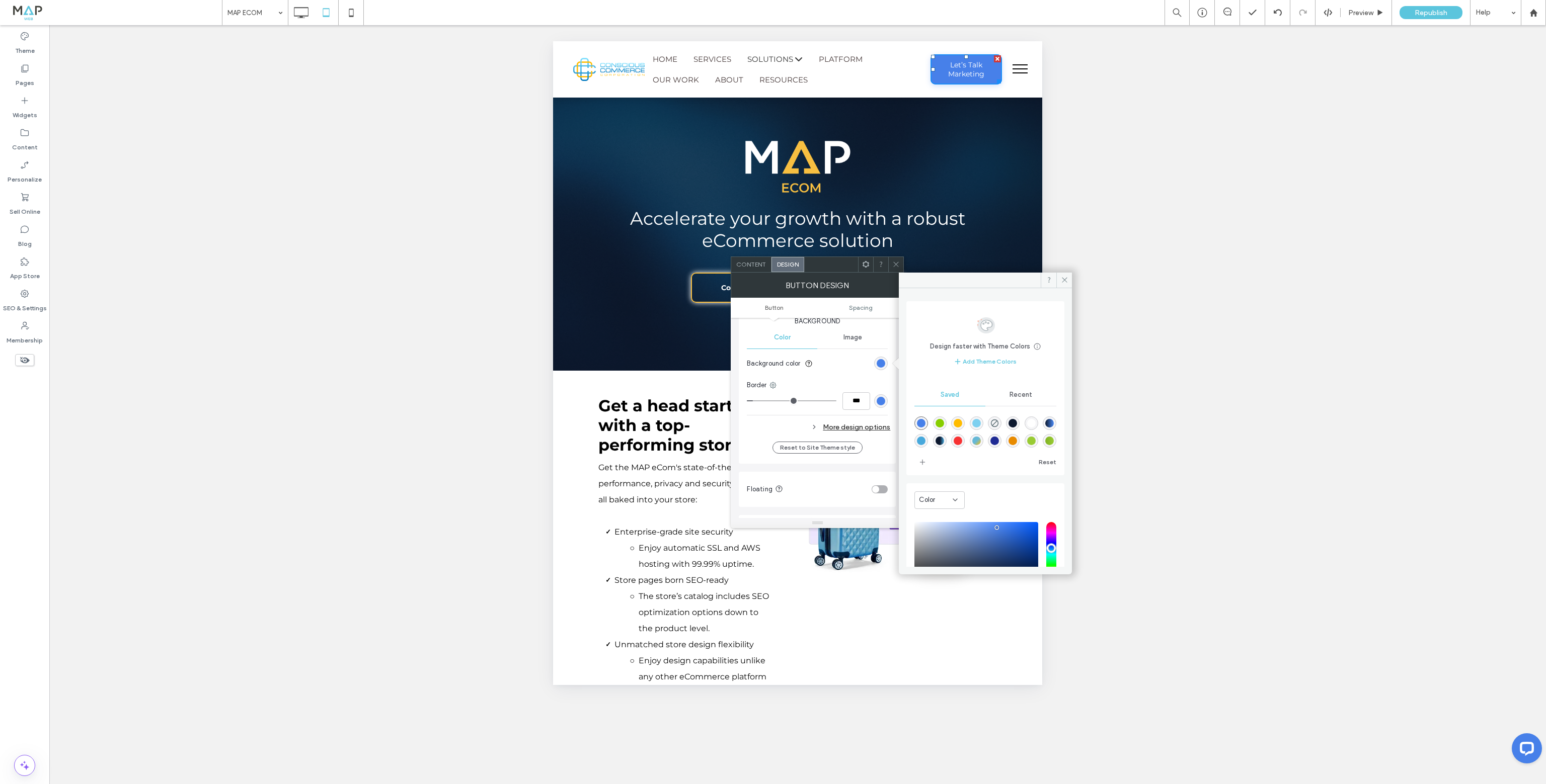
click at [976, 421] on div "rgba(126,208,240,1)" at bounding box center [976, 423] width 8 height 8
type input "*******"
click at [880, 398] on div "rgb(71, 128, 233)" at bounding box center [881, 401] width 8 height 8
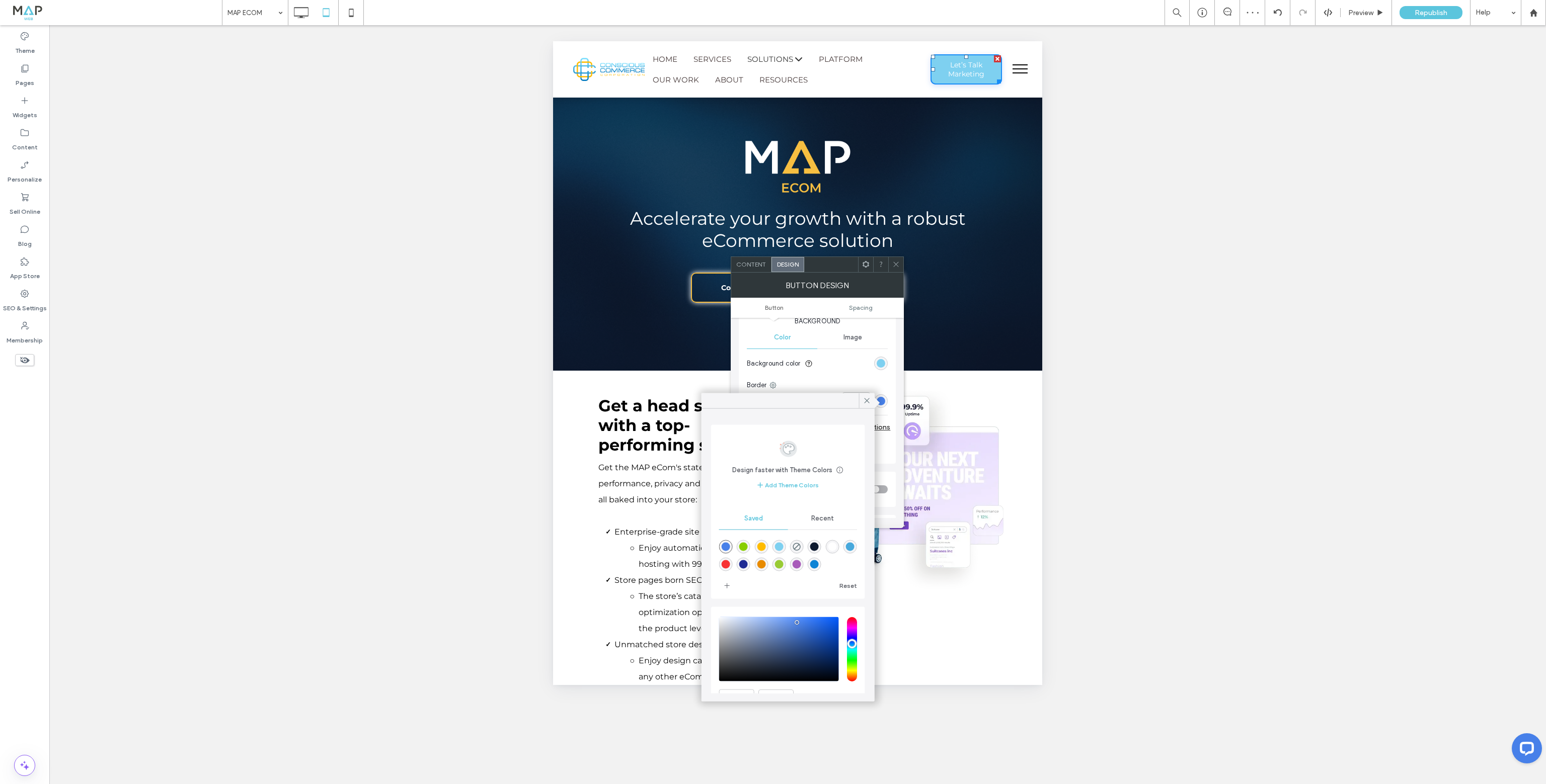
click at [782, 547] on div "rgba(126,208,240,1)" at bounding box center [779, 547] width 8 height 8
type input "*"
type input "*******"
click at [865, 341] on div "Image" at bounding box center [852, 338] width 70 height 22
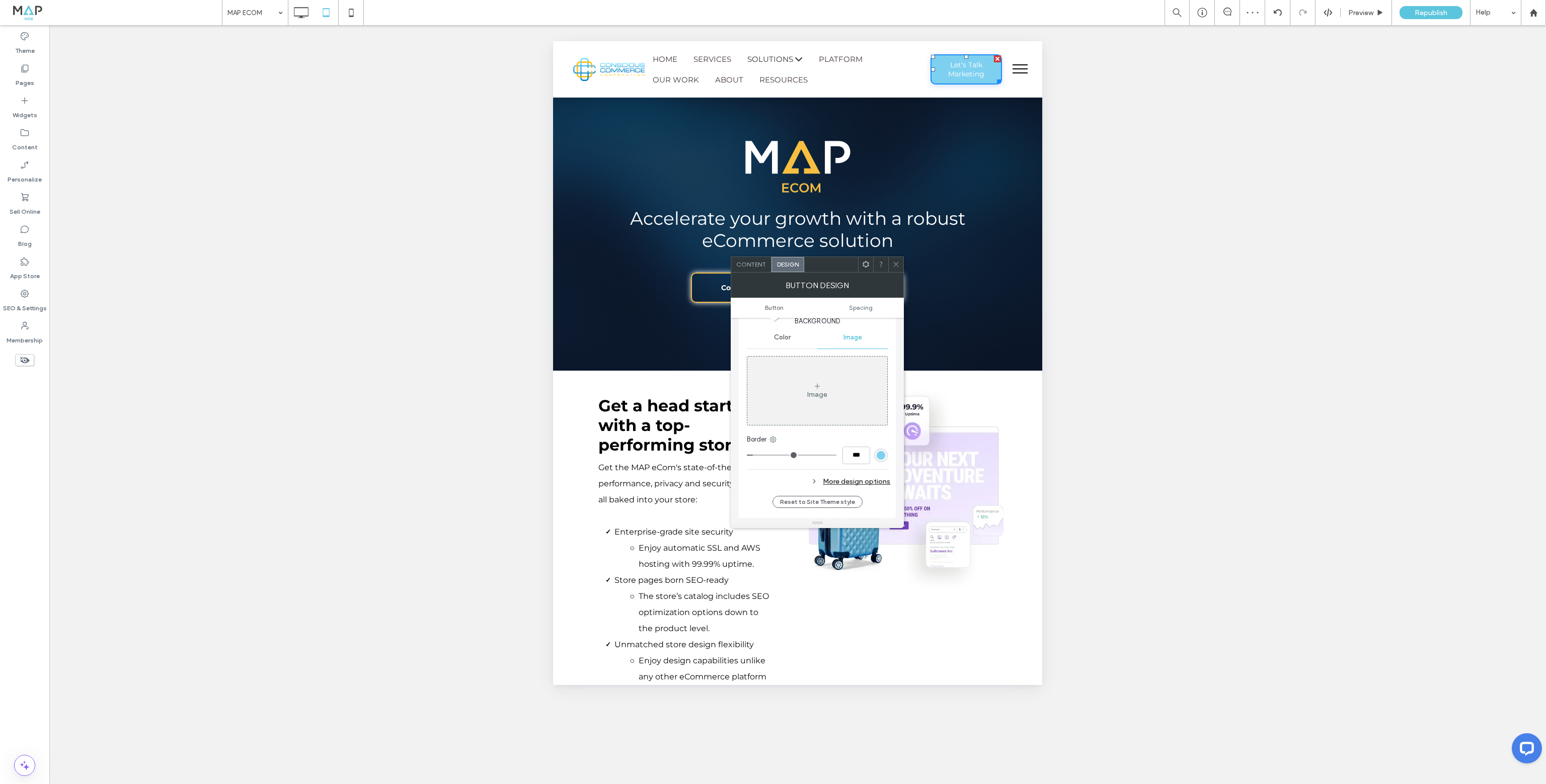
click at [777, 334] on span "Color" at bounding box center [782, 338] width 17 height 8
click at [875, 425] on div "More design options" at bounding box center [819, 428] width 144 height 14
click at [880, 474] on div "rgb(71, 128, 233)" at bounding box center [881, 474] width 8 height 8
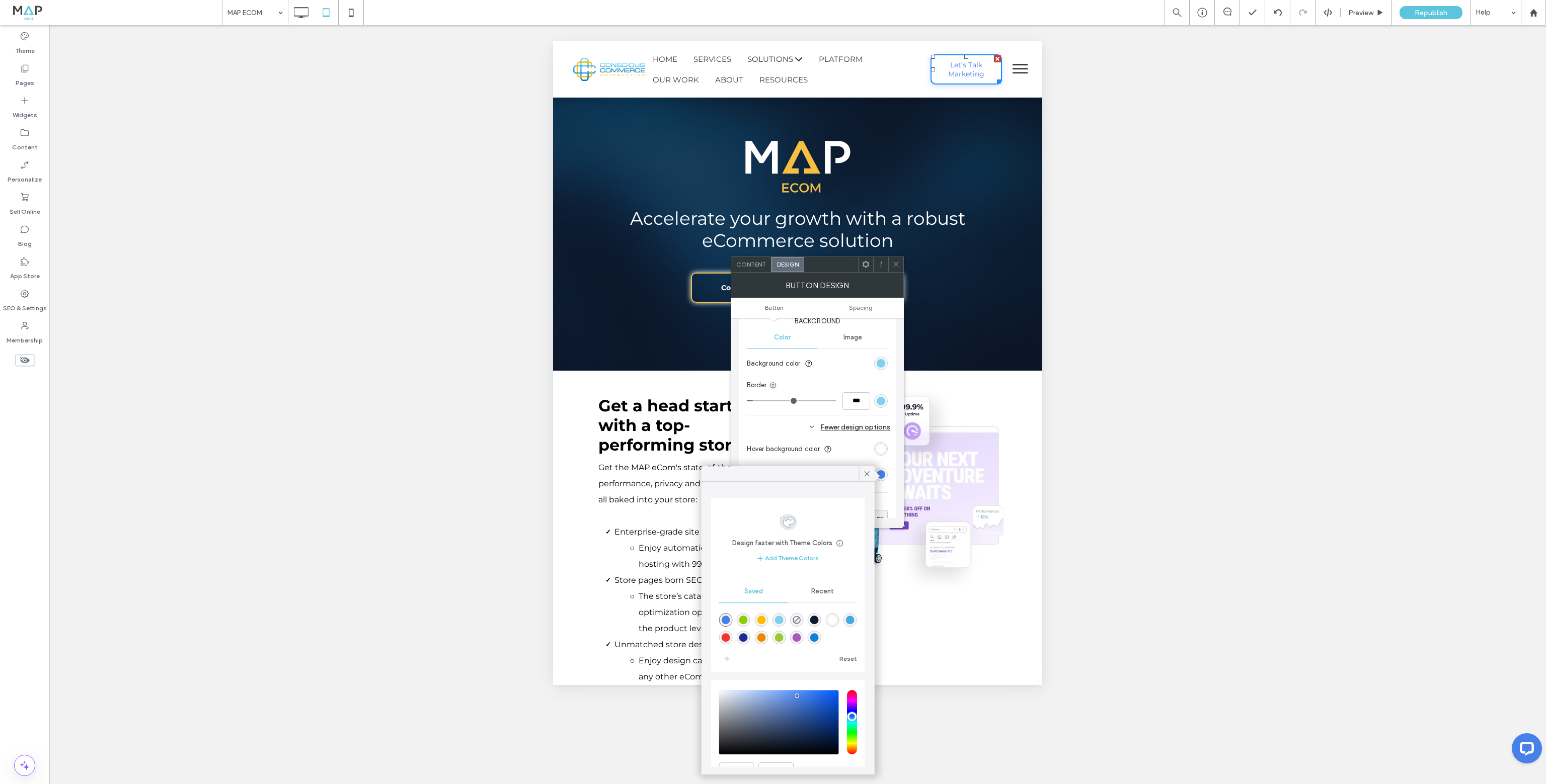
click at [782, 620] on div "rgba(126,208,240,1)" at bounding box center [779, 620] width 8 height 8
type input "*******"
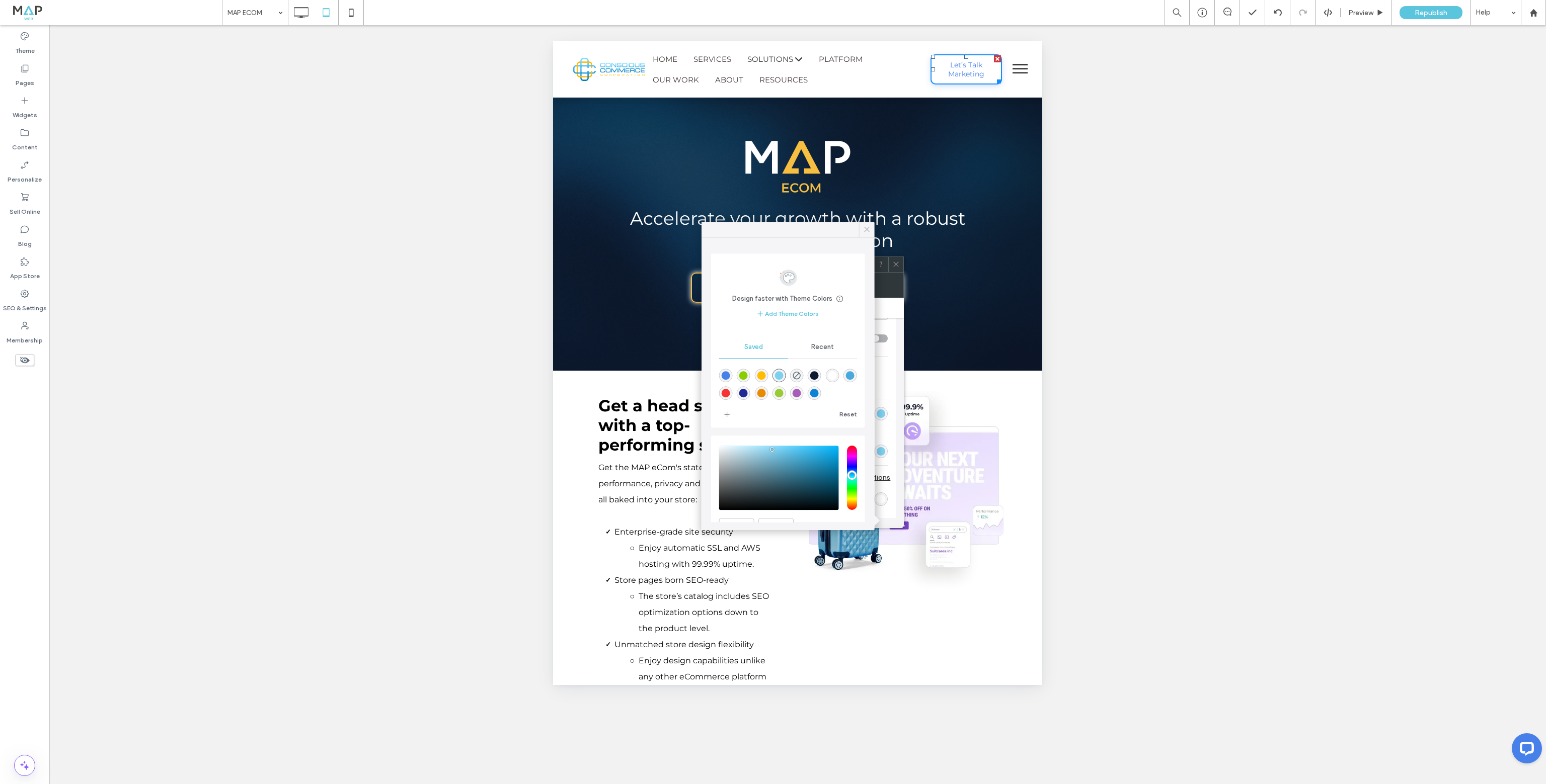
click at [867, 225] on icon at bounding box center [867, 229] width 9 height 9
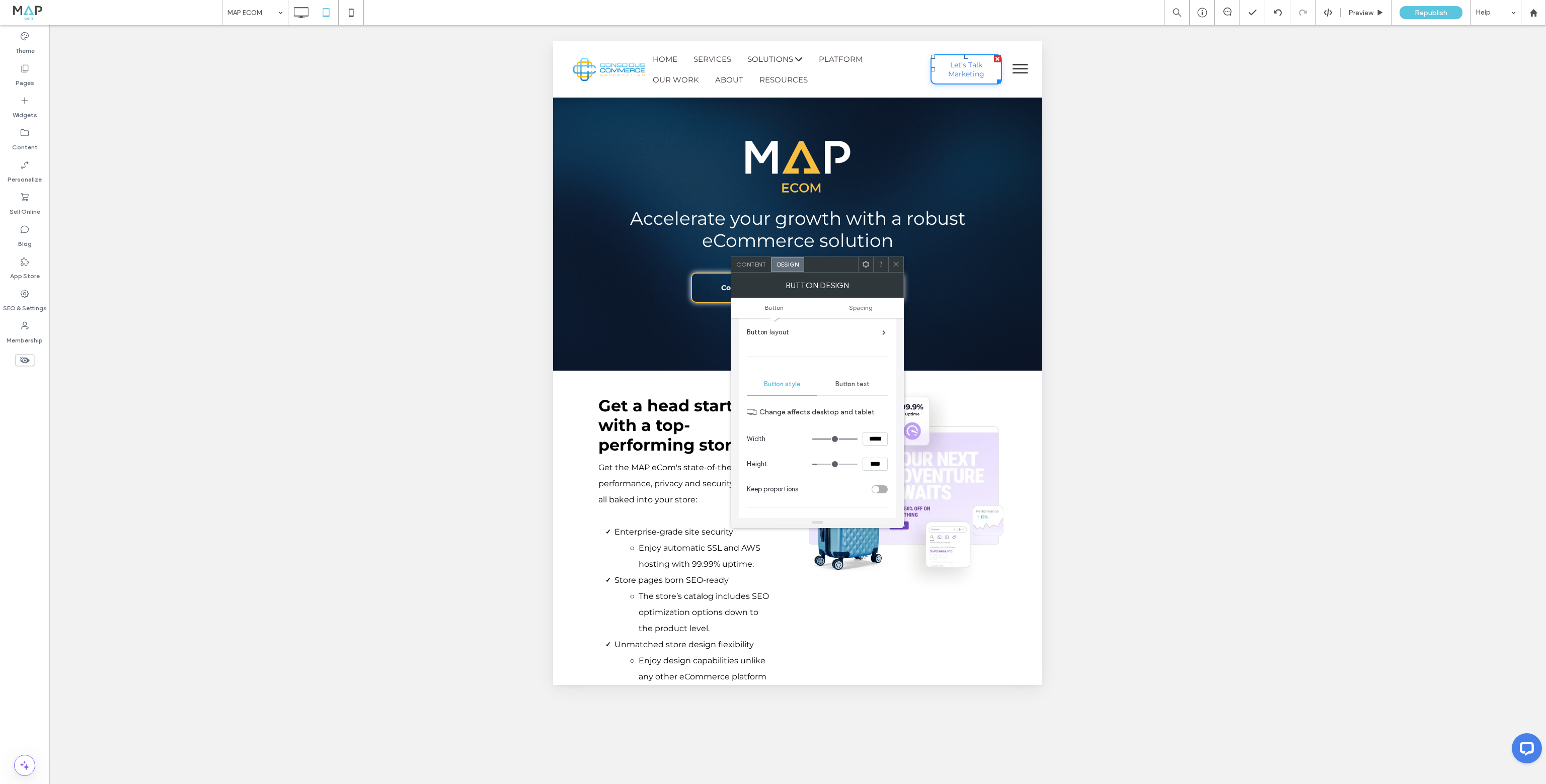
scroll to position [50, 0]
click at [843, 379] on div "Button text" at bounding box center [852, 384] width 70 height 22
click at [881, 385] on div "rgb(71, 128, 233)" at bounding box center [881, 386] width 8 height 8
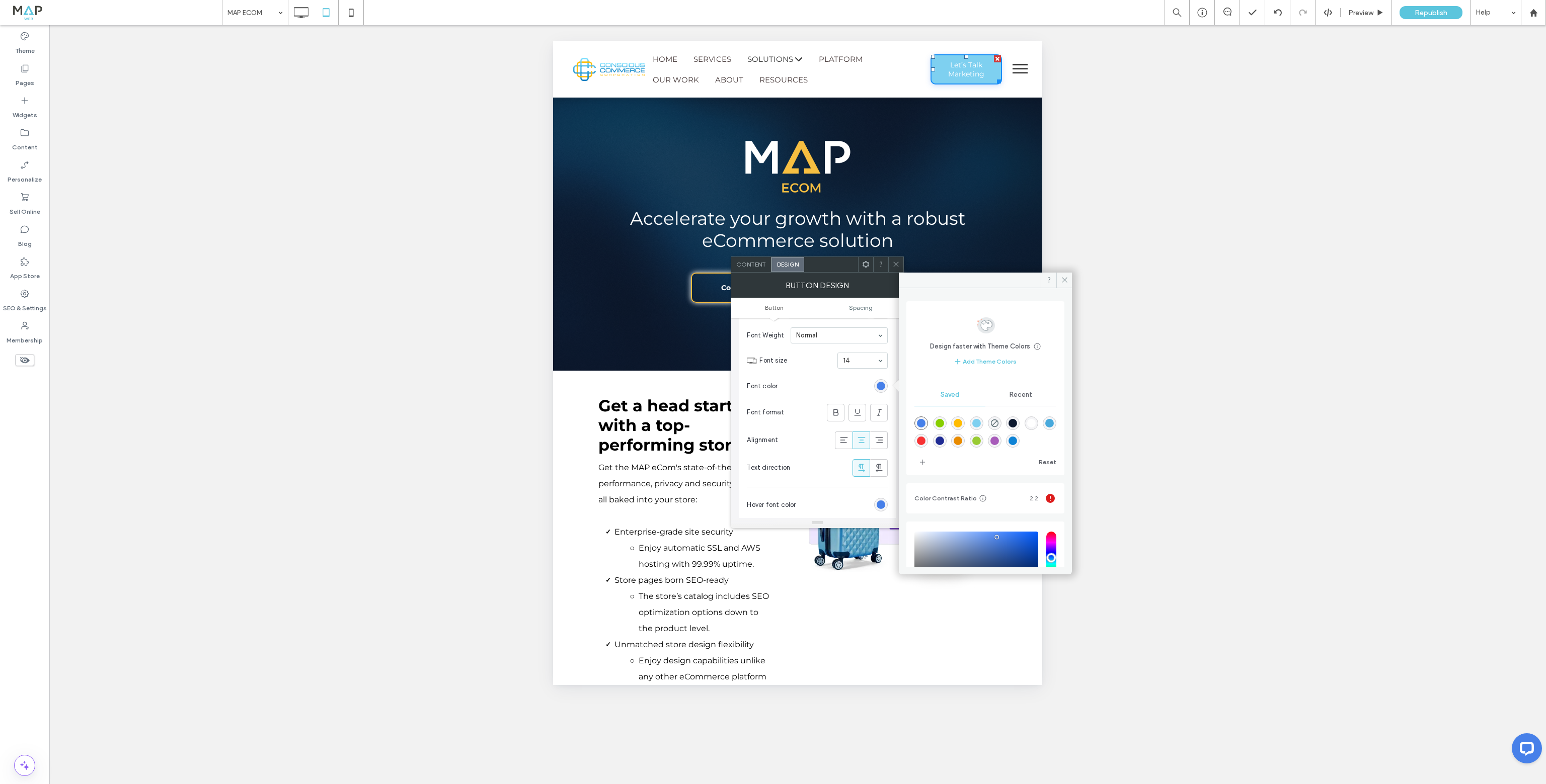
click at [981, 420] on div "rgba(126,208,240,1)" at bounding box center [976, 423] width 8 height 8
click at [1035, 423] on div "rgba(255,255,255,1)" at bounding box center [1031, 423] width 8 height 8
type input "*******"
drag, startPoint x: 879, startPoint y: 504, endPoint x: 891, endPoint y: 494, distance: 15.6
click at [880, 504] on div "rgb(255, 255, 255)" at bounding box center [881, 505] width 8 height 8
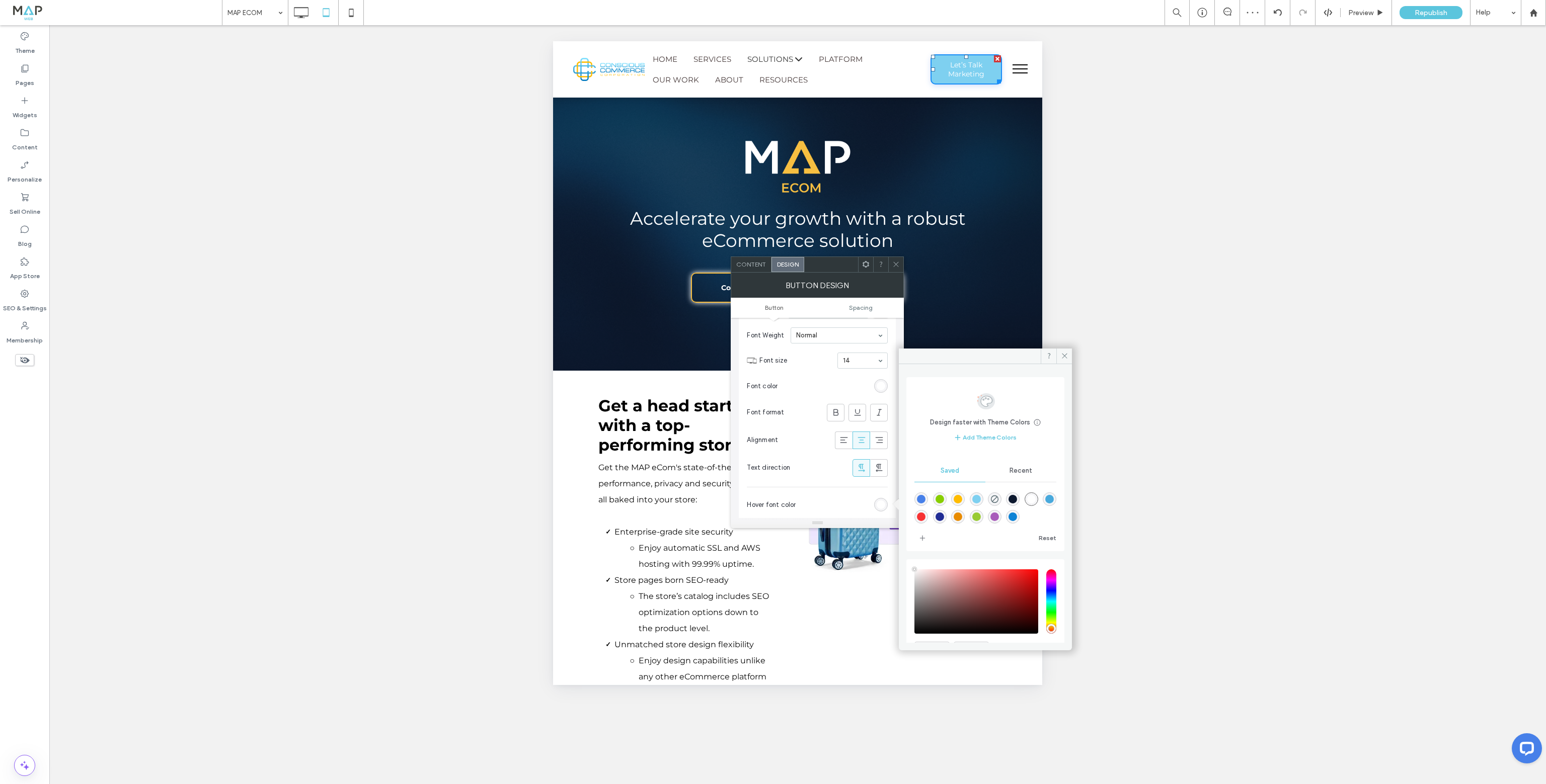
click at [981, 499] on div "rgba(126,208,240,1)" at bounding box center [976, 499] width 8 height 8
type input "*******"
click at [900, 264] on div at bounding box center [896, 265] width 15 height 15
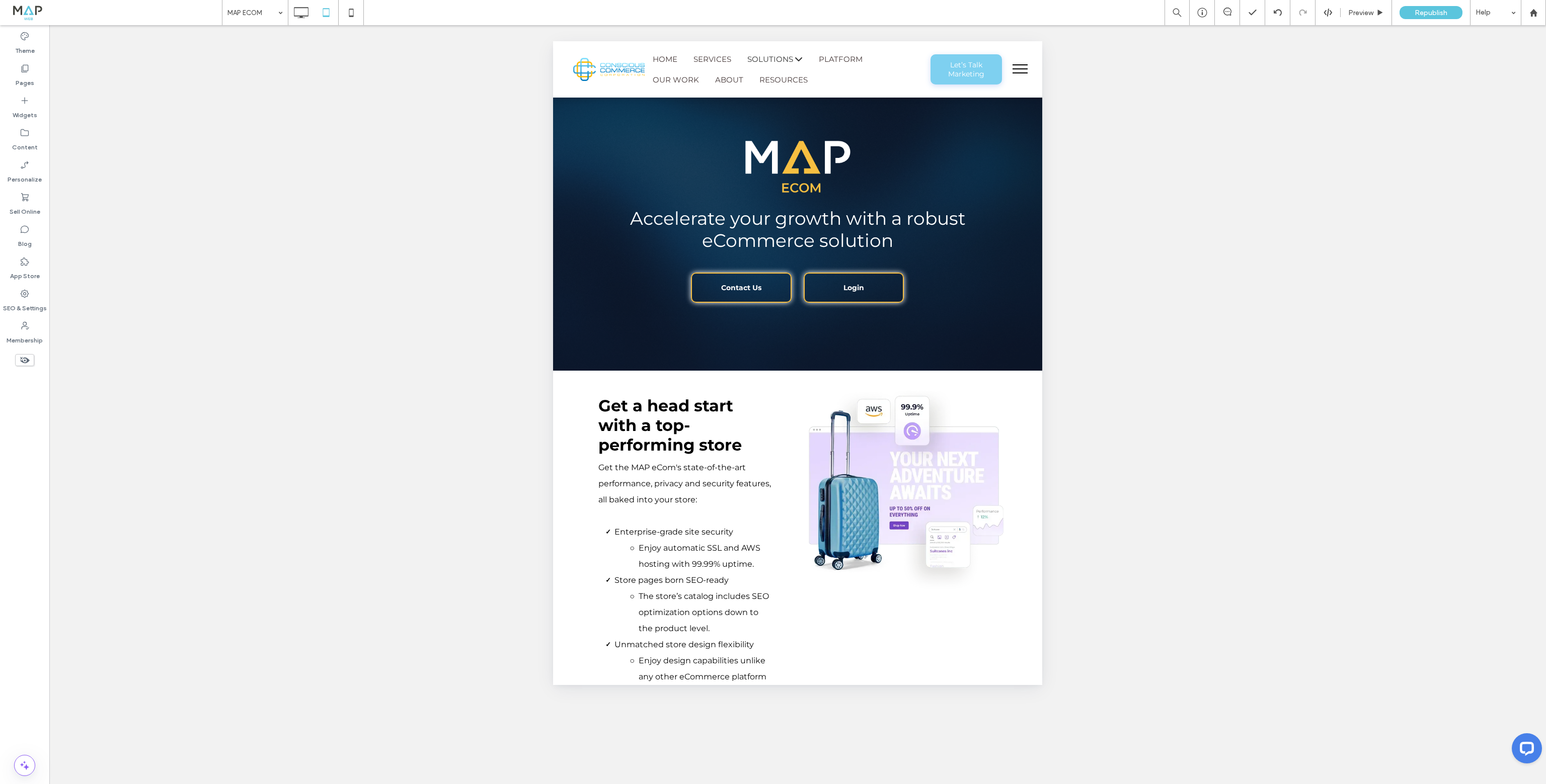
click at [1012, 72] on span "menu" at bounding box center [1020, 72] width 15 height 1
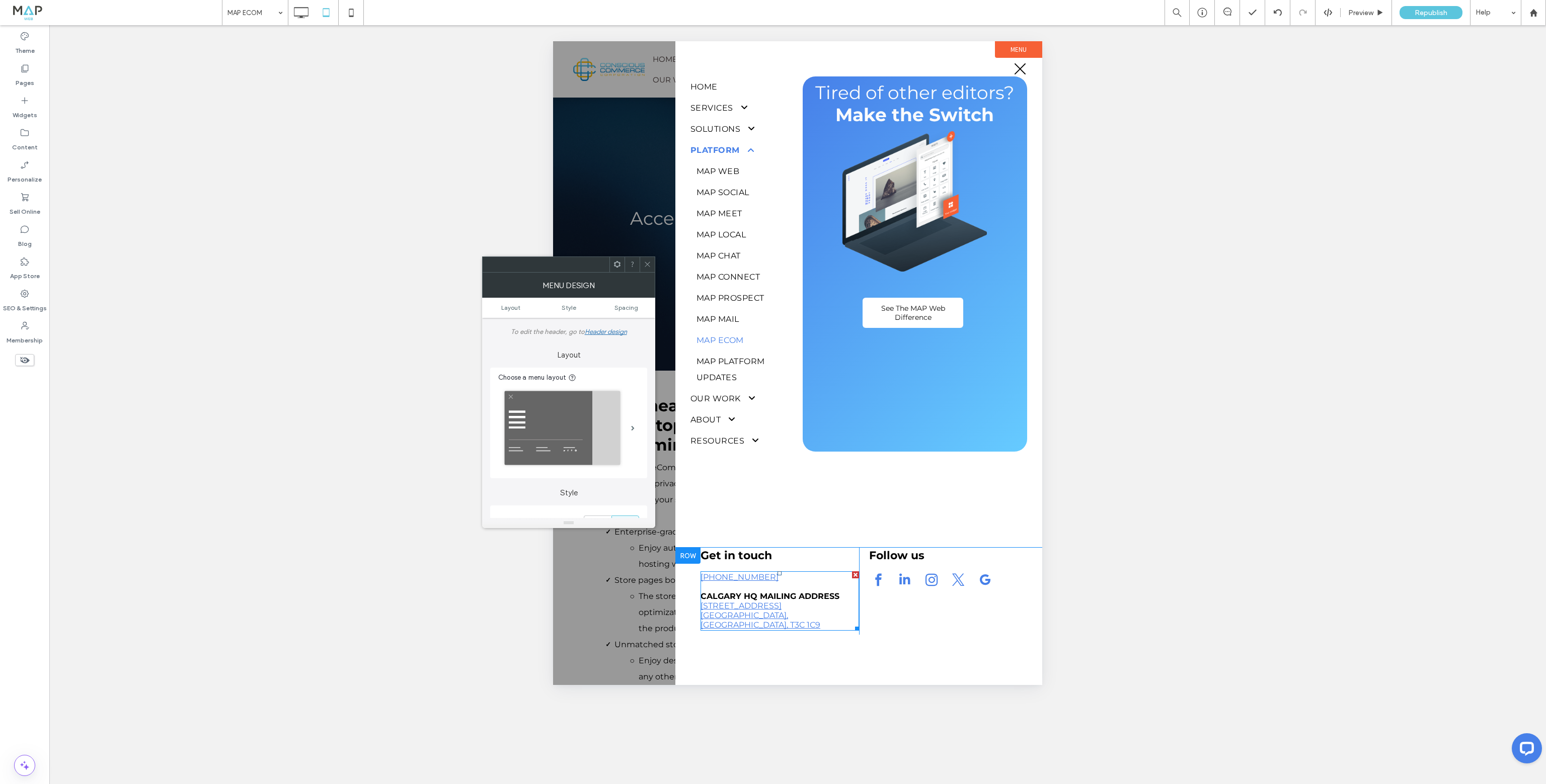
click at [771, 611] on link "1500 14th Street SW Suite #424" at bounding box center [741, 606] width 81 height 10
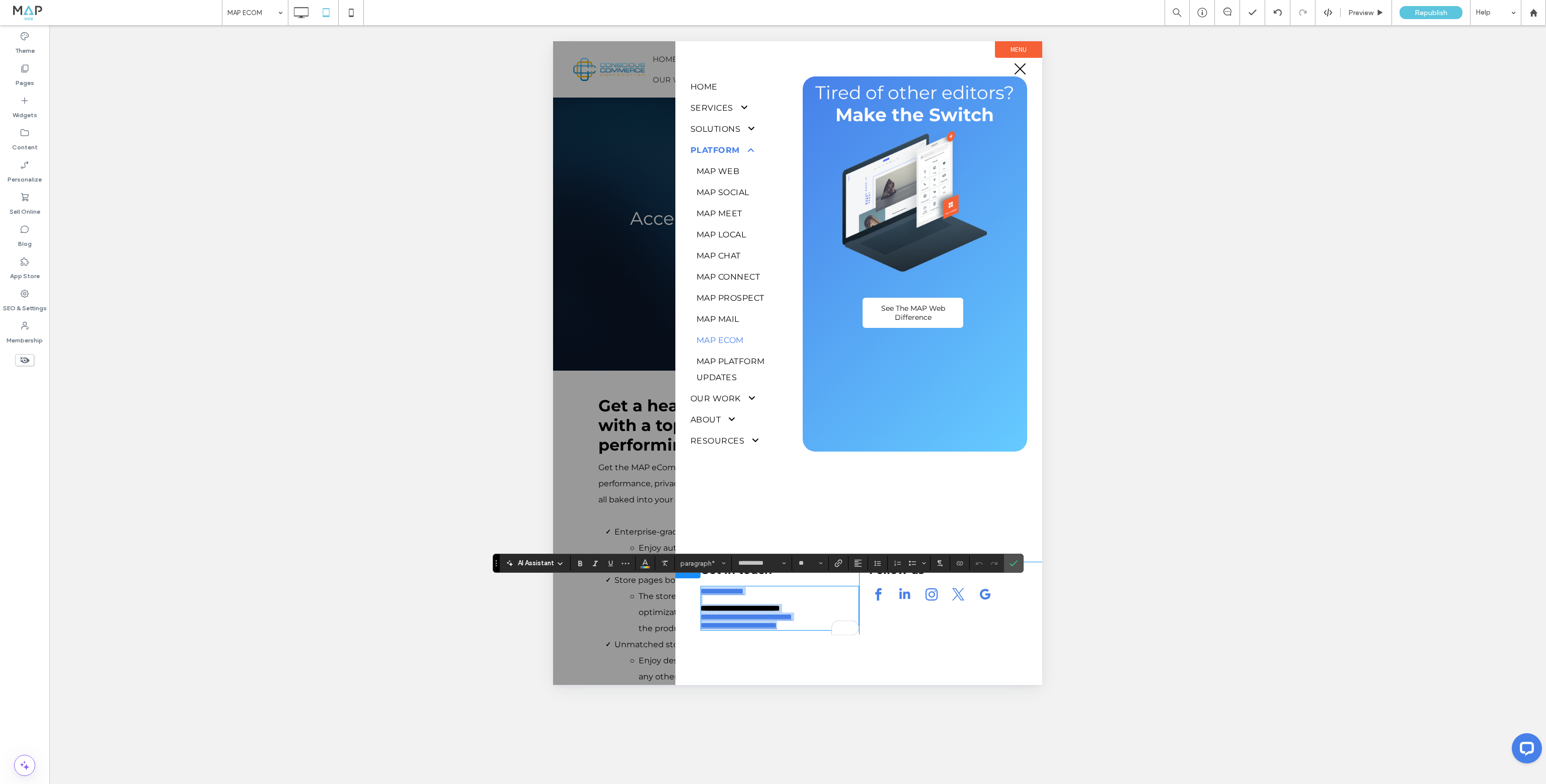
click at [727, 595] on p "To enrich screen reader interactions, please activate Accessibility in Grammarl…" at bounding box center [780, 599] width 159 height 8
click at [791, 595] on p "To enrich screen reader interactions, please activate Accessibility in Grammarl…" at bounding box center [780, 599] width 159 height 8
drag, startPoint x: 787, startPoint y: 592, endPoint x: 766, endPoint y: 588, distance: 21.4
click at [766, 588] on div "**********" at bounding box center [780, 608] width 159 height 42
drag, startPoint x: 767, startPoint y: 588, endPoint x: 697, endPoint y: 587, distance: 70.0
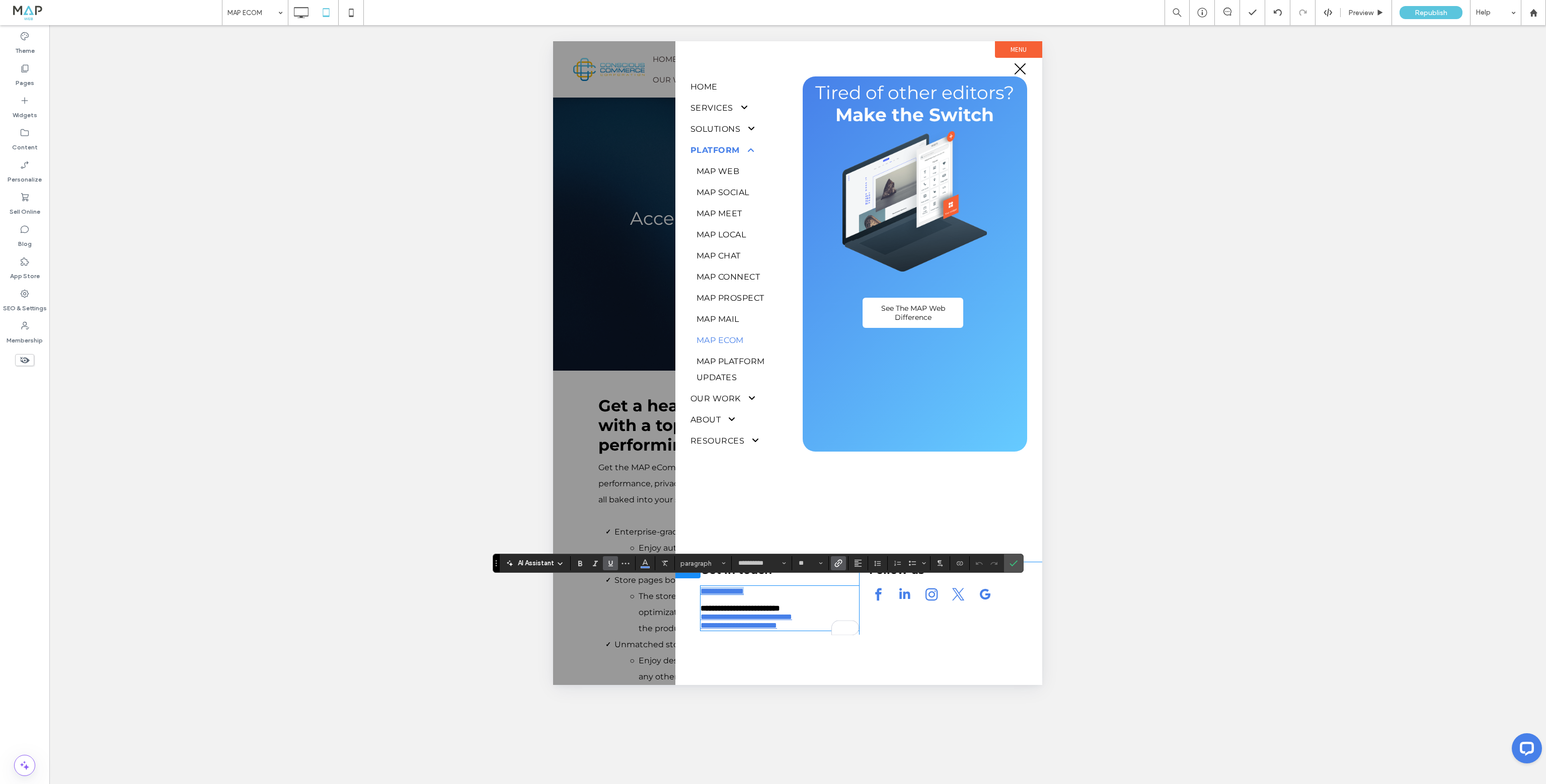
click at [697, 587] on div "**********" at bounding box center [775, 598] width 169 height 72
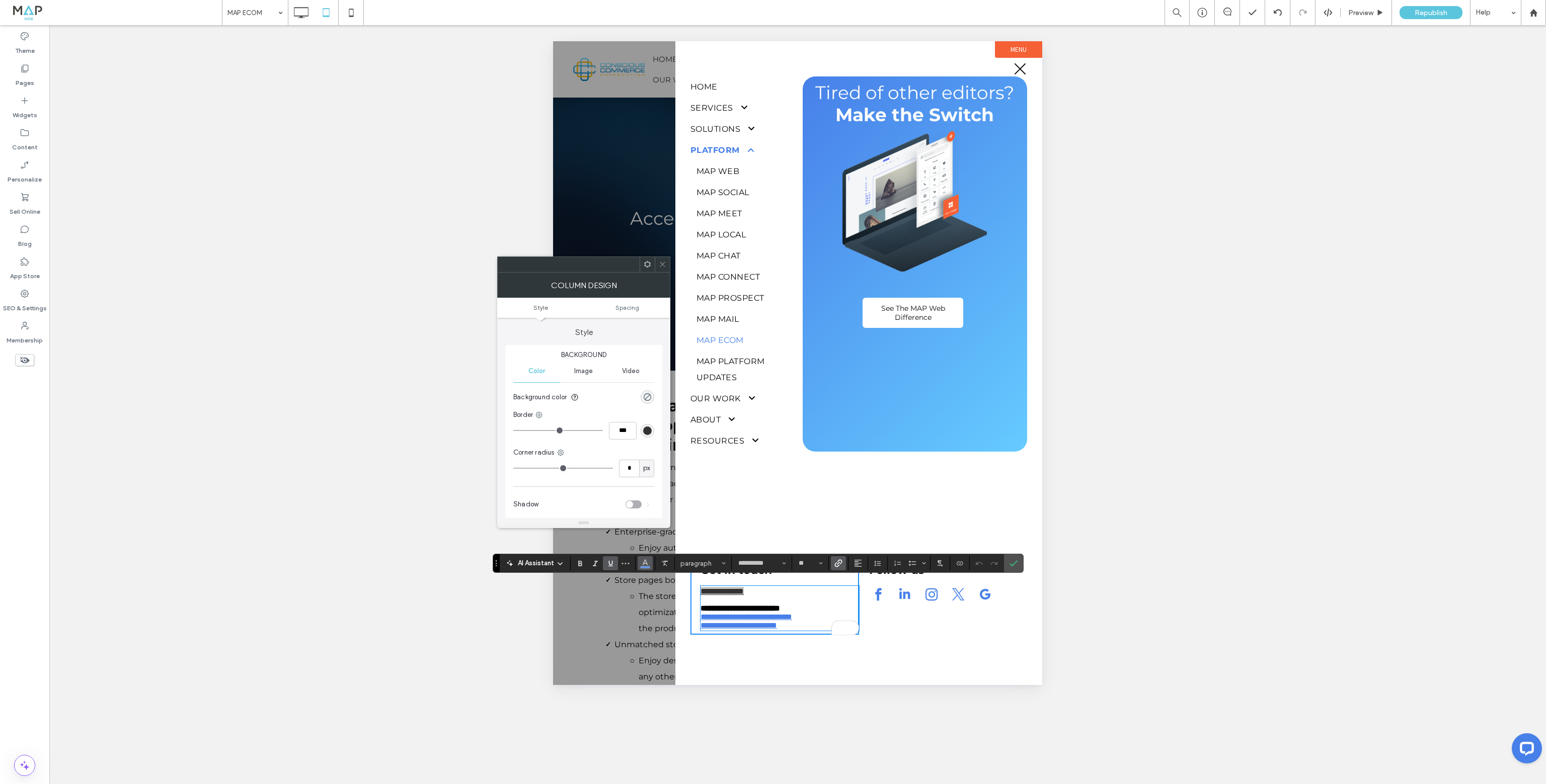
click at [642, 565] on use "Color" at bounding box center [645, 563] width 6 height 6
click at [709, 458] on div "rgba(126,208,240,1)" at bounding box center [707, 457] width 8 height 8
drag, startPoint x: 1306, startPoint y: 602, endPoint x: 775, endPoint y: 616, distance: 531.2
click at [765, 616] on link "**********" at bounding box center [745, 616] width 91 height 8
click at [777, 587] on p "**********" at bounding box center [780, 591] width 159 height 8
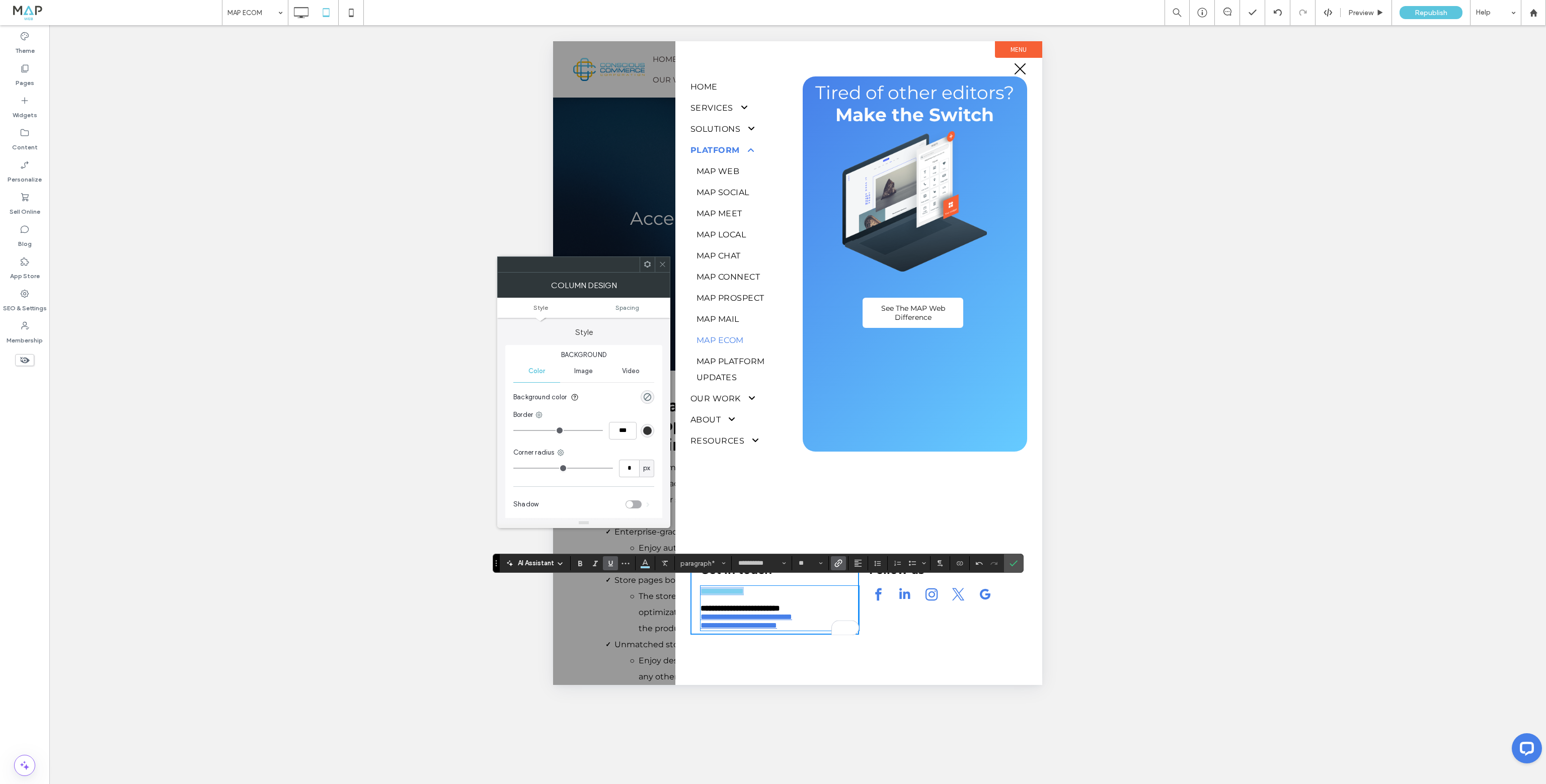
drag, startPoint x: 773, startPoint y: 591, endPoint x: 698, endPoint y: 585, distance: 75.2
click at [698, 585] on div "**********" at bounding box center [775, 598] width 169 height 72
click at [582, 566] on icon "Bold" at bounding box center [580, 563] width 8 height 8
click at [773, 619] on link "**********" at bounding box center [745, 616] width 91 height 8
drag, startPoint x: 812, startPoint y: 628, endPoint x: 699, endPoint y: 616, distance: 113.6
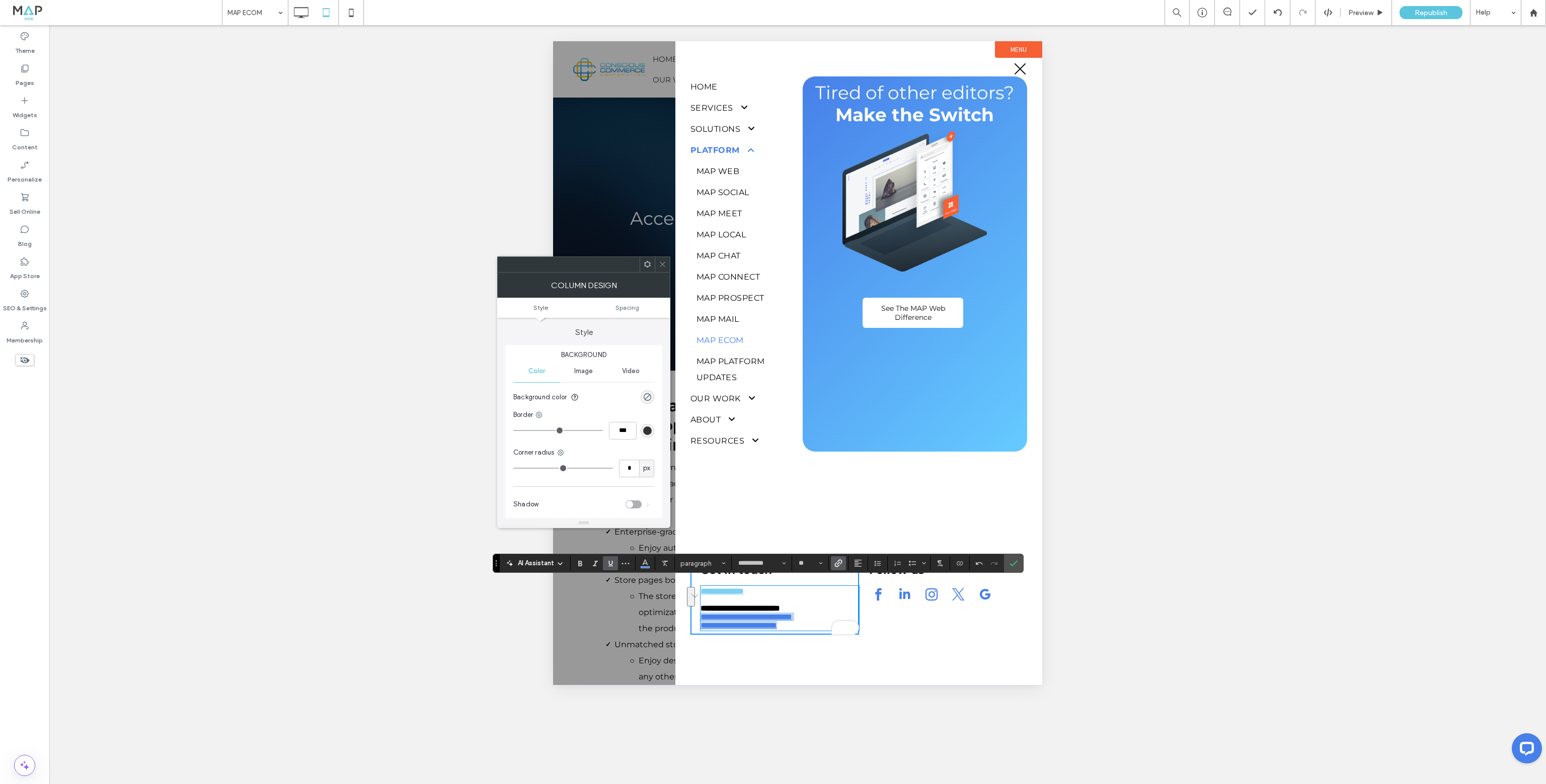
click at [699, 616] on div "**********" at bounding box center [775, 598] width 169 height 72
click at [646, 564] on use "Color" at bounding box center [645, 563] width 6 height 6
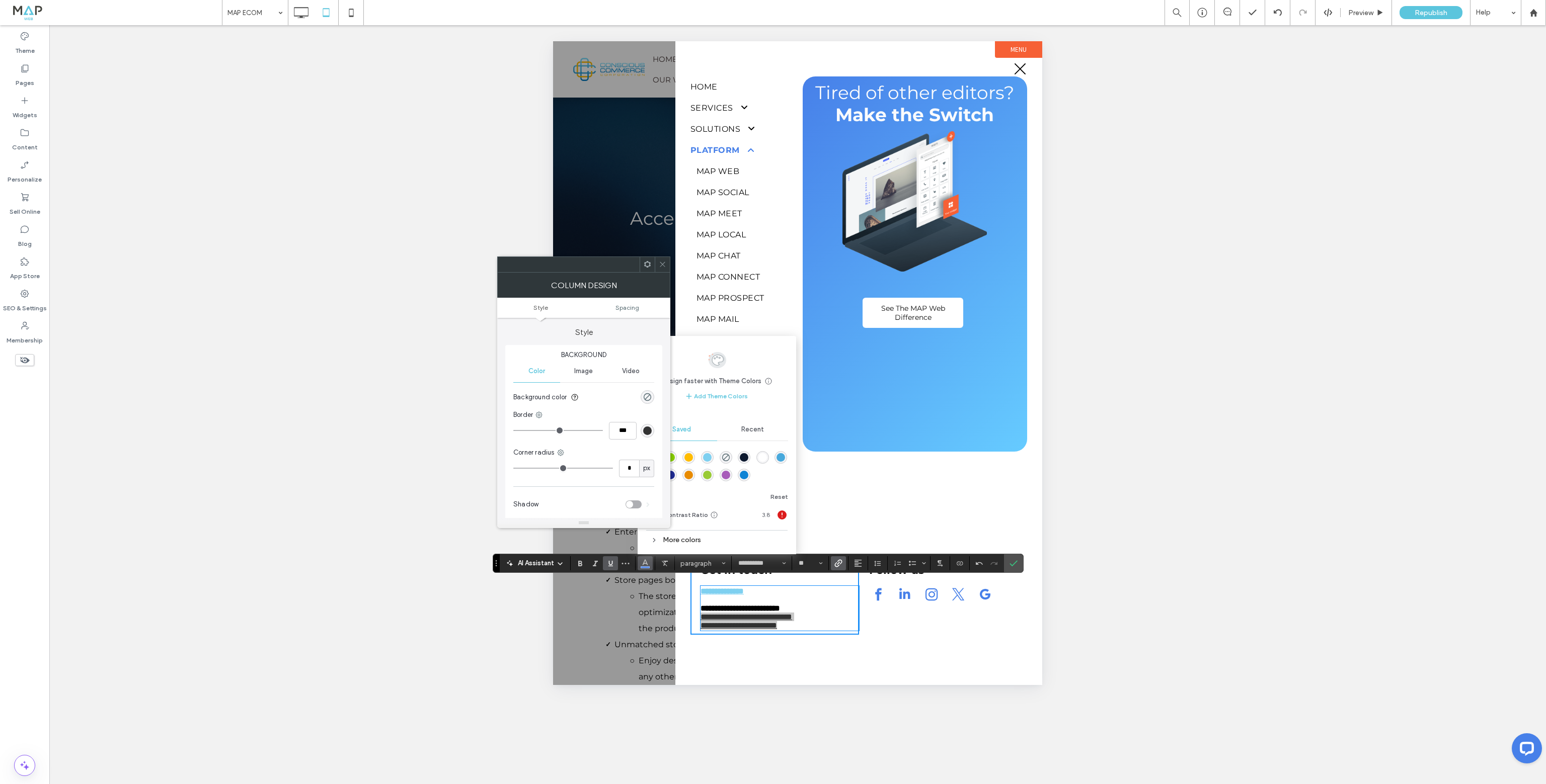
drag, startPoint x: 704, startPoint y: 459, endPoint x: 147, endPoint y: 423, distance: 558.2
click at [704, 459] on div "rgba(126,208,240,1)" at bounding box center [707, 457] width 8 height 8
click at [582, 560] on icon "Bold" at bounding box center [580, 563] width 8 height 8
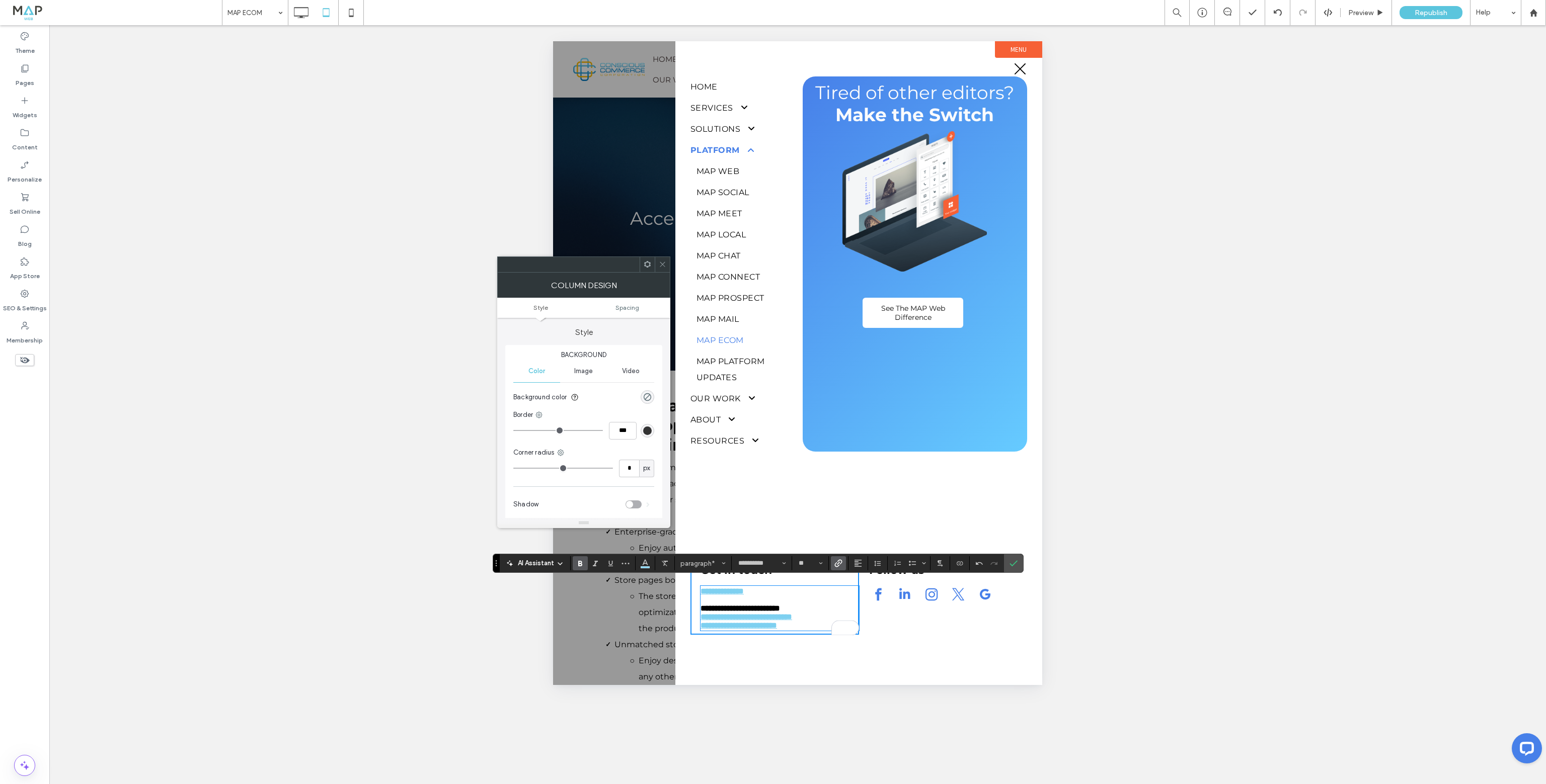
click at [946, 643] on div "**********" at bounding box center [858, 623] width 367 height 123
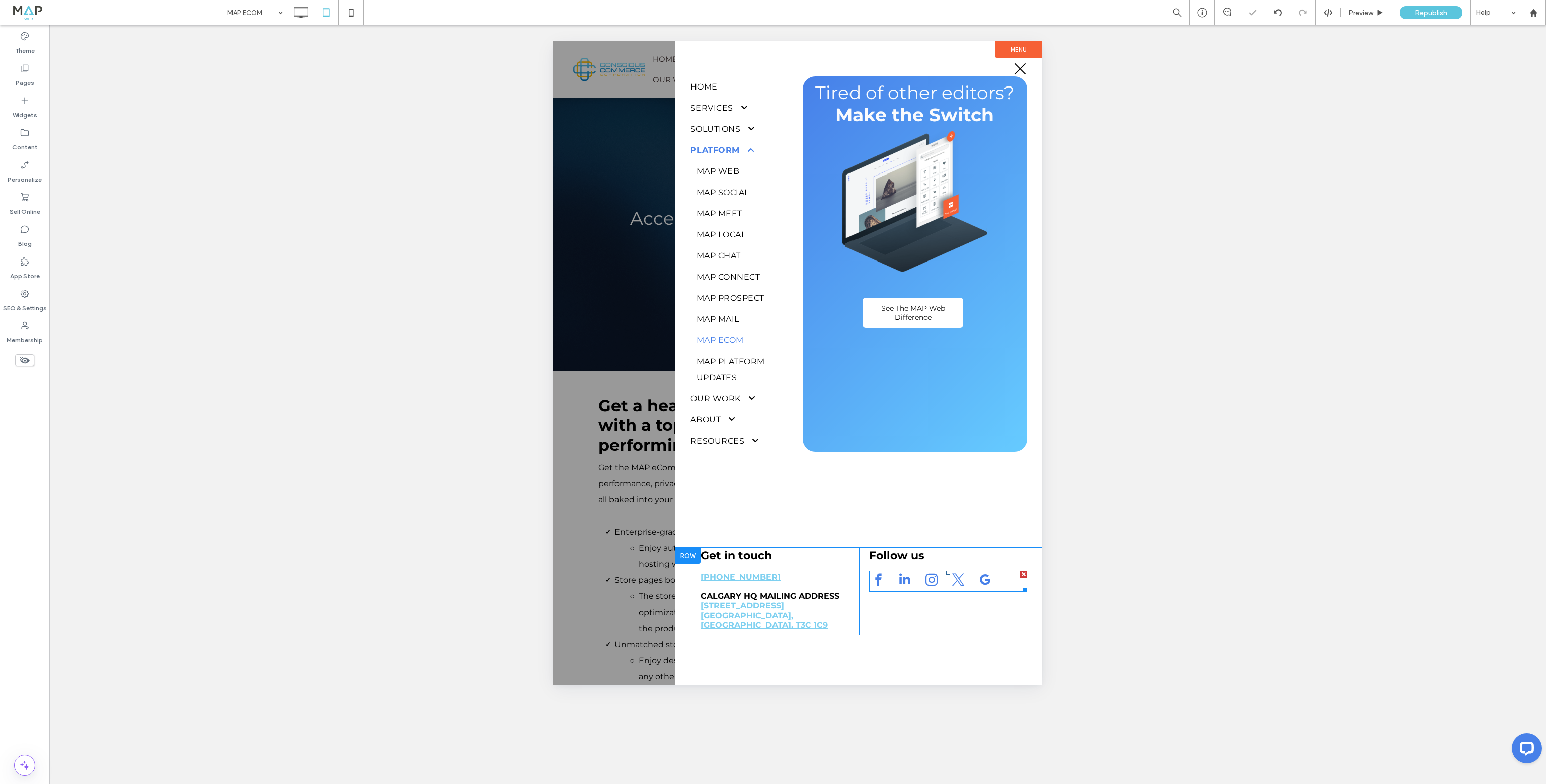
click at [968, 583] on div at bounding box center [934, 581] width 132 height 21
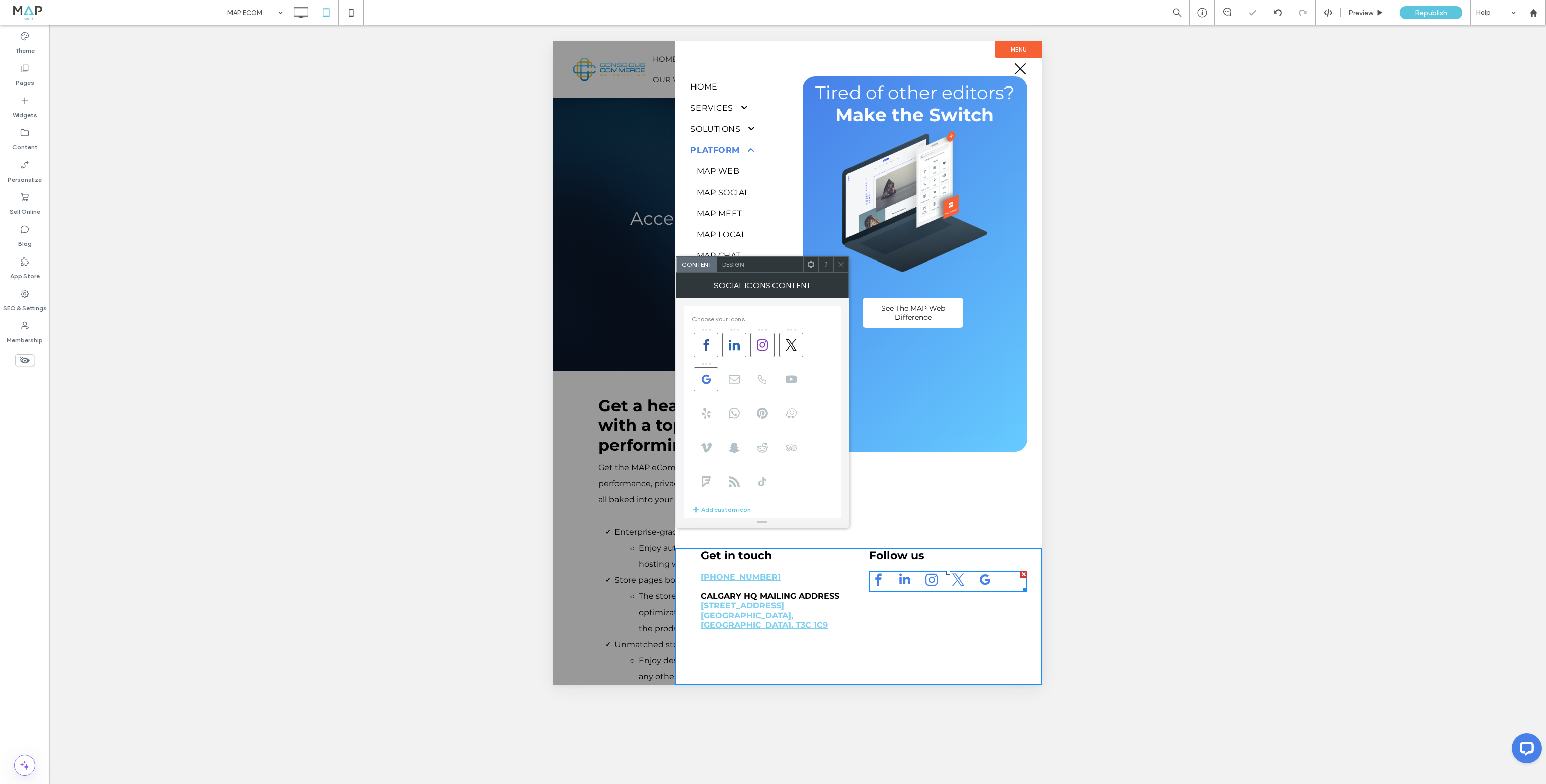
click at [731, 267] on span "Design" at bounding box center [732, 264] width 22 height 8
click at [827, 436] on div "rgb(71, 128, 233)" at bounding box center [826, 434] width 8 height 8
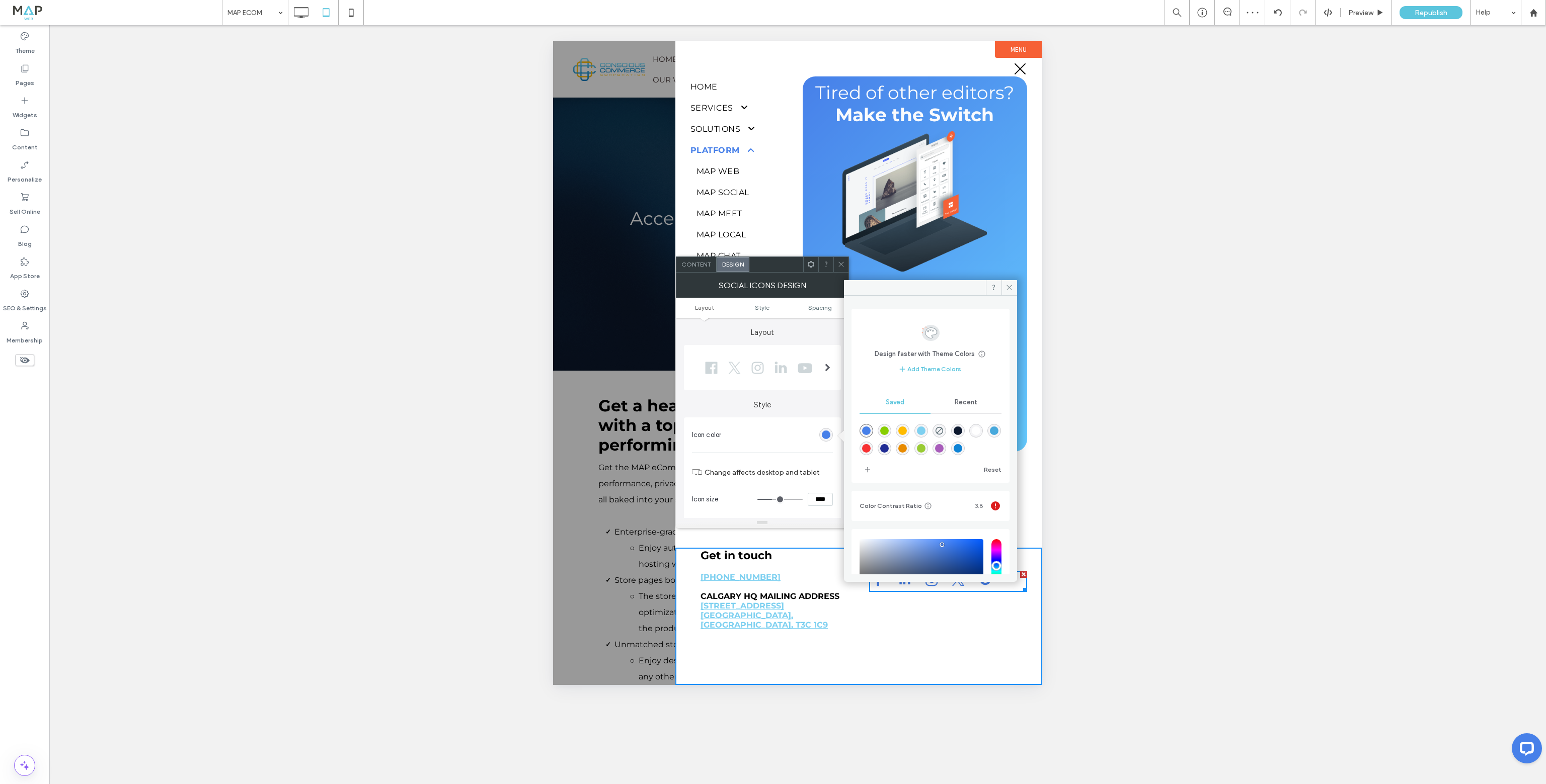
click at [925, 433] on div "rgba(126,208,240,1)" at bounding box center [921, 430] width 8 height 8
type input "*******"
click at [838, 263] on icon at bounding box center [841, 264] width 8 height 8
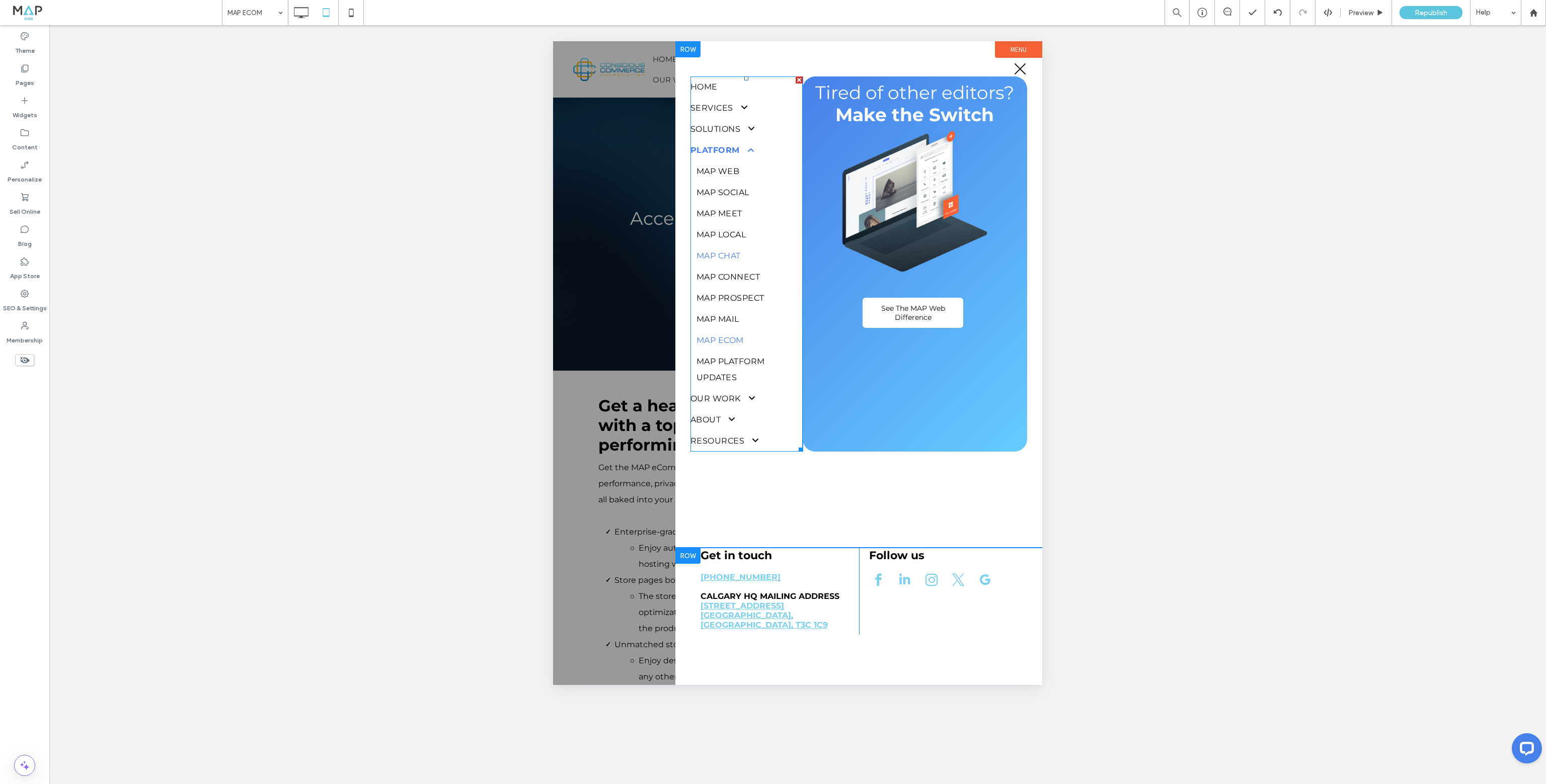
click at [749, 253] on link "MAP CHAT" at bounding box center [746, 256] width 112 height 21
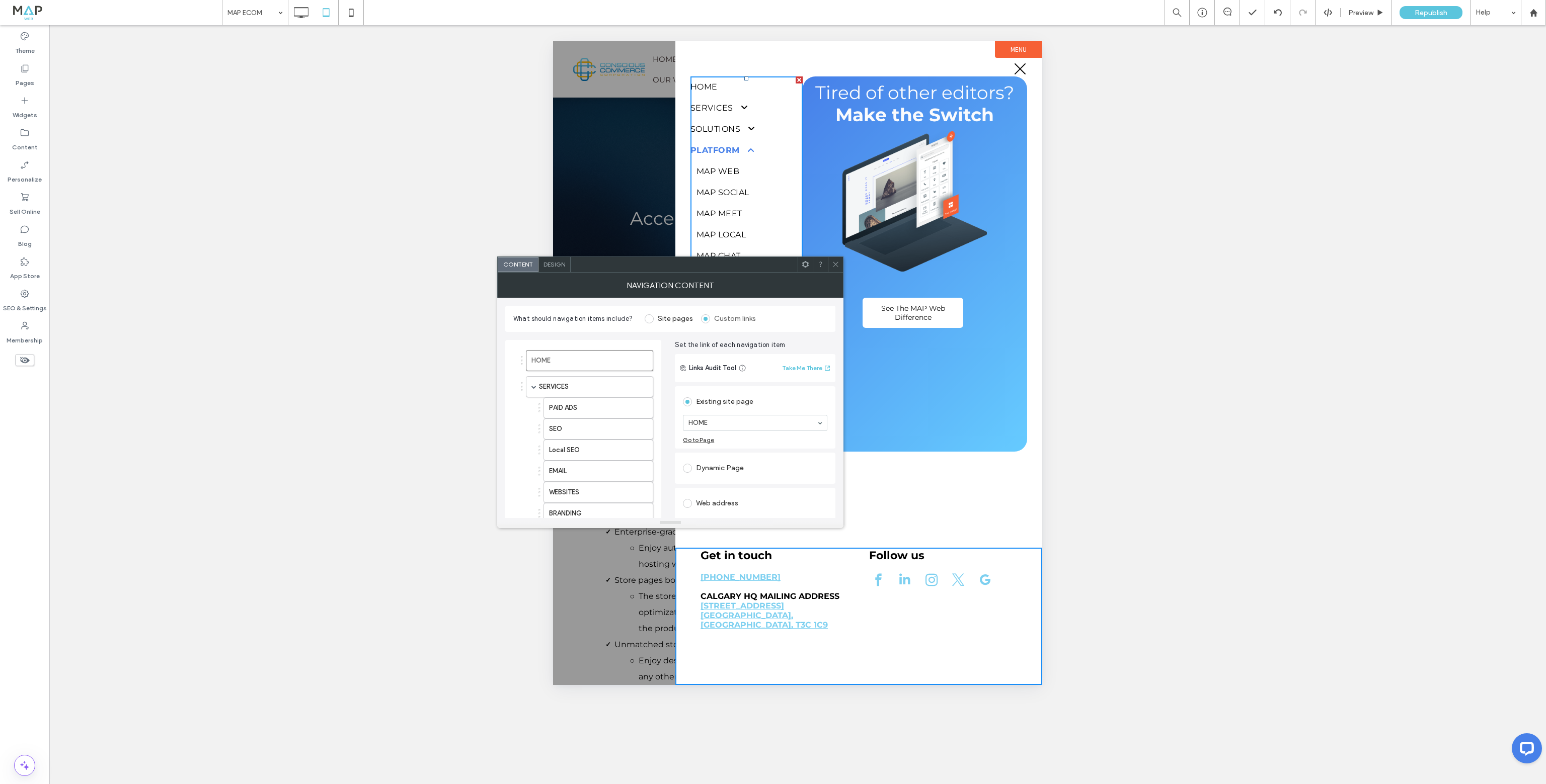
click at [546, 261] on span "Design" at bounding box center [554, 264] width 22 height 8
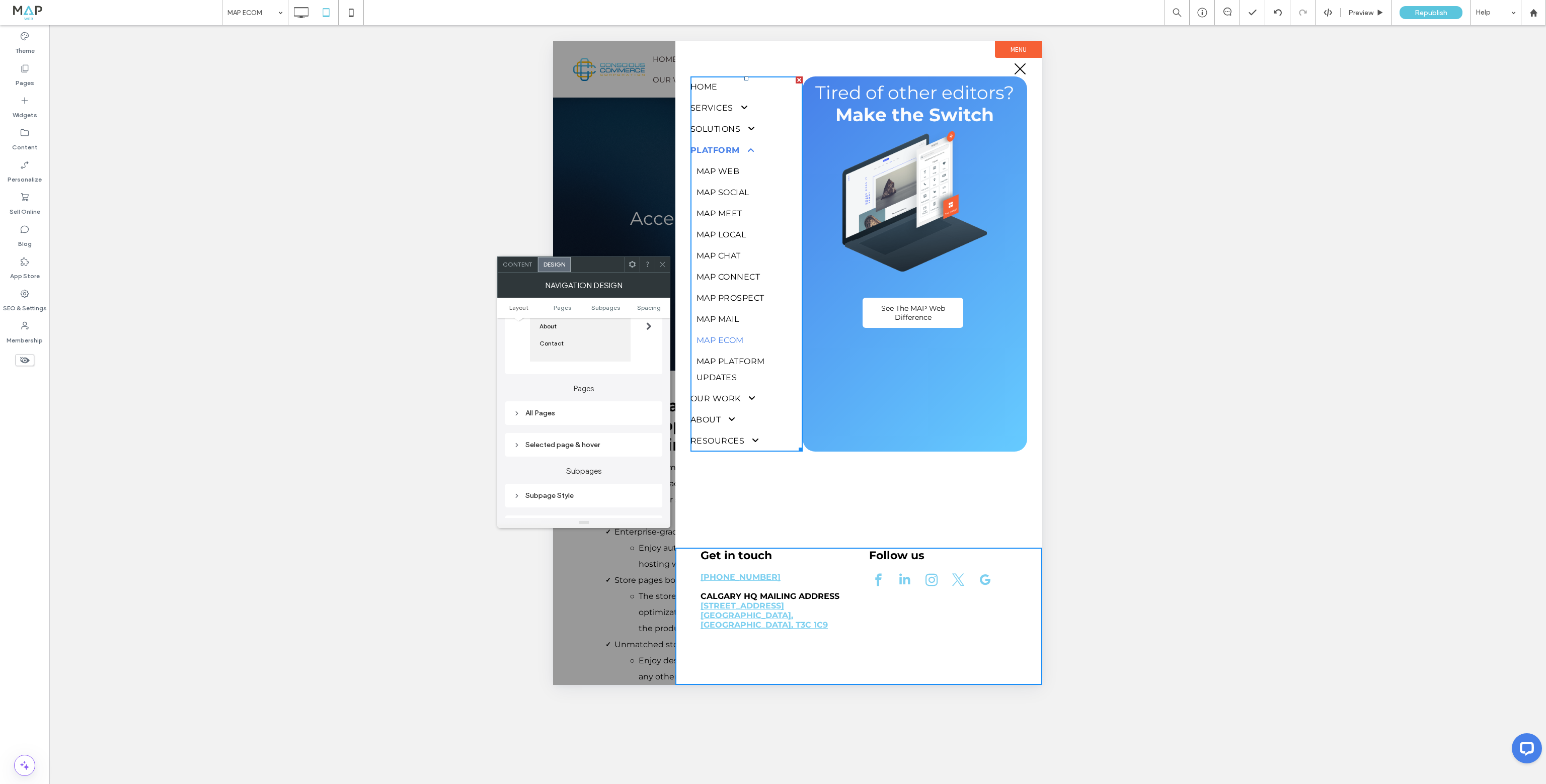
click at [513, 267] on span "Content" at bounding box center [518, 264] width 30 height 8
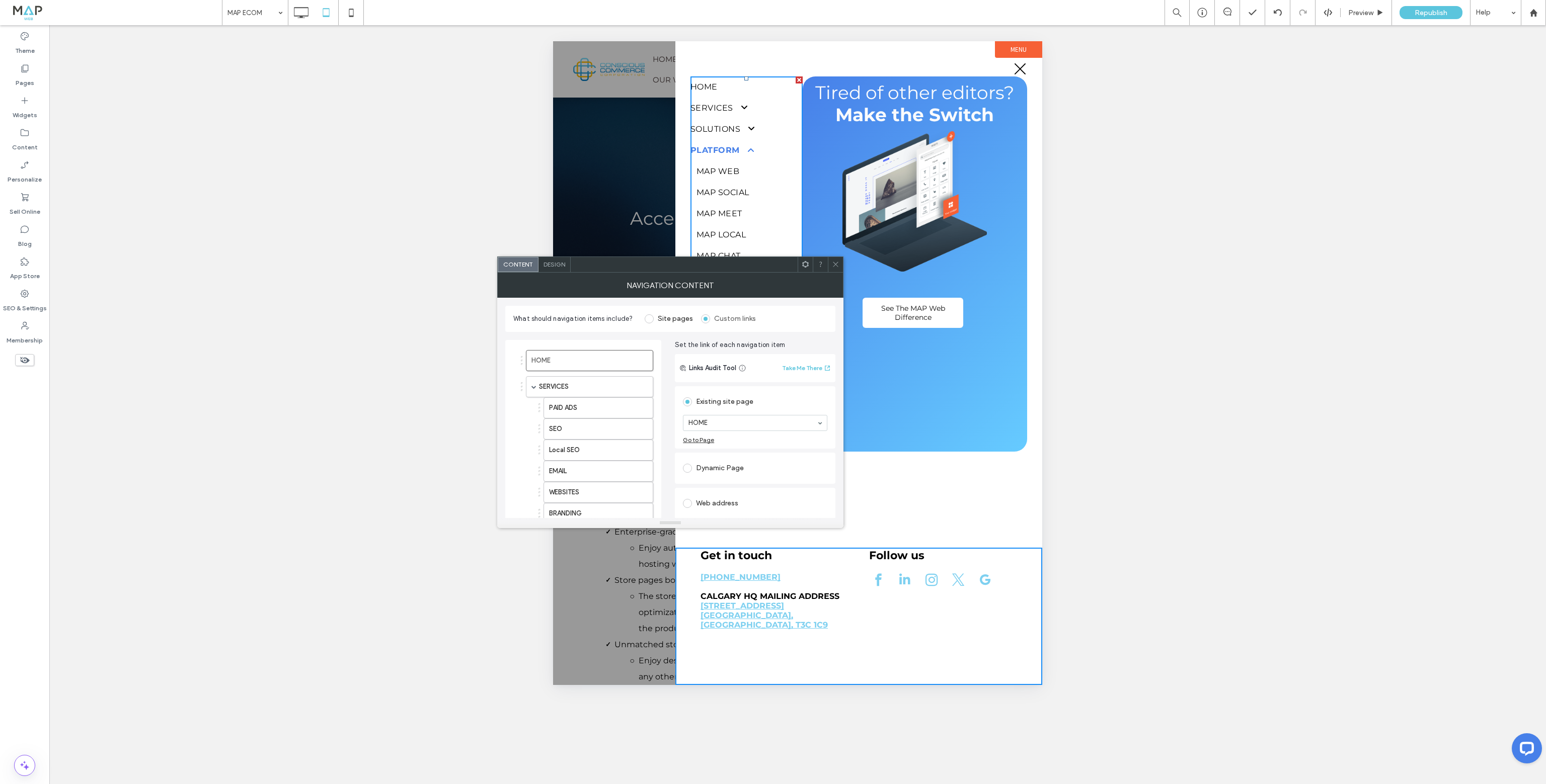
click at [552, 267] on span "Design" at bounding box center [554, 264] width 22 height 8
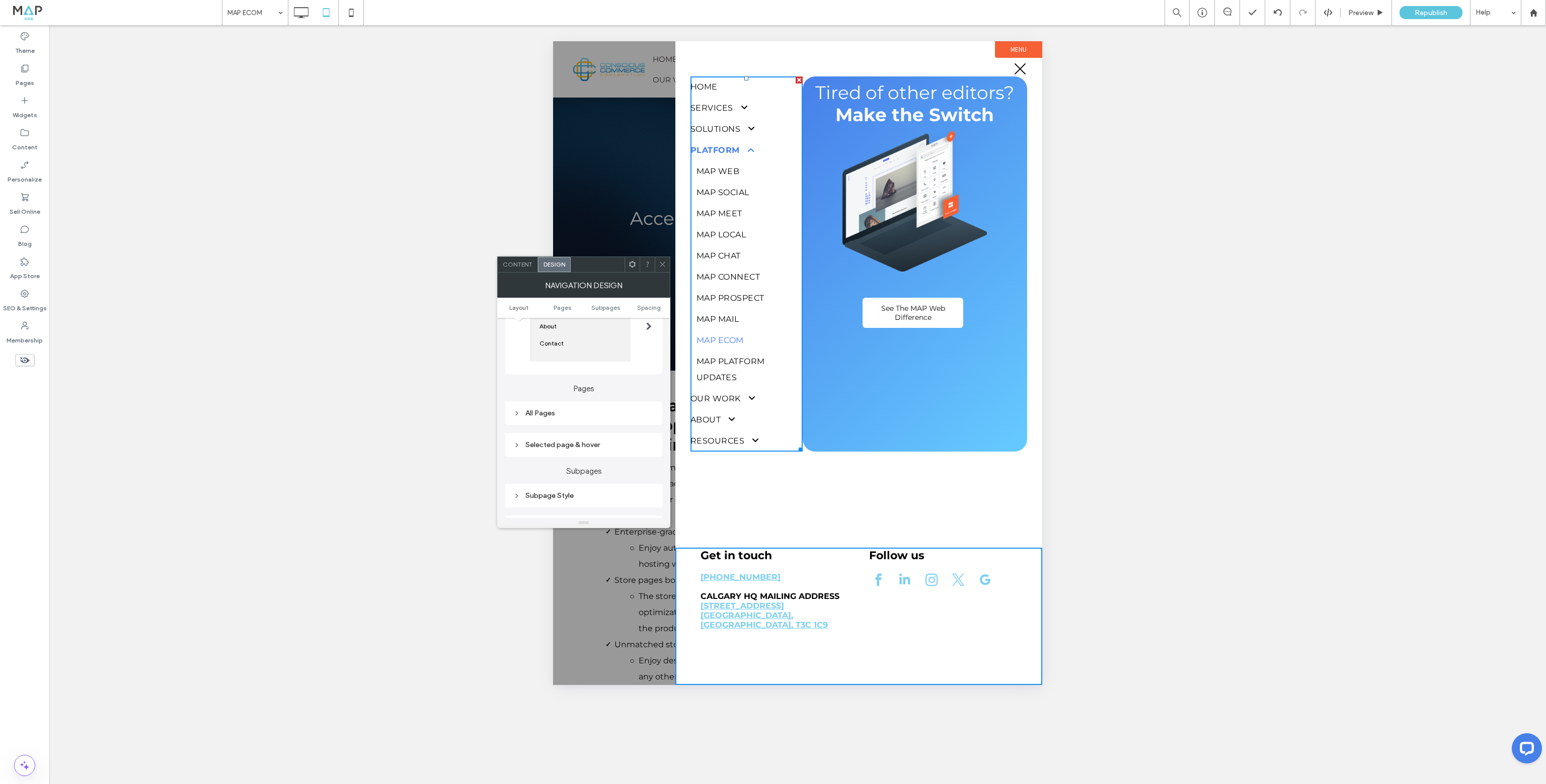
click at [543, 417] on div "All Pages" at bounding box center [584, 413] width 141 height 8
click at [555, 428] on div "Selected page & hover" at bounding box center [584, 426] width 141 height 8
click at [609, 448] on span "Link Text" at bounding box center [619, 444] width 26 height 8
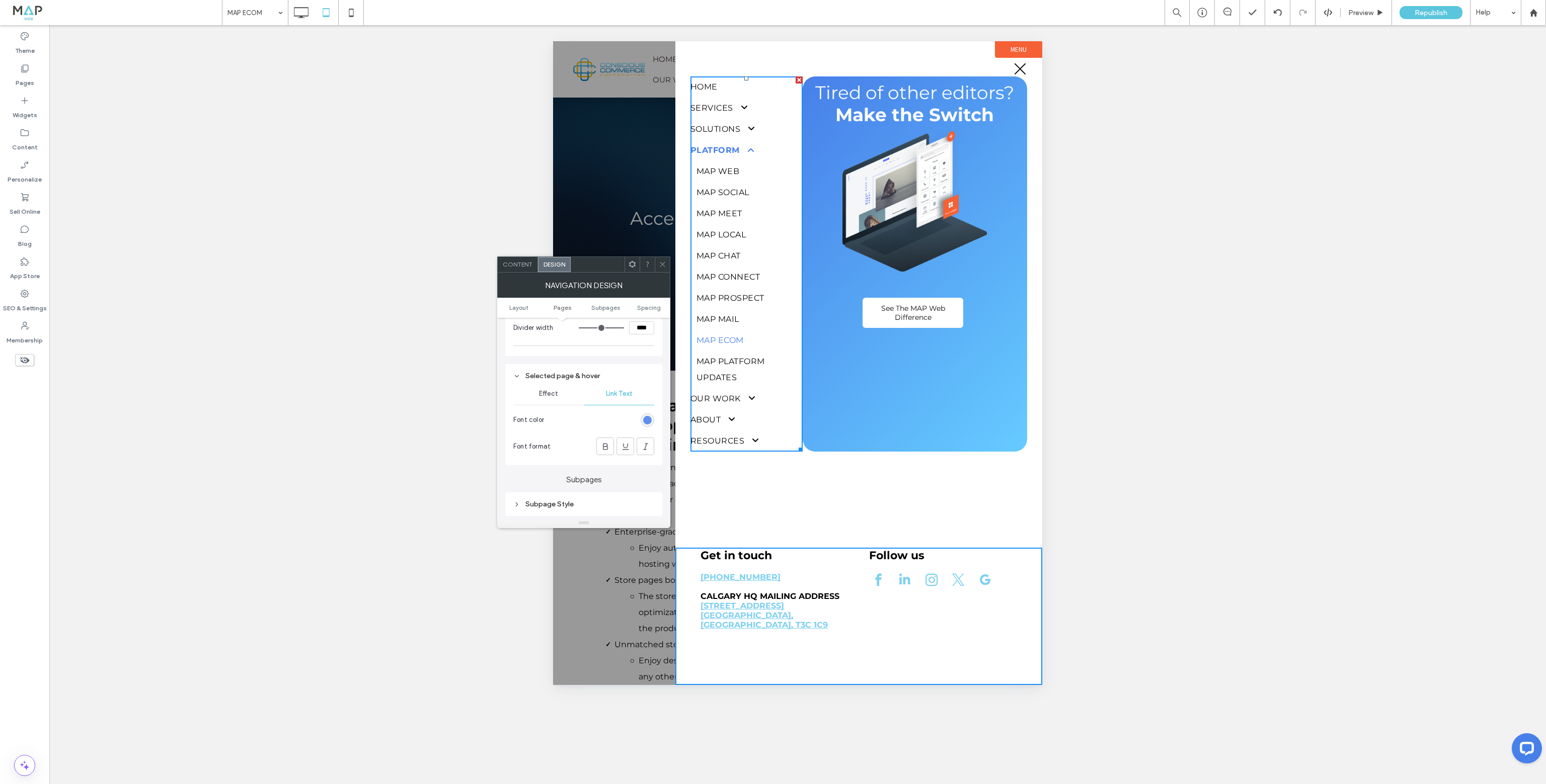
click at [646, 422] on div "rgb(71, 128, 233)" at bounding box center [647, 420] width 8 height 8
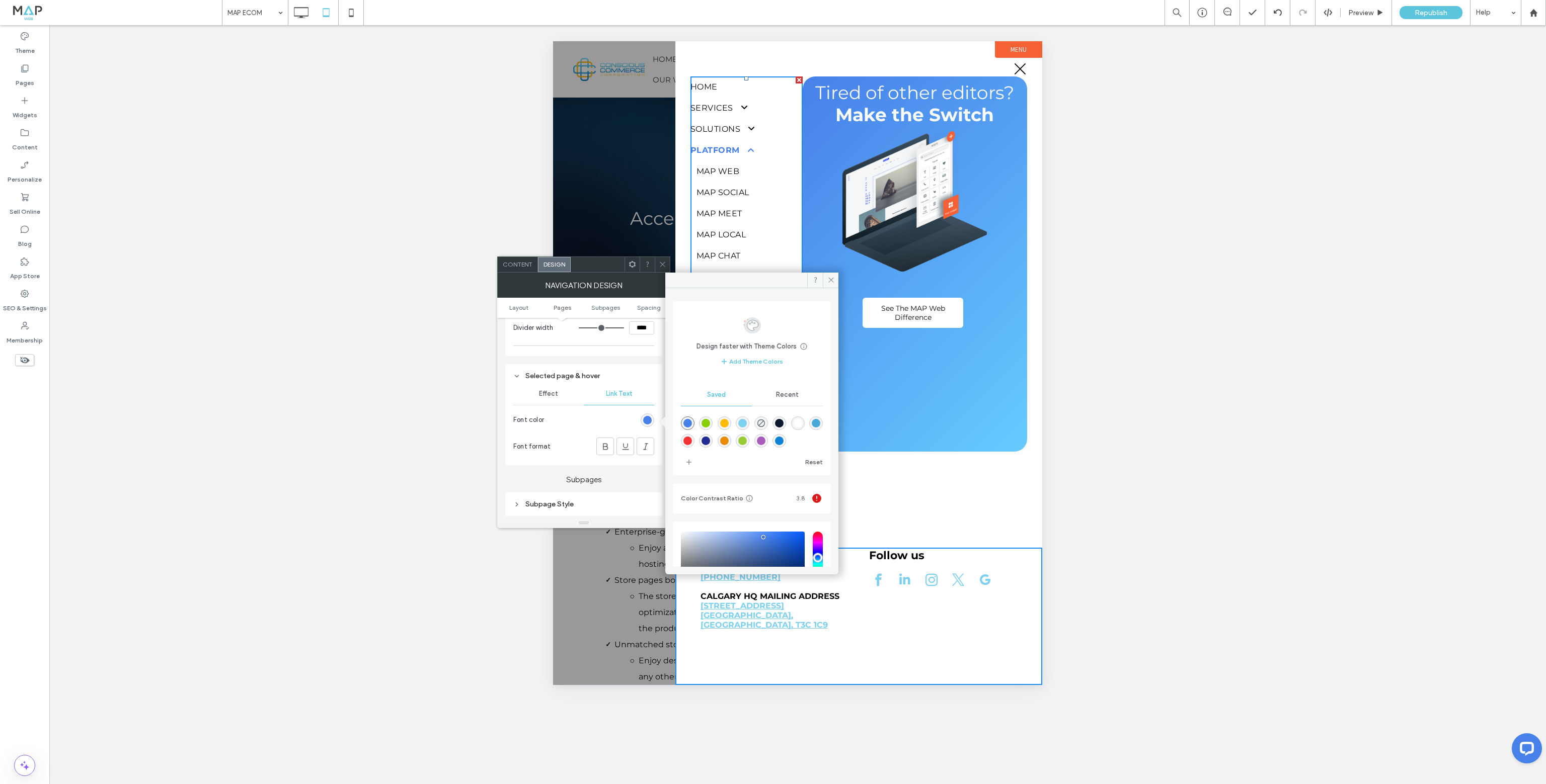
click at [784, 424] on div "rgba(13,25,47,1)" at bounding box center [779, 423] width 8 height 8
type input "*******"
click at [608, 446] on icon at bounding box center [605, 446] width 10 height 10
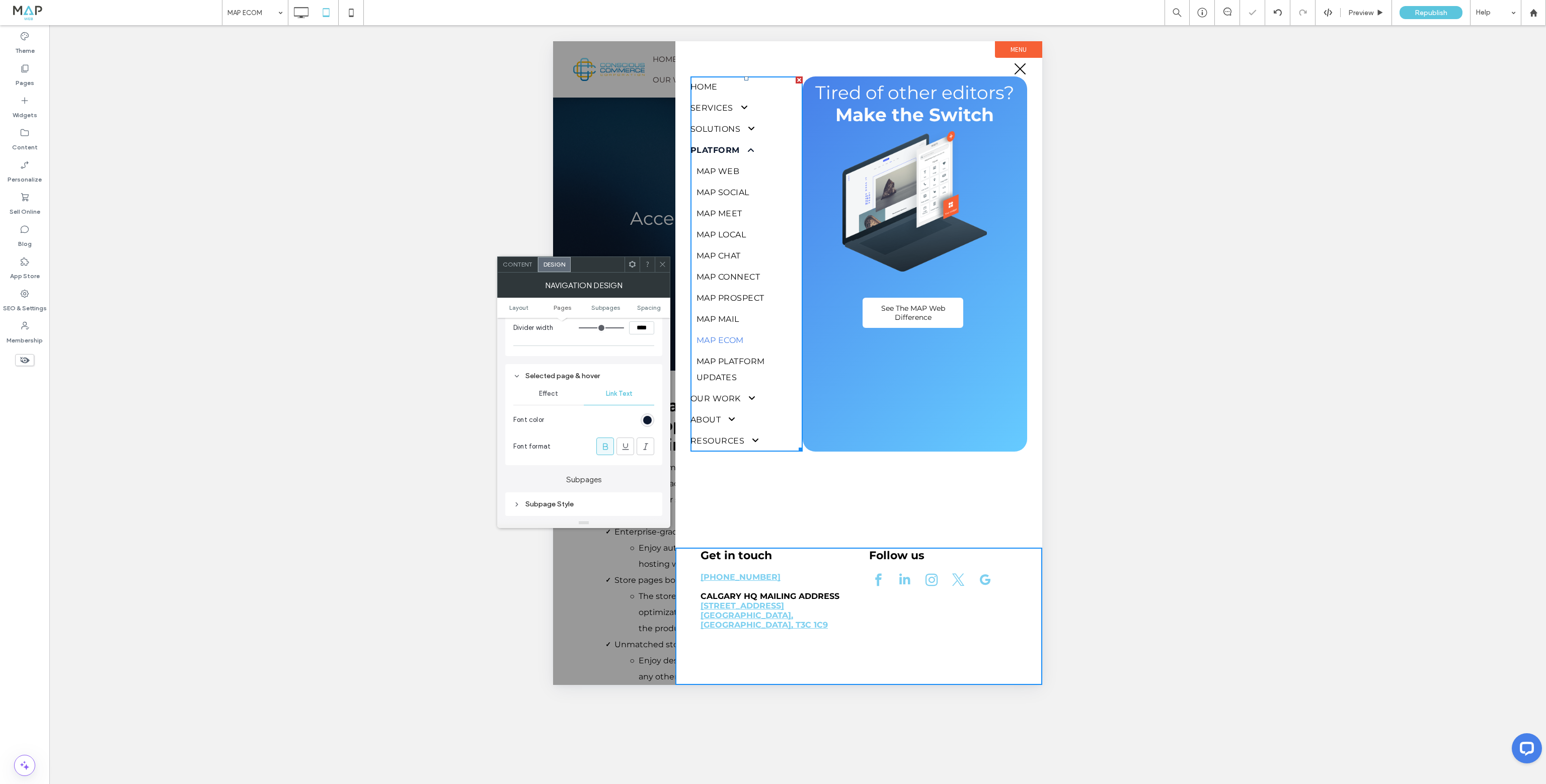
click at [608, 446] on icon at bounding box center [605, 446] width 10 height 10
click at [556, 406] on div "Subpage Style" at bounding box center [584, 403] width 141 height 8
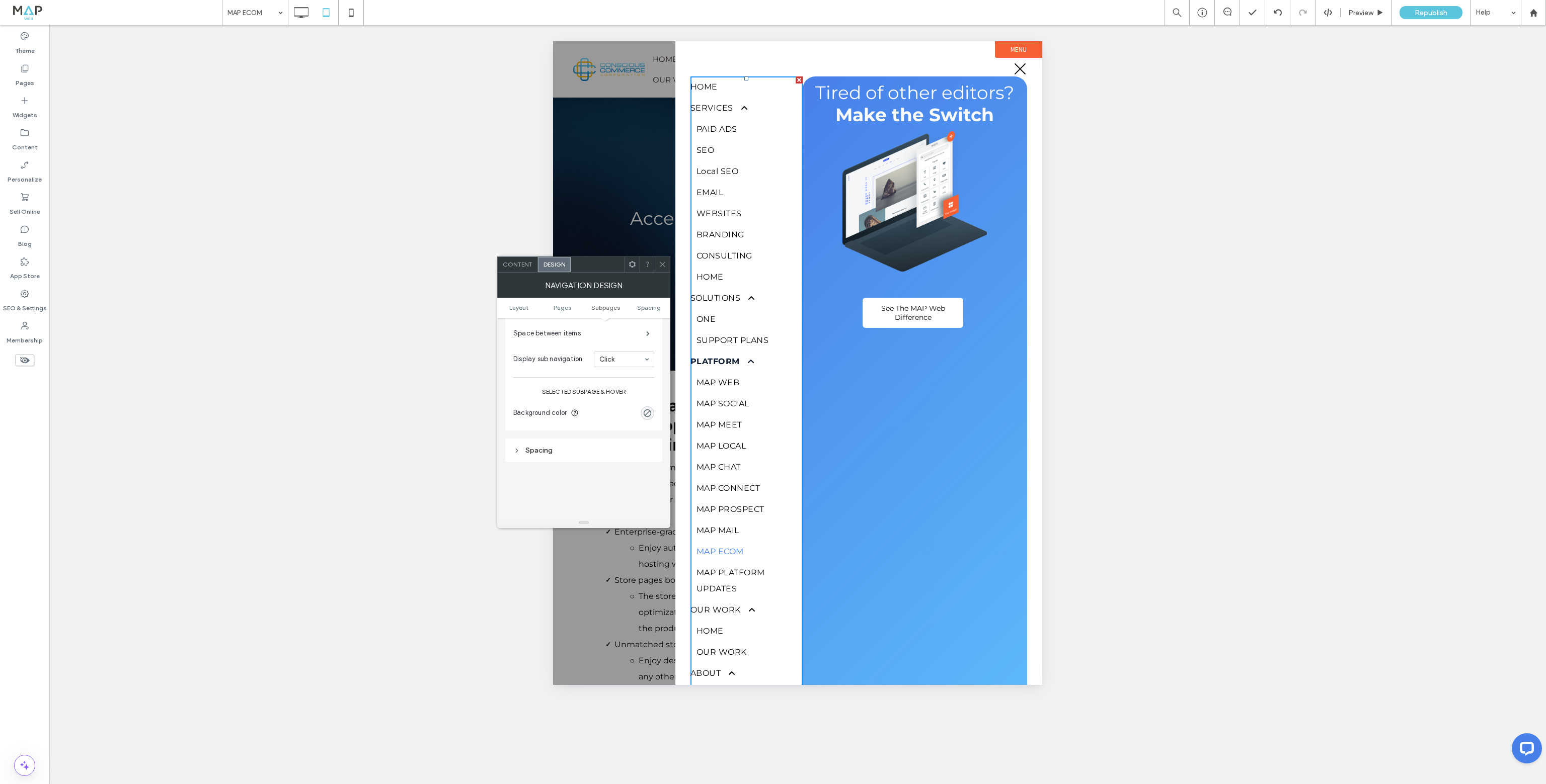
scroll to position [654, 0]
click at [543, 432] on div "Spacing" at bounding box center [584, 439] width 141 height 14
click at [621, 372] on span "Link Text" at bounding box center [619, 371] width 26 height 8
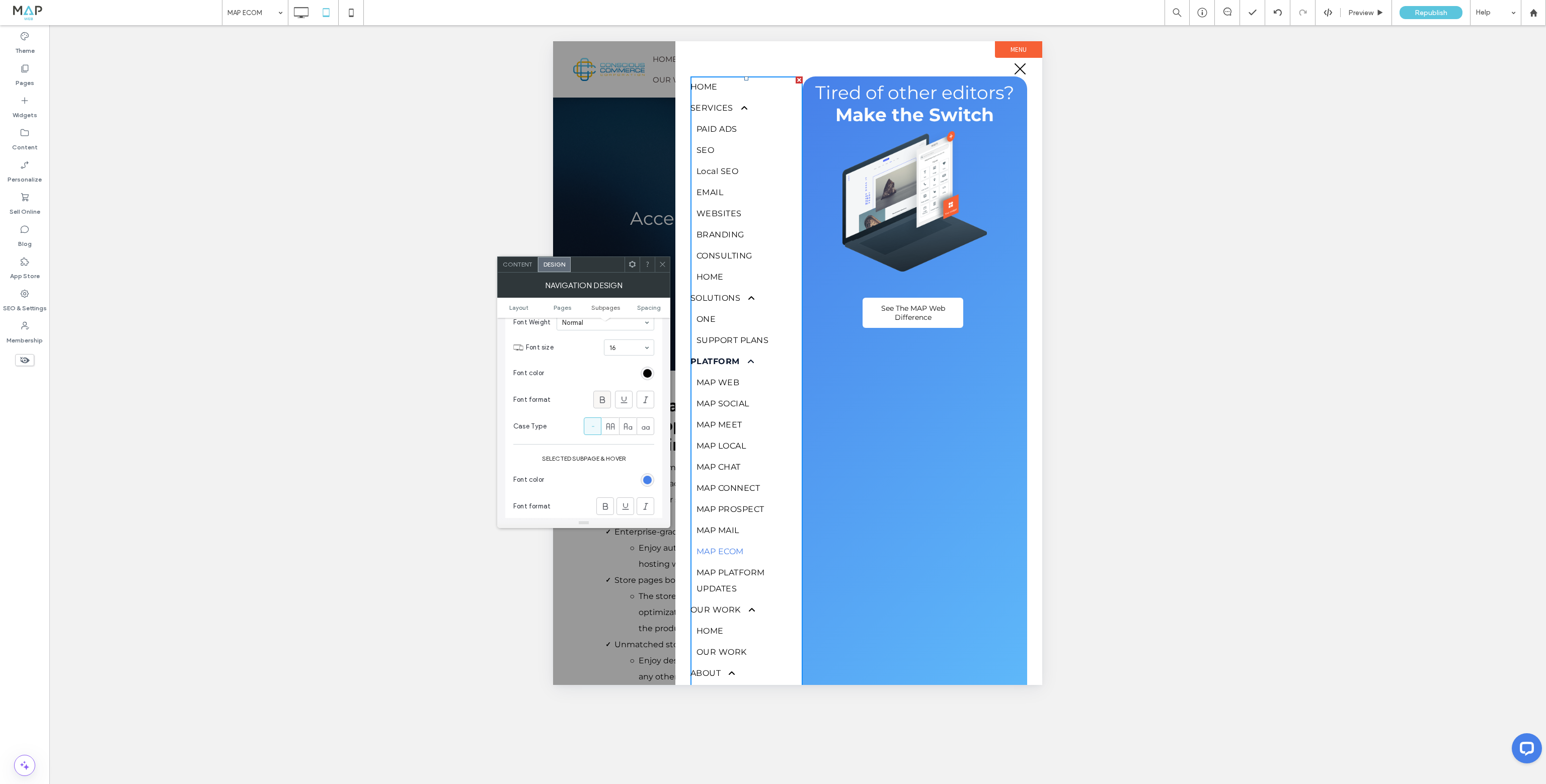
click at [605, 398] on icon at bounding box center [602, 400] width 10 height 10
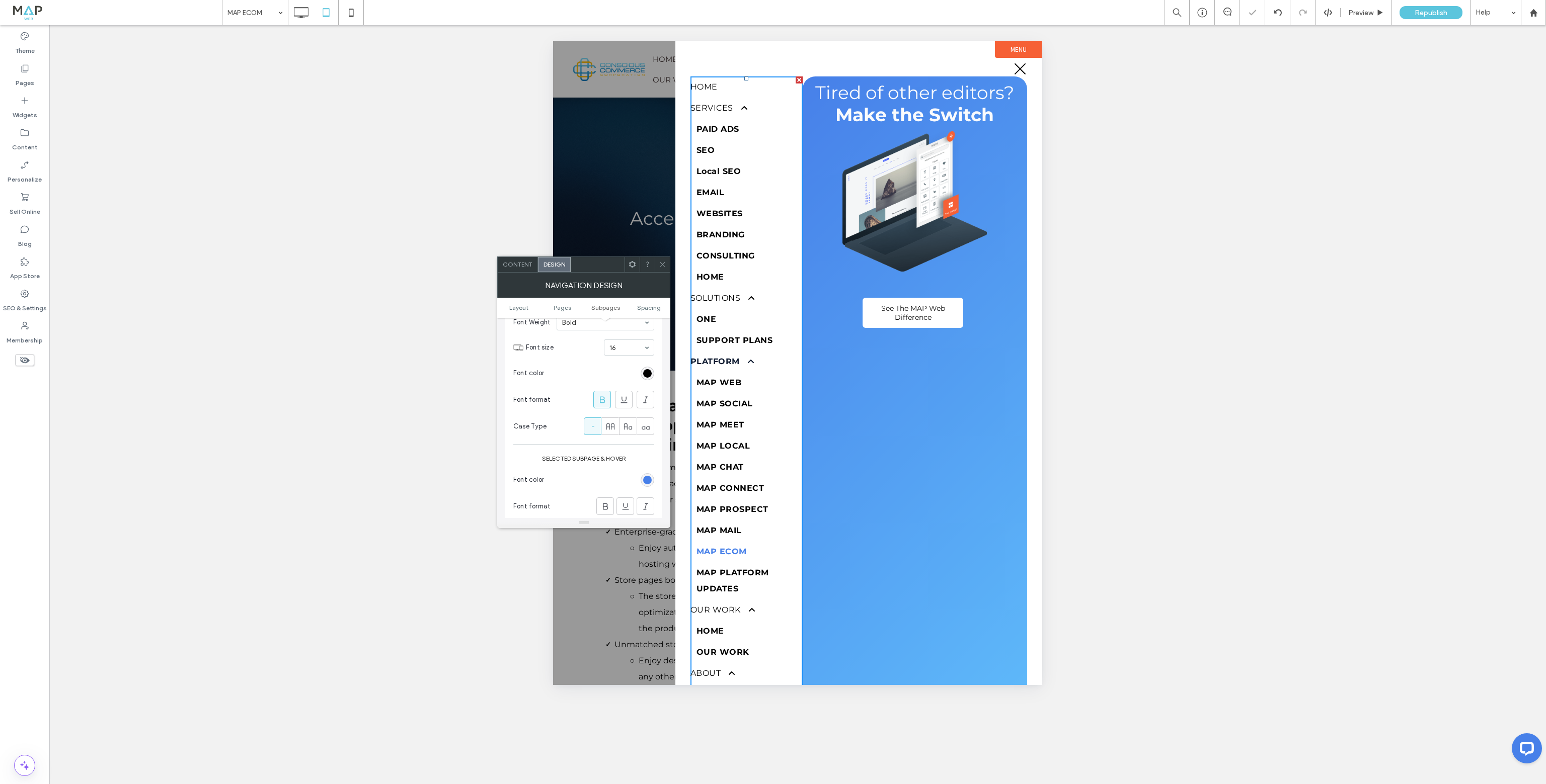
click at [605, 398] on icon at bounding box center [602, 400] width 10 height 10
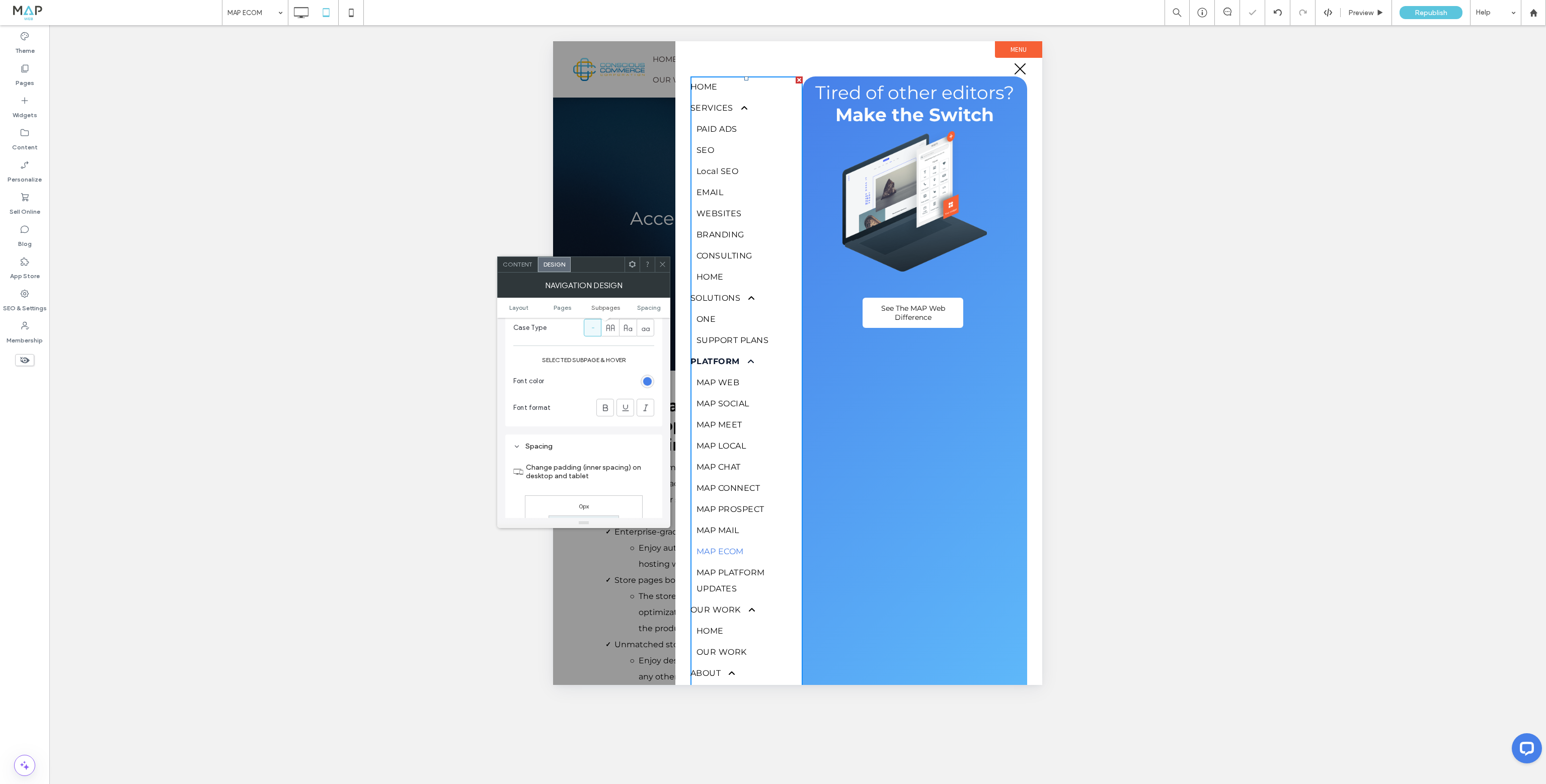
scroll to position [754, 0]
drag, startPoint x: 644, startPoint y: 381, endPoint x: 657, endPoint y: 391, distance: 16.4
click at [644, 382] on div "rgb(71, 128, 233)" at bounding box center [647, 379] width 8 height 8
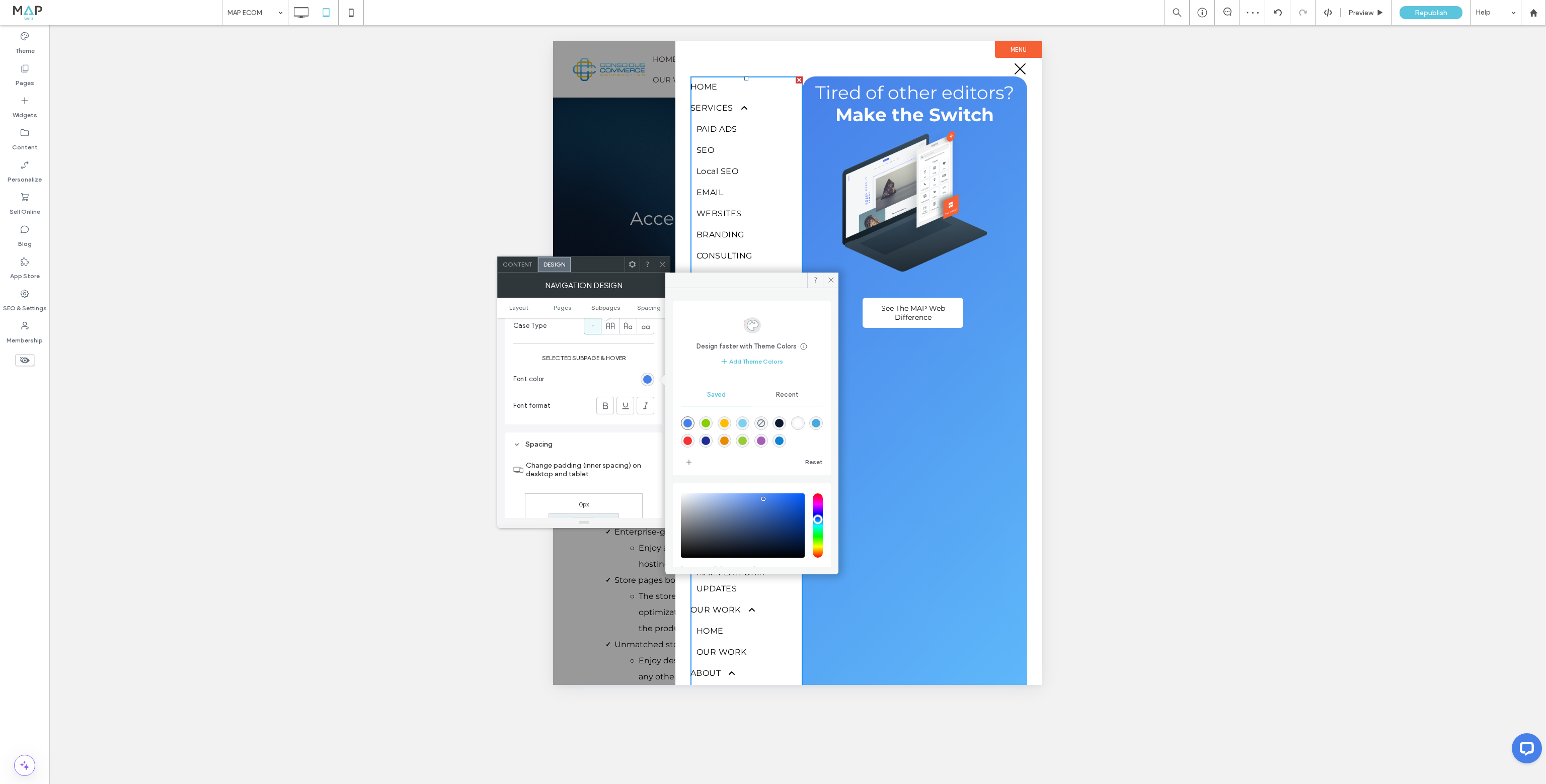
click at [784, 422] on div "rgba(13,25,47,1)" at bounding box center [779, 423] width 8 height 8
type input "*******"
click at [604, 405] on icon at bounding box center [605, 406] width 10 height 10
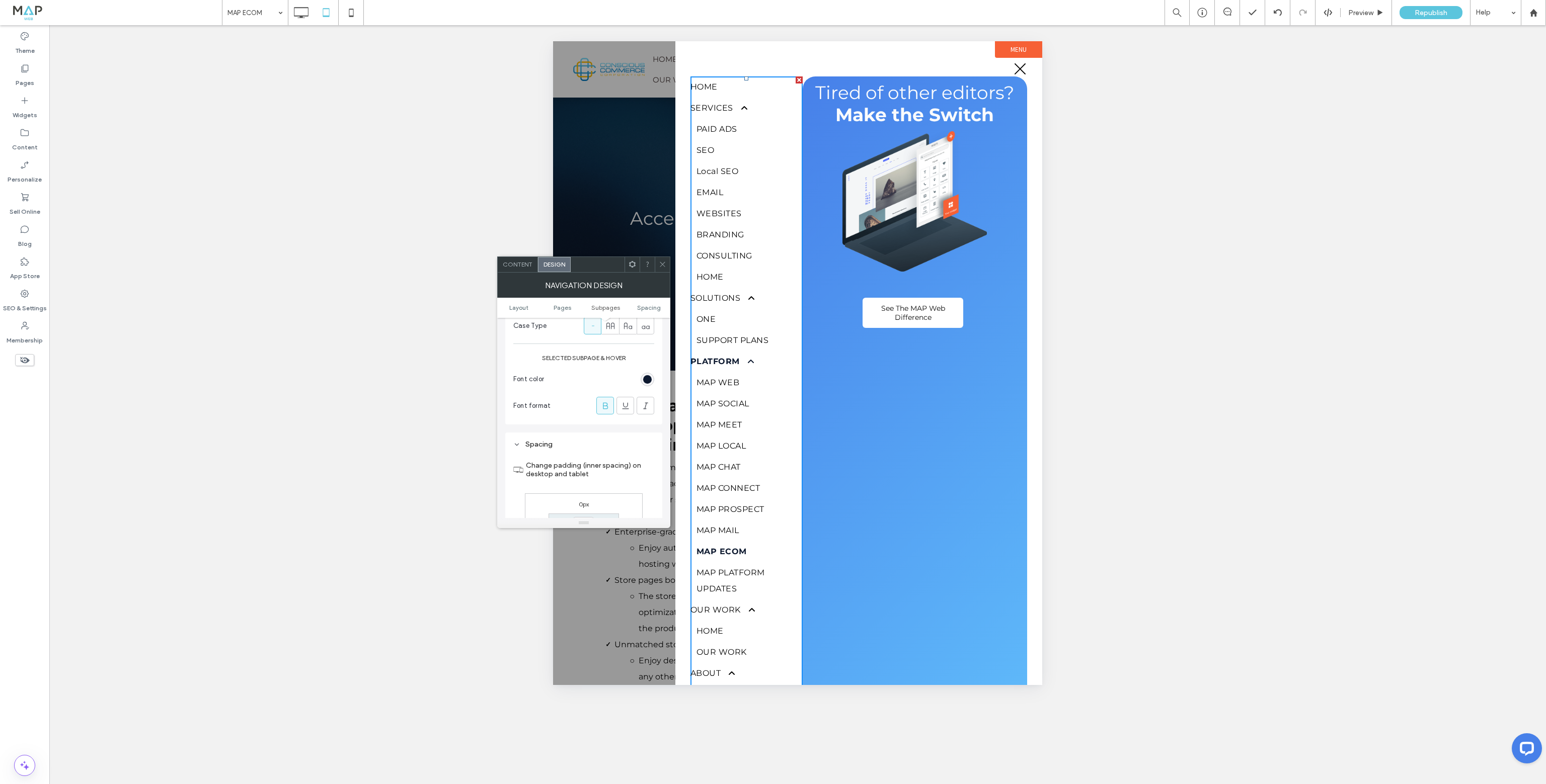
drag, startPoint x: 658, startPoint y: 265, endPoint x: 667, endPoint y: 274, distance: 12.7
click at [658, 265] on div at bounding box center [663, 265] width 15 height 15
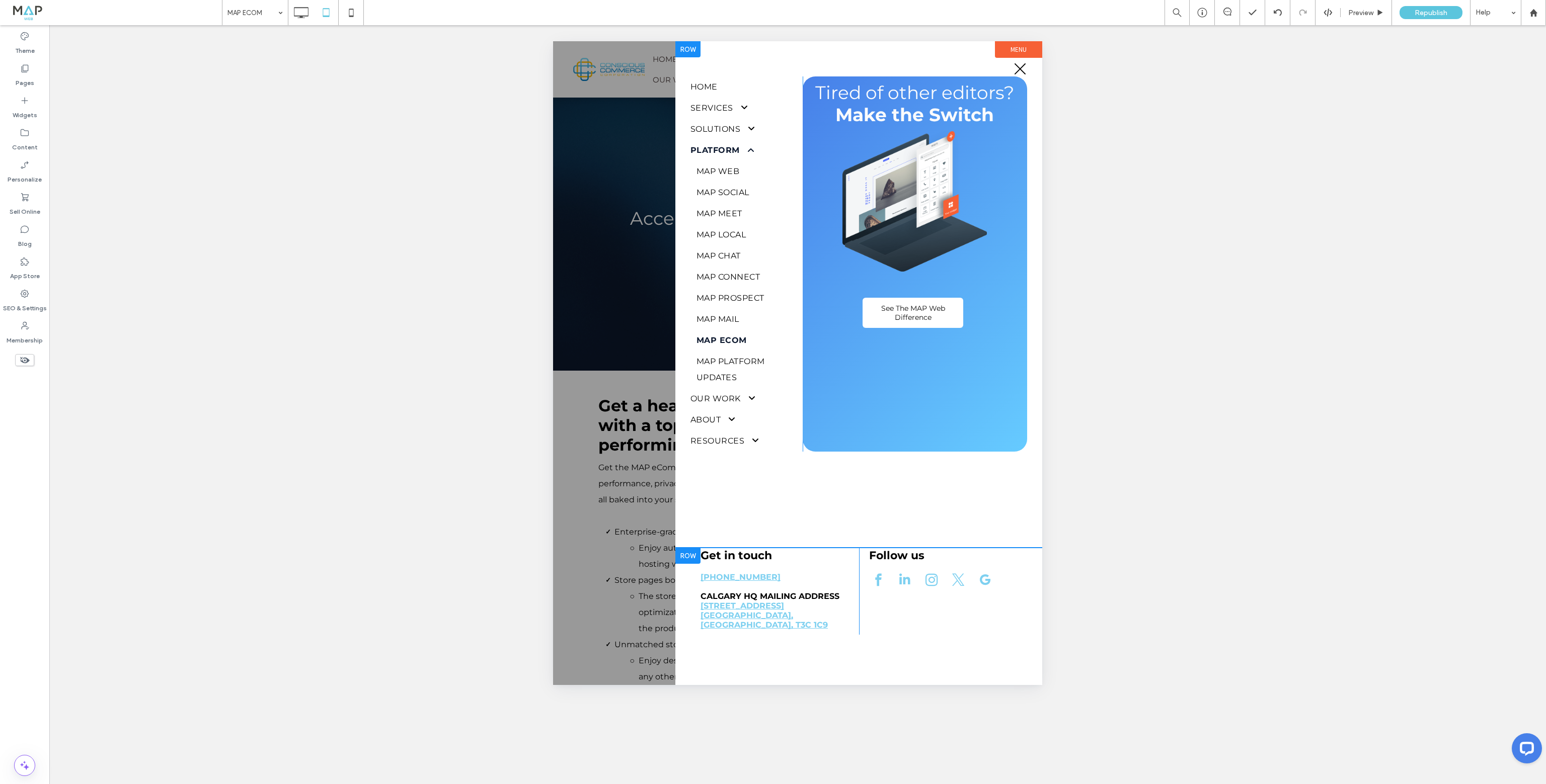
click at [886, 453] on div "HOME SERVICES PAID ADS SEO Local SEO EMAIL WEBSITES BRANDING CONSULTING HOME SO…" at bounding box center [858, 294] width 367 height 506
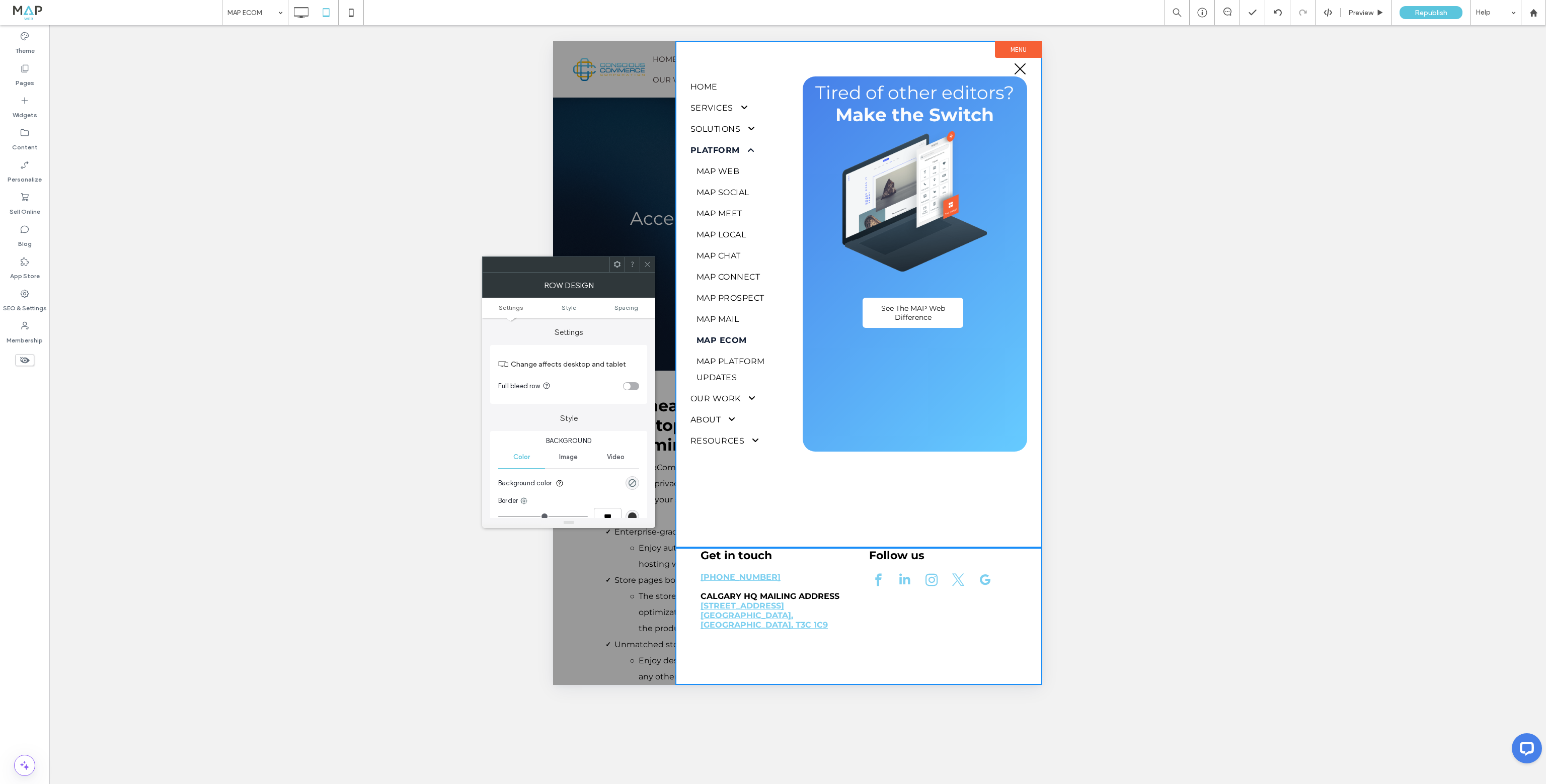
click at [880, 424] on div "Tired of other editors? Make the Switch See The MAP Web Difference Click To Pas…" at bounding box center [915, 264] width 224 height 375
click at [646, 262] on icon at bounding box center [647, 264] width 8 height 8
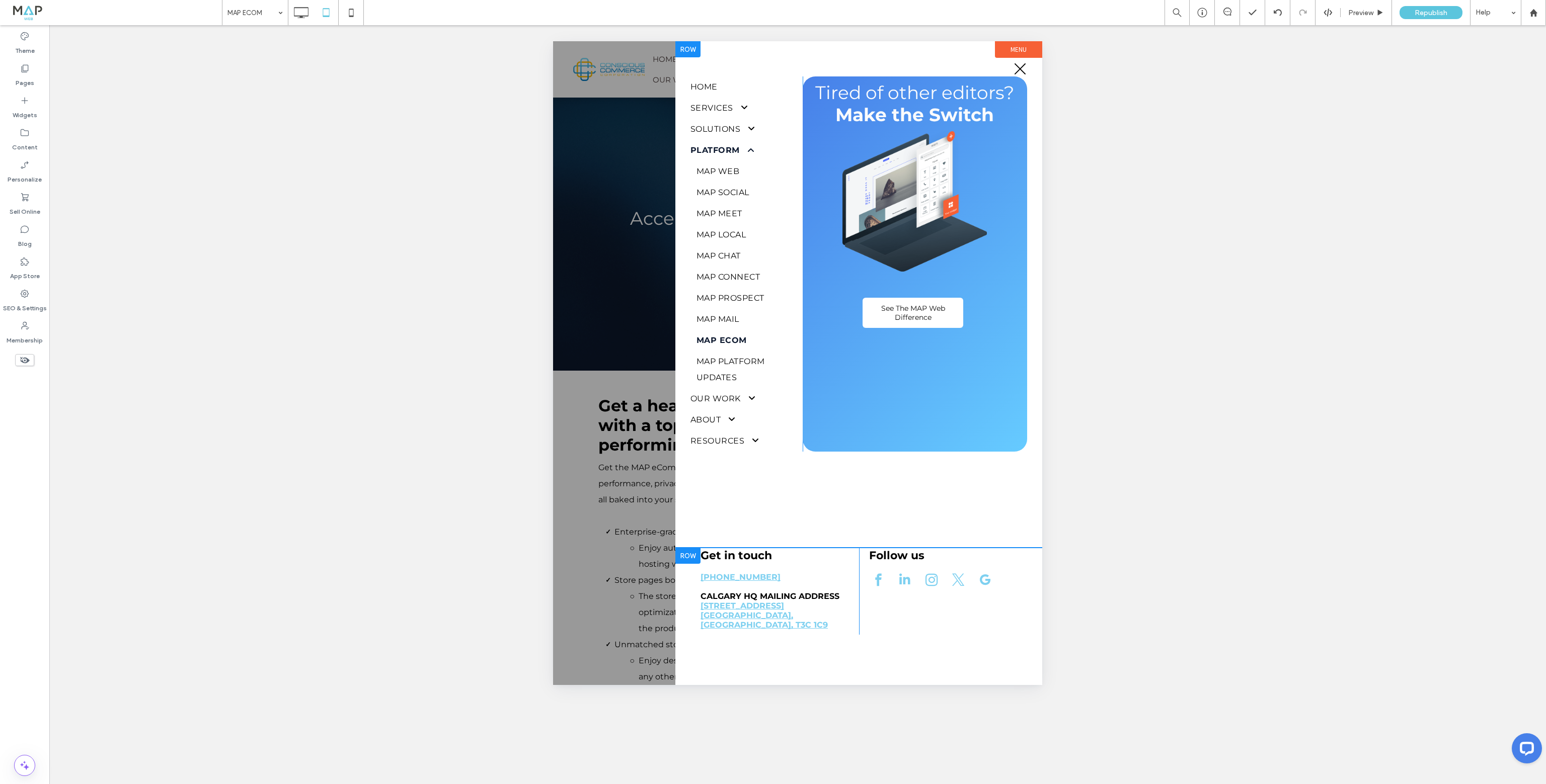
click at [834, 398] on div "Tired of other editors? Make the Switch See The MAP Web Difference Click To Pas…" at bounding box center [915, 264] width 224 height 375
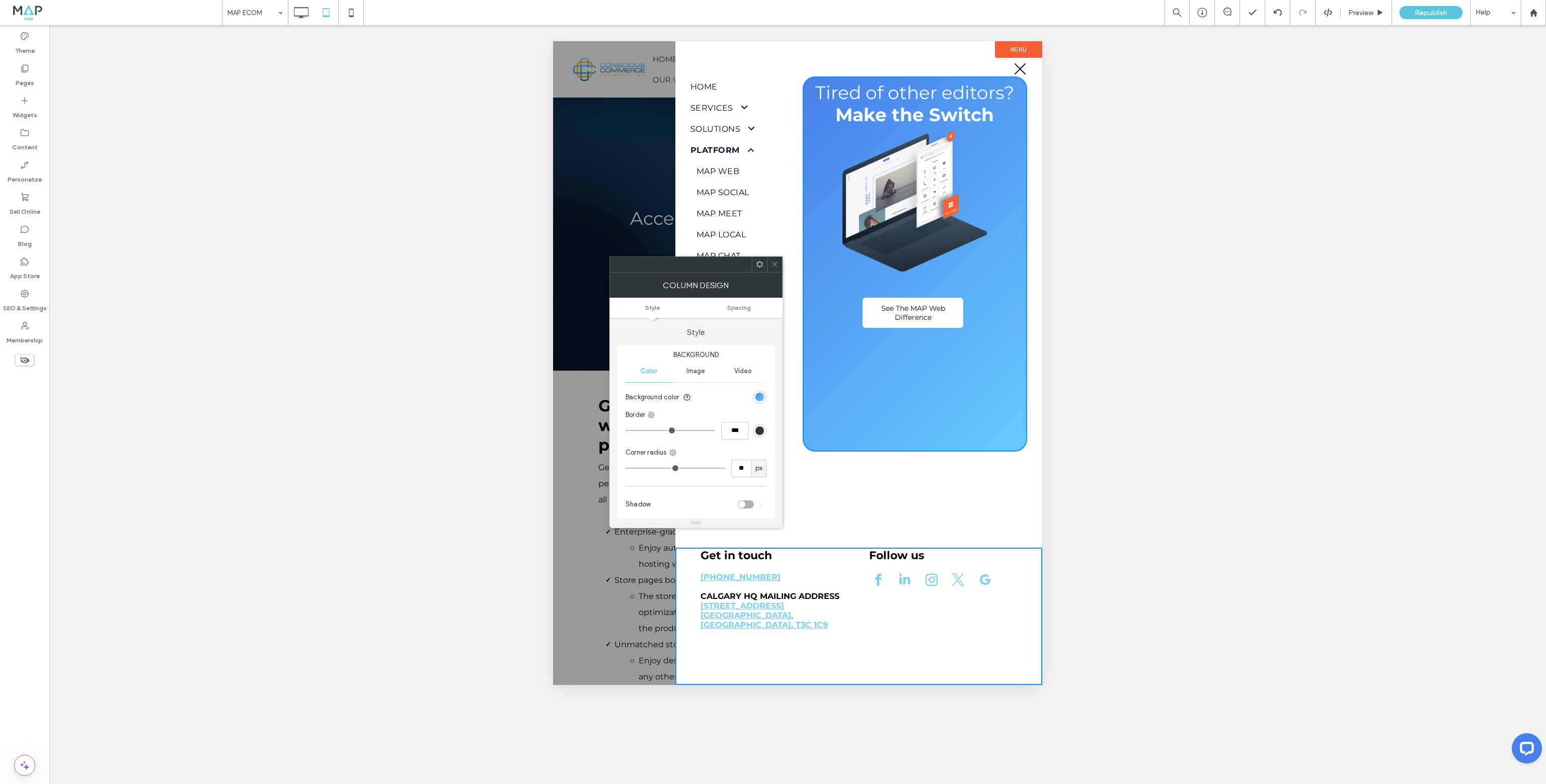
click at [695, 372] on span "Image" at bounding box center [695, 371] width 19 height 8
click at [727, 416] on div "Add multiple images for a background slider" at bounding box center [696, 424] width 140 height 66
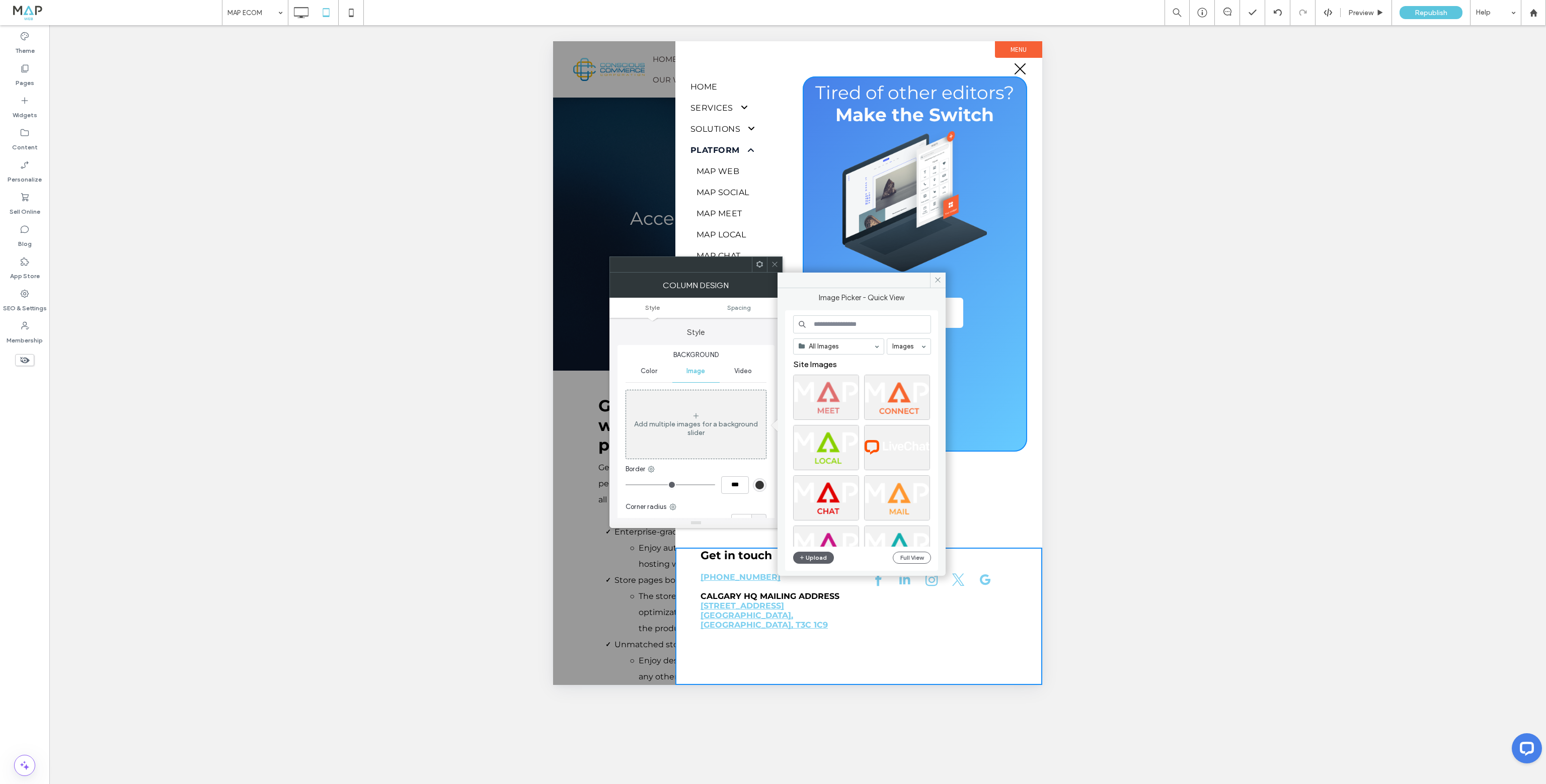
click at [817, 326] on input at bounding box center [862, 324] width 138 height 18
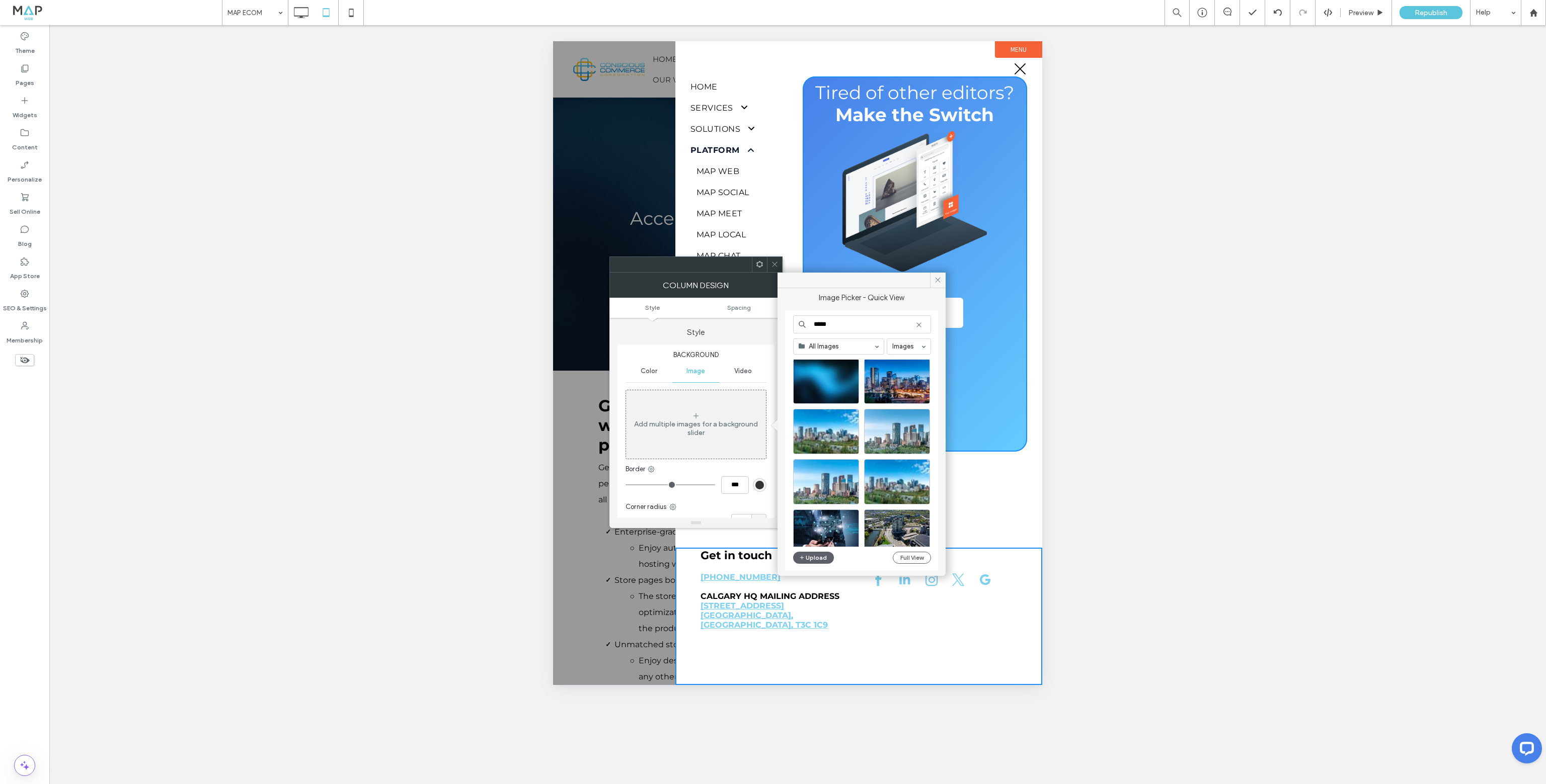
scroll to position [201, 0]
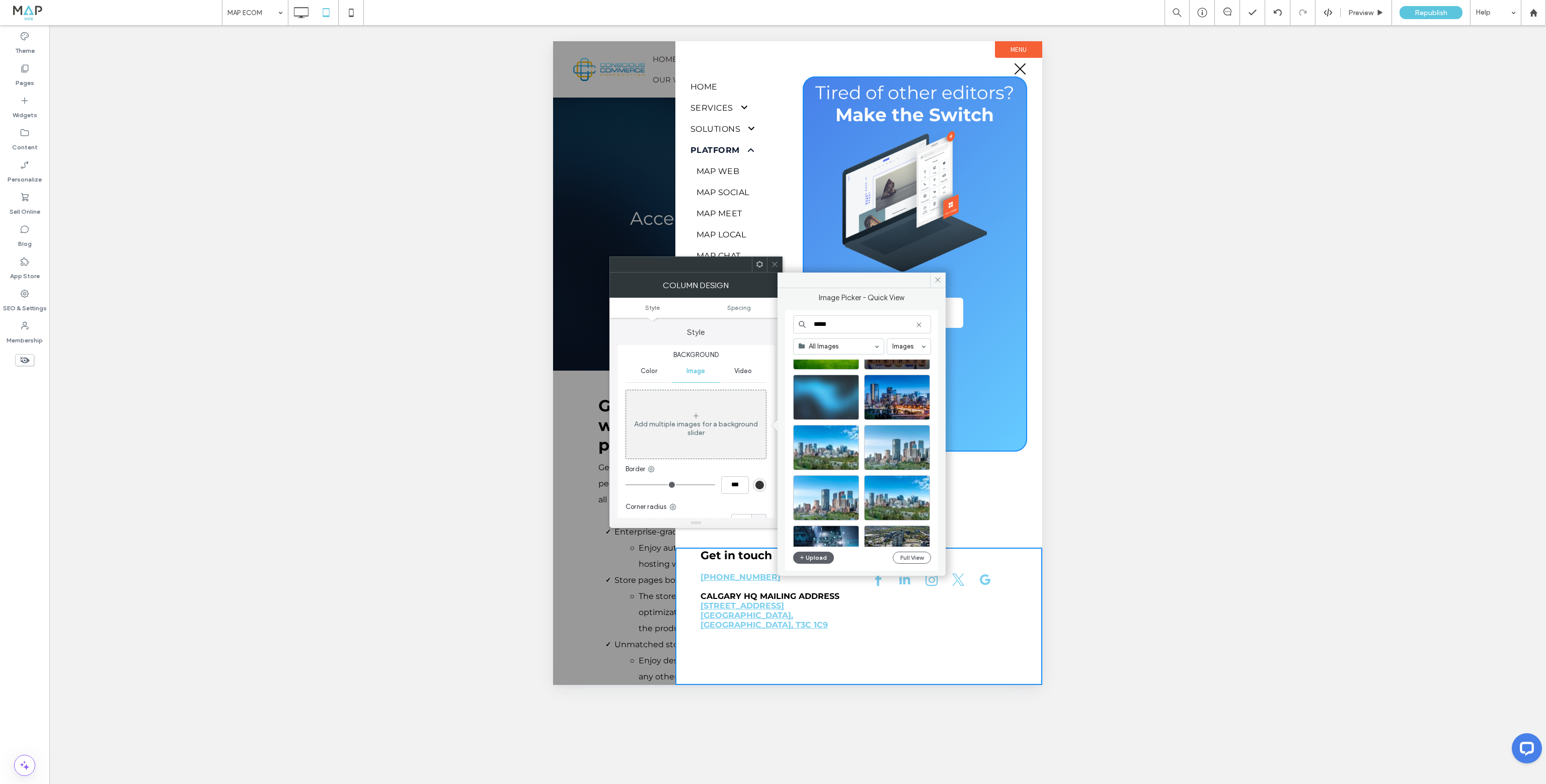
type input "*****"
click at [821, 400] on div "Select" at bounding box center [826, 397] width 66 height 45
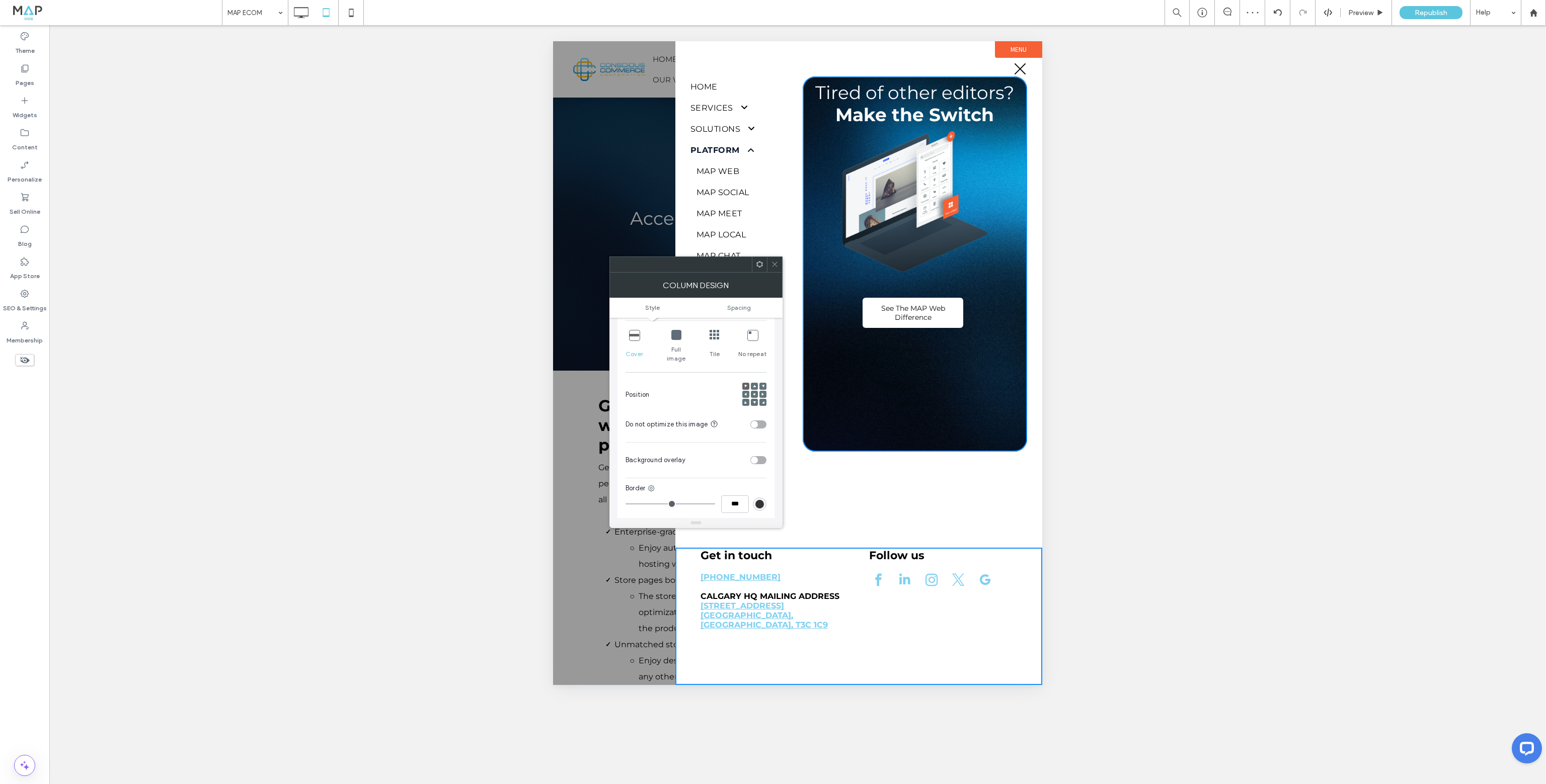
click at [753, 393] on use at bounding box center [754, 394] width 2 height 2
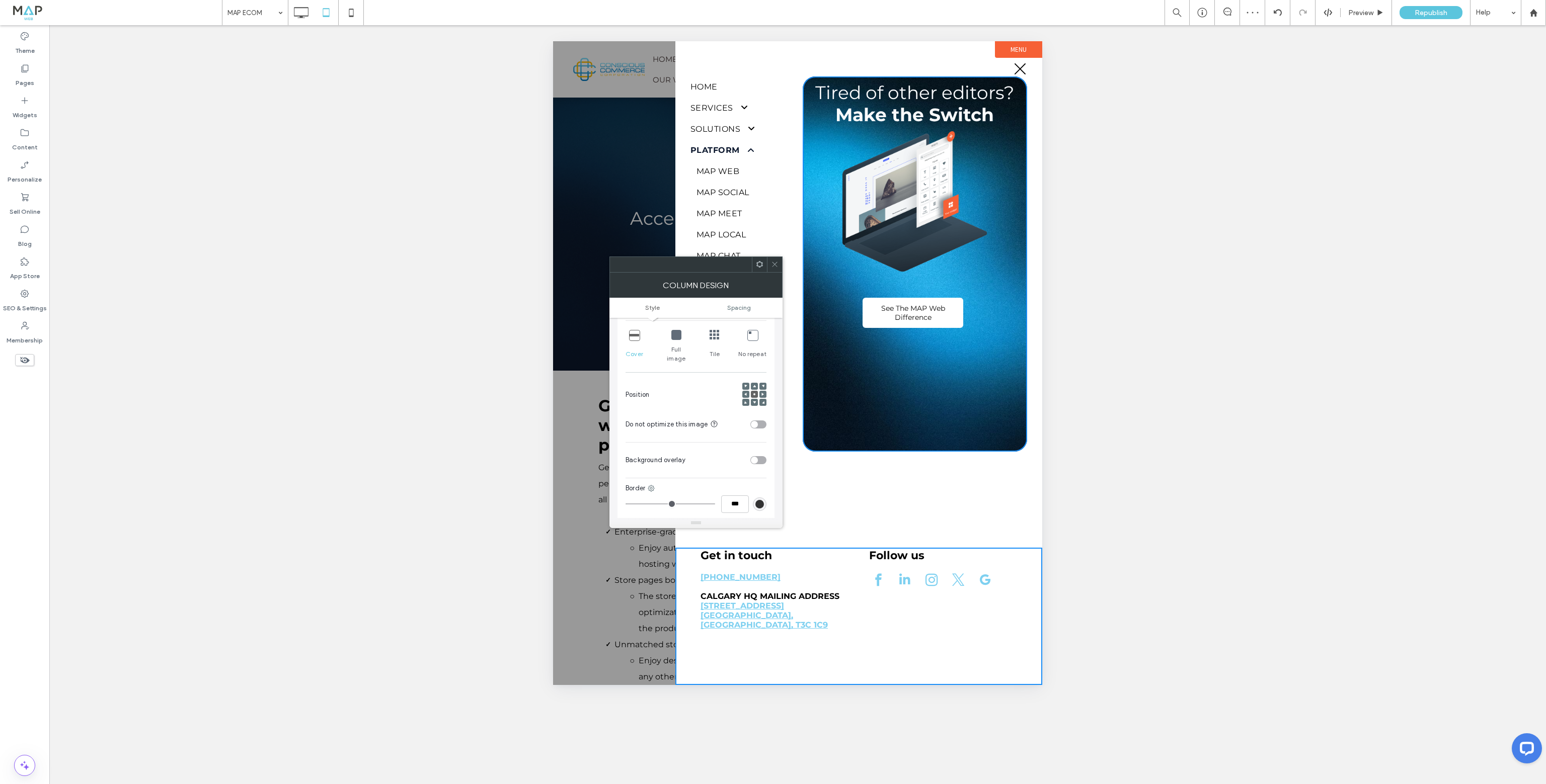
click at [758, 456] on div "toggle" at bounding box center [758, 460] width 16 height 8
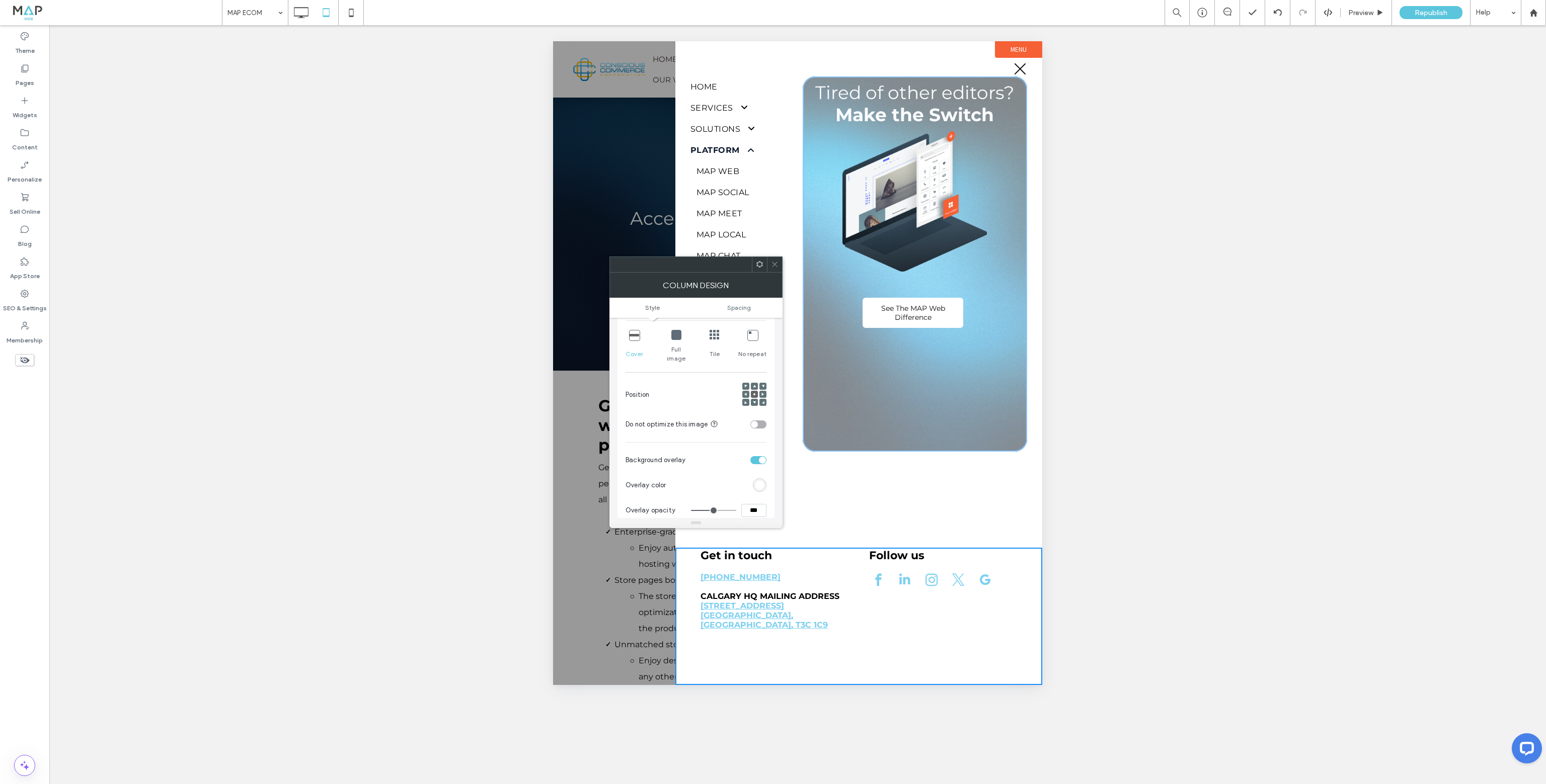
click at [752, 504] on input "***" at bounding box center [754, 510] width 25 height 13
type input "*"
type input "***"
type input "**"
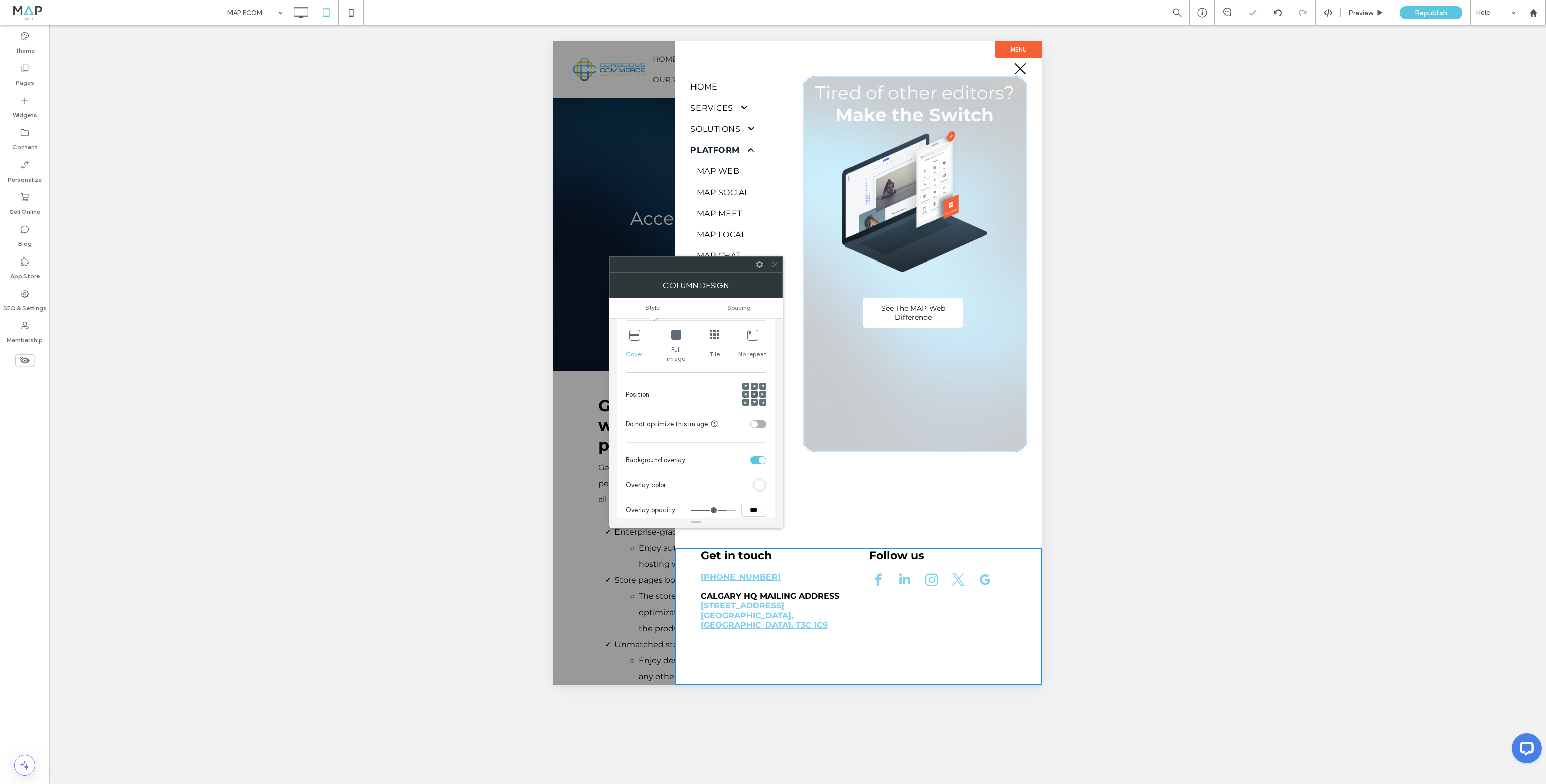
click at [765, 478] on div "rgb(255,255,255)" at bounding box center [760, 485] width 14 height 14
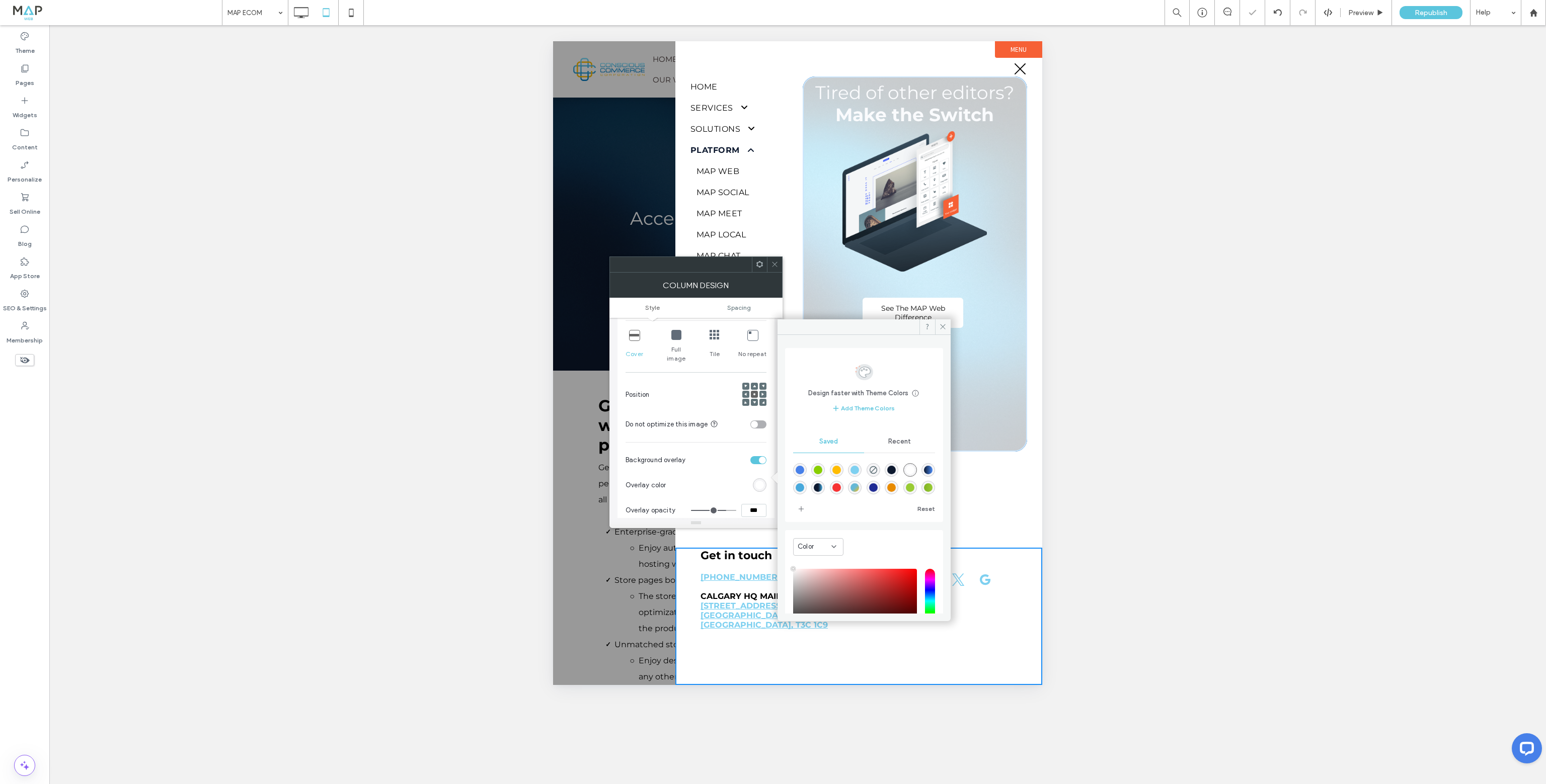
click at [896, 469] on div "rgba(13,25,47,1)" at bounding box center [891, 470] width 8 height 8
type input "*******"
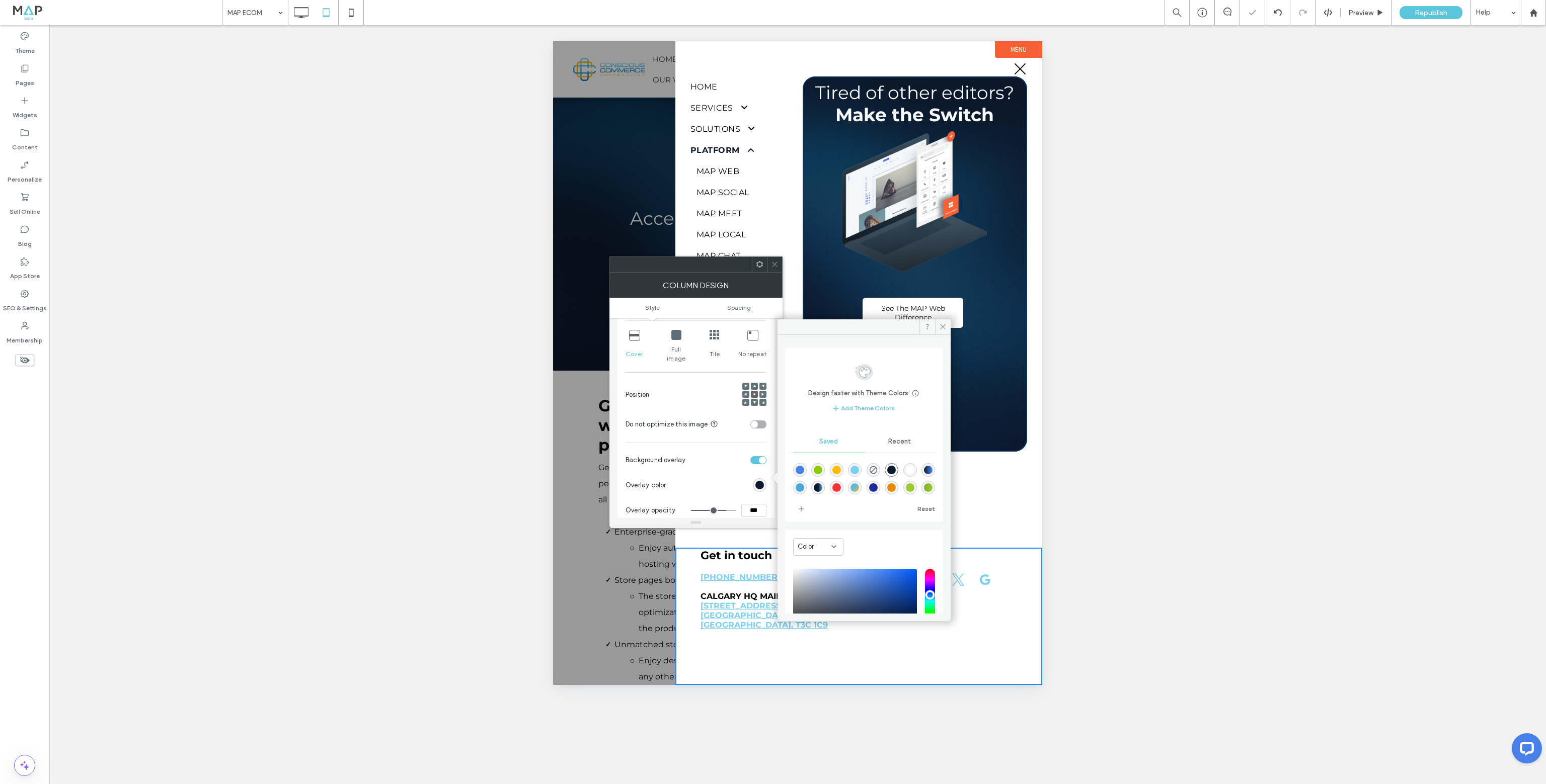
click at [776, 264] on icon at bounding box center [775, 264] width 8 height 8
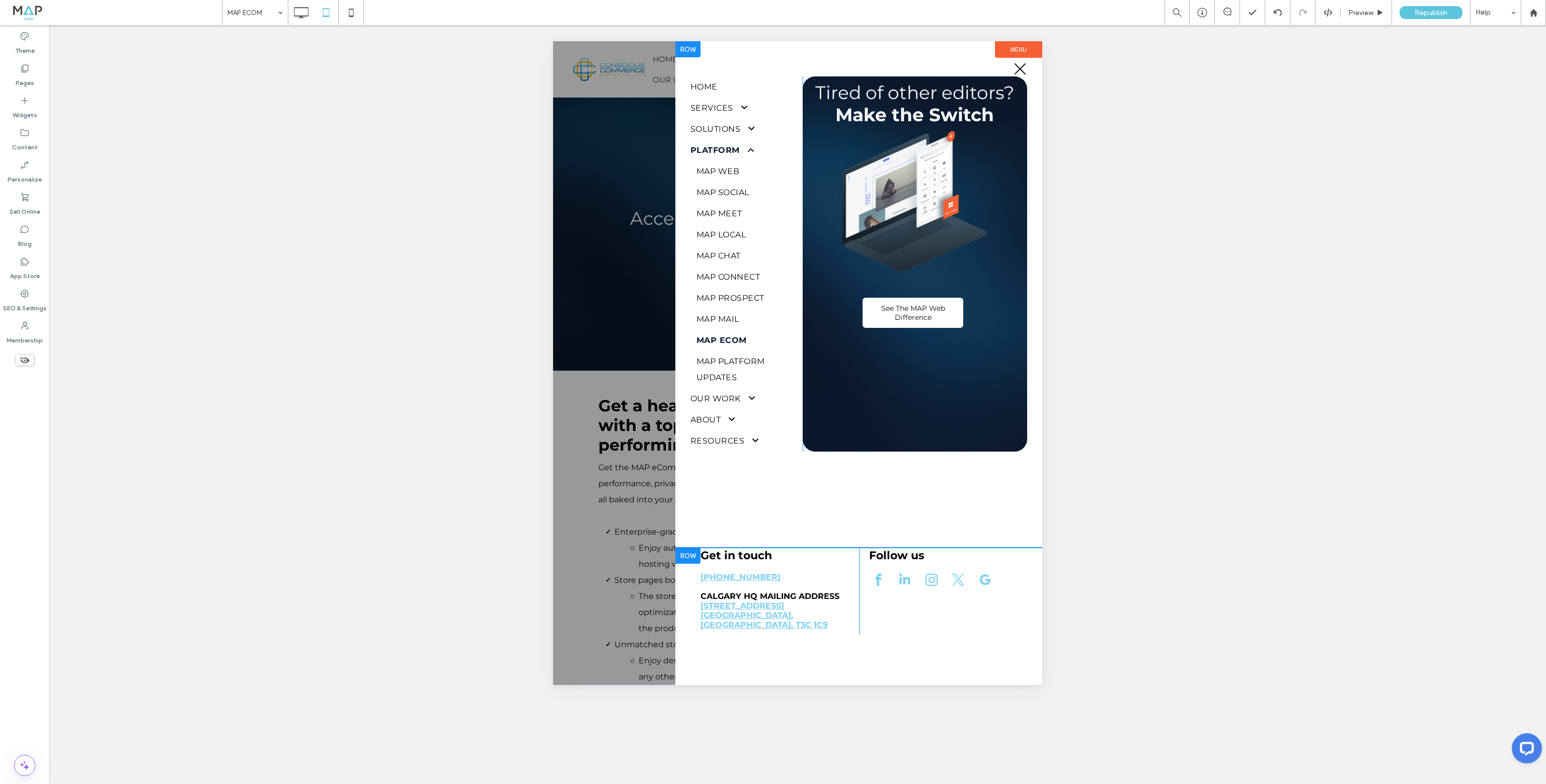
click at [867, 393] on div "Tired of other editors? Make the Switch See The MAP Web Difference Click To Pas…" at bounding box center [915, 264] width 224 height 375
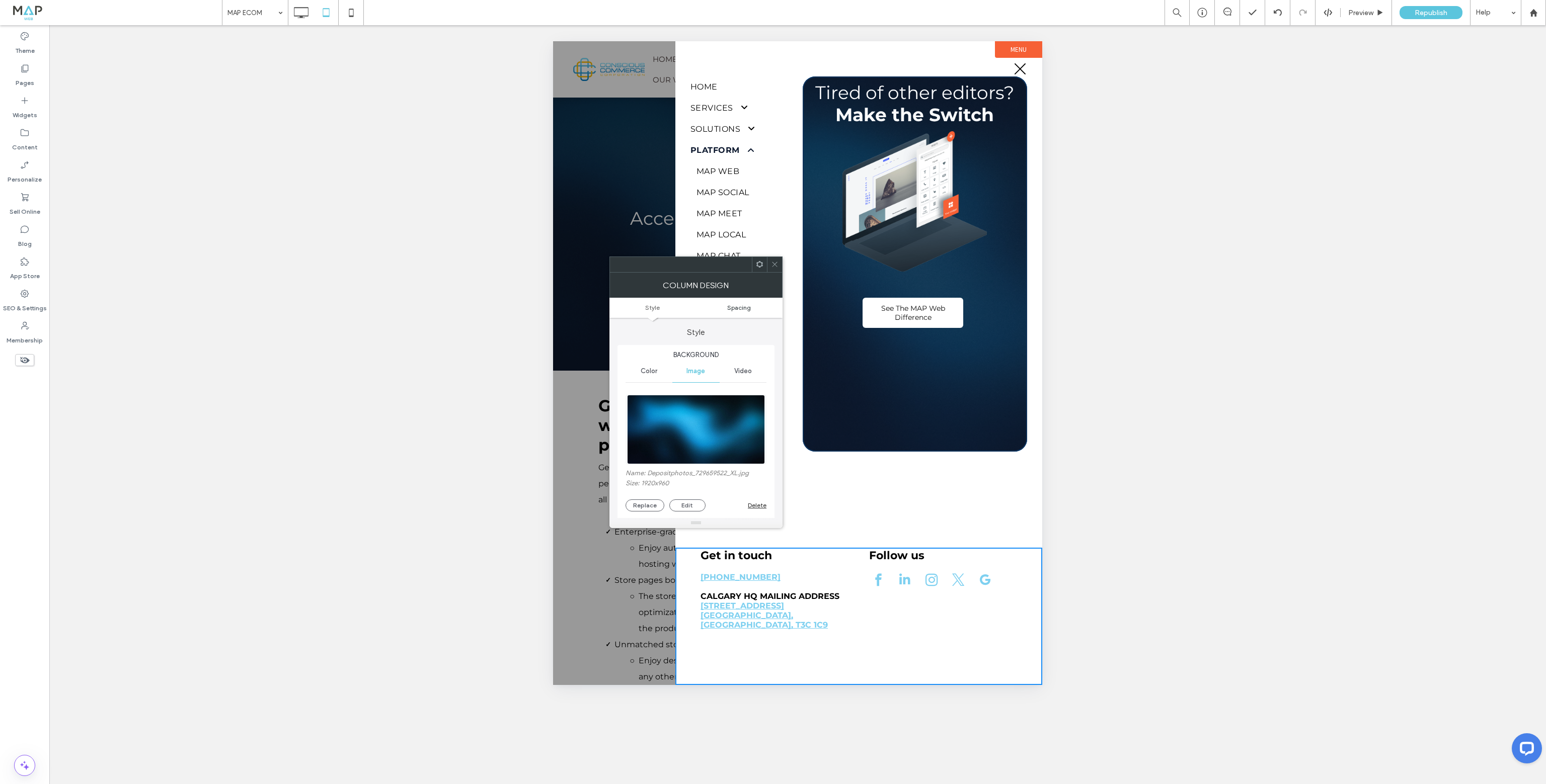
click at [741, 308] on span "Spacing" at bounding box center [739, 307] width 24 height 8
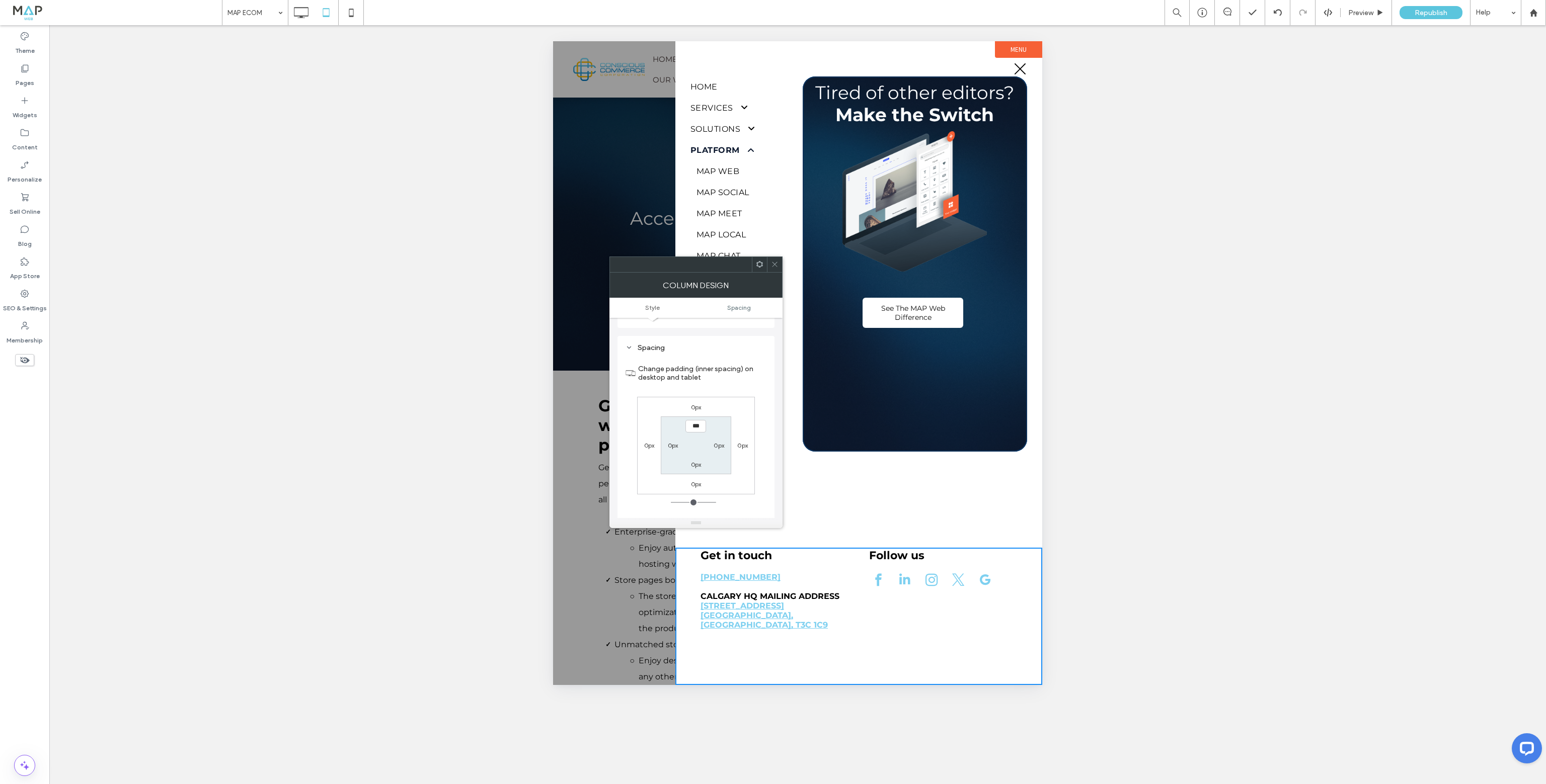
scroll to position [521, 0]
type input "****"
type input "**"
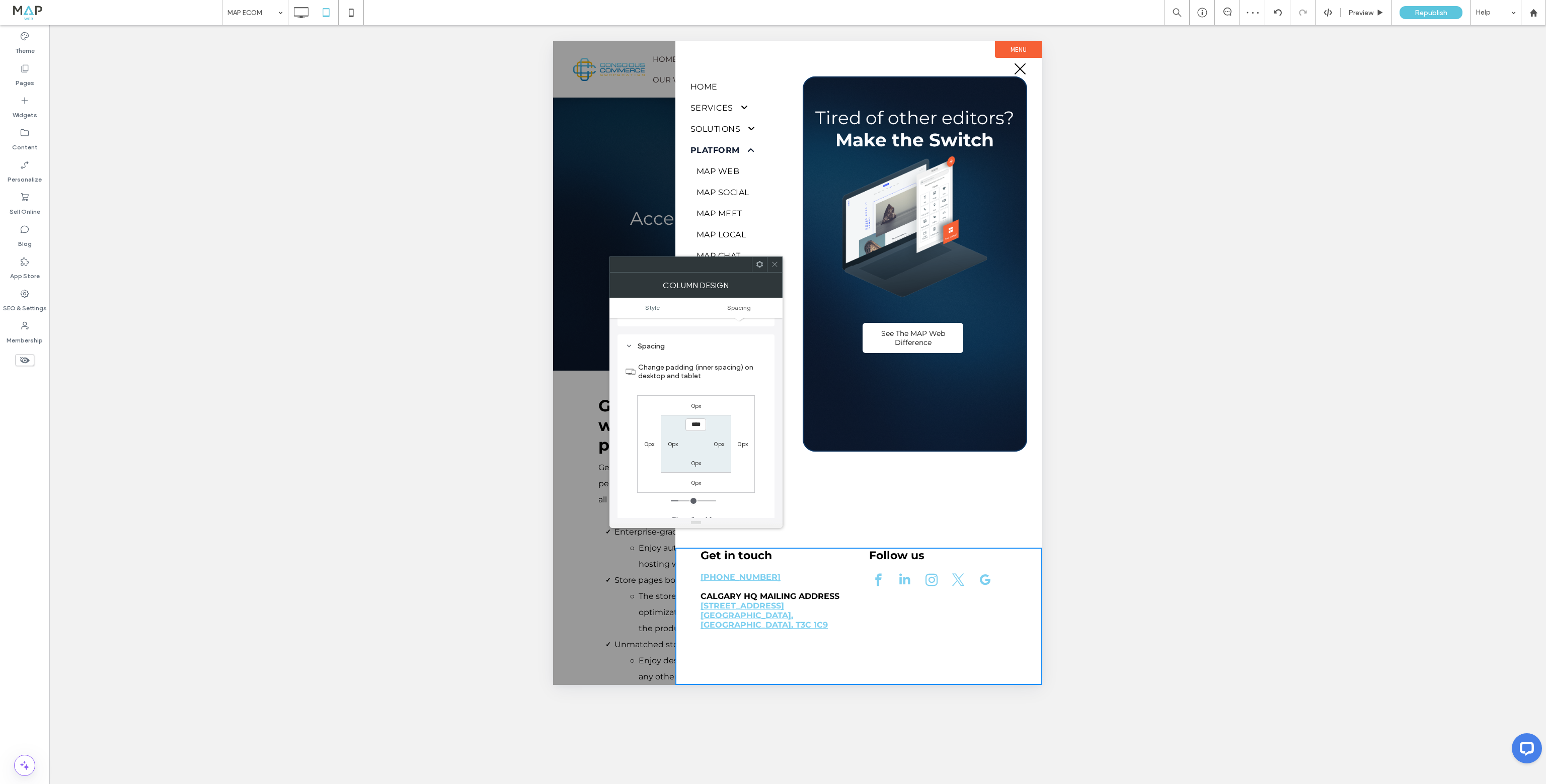
click at [696, 418] on input "****" at bounding box center [696, 425] width 21 height 13
type input "*****"
click at [695, 459] on label "0px" at bounding box center [696, 462] width 10 height 8
type input "*"
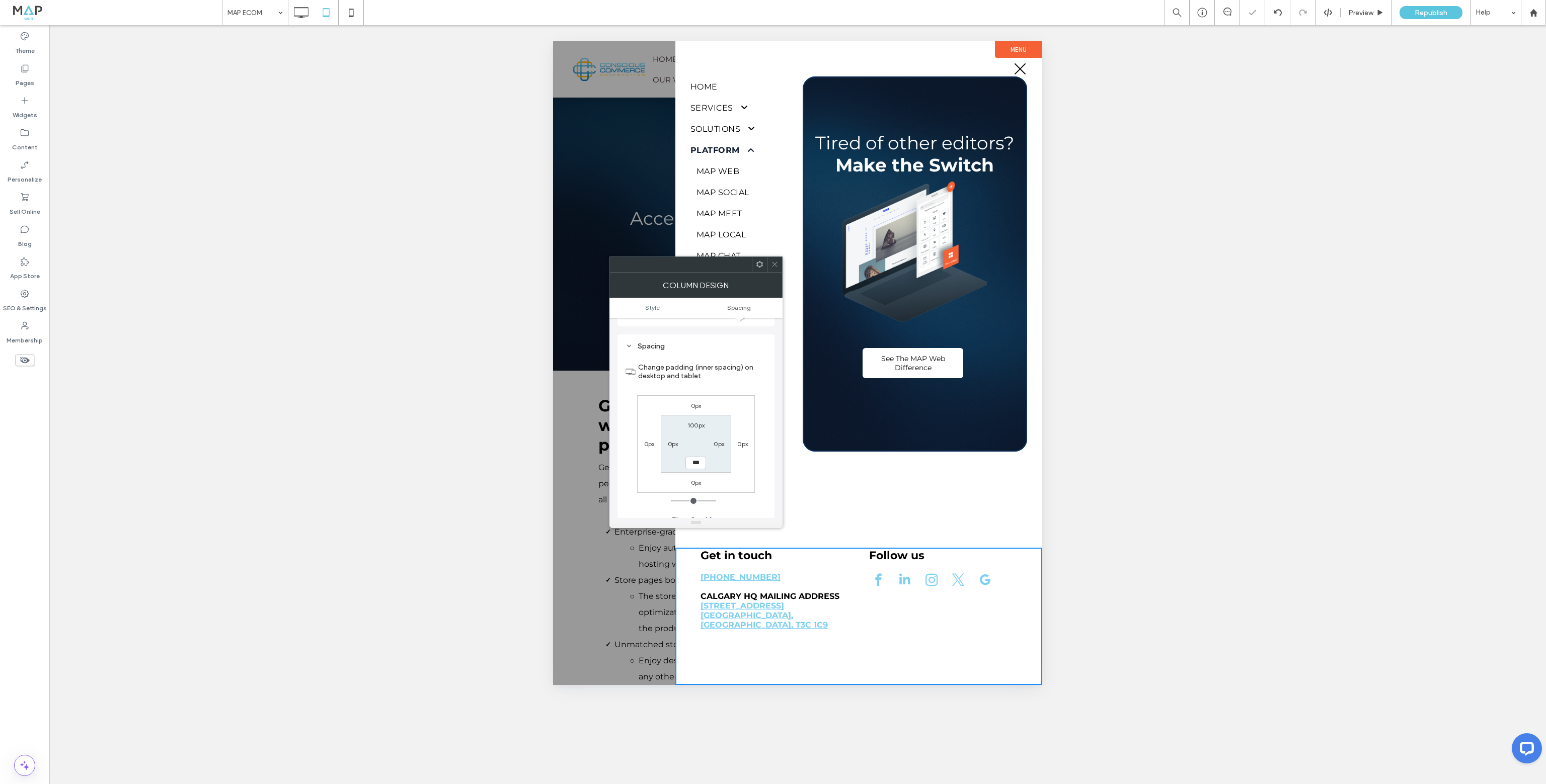
type input "***"
type input "*****"
click at [775, 272] on div "Column Design" at bounding box center [696, 285] width 173 height 25
click at [775, 269] on span at bounding box center [775, 265] width 8 height 15
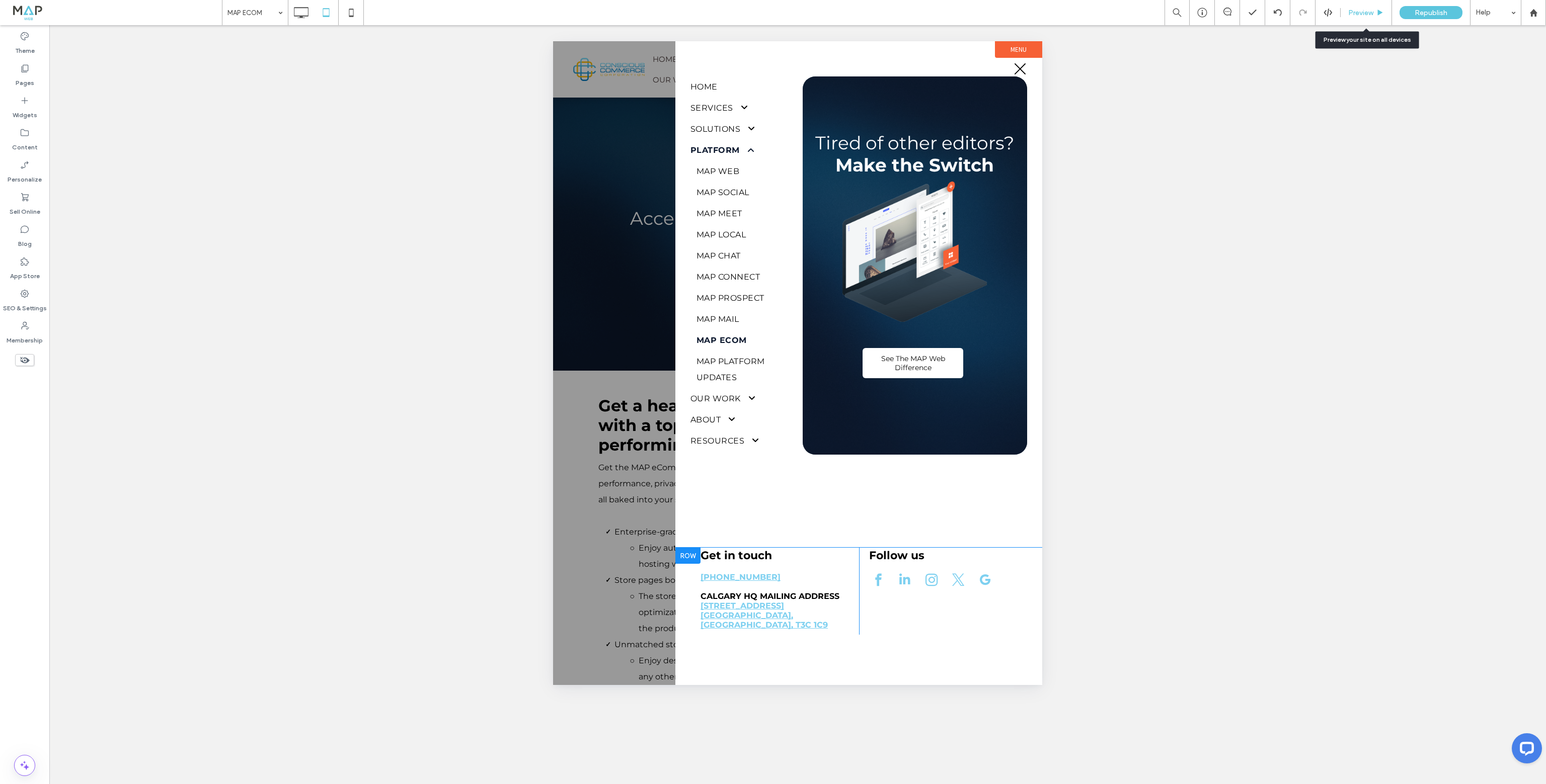
click at [1382, 11] on icon at bounding box center [1379, 13] width 8 height 8
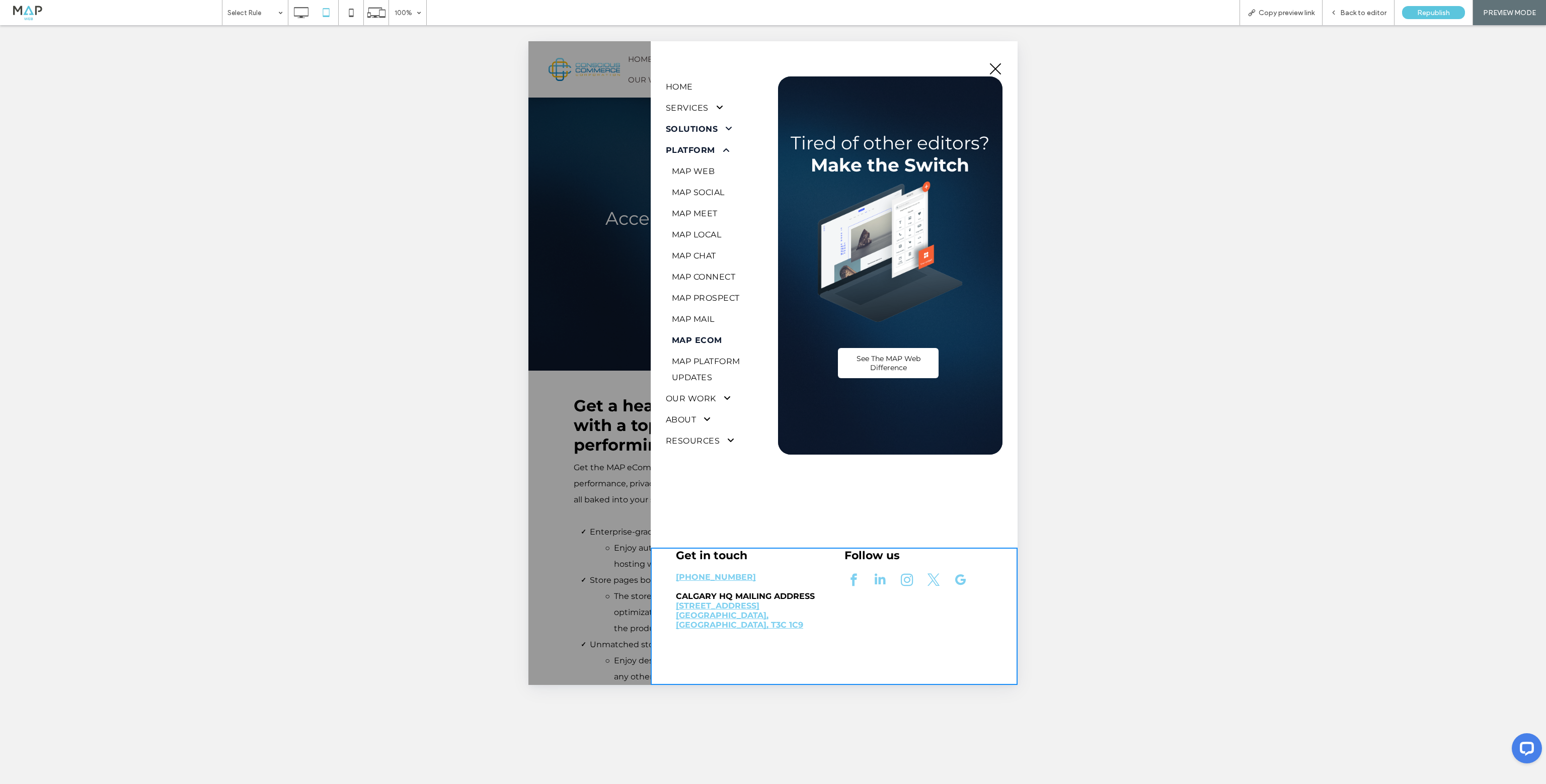
click at [718, 126] on span at bounding box center [725, 129] width 15 height 8
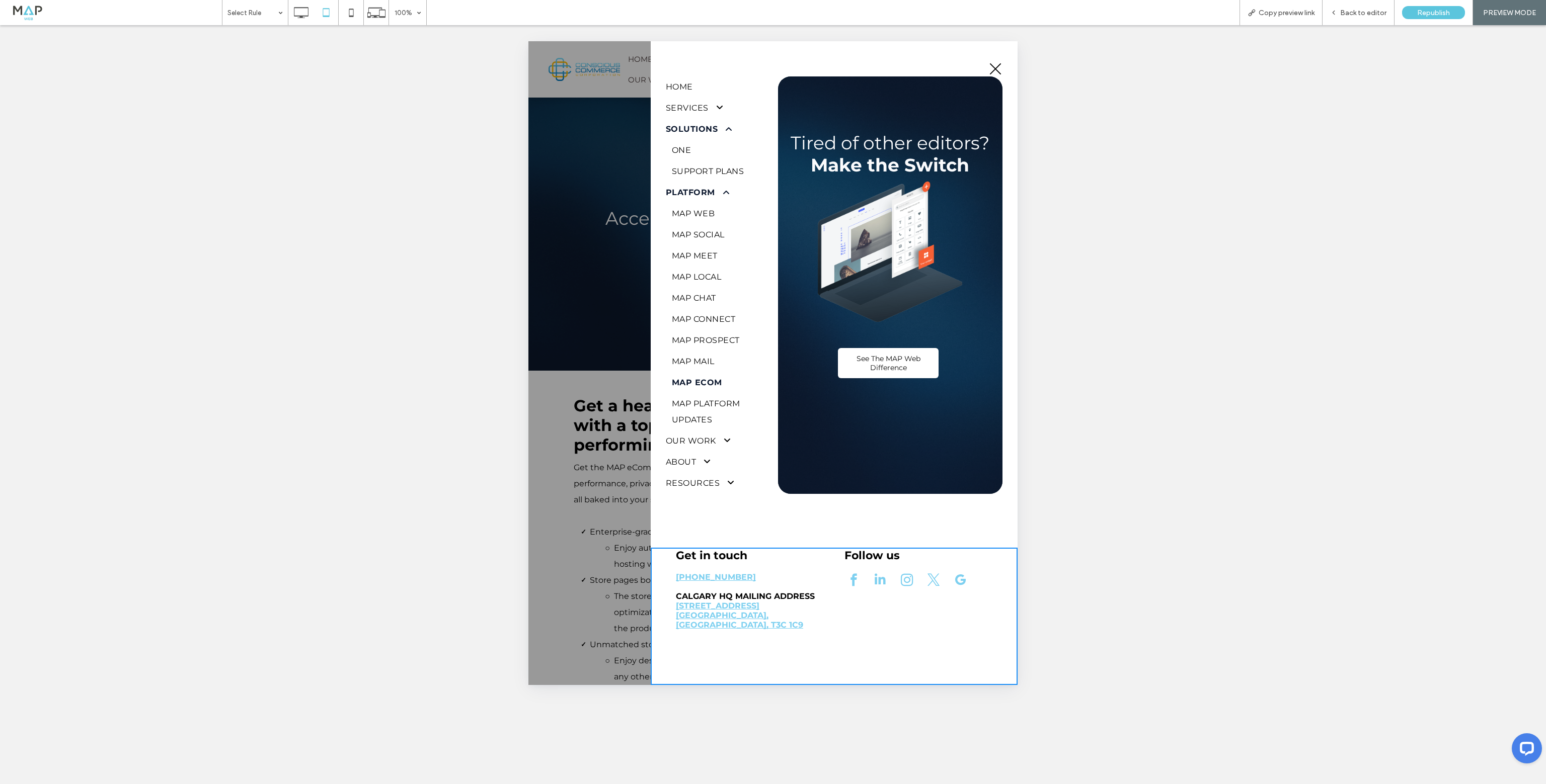
click at [718, 126] on span at bounding box center [725, 129] width 15 height 8
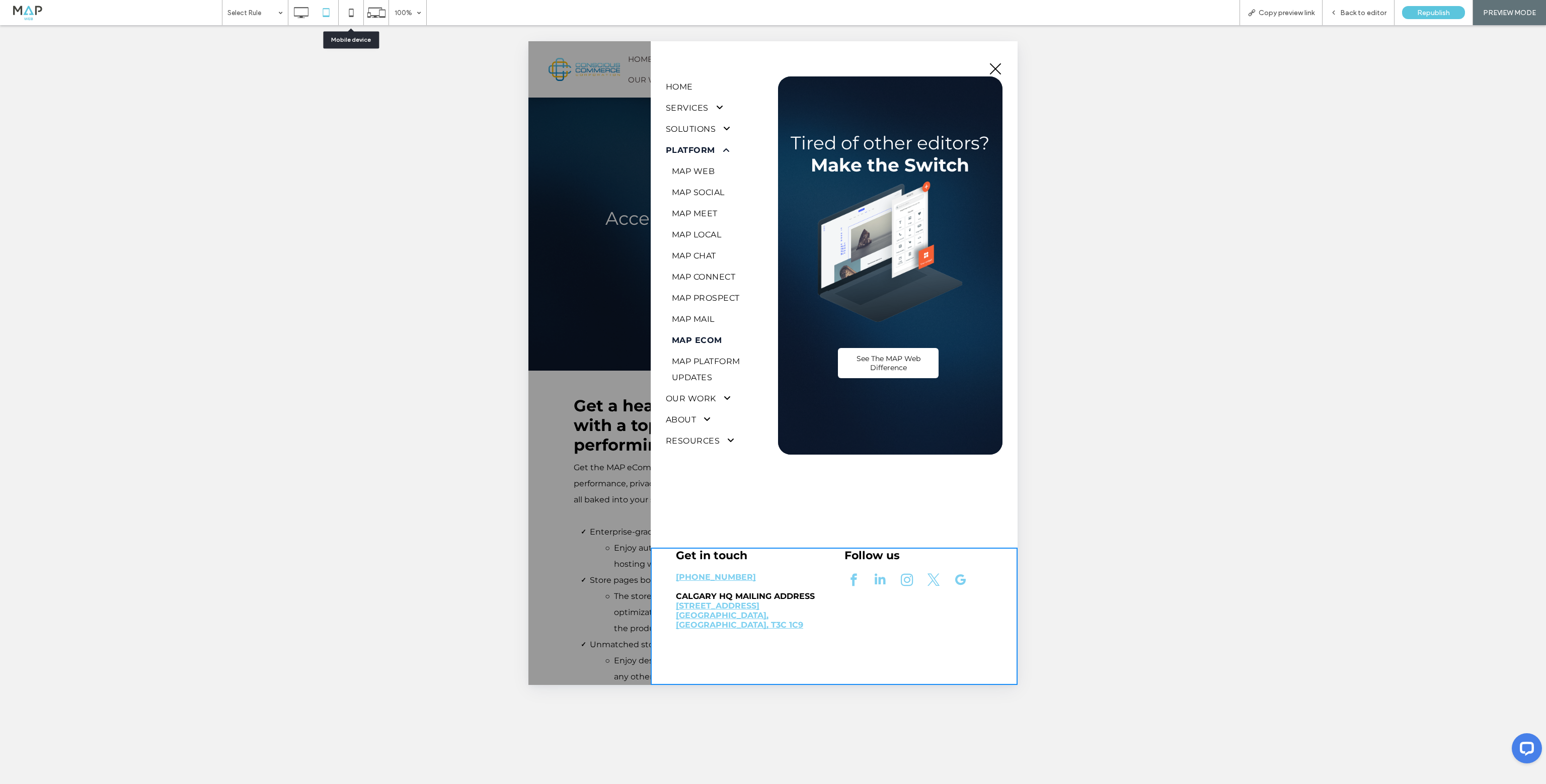
click at [349, 17] on icon at bounding box center [351, 13] width 20 height 20
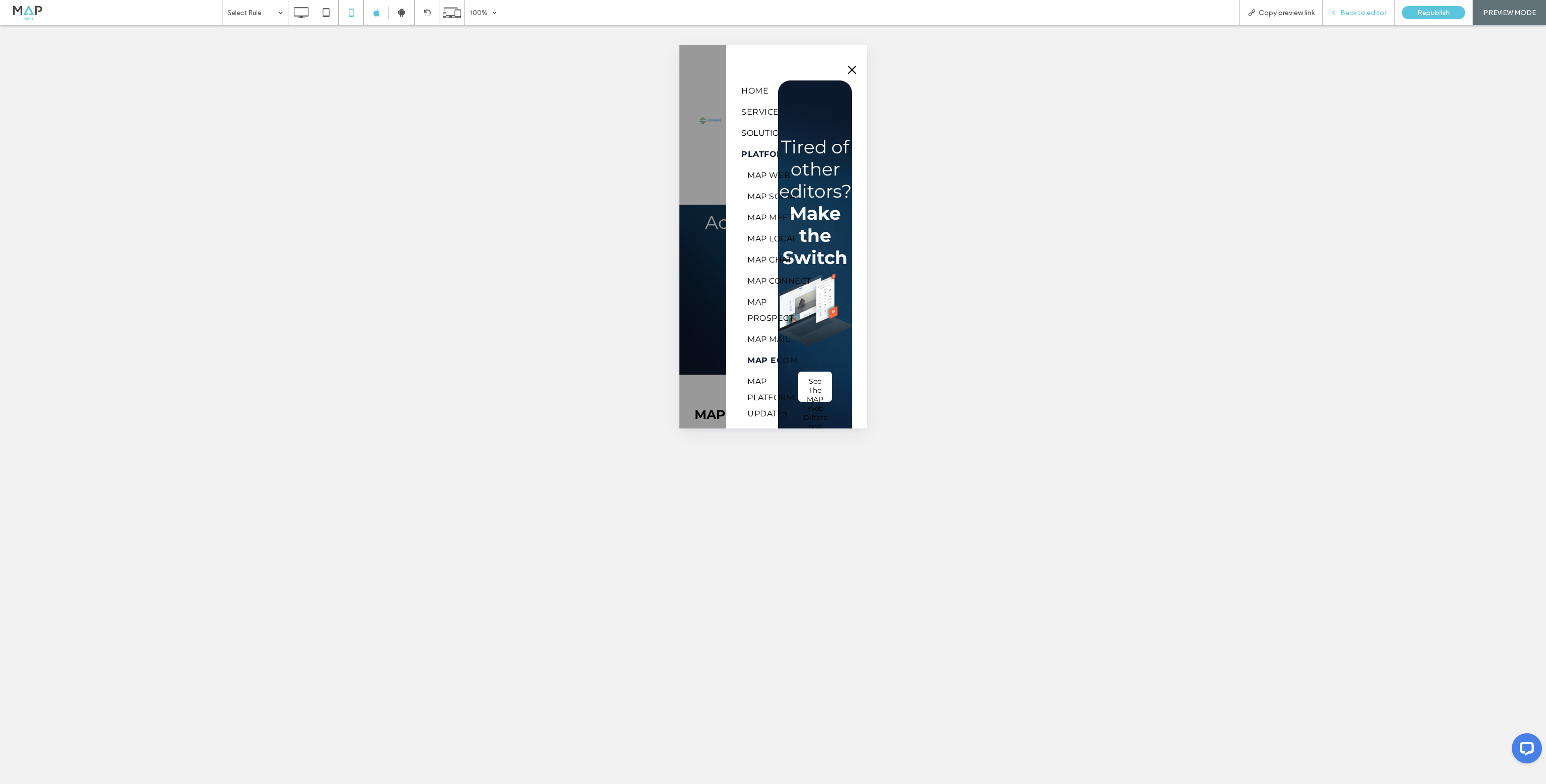
click at [1370, 12] on span "Back to editor" at bounding box center [1363, 13] width 46 height 8
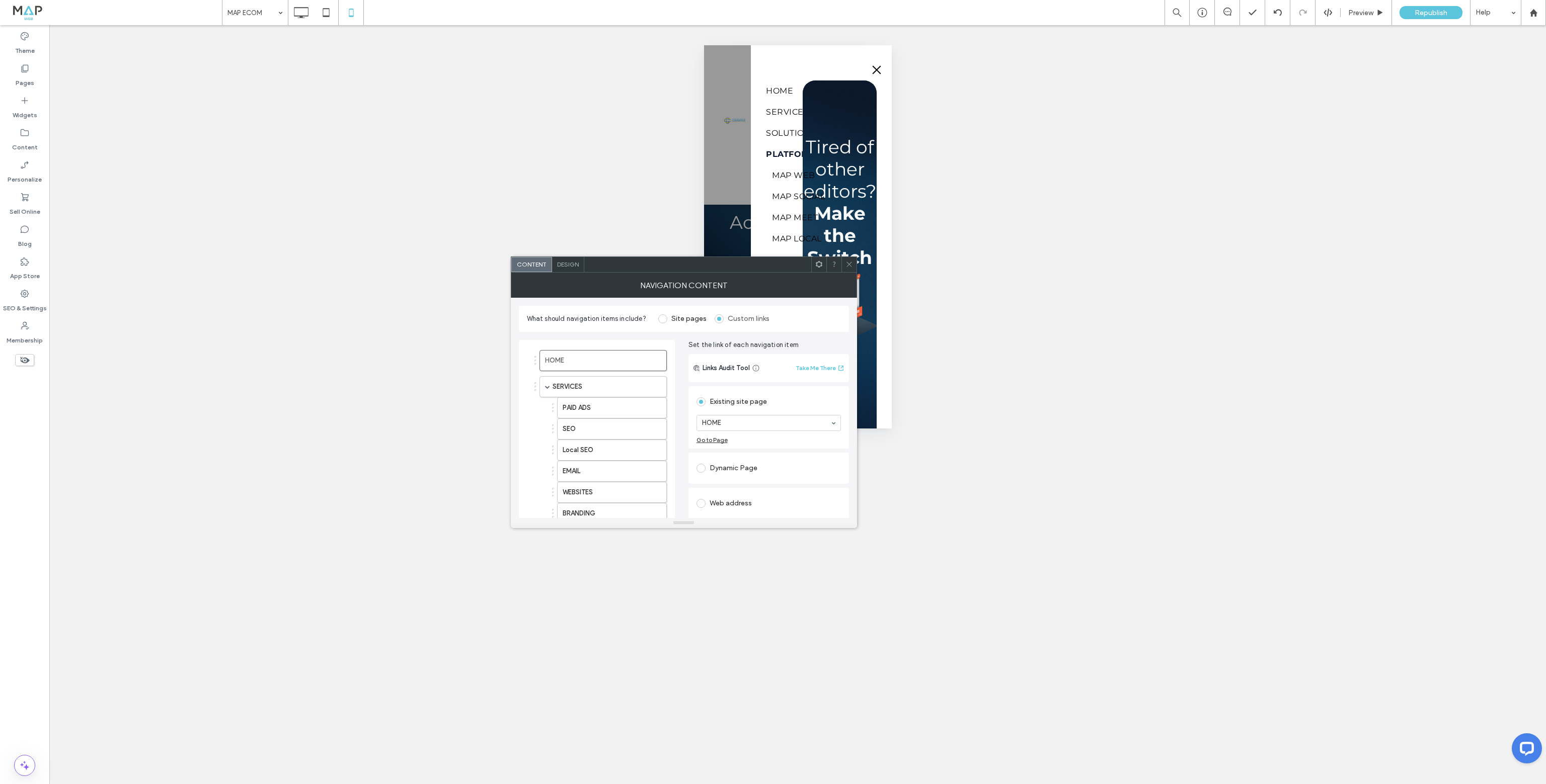
click at [566, 257] on div "Design" at bounding box center [568, 265] width 32 height 15
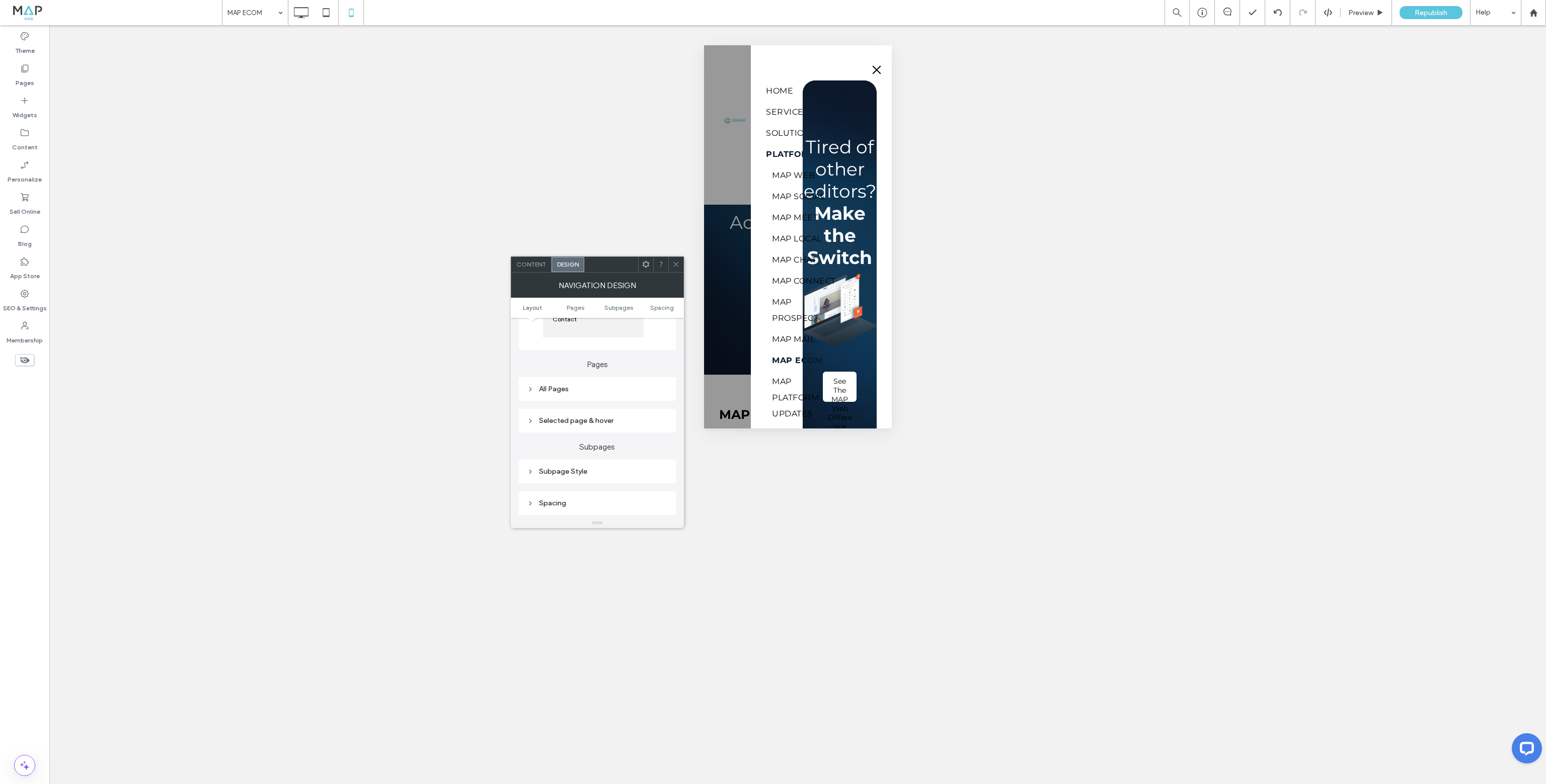
scroll to position [201, 0]
click at [541, 392] on div "Selected page & hover" at bounding box center [597, 394] width 141 height 8
click at [644, 363] on span "Link Text" at bounding box center [632, 362] width 26 height 8
click at [657, 392] on div "rgb(71, 128, 233)" at bounding box center [661, 389] width 8 height 8
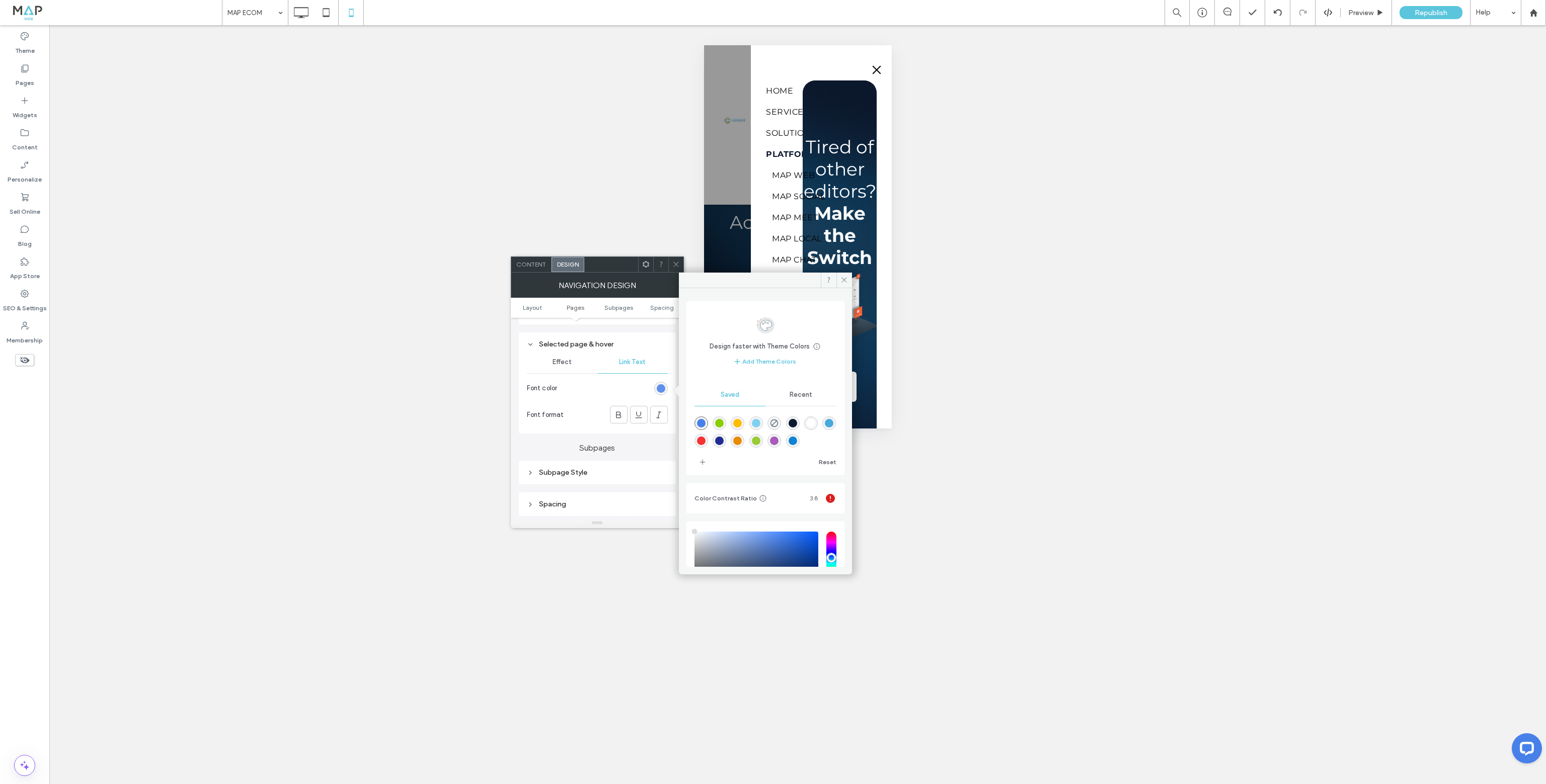
type input "****"
click at [797, 421] on div "rgba(13,25,47,1)" at bounding box center [793, 423] width 8 height 8
type input "*******"
click at [539, 474] on div "Subpage Style" at bounding box center [597, 472] width 141 height 8
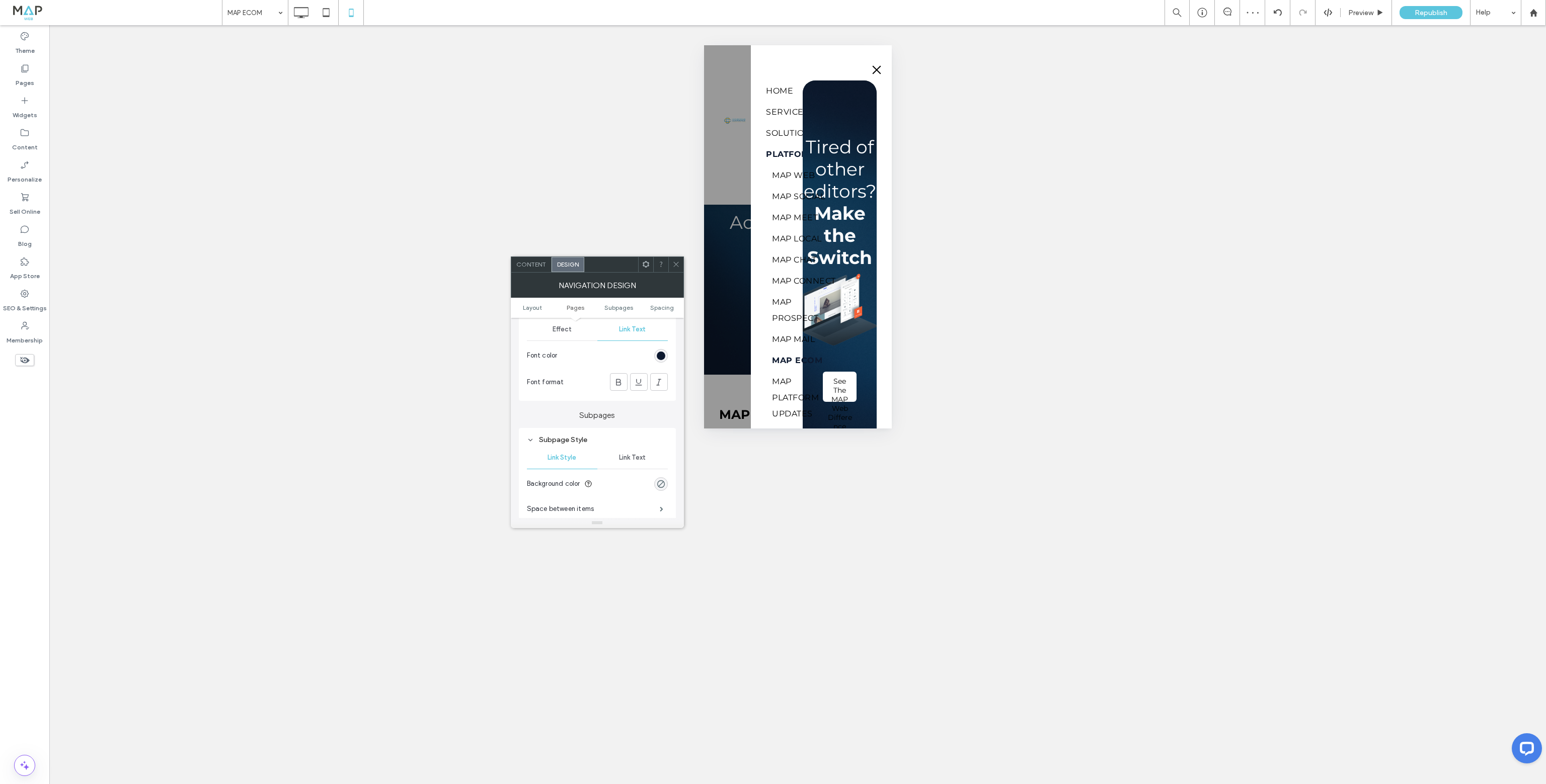
scroll to position [352, 0]
click at [641, 391] on span "Link Text" at bounding box center [632, 390] width 26 height 8
click at [658, 400] on div "rgb(71, 128, 233)" at bounding box center [661, 398] width 8 height 8
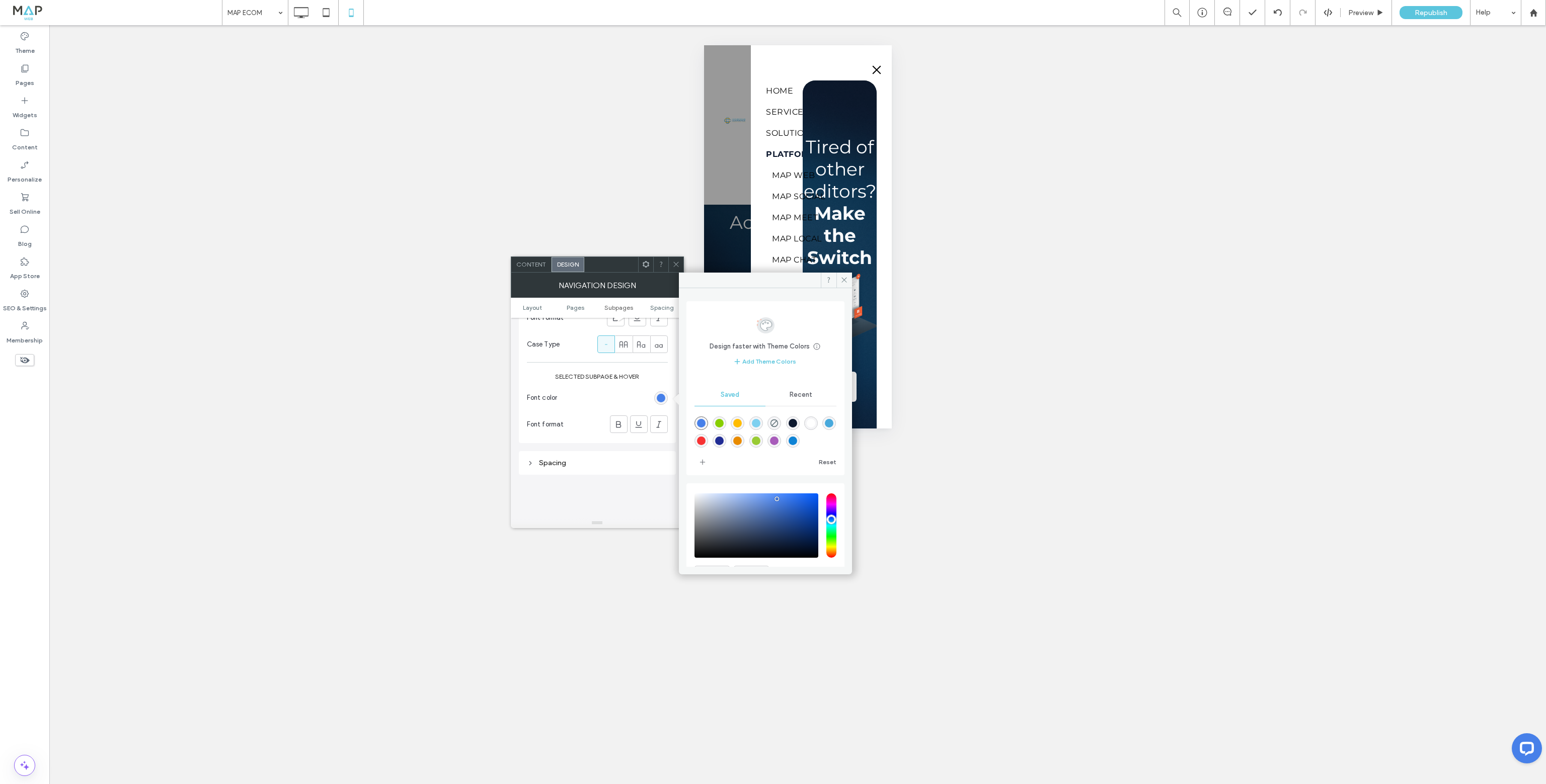
click at [797, 424] on div "rgba(13,25,47,1)" at bounding box center [793, 423] width 8 height 8
type input "*******"
click at [621, 423] on icon at bounding box center [618, 424] width 10 height 10
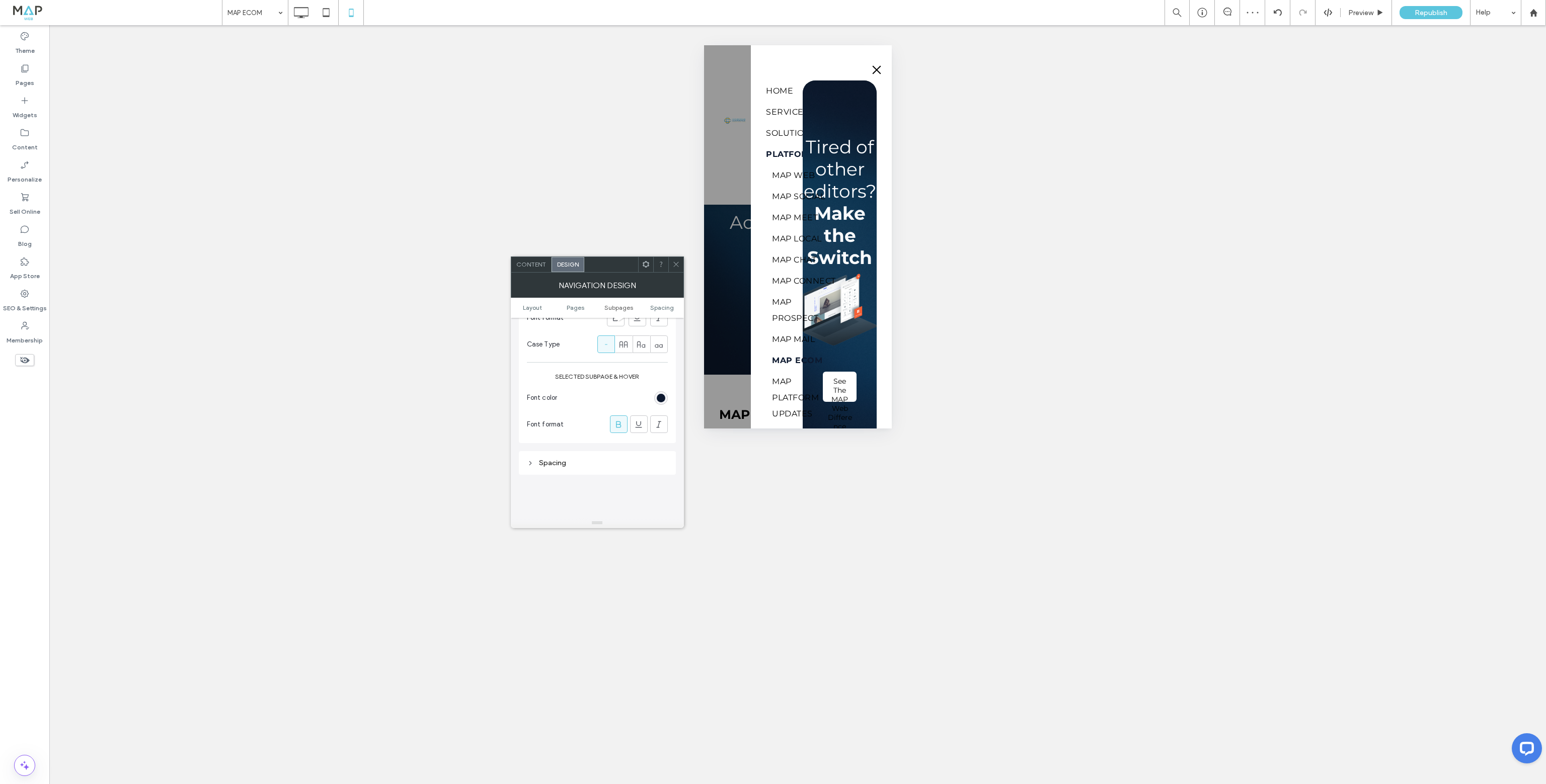
click at [676, 265] on icon at bounding box center [676, 264] width 8 height 8
click at [579, 265] on span "Design" at bounding box center [575, 264] width 22 height 8
click at [672, 434] on div "rgb(71, 128, 233)" at bounding box center [668, 434] width 8 height 8
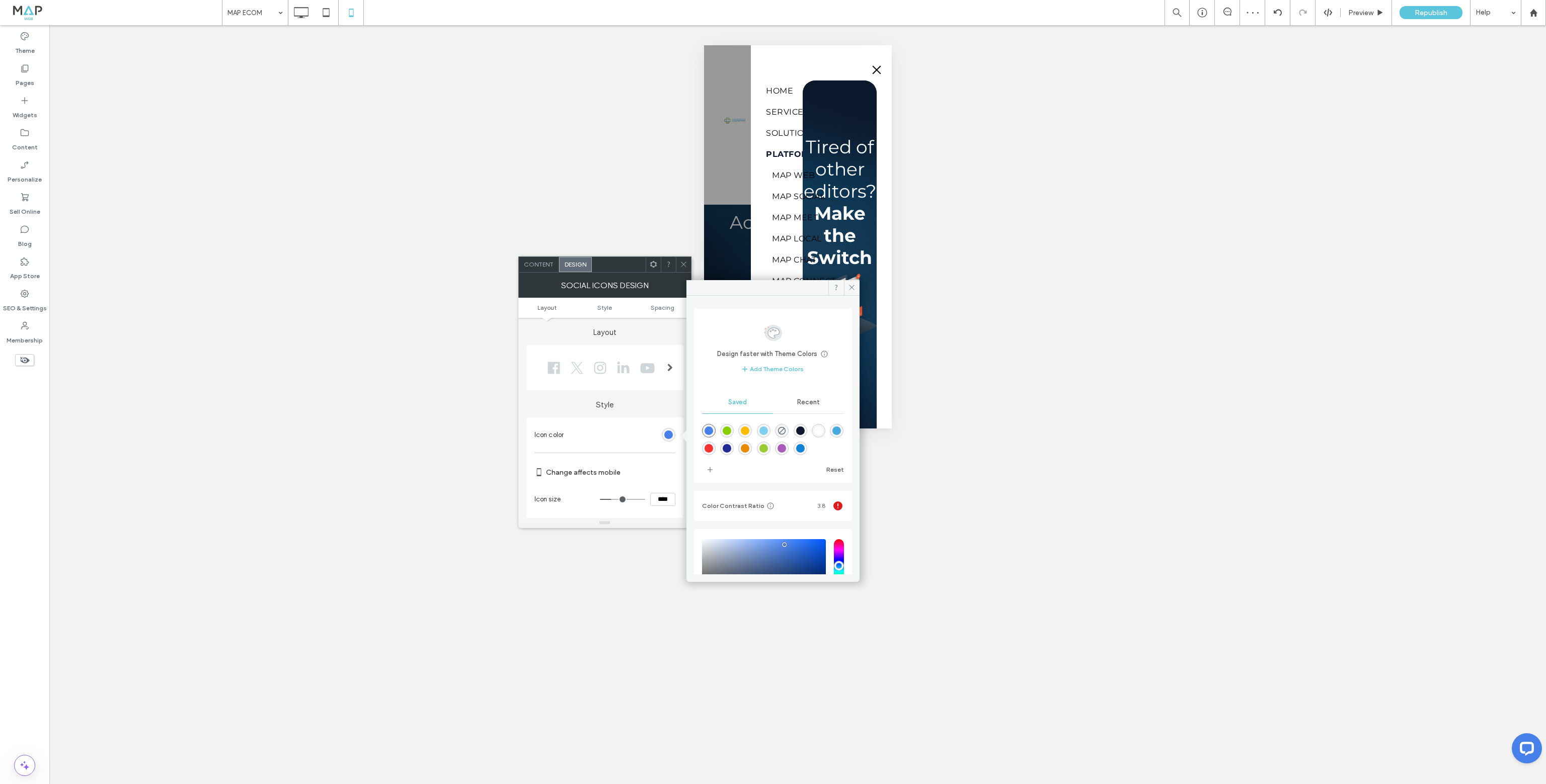
click at [767, 432] on div "rgba(126,208,240,1)" at bounding box center [764, 430] width 8 height 8
type input "*******"
click at [686, 259] on div at bounding box center [683, 265] width 15 height 15
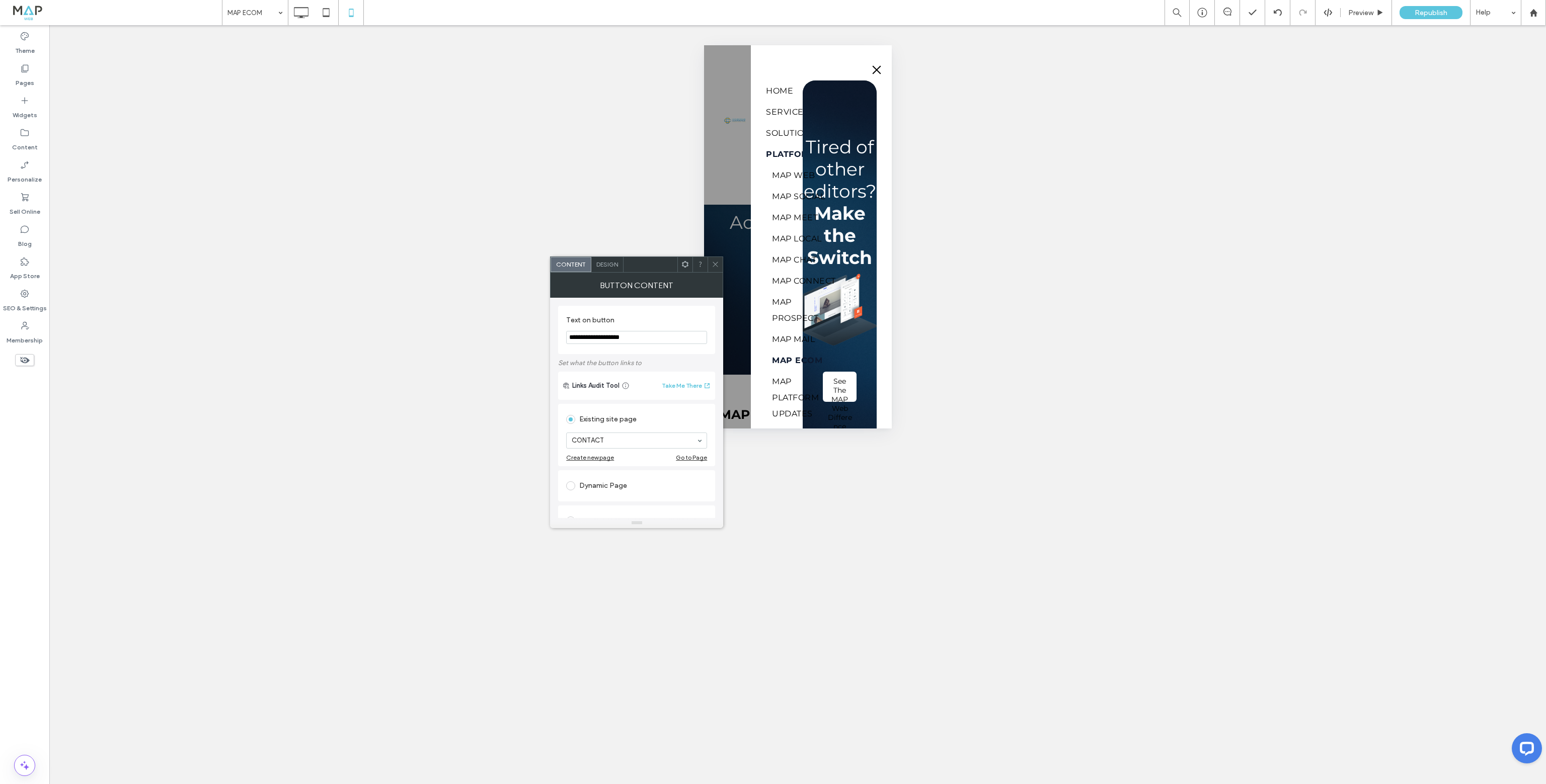
click at [610, 267] on span "Design" at bounding box center [607, 264] width 22 height 8
click at [702, 417] on div "rgb(71, 128, 233)" at bounding box center [700, 414] width 14 height 14
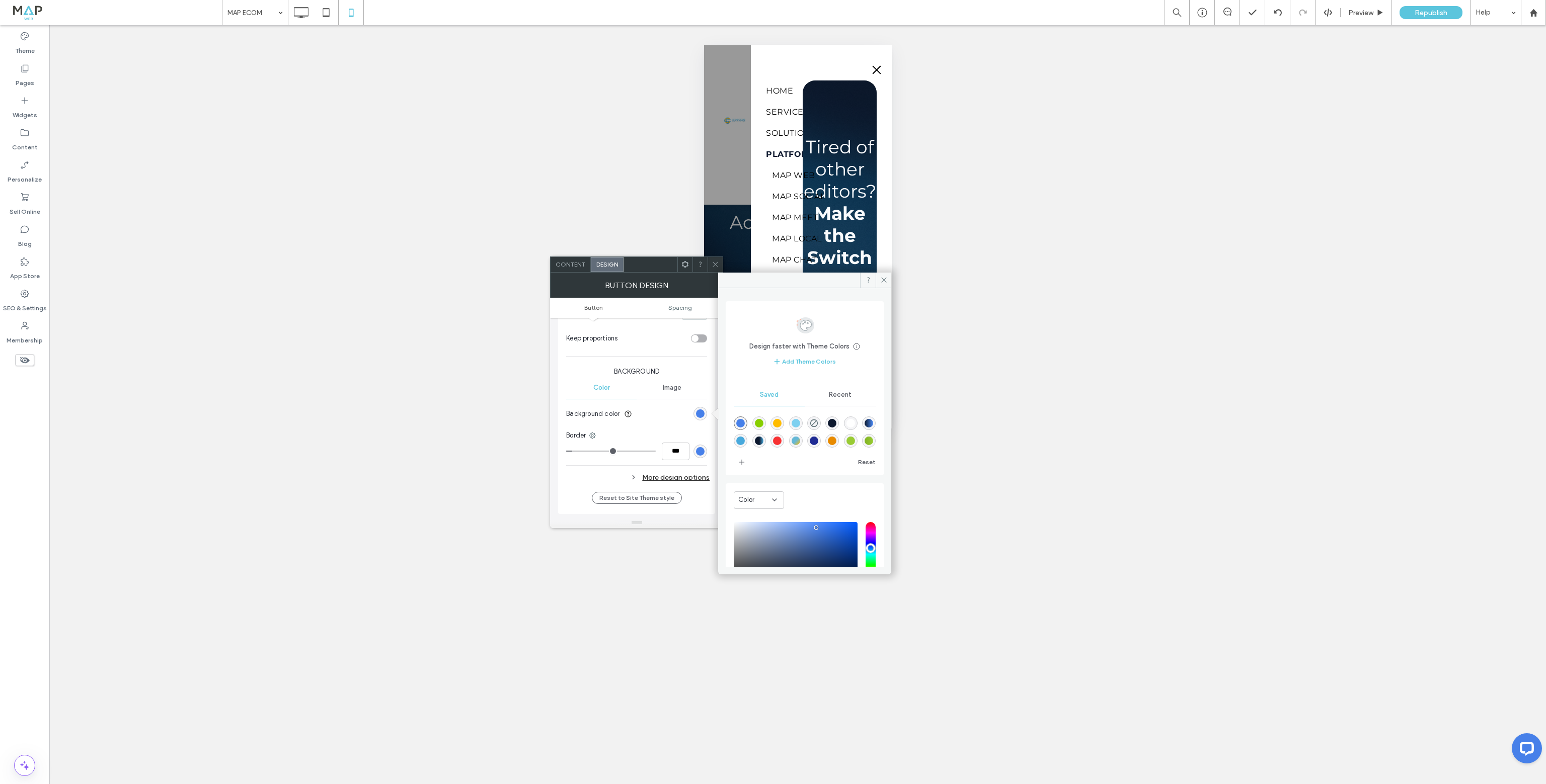
click at [793, 423] on div "rgba(126,208,240,1)" at bounding box center [796, 423] width 14 height 14
type input "*******"
click at [702, 448] on div "rgb(71, 128, 233)" at bounding box center [700, 451] width 8 height 8
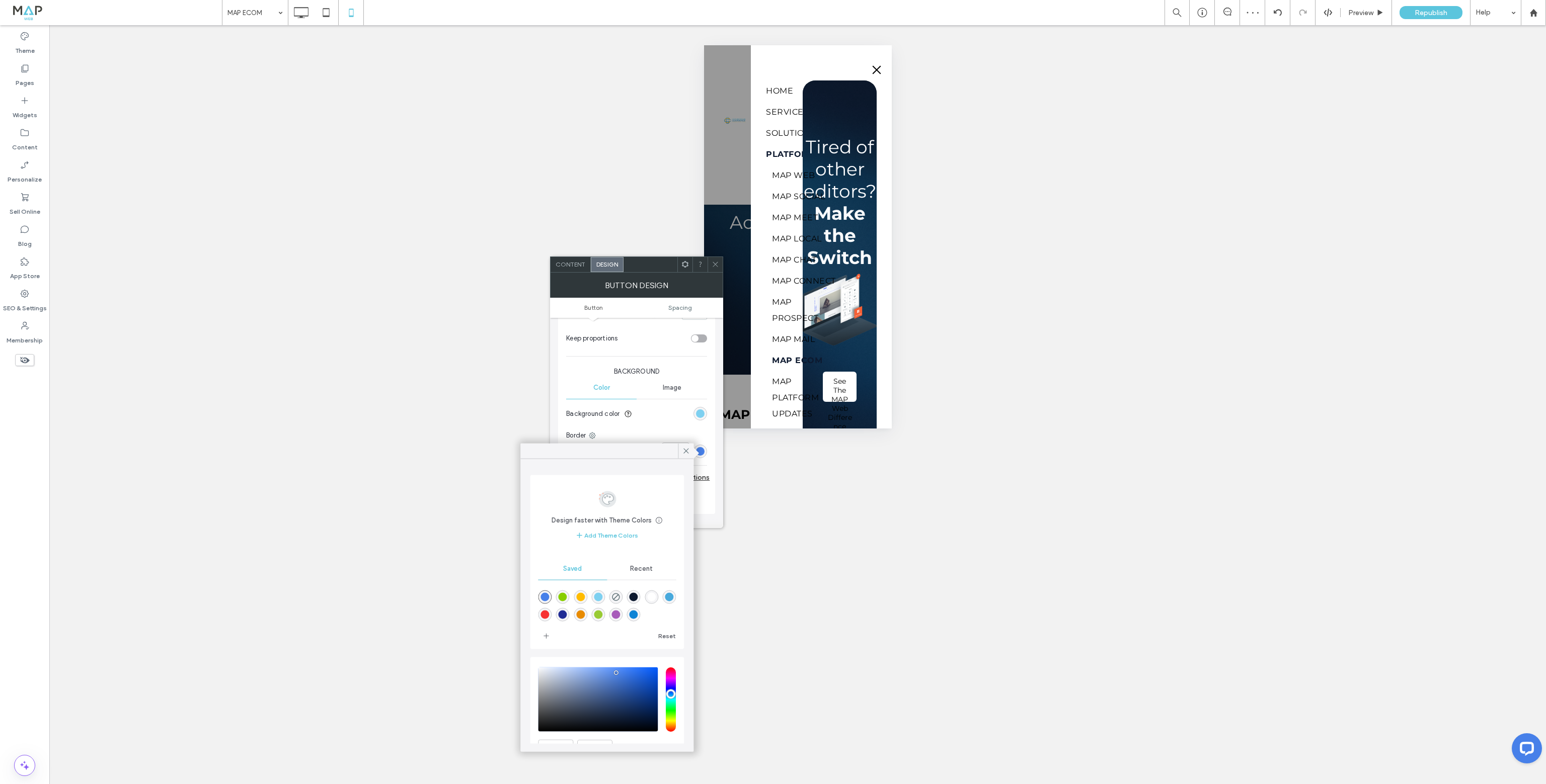
click at [601, 598] on div "rgba(126,208,240,1)" at bounding box center [598, 597] width 8 height 8
type input "*"
type input "*******"
click at [686, 450] on icon at bounding box center [686, 450] width 9 height 9
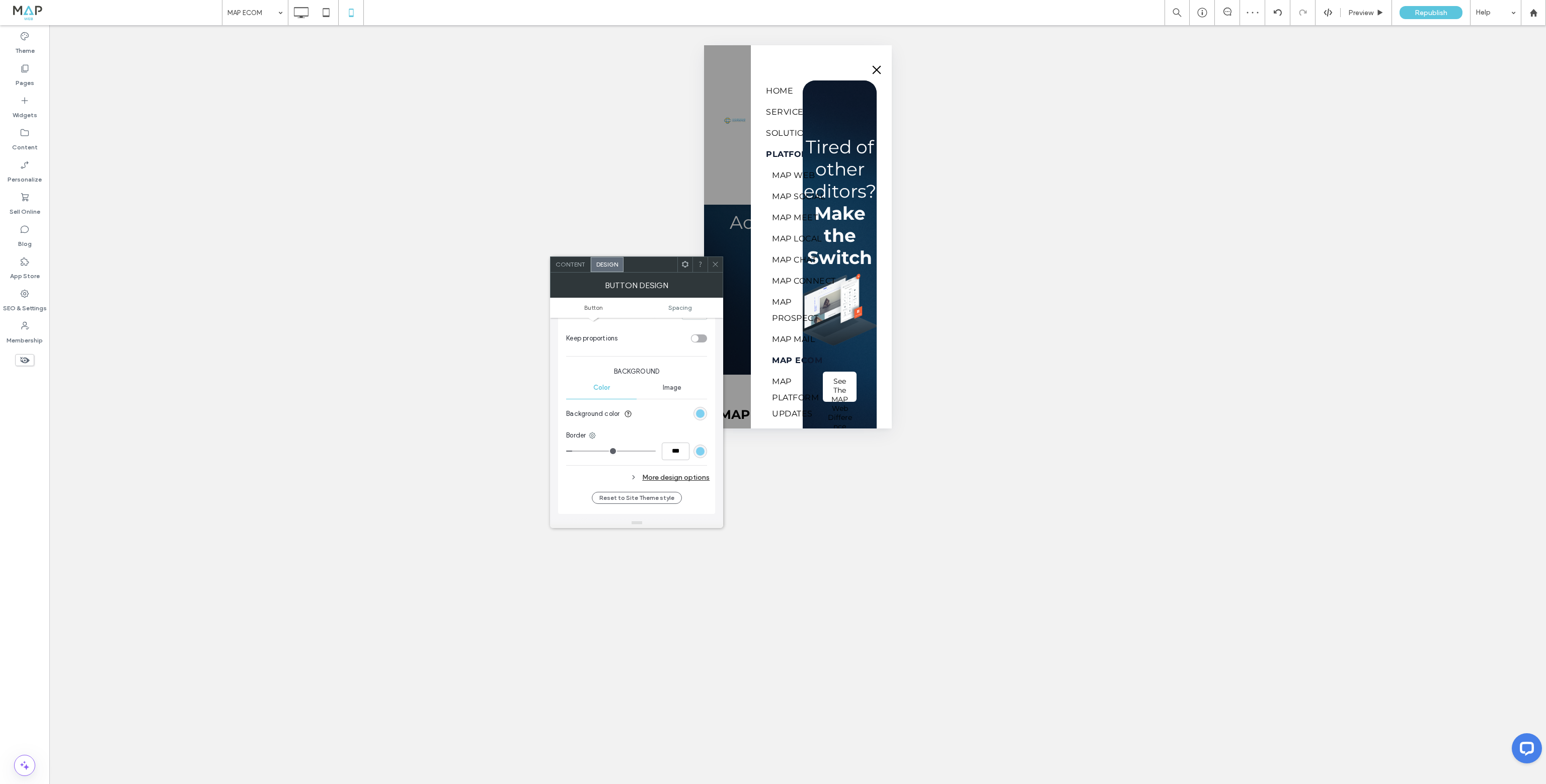
click at [690, 478] on div "More design options" at bounding box center [638, 478] width 144 height 14
click at [700, 448] on div "rgb(126, 208, 240)" at bounding box center [700, 448] width 8 height 8
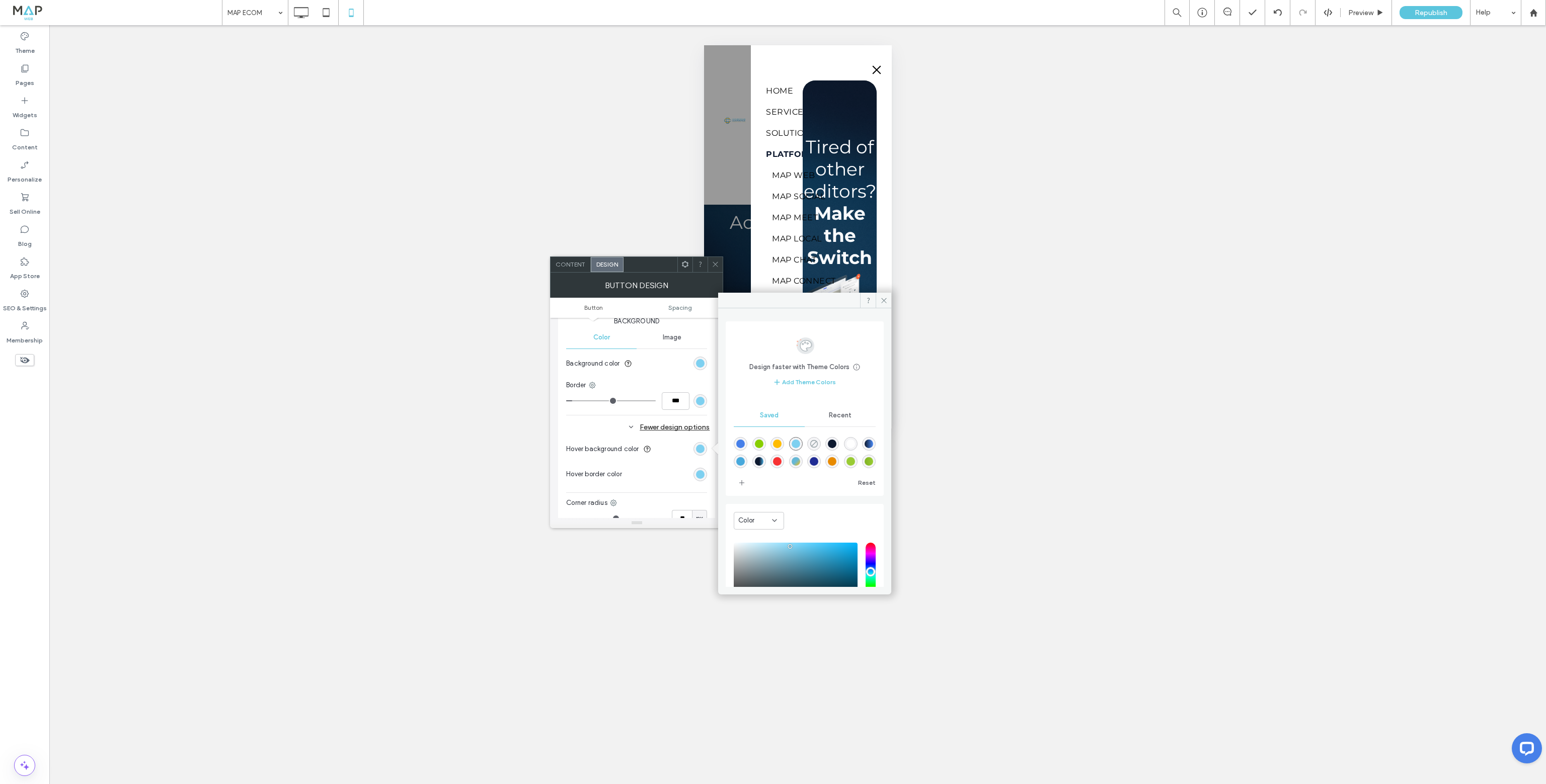
click at [817, 444] on use "rgba(0,0,0,0)" at bounding box center [814, 443] width 8 height 8
type input "*******"
type input "*"
type input "**"
click at [673, 474] on div at bounding box center [667, 474] width 81 height 17
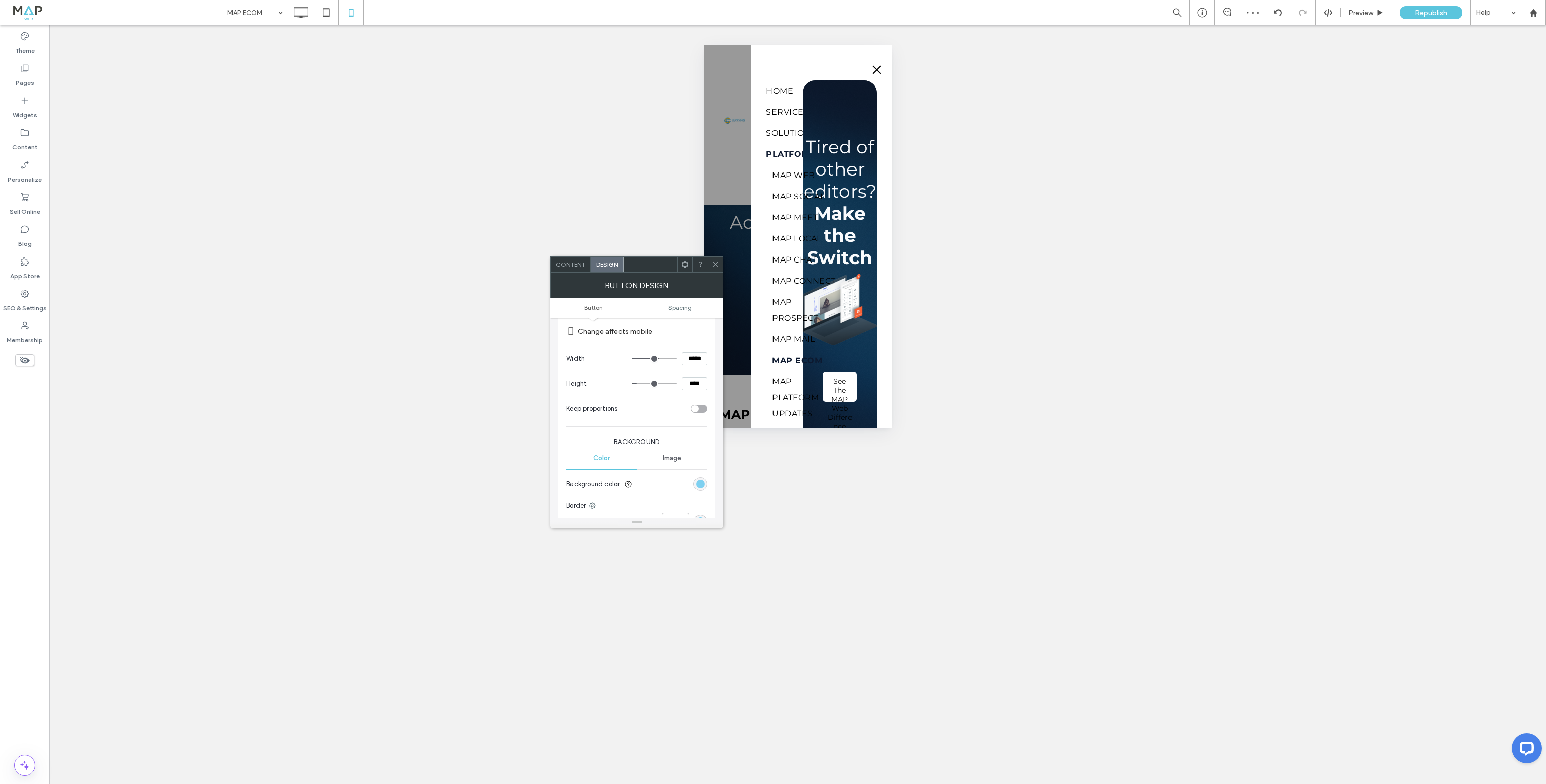
scroll to position [100, 0]
click at [670, 335] on span "Button text" at bounding box center [672, 334] width 34 height 8
click at [660, 382] on icon at bounding box center [658, 380] width 10 height 10
click at [700, 352] on div "rgb(255, 255, 255)" at bounding box center [700, 354] width 8 height 8
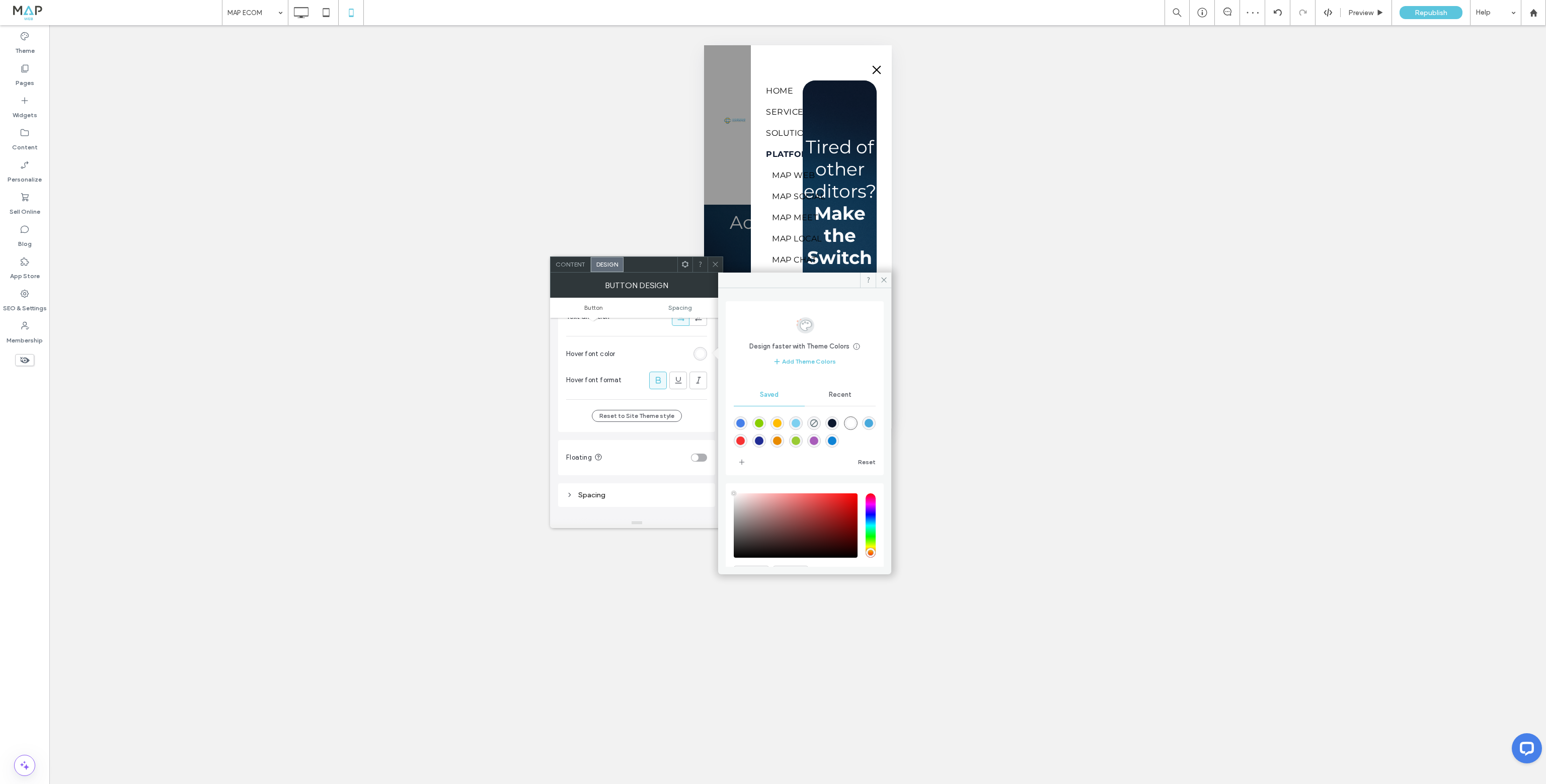
click at [836, 424] on div "rgba(13,25,47,1)" at bounding box center [832, 423] width 8 height 8
type input "*******"
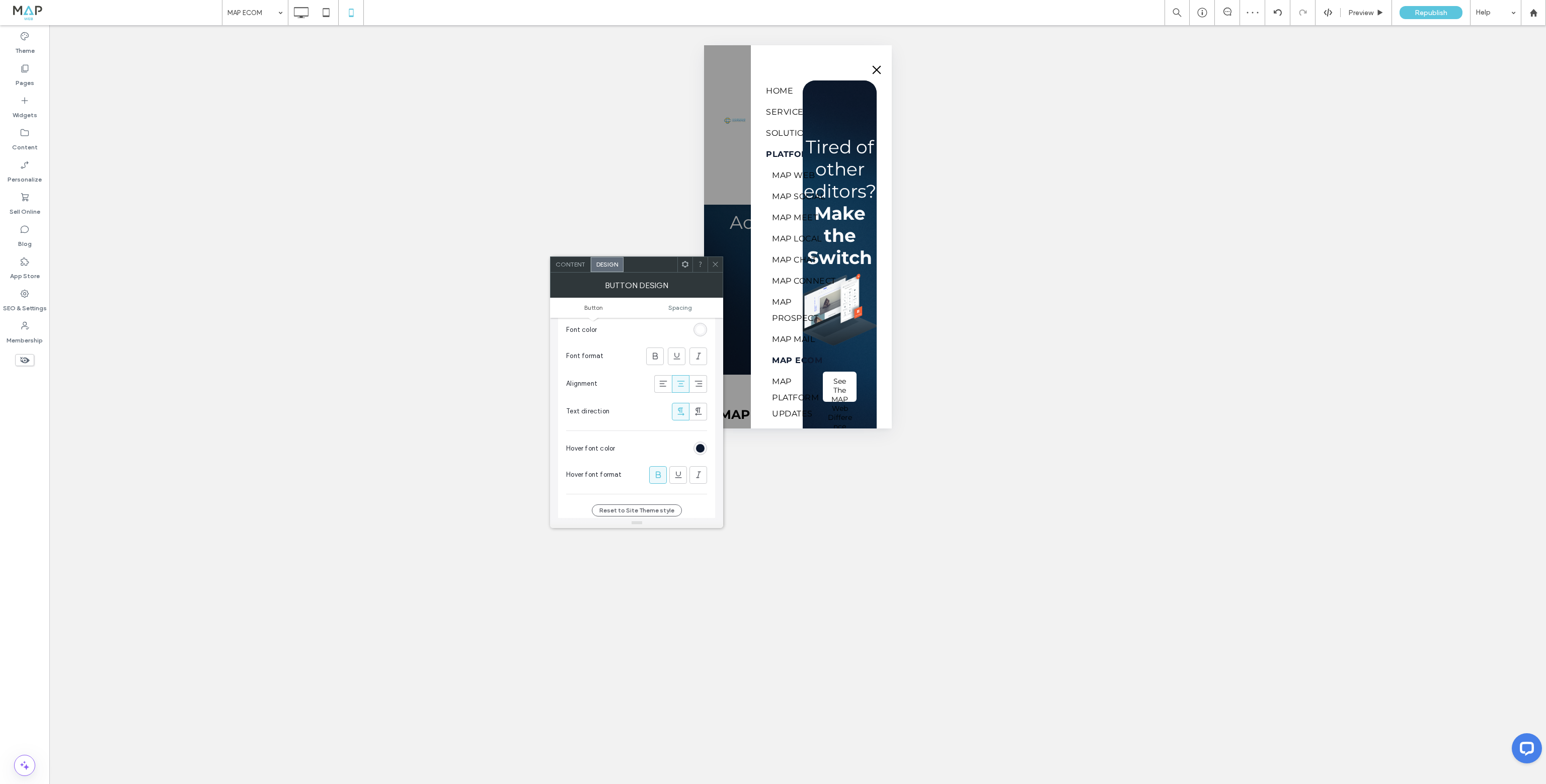
scroll to position [201, 0]
click at [649, 358] on div at bounding box center [655, 362] width 17 height 17
drag, startPoint x: 715, startPoint y: 262, endPoint x: 902, endPoint y: 196, distance: 198.3
click at [715, 262] on icon at bounding box center [715, 264] width 8 height 8
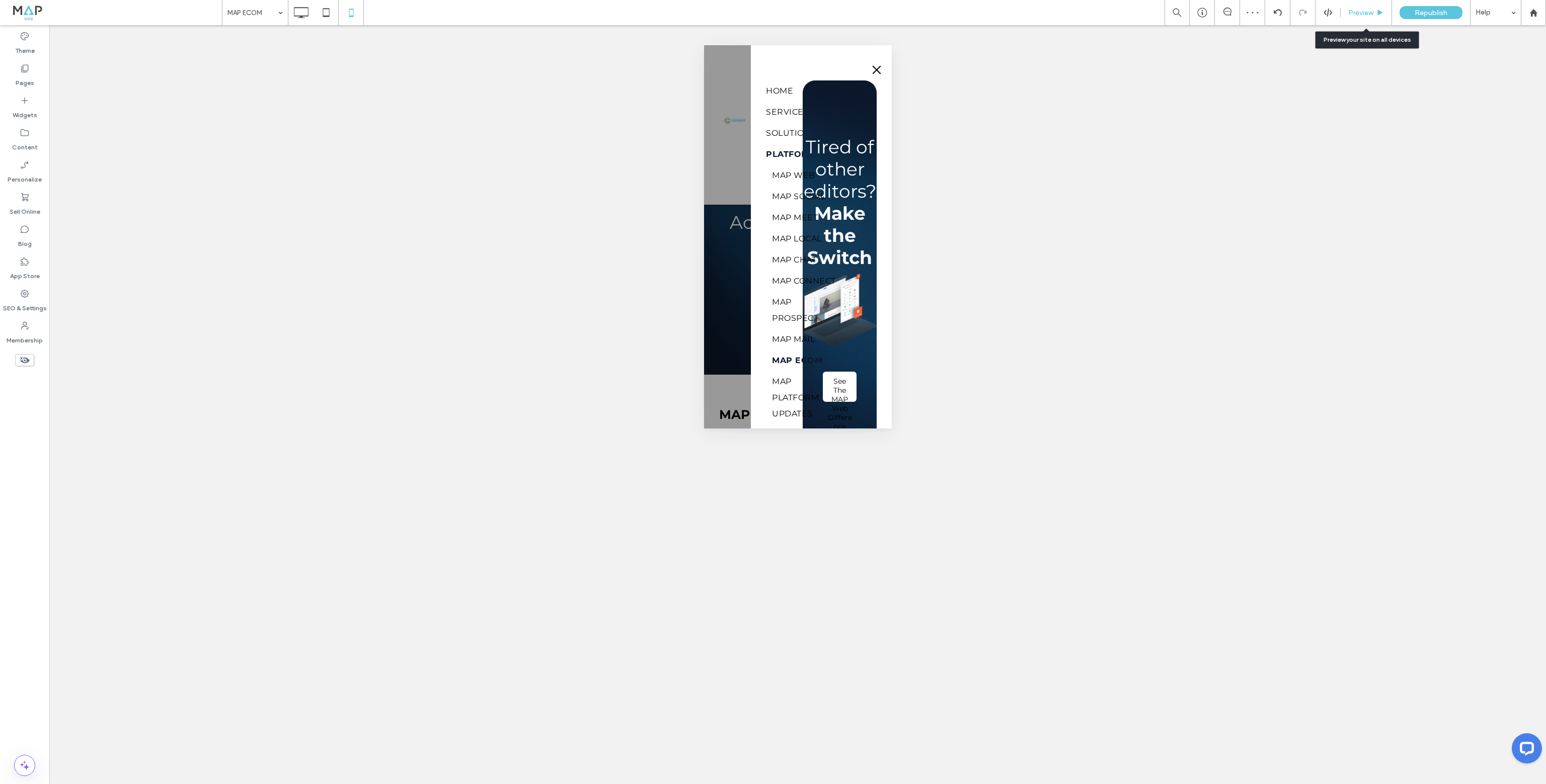
click at [1351, 8] on div "Preview" at bounding box center [1366, 13] width 52 height 25
click at [322, 12] on icon at bounding box center [326, 13] width 20 height 20
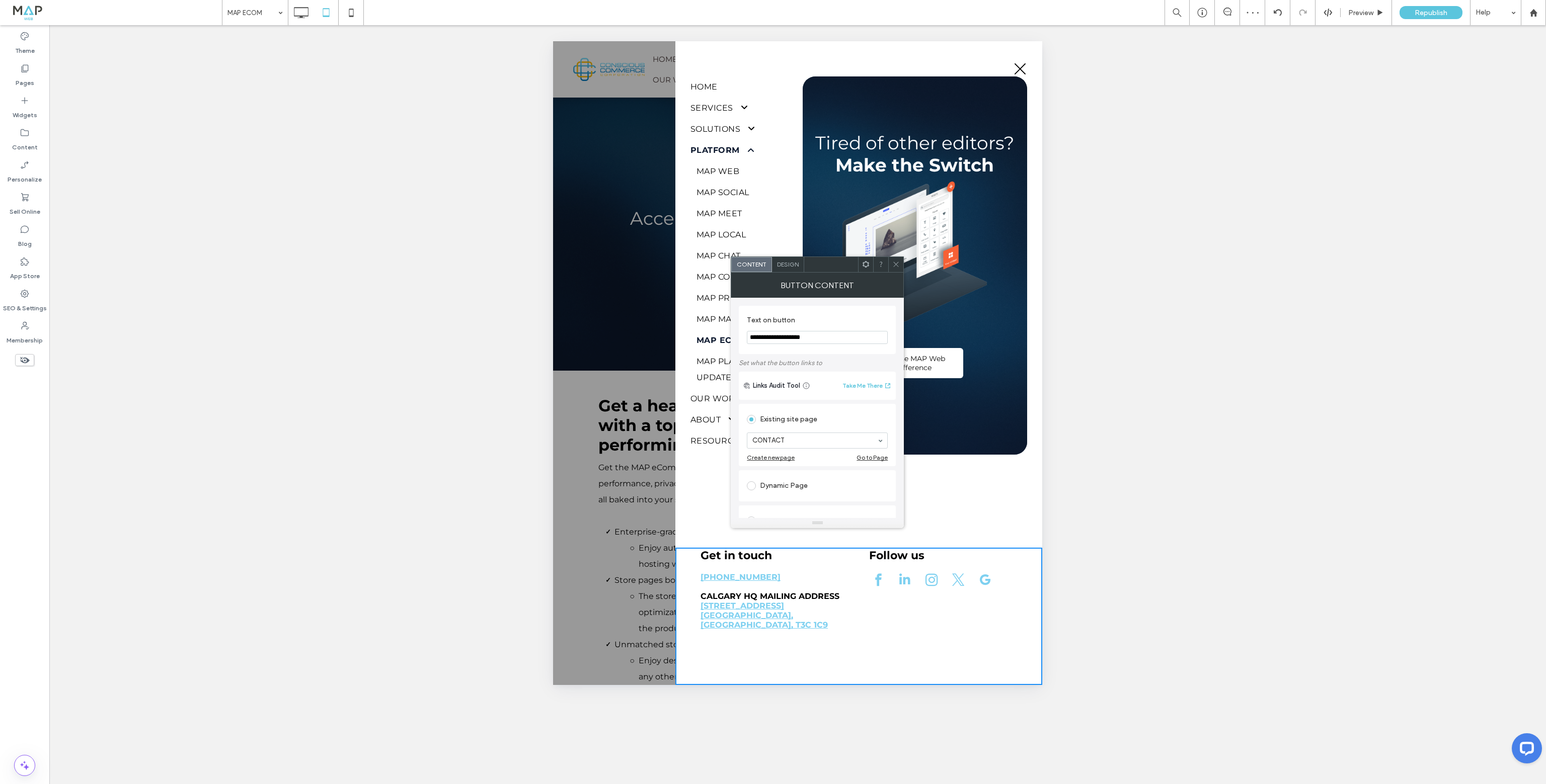
click at [790, 263] on span "Design" at bounding box center [787, 264] width 22 height 8
click at [844, 336] on span "Button text" at bounding box center [852, 334] width 34 height 8
click at [835, 361] on use at bounding box center [835, 361] width 5 height 6
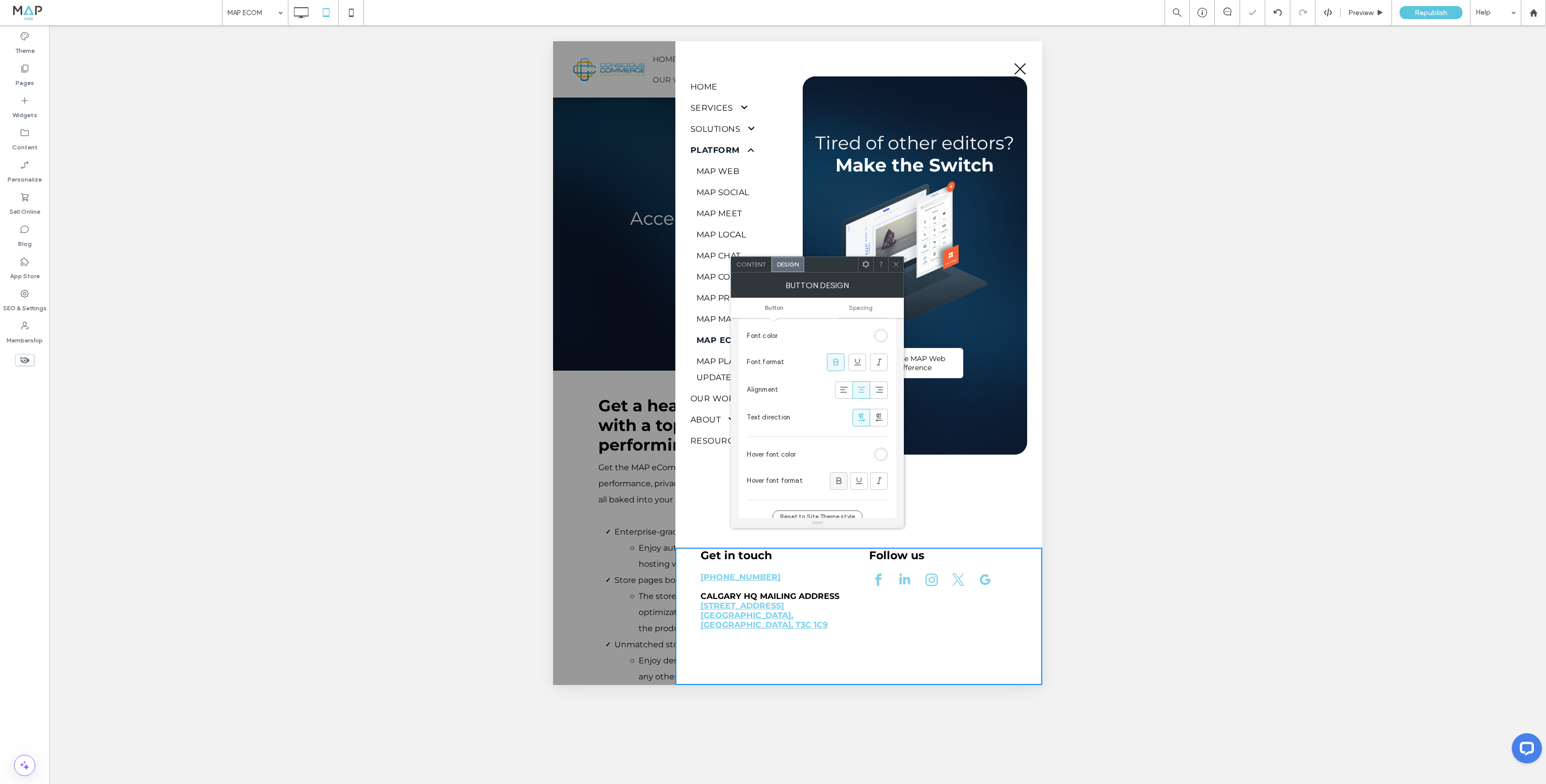
click at [838, 476] on icon at bounding box center [839, 480] width 10 height 10
click at [883, 454] on div "rgb(255, 255, 255)" at bounding box center [881, 454] width 8 height 8
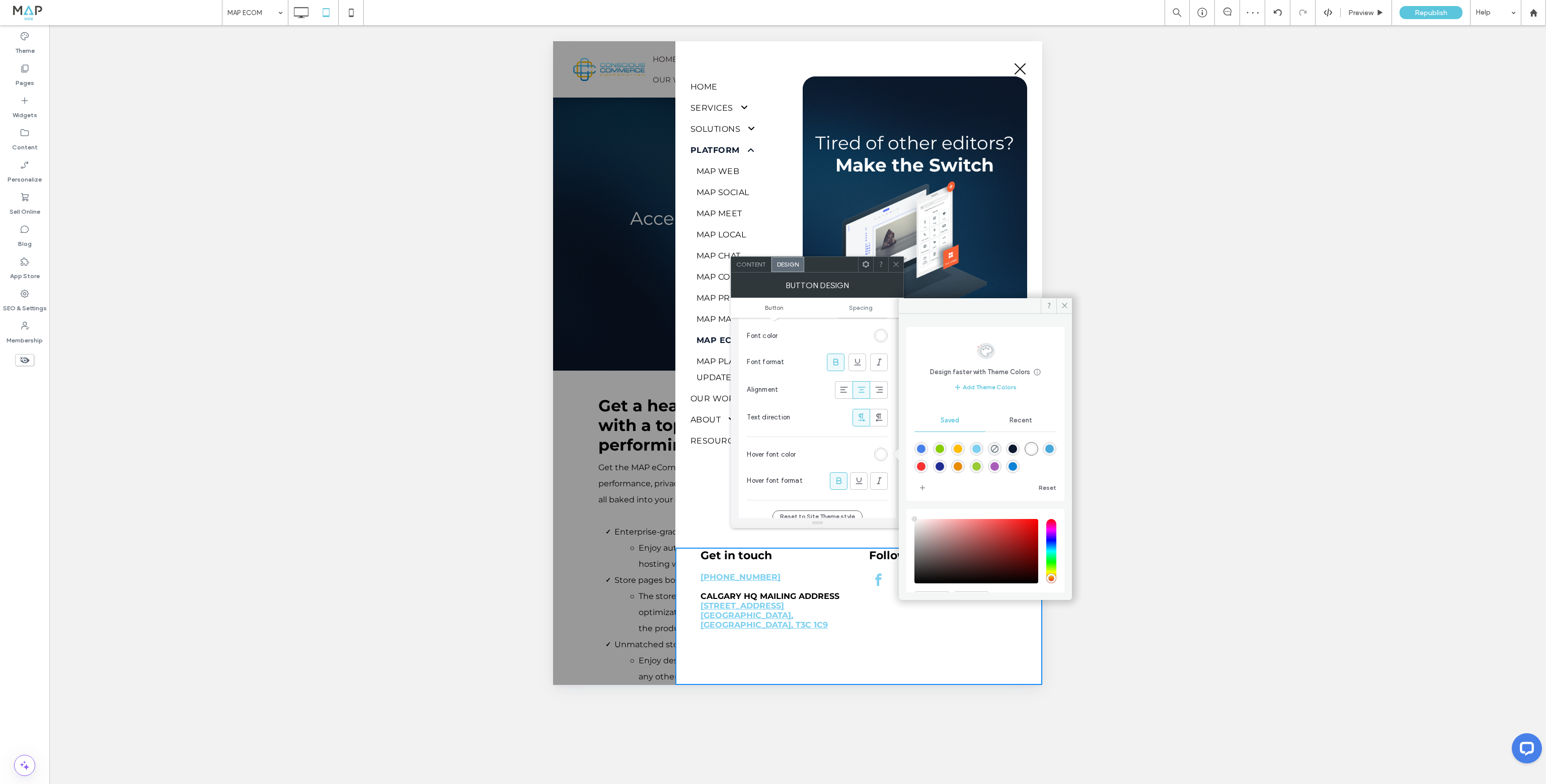
click at [1017, 448] on div "rgba(13,25,47,1)" at bounding box center [1012, 448] width 8 height 8
type input "*******"
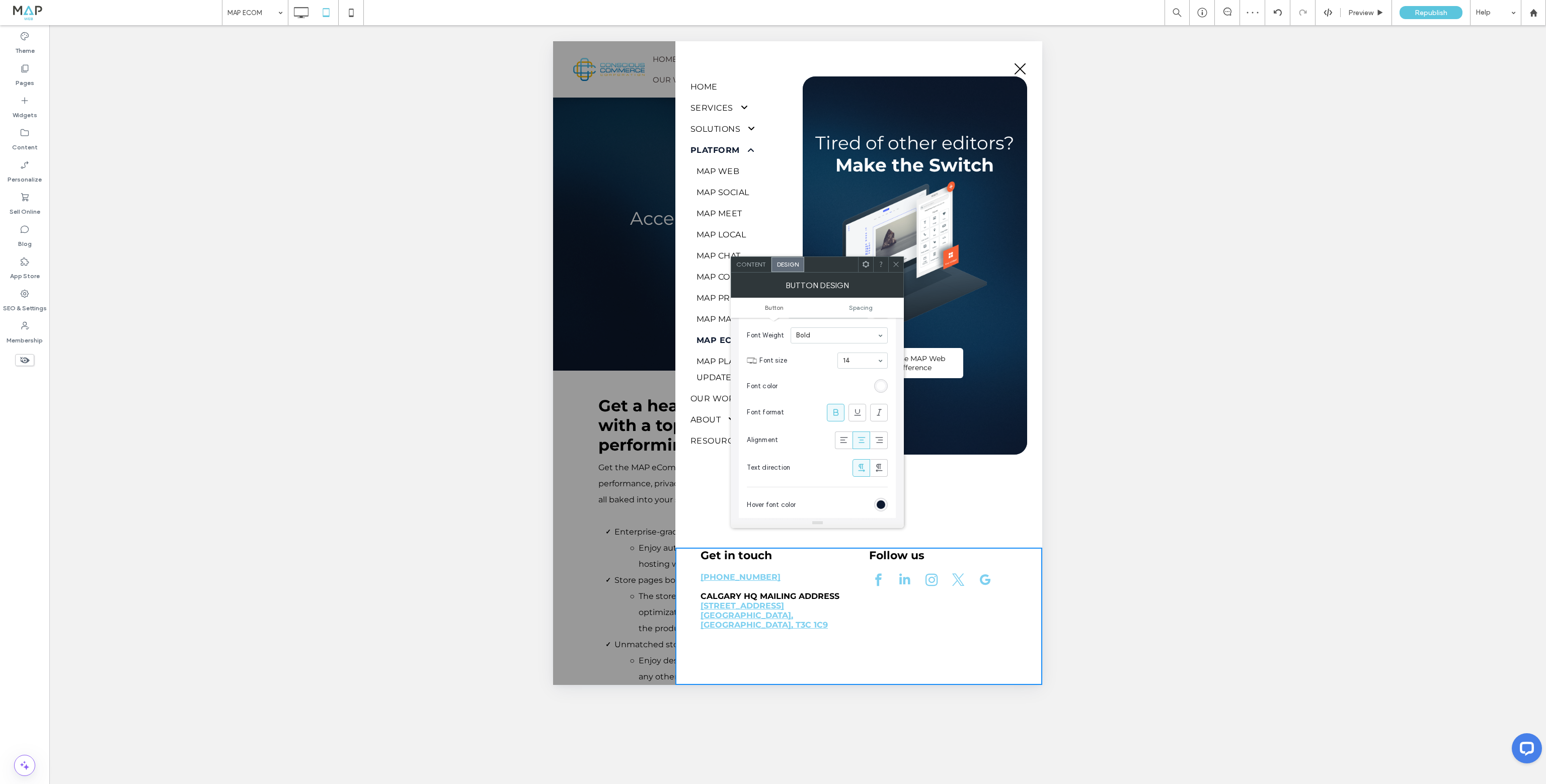
scroll to position [151, 0]
click at [893, 264] on icon at bounding box center [896, 264] width 8 height 8
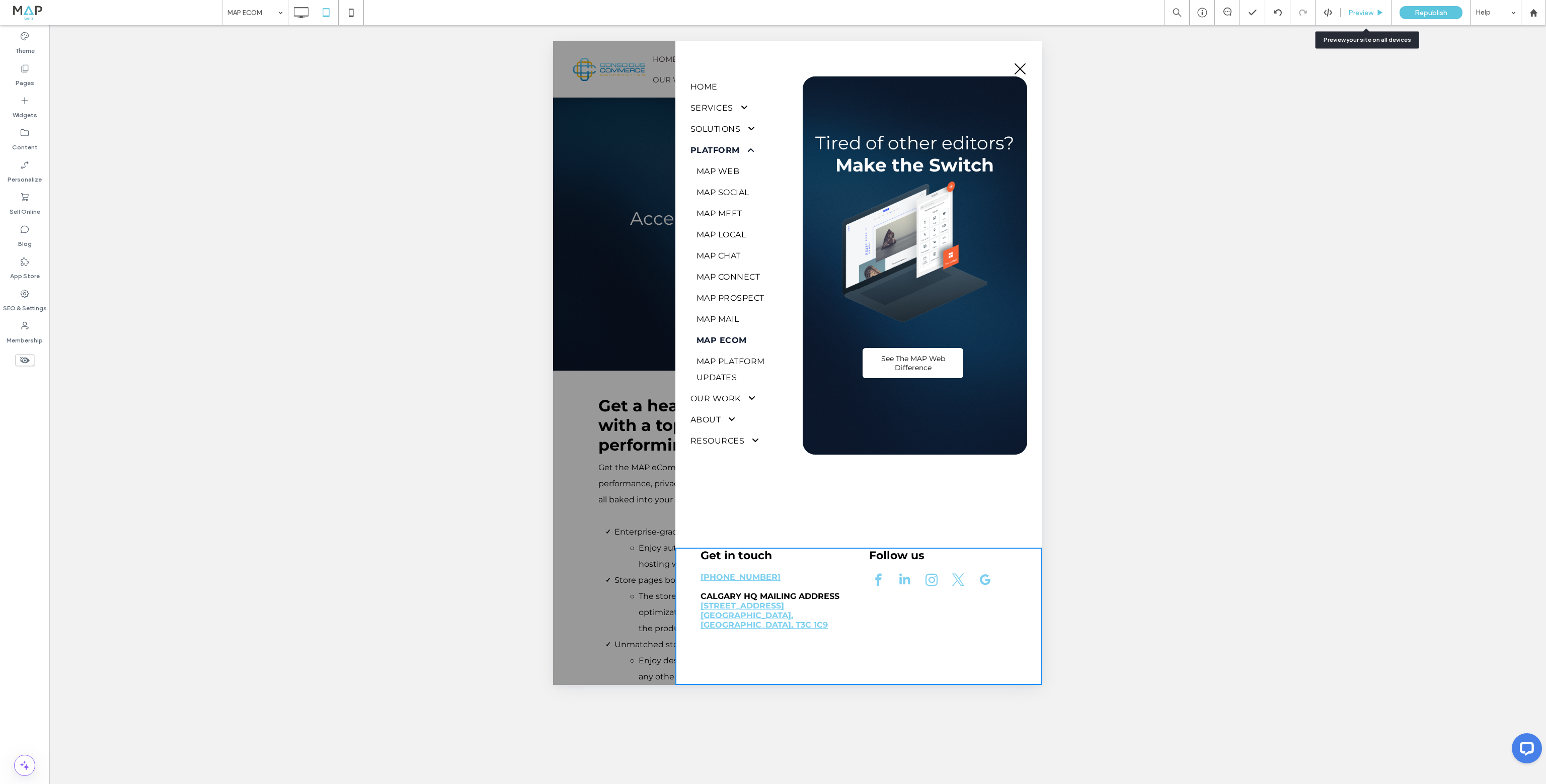
click at [1363, 13] on span "Preview" at bounding box center [1361, 13] width 25 height 8
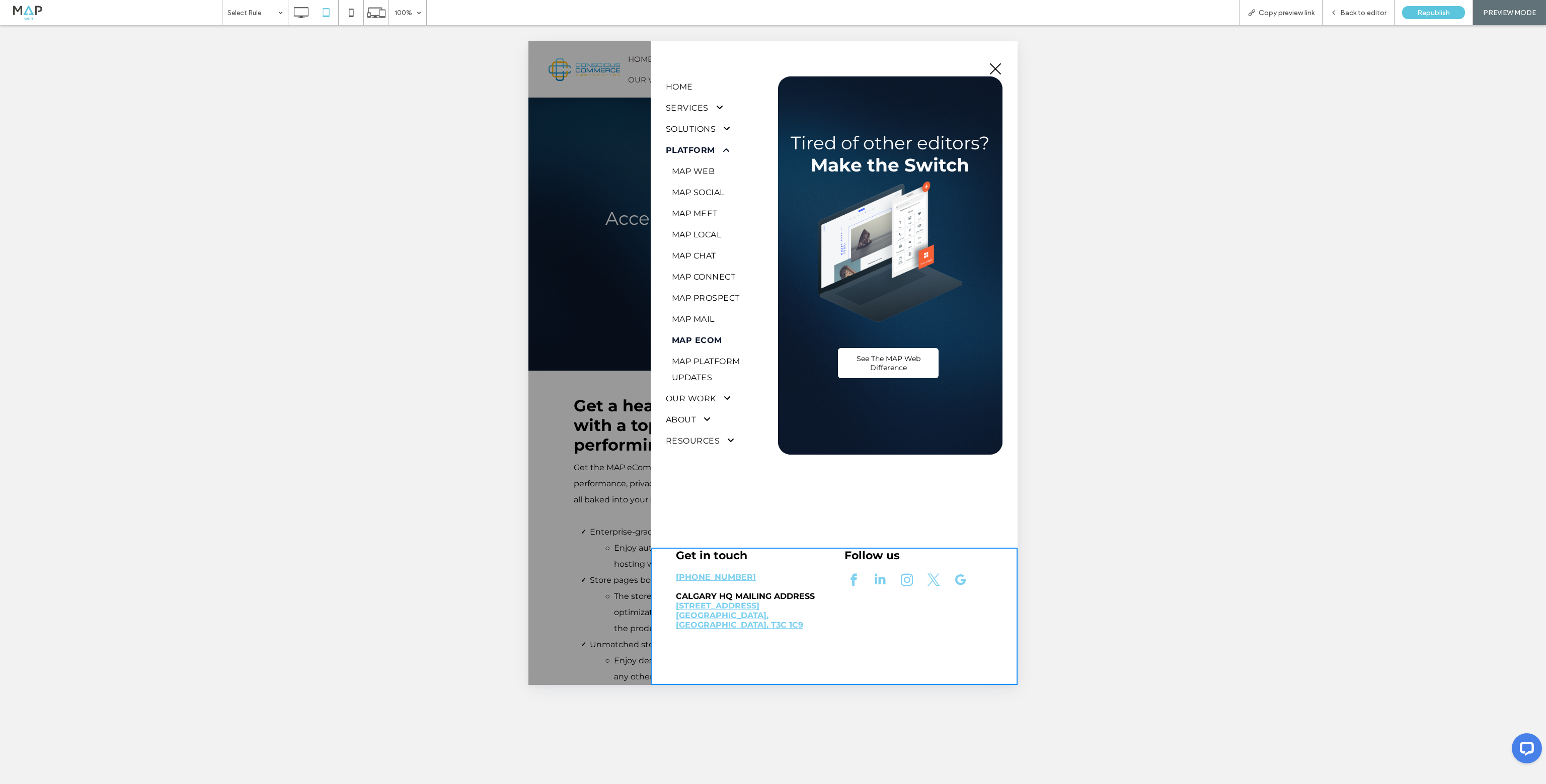
click at [306, 6] on div "Select Rule 100% Copy preview link Back to editor Republish PREVIEW MODE Site C…" at bounding box center [773, 392] width 1546 height 784
click at [307, 12] on icon at bounding box center [300, 13] width 20 height 20
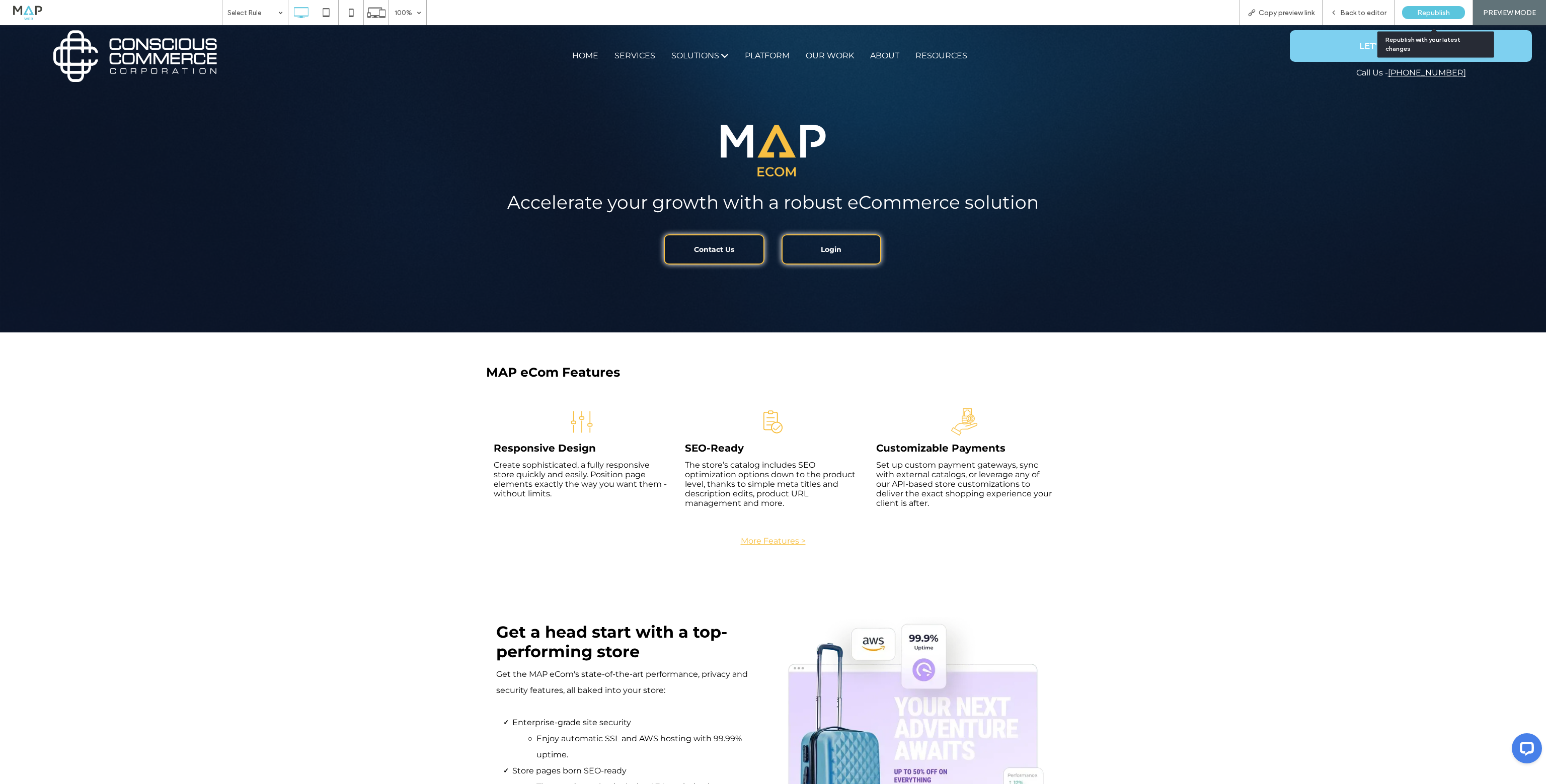
click at [1421, 15] on span "Republish" at bounding box center [1433, 13] width 33 height 8
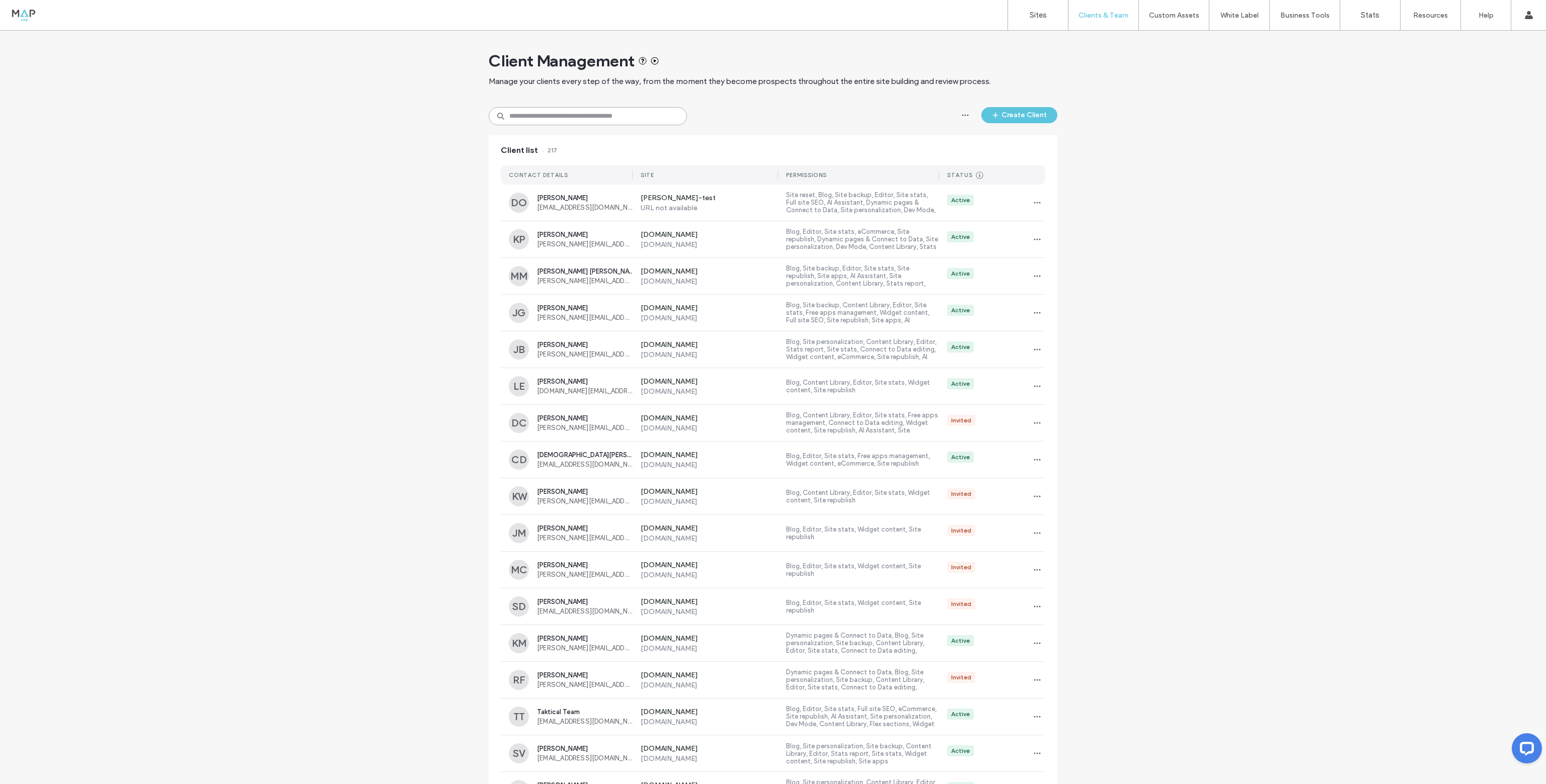
click at [569, 116] on input at bounding box center [587, 116] width 199 height 18
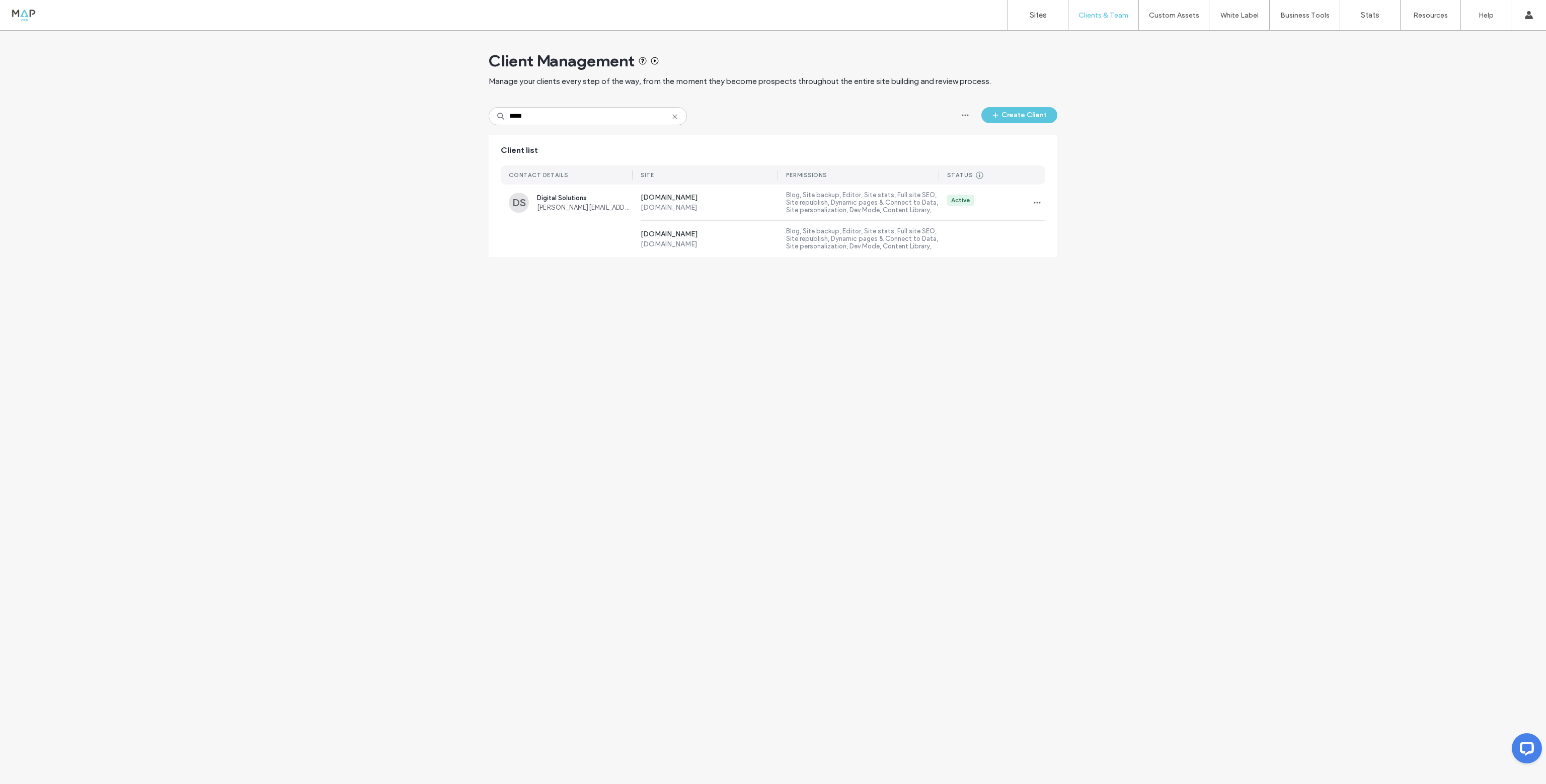
click at [642, 127] on div "Client Management Manage your clients every step of the way, from the moment th…" at bounding box center [773, 148] width 569 height 236
click at [635, 121] on input "*****" at bounding box center [587, 116] width 199 height 18
paste input "********"
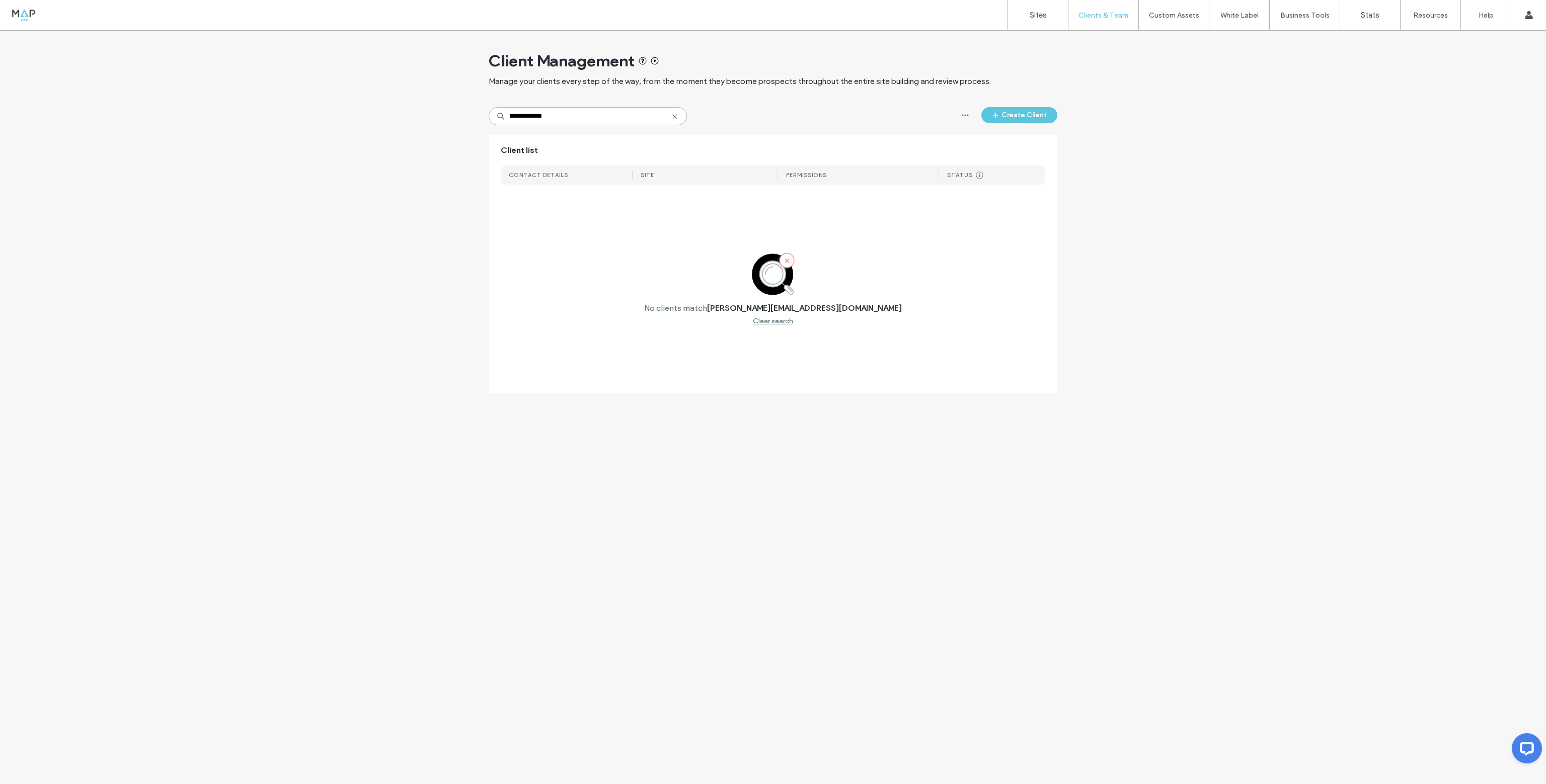
click at [632, 118] on input "**********" at bounding box center [587, 116] width 199 height 18
type input "*****"
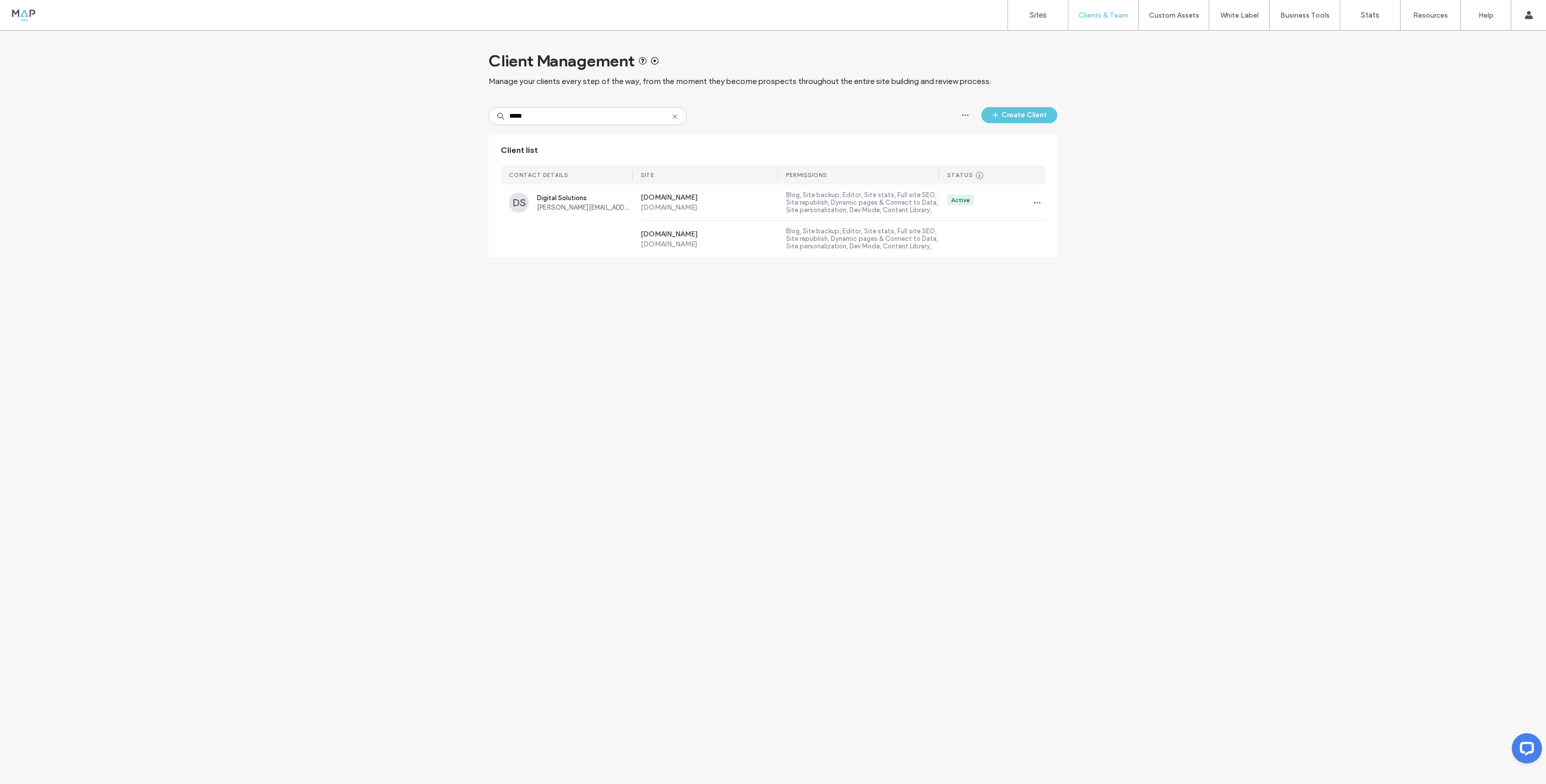
drag, startPoint x: 539, startPoint y: 211, endPoint x: 681, endPoint y: 263, distance: 151.2
click at [745, 375] on div "Client Management Manage your clients every step of the way, from the moment th…" at bounding box center [773, 407] width 1546 height 753
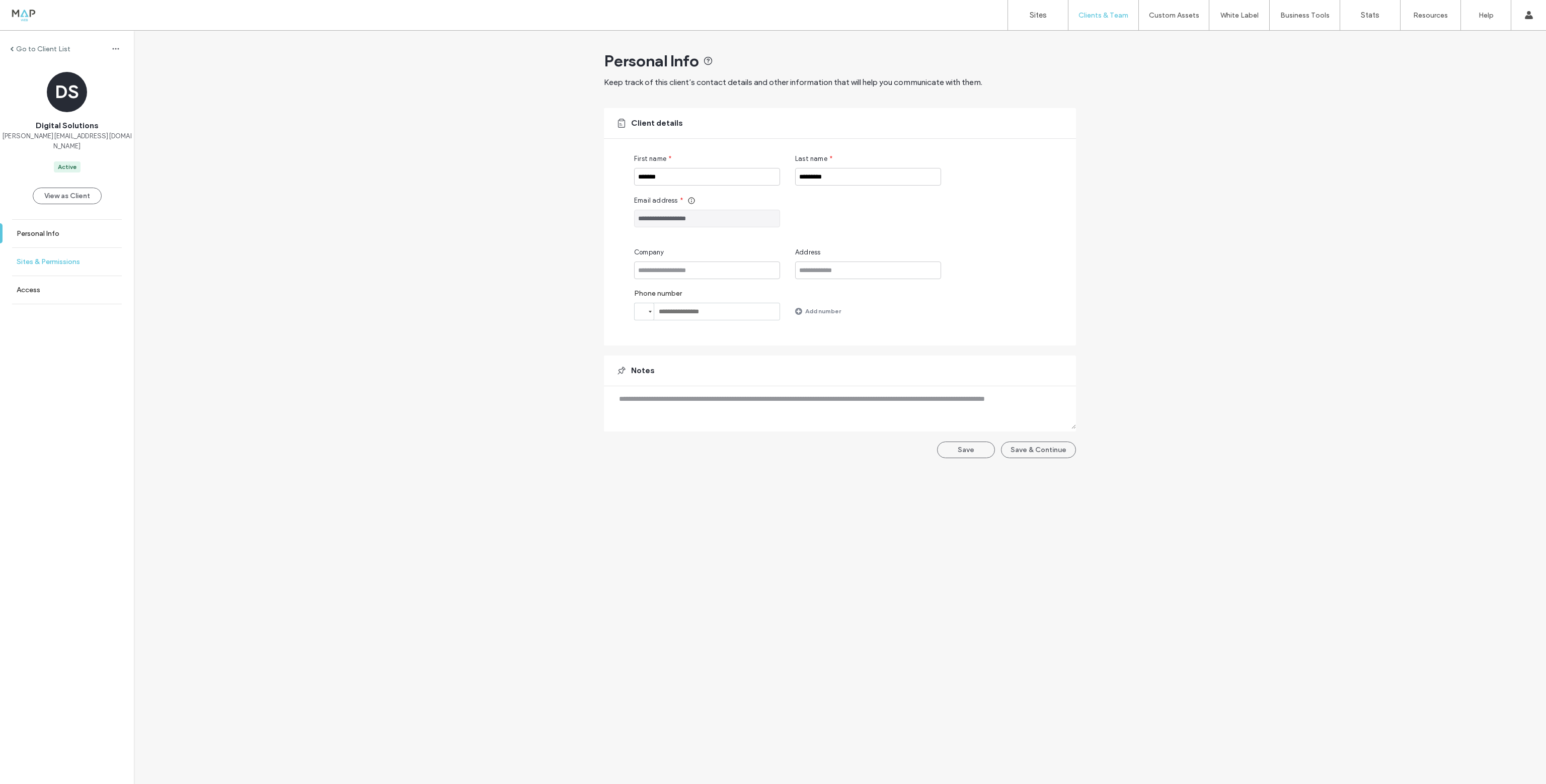
drag, startPoint x: 0, startPoint y: 0, endPoint x: 63, endPoint y: 251, distance: 258.8
click at [63, 258] on label "Sites & Permissions" at bounding box center [48, 262] width 63 height 8
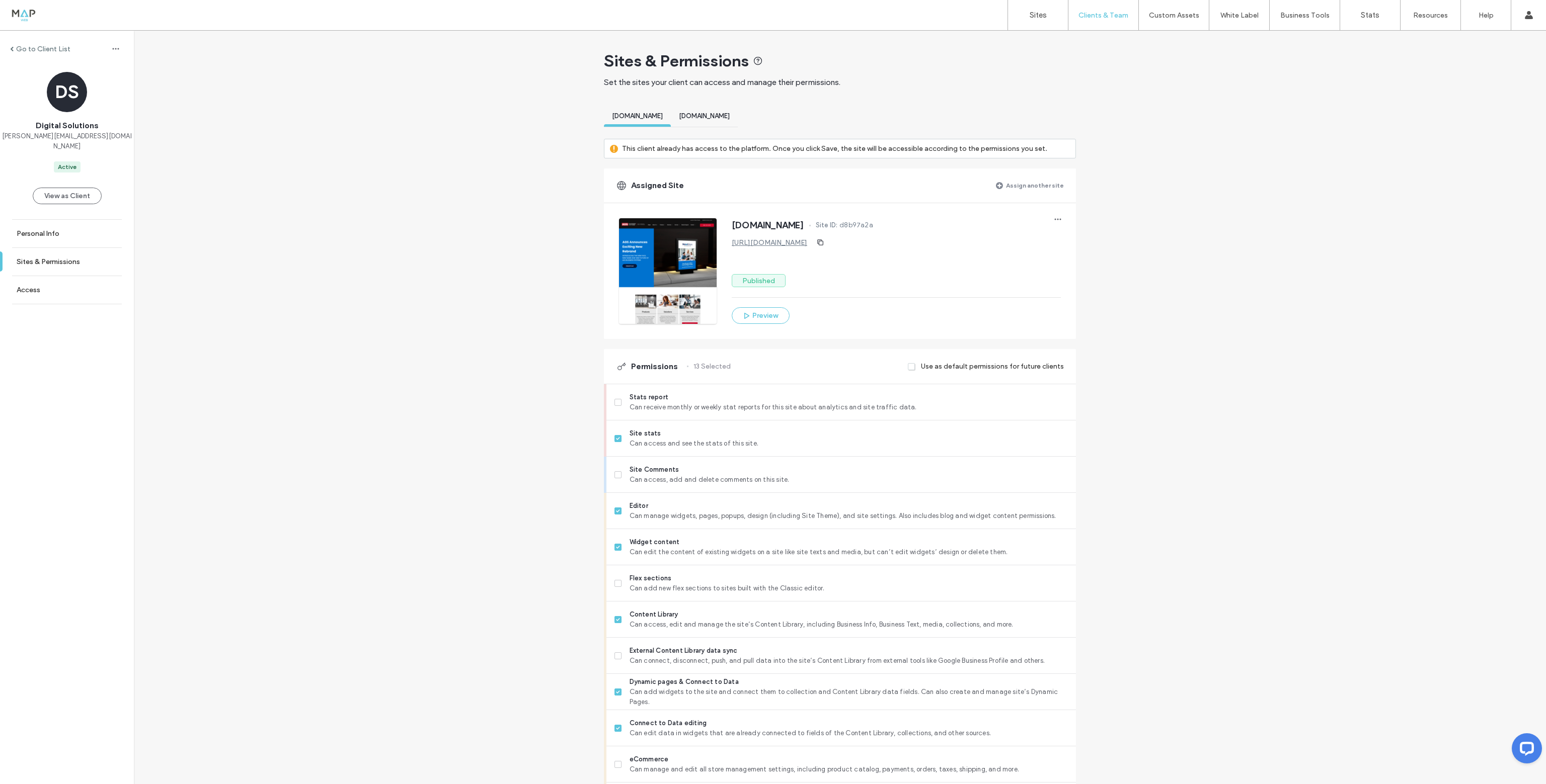
click at [729, 118] on span "[DOMAIN_NAME]" at bounding box center [704, 116] width 51 height 8
